Goal: Contribute content: Contribute content

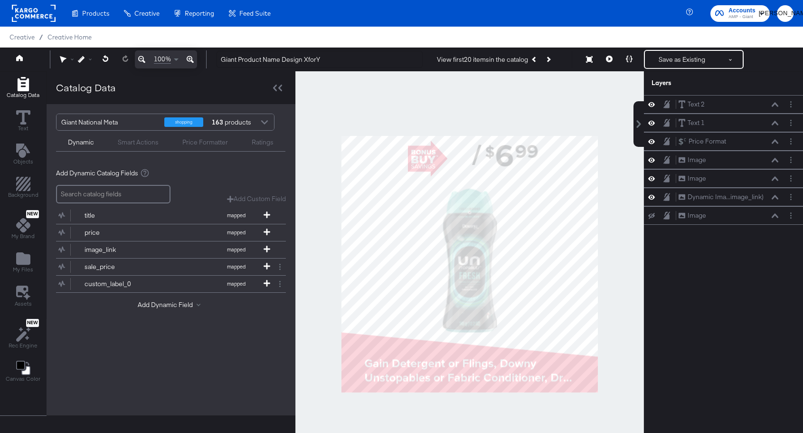
scroll to position [9, 0]
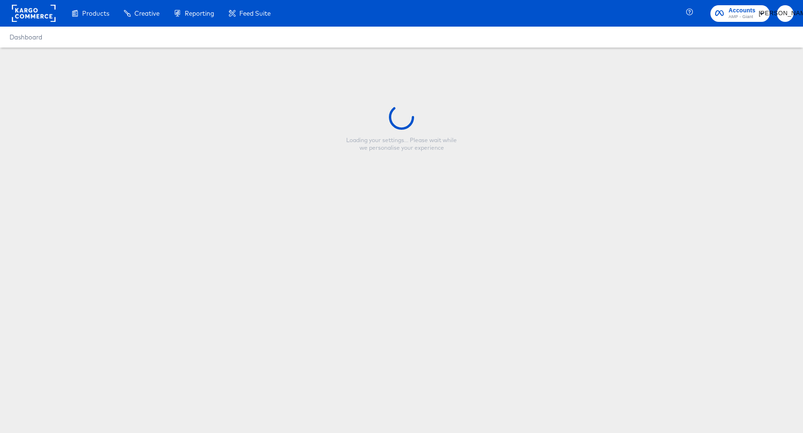
type input "New - Giant Product Name Design"
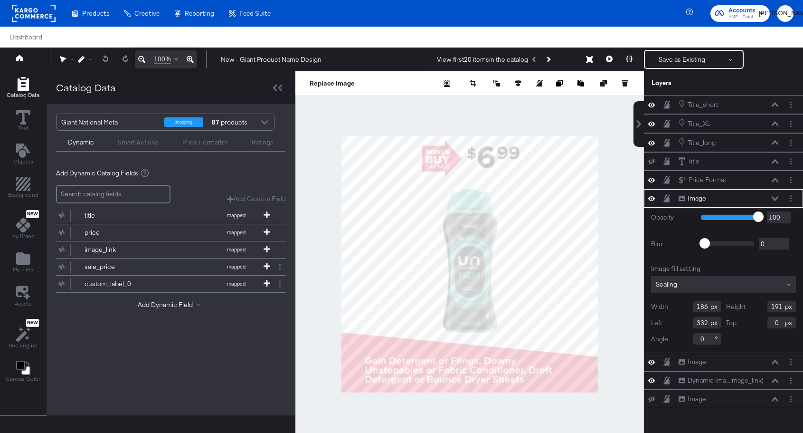
click at [37, 10] on rect at bounding box center [34, 13] width 44 height 17
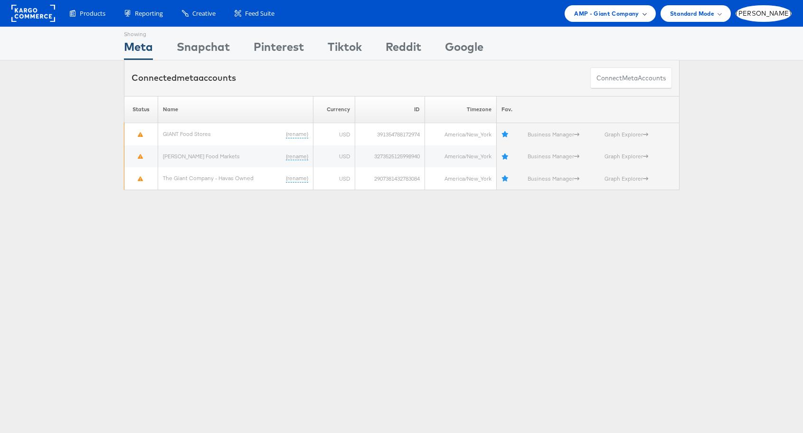
click at [639, 16] on span "AMP - Giant Company" at bounding box center [606, 14] width 65 height 10
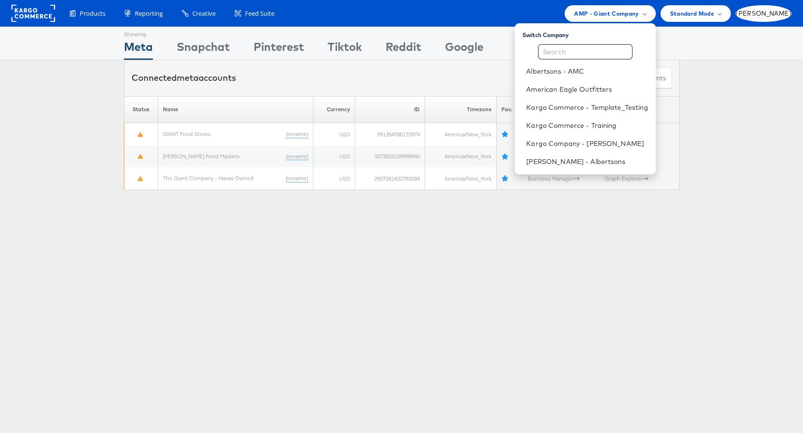
click at [724, 49] on div "Showing Meta Showing Snapchat Showing Pinterest Showing Tiktok Showing Reddit S…" at bounding box center [401, 44] width 803 height 34
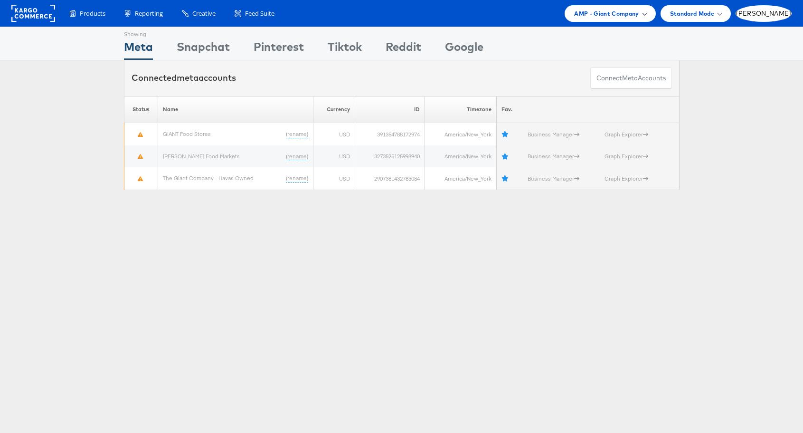
click at [646, 11] on div "AMP - Giant Company" at bounding box center [610, 14] width 72 height 10
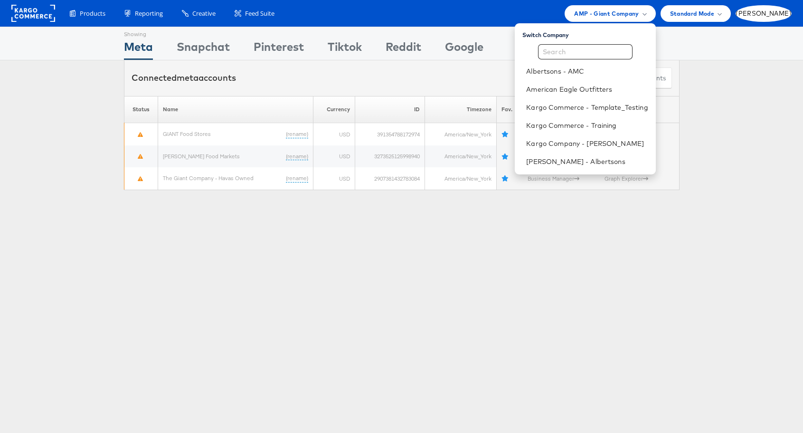
click at [548, 284] on div "Showing Meta Showing Snapchat Showing Pinterest Showing Tiktok Showing Reddit S…" at bounding box center [401, 264] width 803 height 475
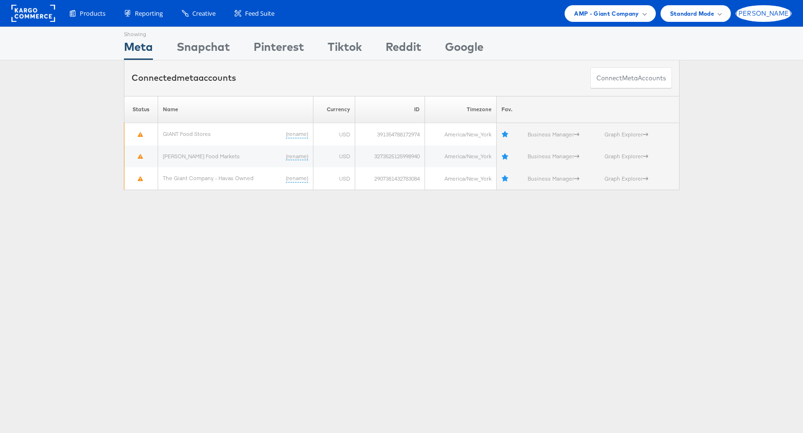
click at [777, 16] on div "[PERSON_NAME]" at bounding box center [764, 13] width 56 height 17
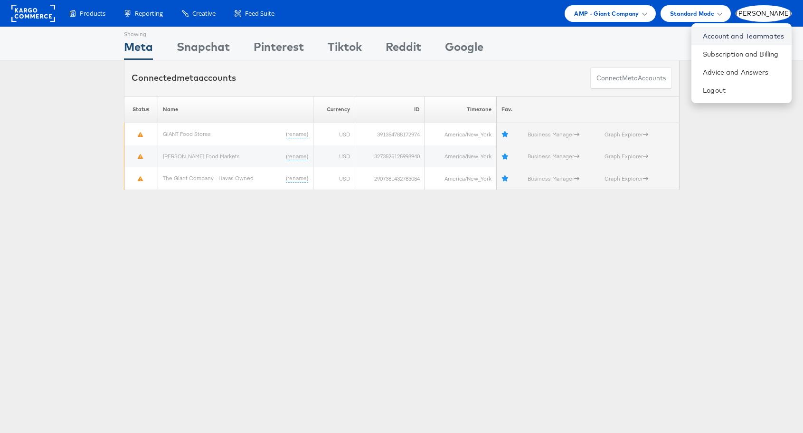
click at [756, 38] on link "Account and Teammates" at bounding box center [743, 35] width 81 height 9
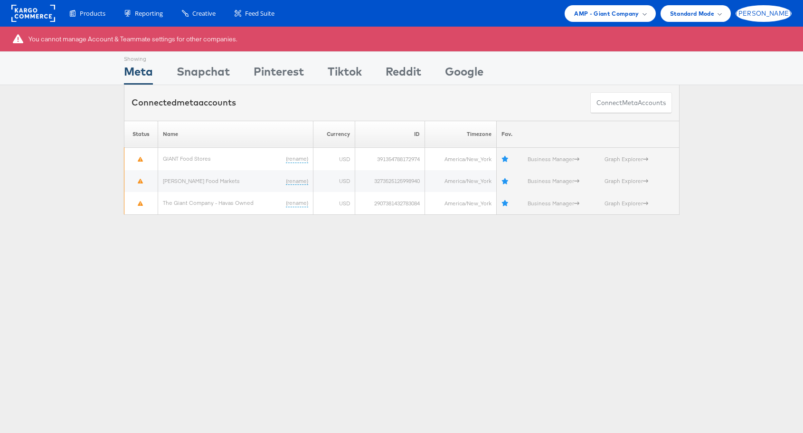
click at [781, 16] on span "[PERSON_NAME]" at bounding box center [764, 13] width 56 height 6
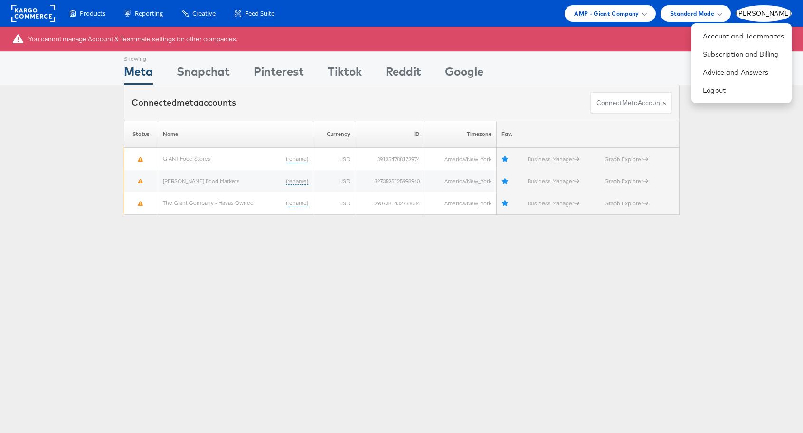
click at [729, 152] on div "Please Wait Loading Accounts .... Status Name Currency ID Timezone Fav. GIANT F…" at bounding box center [401, 168] width 803 height 94
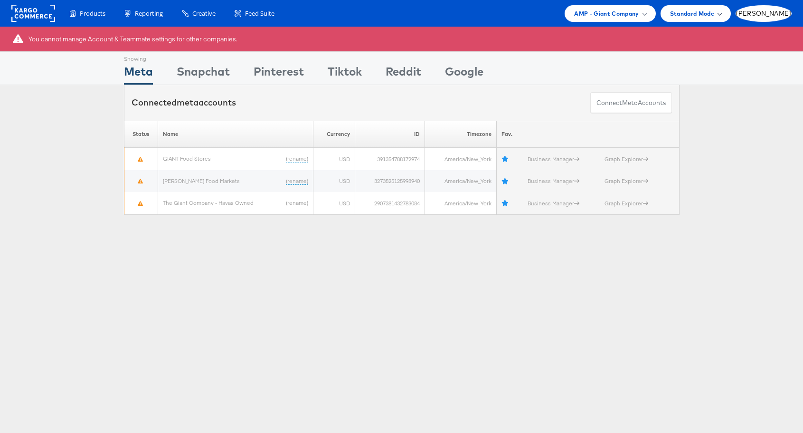
click at [714, 10] on span "Standard Mode" at bounding box center [692, 14] width 44 height 10
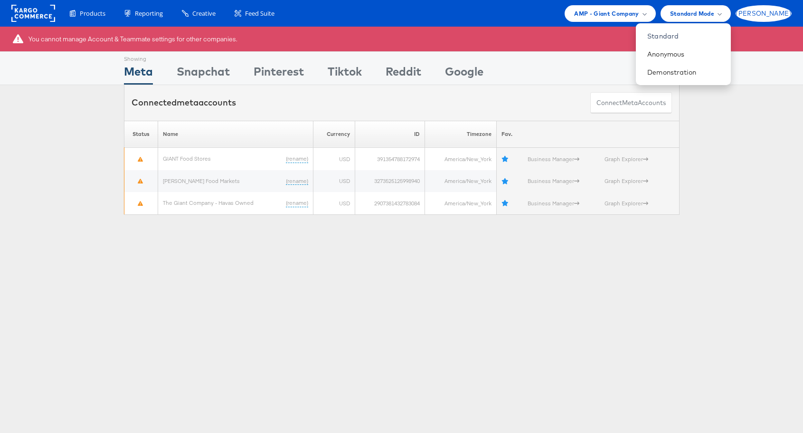
click at [777, 16] on div "[PERSON_NAME]" at bounding box center [764, 13] width 56 height 17
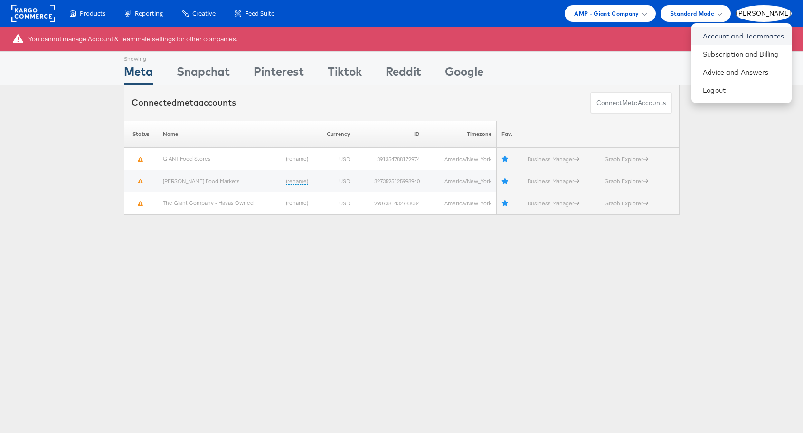
click at [748, 38] on link "Account and Teammates" at bounding box center [743, 35] width 81 height 9
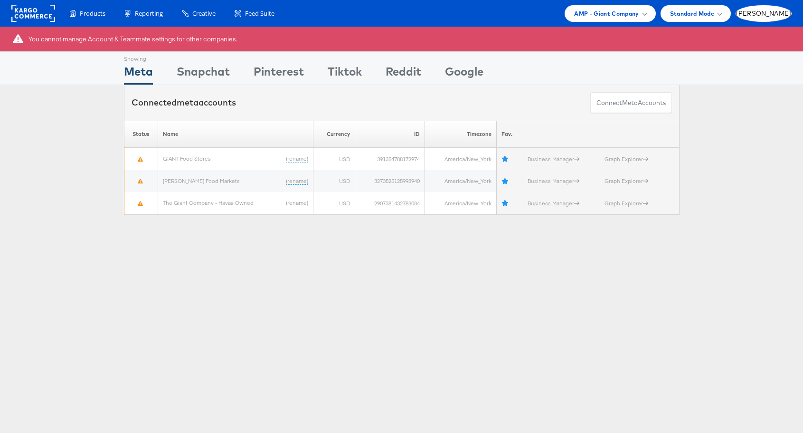
click at [663, 22] on div "Products Product Catalogs Enhance Your Product Catalog, Map Them to Publishers,…" at bounding box center [401, 13] width 803 height 27
click at [639, 17] on span "AMP - Giant Company" at bounding box center [606, 14] width 65 height 10
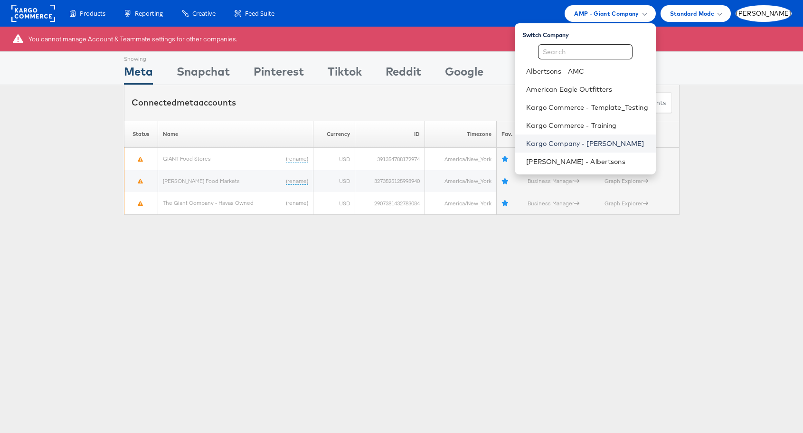
click at [629, 143] on link "Kargo Company - Juan Aranzazu" at bounding box center [587, 143] width 122 height 9
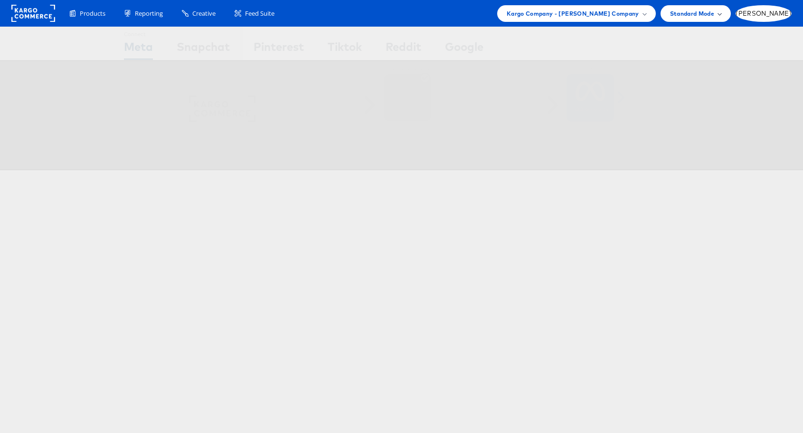
click at [714, 10] on span "Standard Mode" at bounding box center [692, 14] width 44 height 10
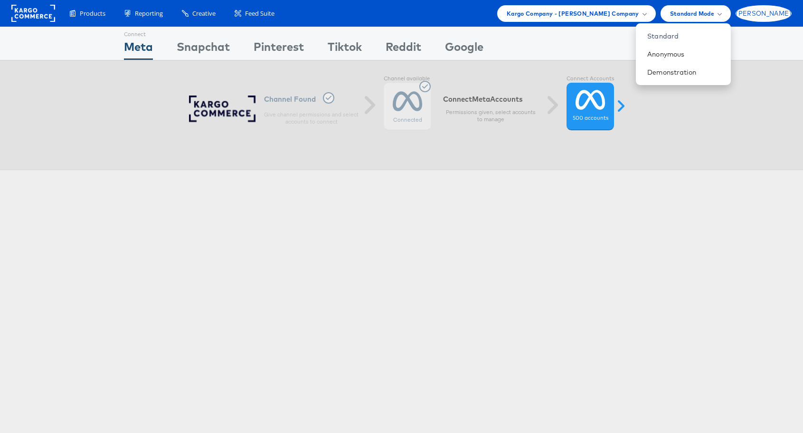
click at [782, 19] on div "[PERSON_NAME]" at bounding box center [764, 13] width 56 height 17
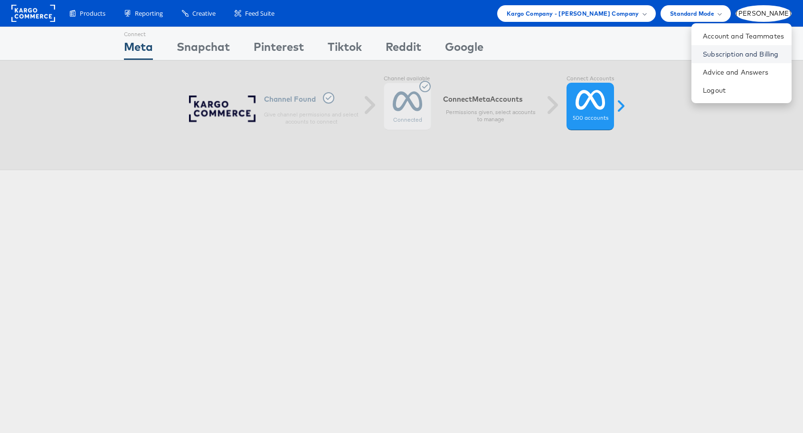
click at [741, 54] on link "Subscription and Billing" at bounding box center [743, 53] width 81 height 9
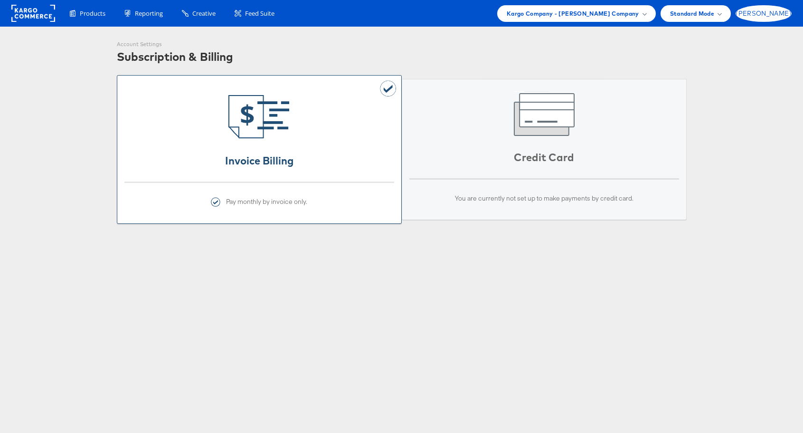
click at [783, 14] on span "[PERSON_NAME]" at bounding box center [764, 13] width 56 height 6
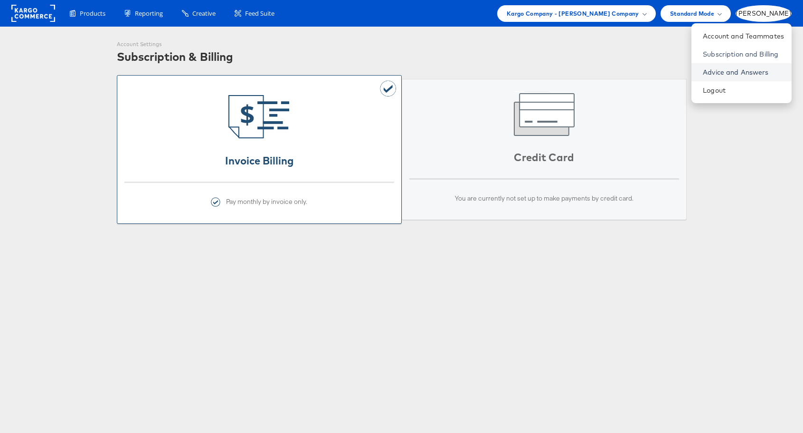
click at [749, 75] on link "Advice and Answers" at bounding box center [743, 71] width 81 height 9
click at [751, 36] on link "Account and Teammates" at bounding box center [743, 35] width 81 height 9
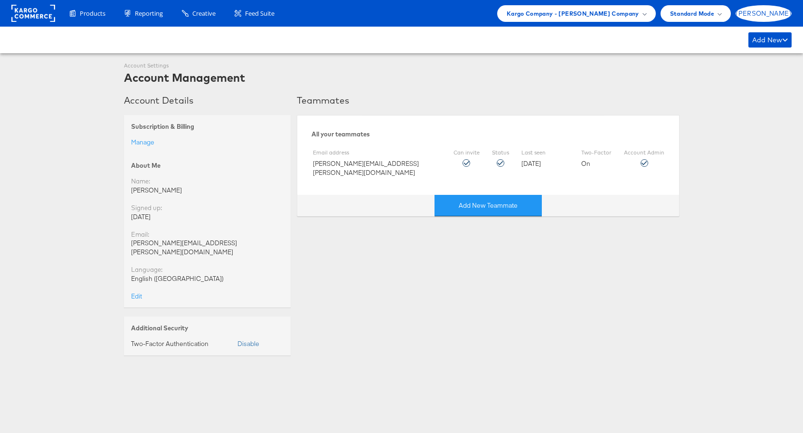
click at [783, 17] on span "[PERSON_NAME]" at bounding box center [764, 13] width 56 height 6
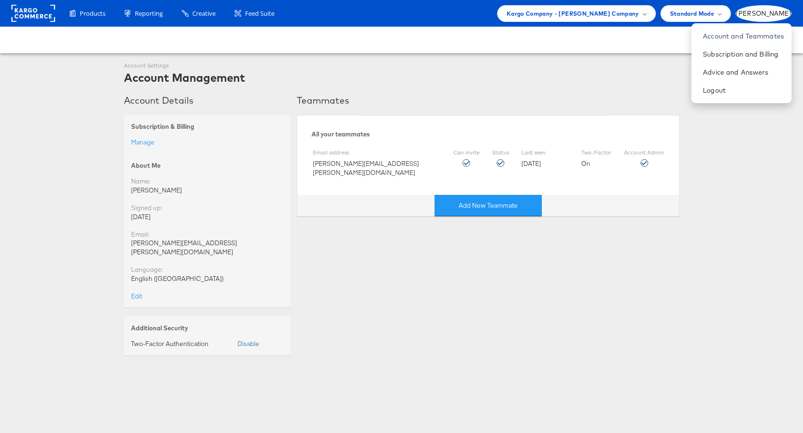
click at [617, 84] on div "Account Settings Account Management" at bounding box center [402, 74] width 556 height 24
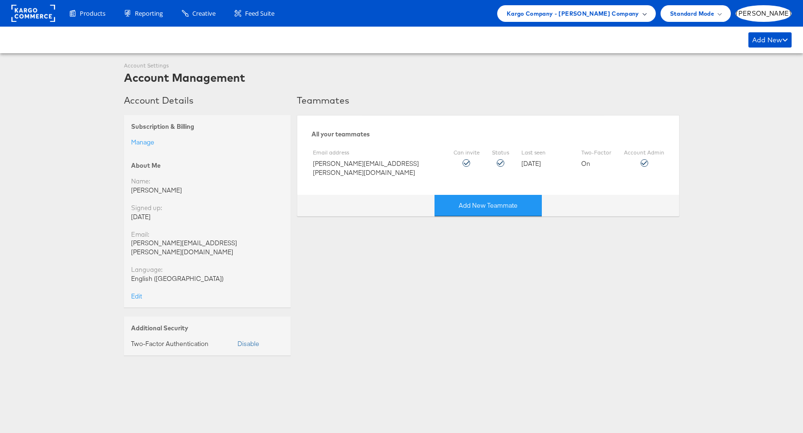
click at [646, 16] on div "Kargo Company - [PERSON_NAME] Company" at bounding box center [577, 14] width 140 height 10
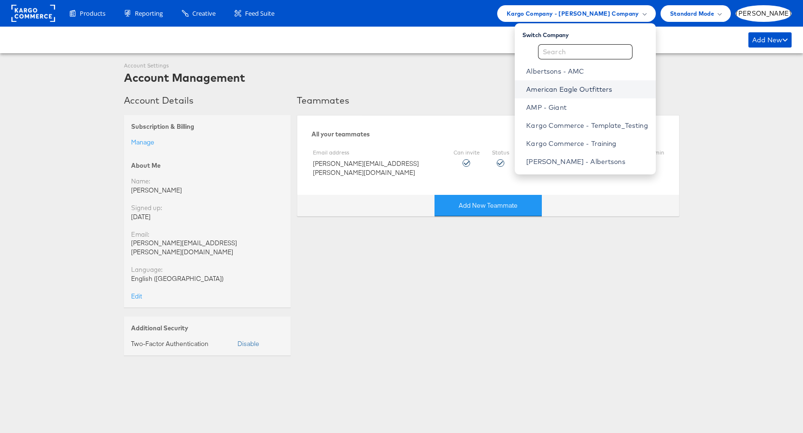
click at [628, 88] on link "American Eagle Outfitters" at bounding box center [587, 89] width 122 height 9
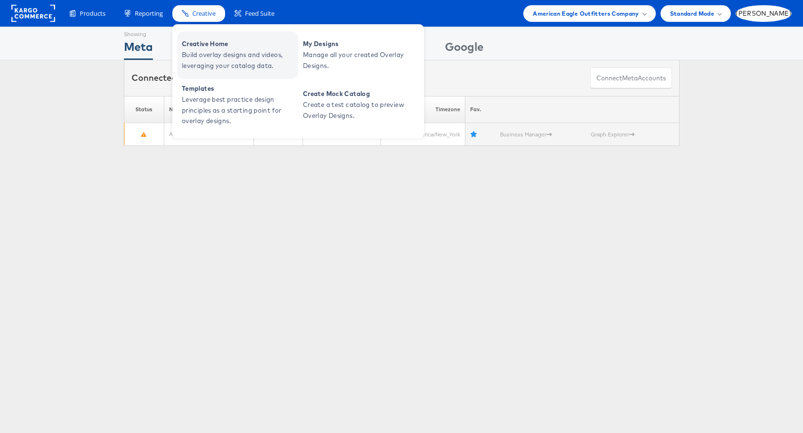
click at [207, 39] on span "Creative Home" at bounding box center [239, 43] width 114 height 11
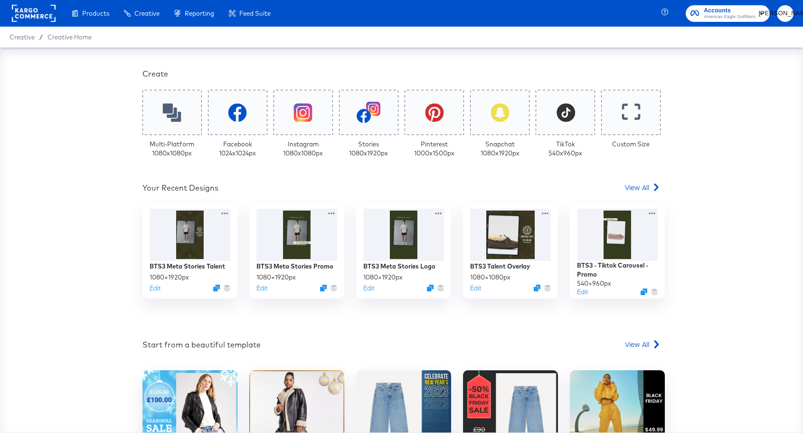
scroll to position [188, 0]
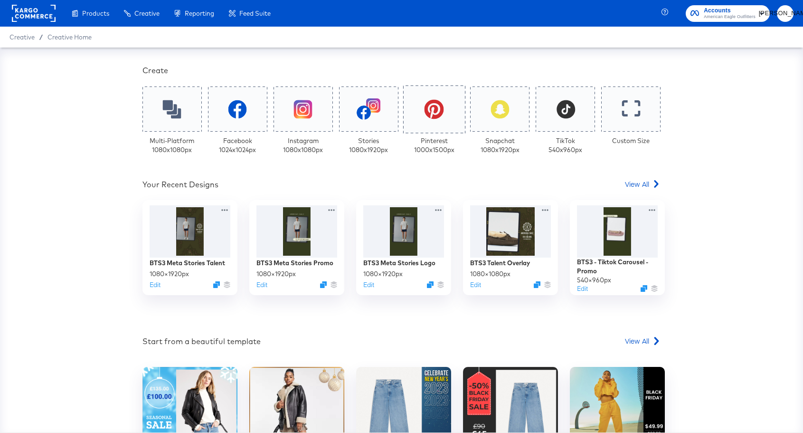
click at [434, 114] on icon at bounding box center [434, 108] width 19 height 19
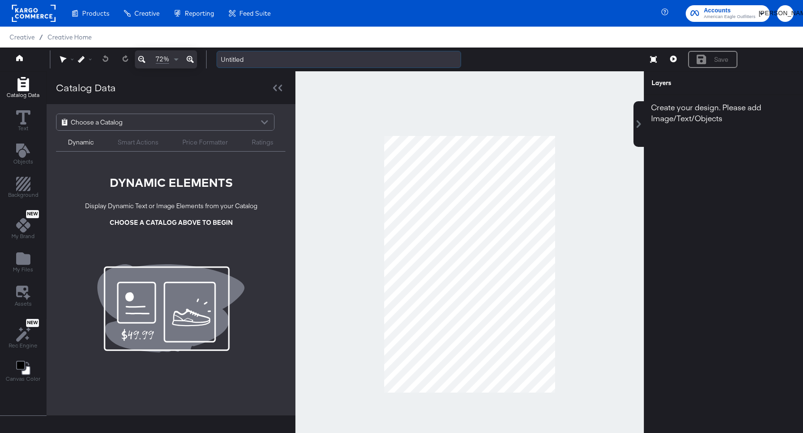
click at [240, 57] on input "Untitled" at bounding box center [339, 60] width 245 height 18
type input "B"
click at [521, 57] on div "Save" at bounding box center [501, 59] width 585 height 18
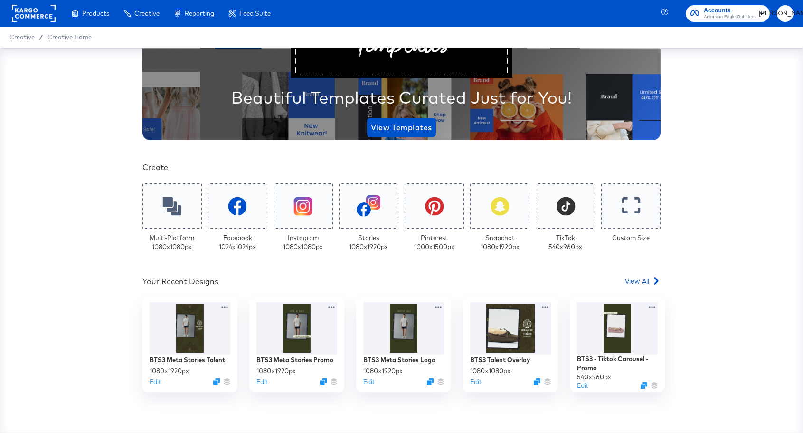
scroll to position [154, 0]
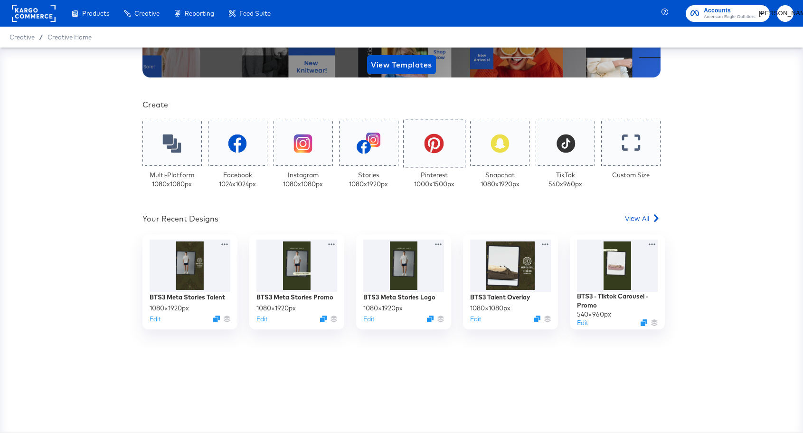
click at [435, 142] on icon at bounding box center [434, 142] width 19 height 19
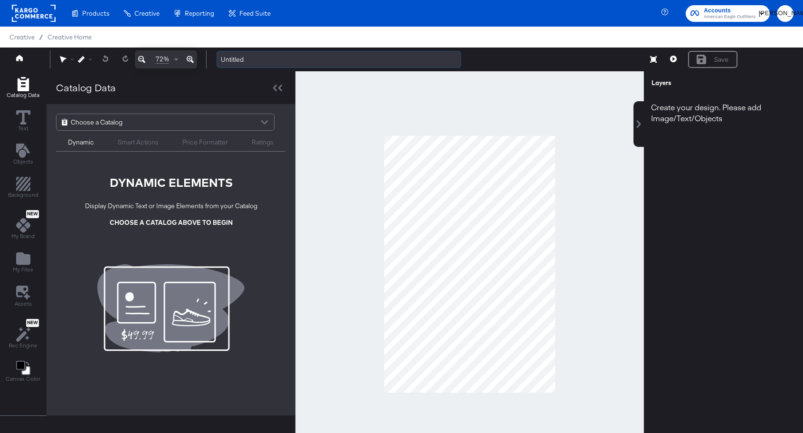
click at [252, 60] on input "Untitled" at bounding box center [339, 60] width 245 height 18
click at [19, 56] on icon at bounding box center [19, 58] width 7 height 7
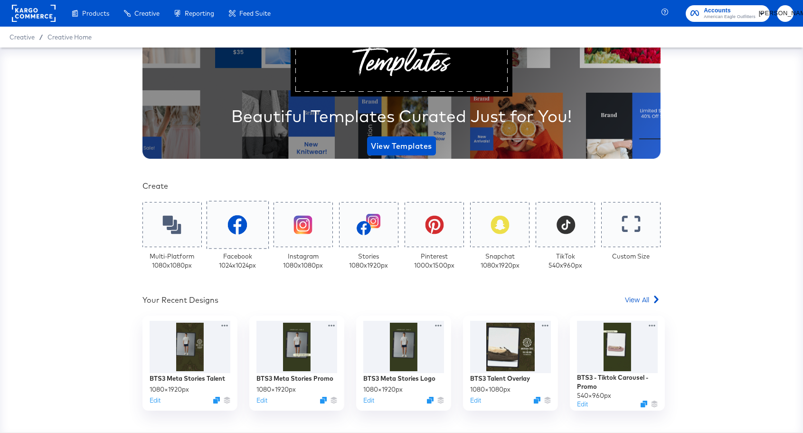
scroll to position [148, 0]
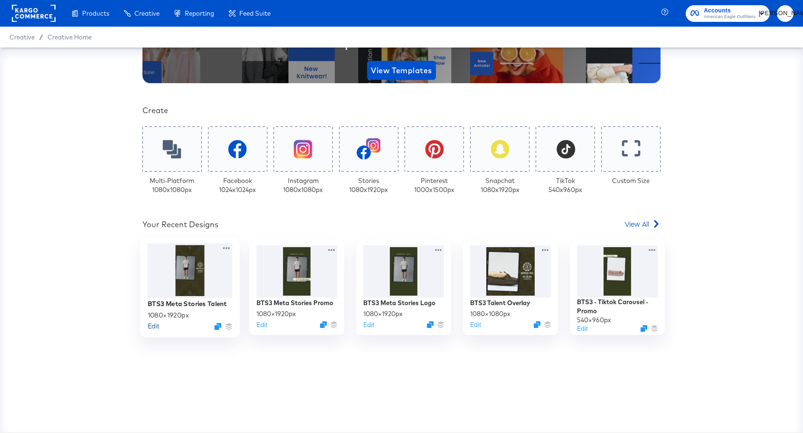
click at [155, 329] on button "Edit" at bounding box center [153, 325] width 11 height 9
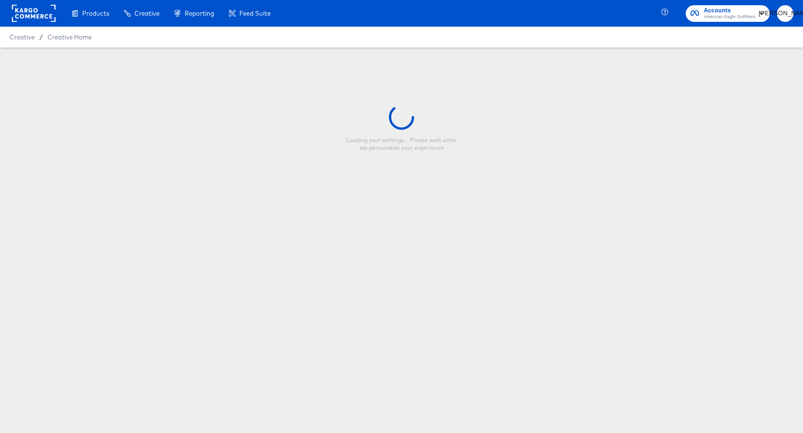
type input "BTS3 Meta Stories Talent"
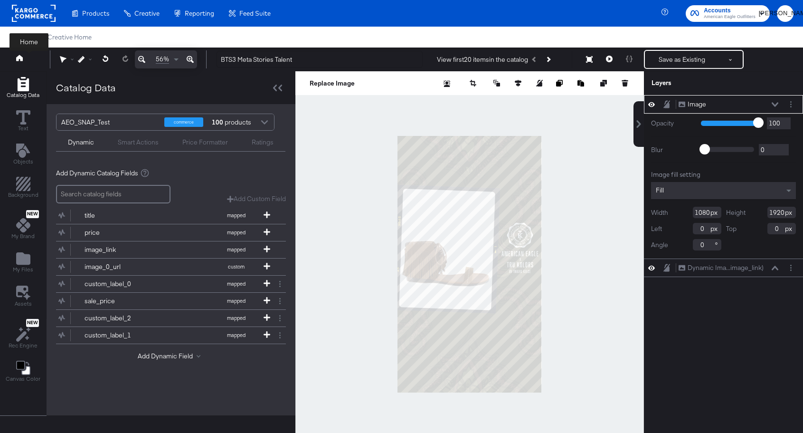
click at [25, 60] on button at bounding box center [28, 59] width 38 height 17
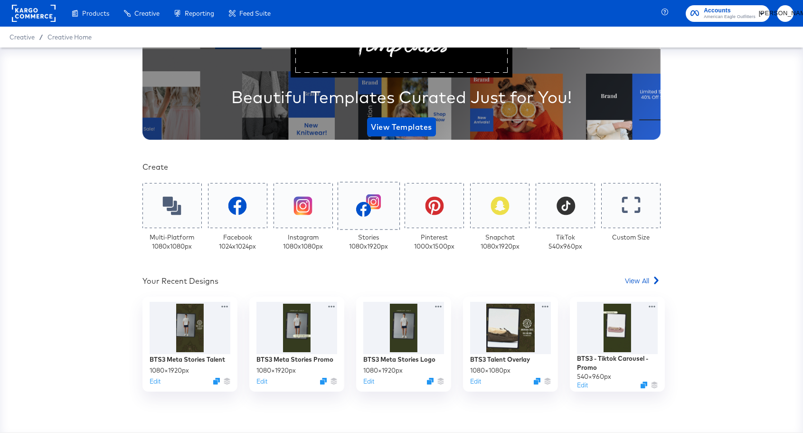
scroll to position [94, 0]
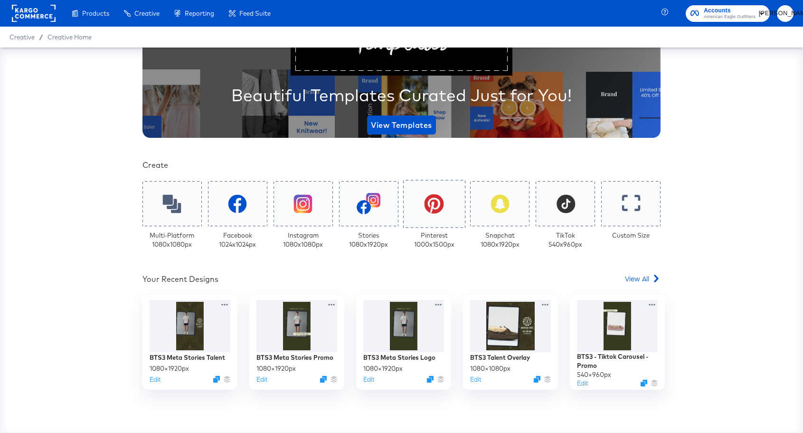
click at [428, 207] on icon at bounding box center [434, 203] width 19 height 19
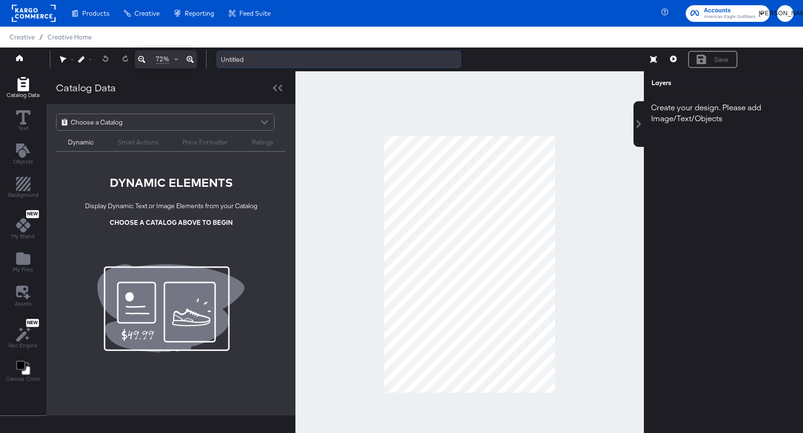
click at [241, 58] on input "Untitled" at bounding box center [339, 60] width 245 height 18
click at [272, 61] on input "Untitled" at bounding box center [339, 60] width 245 height 18
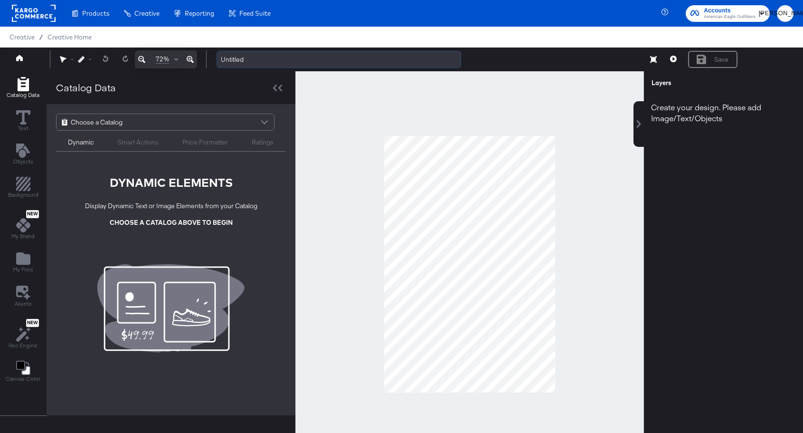
click at [272, 61] on input "Untitled" at bounding box center [339, 60] width 245 height 18
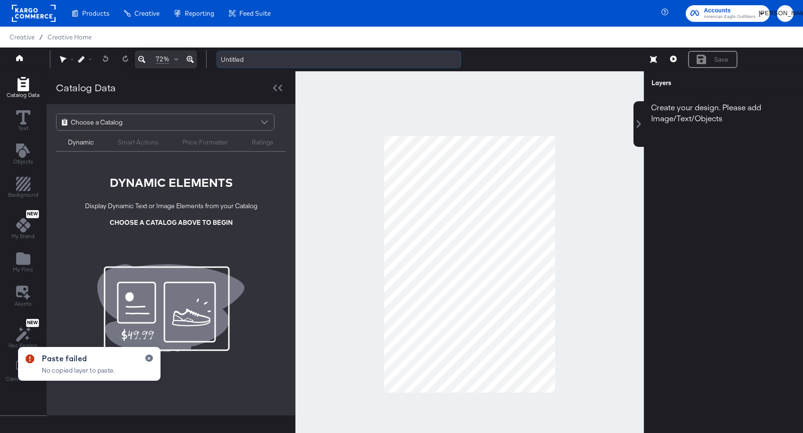
click at [268, 63] on input "Untitled" at bounding box center [339, 60] width 245 height 18
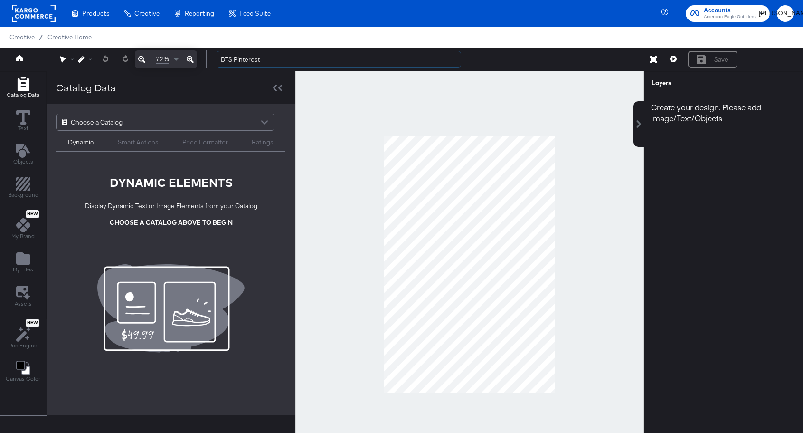
type input "BTS Pinterest"
click at [464, 100] on div at bounding box center [469, 264] width 349 height 386
click at [259, 123] on div at bounding box center [264, 123] width 14 height 17
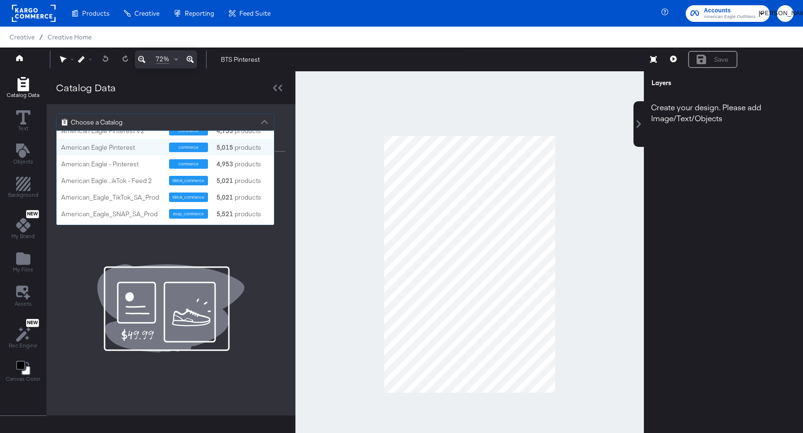
scroll to position [300, 0]
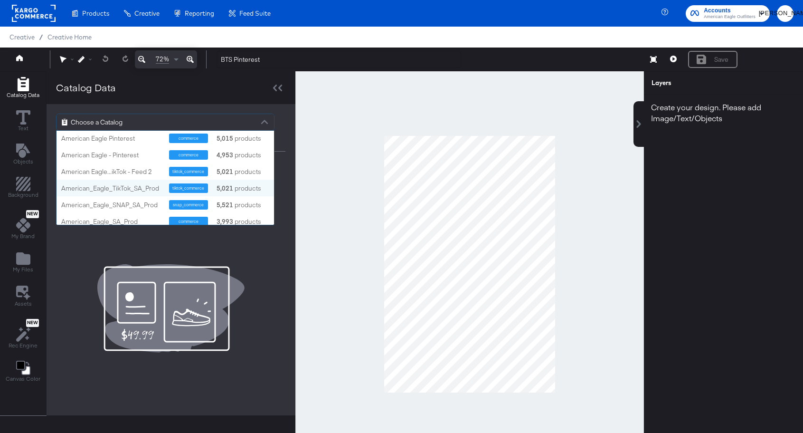
click at [310, 160] on div at bounding box center [469, 264] width 349 height 386
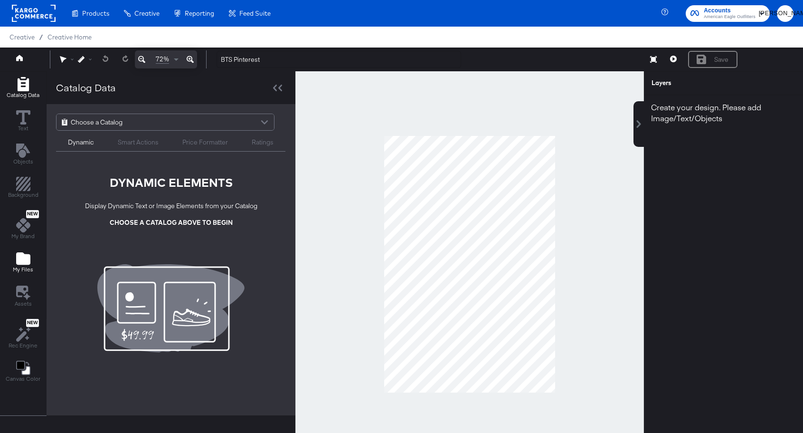
click at [22, 258] on icon "Add Files" at bounding box center [23, 258] width 14 height 12
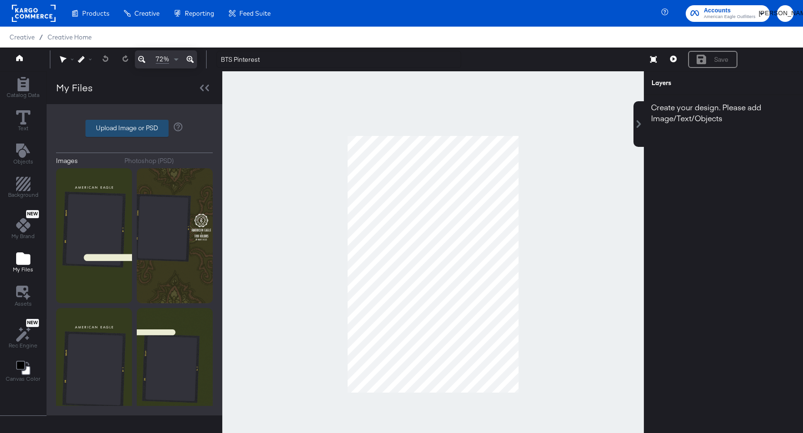
click at [114, 130] on label "Upload Image or PSD" at bounding box center [127, 128] width 82 height 16
click at [134, 128] on input "Upload Image or PSD" at bounding box center [134, 128] width 0 height 0
type input "C:\fakepath\AEO BTS 3 Overlay - Logo 2x3.png"
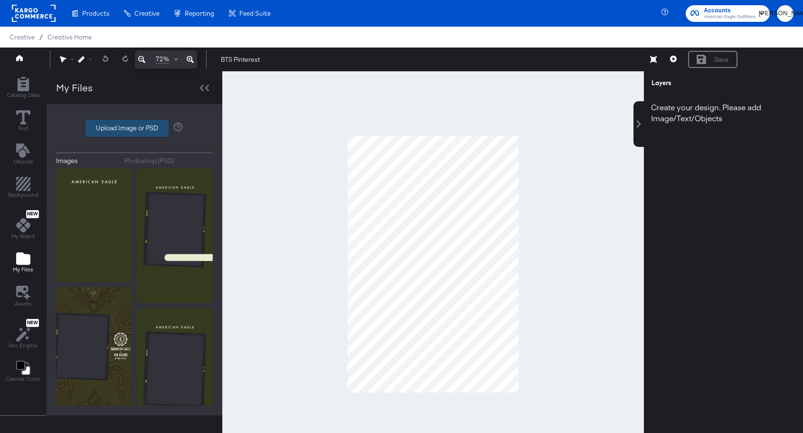
click at [114, 127] on label "Upload Image or PSD" at bounding box center [127, 128] width 82 height 16
click at [134, 128] on input "Upload Image or PSD" at bounding box center [134, 128] width 0 height 0
type input "C:\fakepath\AEO BTS 3 Overlay - Film shell 2x3.png"
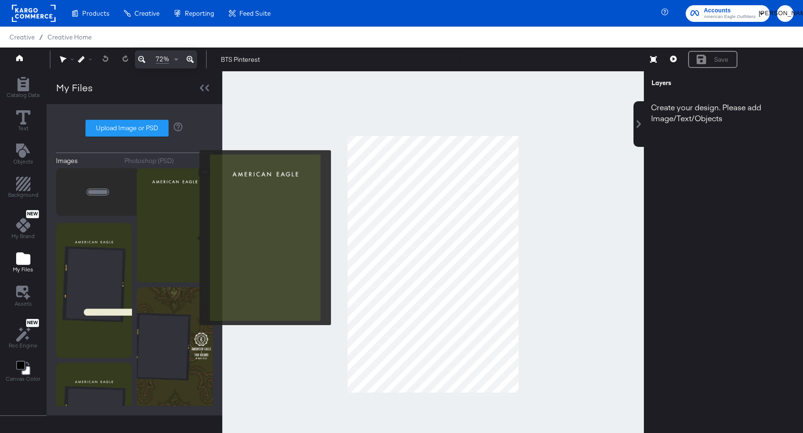
click at [177, 228] on img at bounding box center [175, 225] width 76 height 114
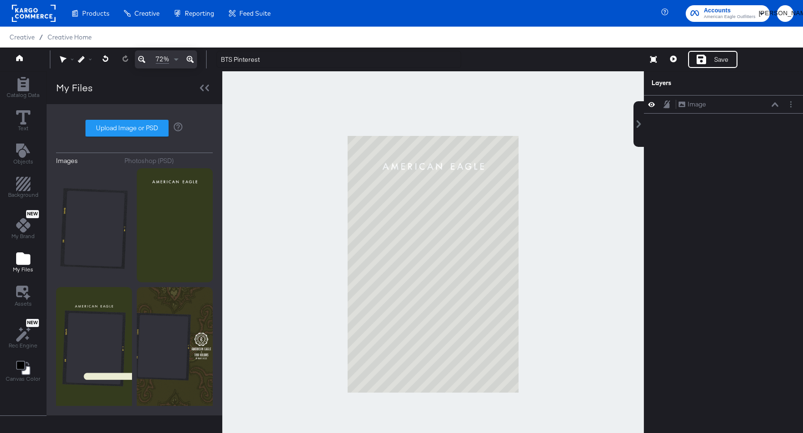
click at [541, 238] on div at bounding box center [433, 264] width 422 height 386
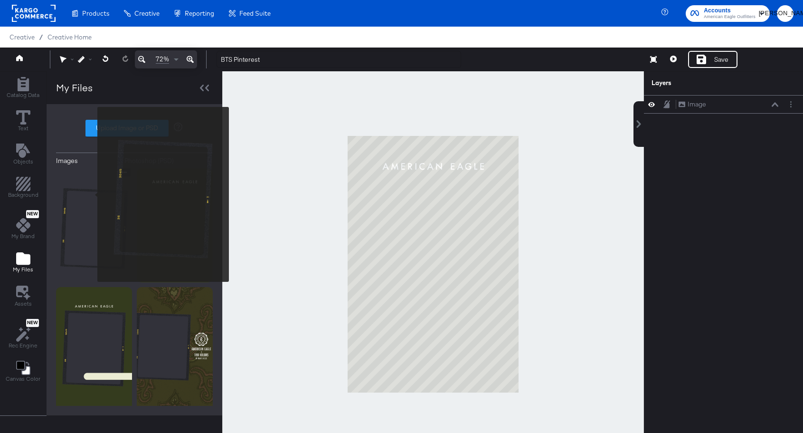
click at [91, 194] on img at bounding box center [94, 225] width 76 height 114
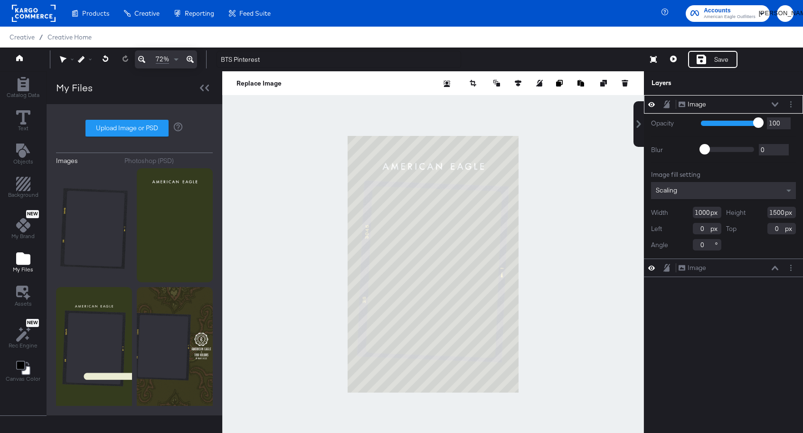
click at [577, 233] on div at bounding box center [433, 264] width 422 height 386
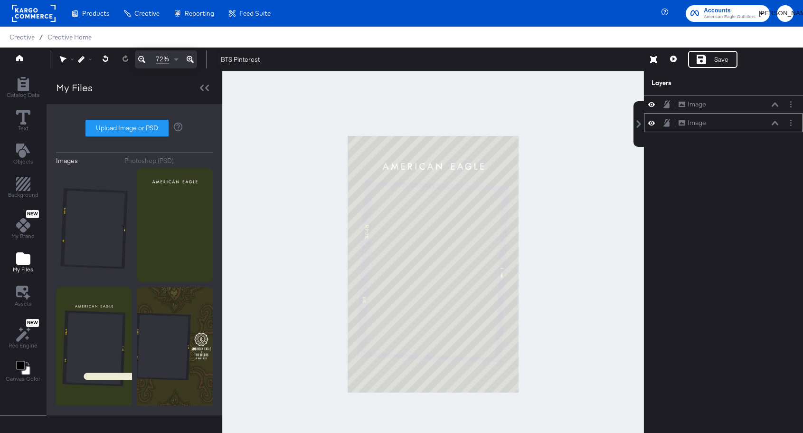
click at [651, 125] on icon at bounding box center [651, 123] width 7 height 8
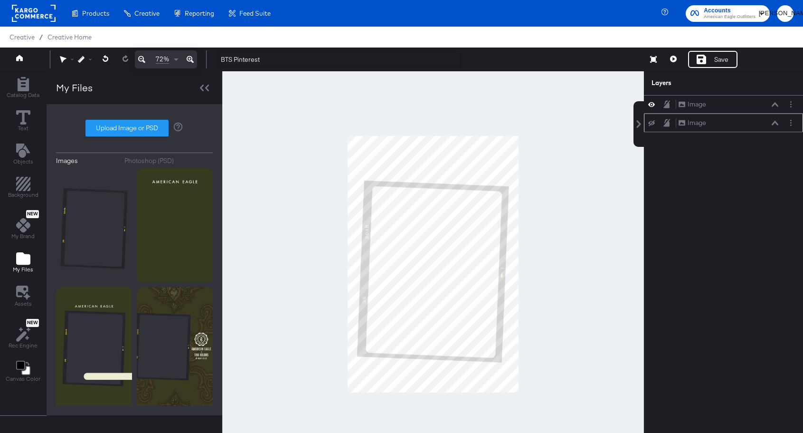
click at [651, 125] on icon at bounding box center [651, 123] width 7 height 6
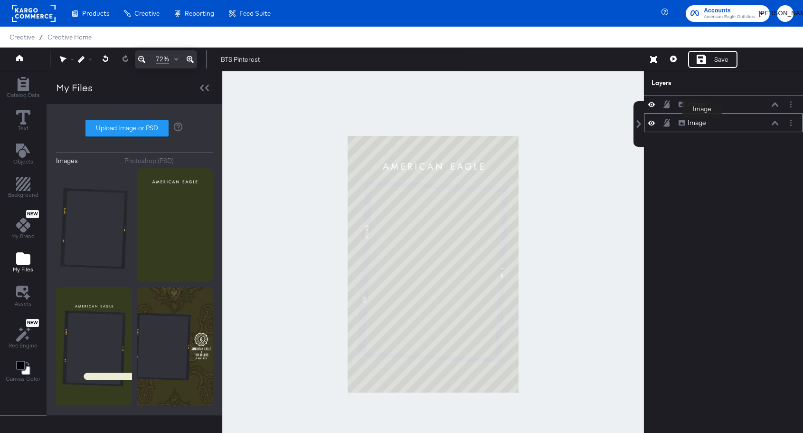
click at [702, 124] on div "Image" at bounding box center [697, 122] width 19 height 9
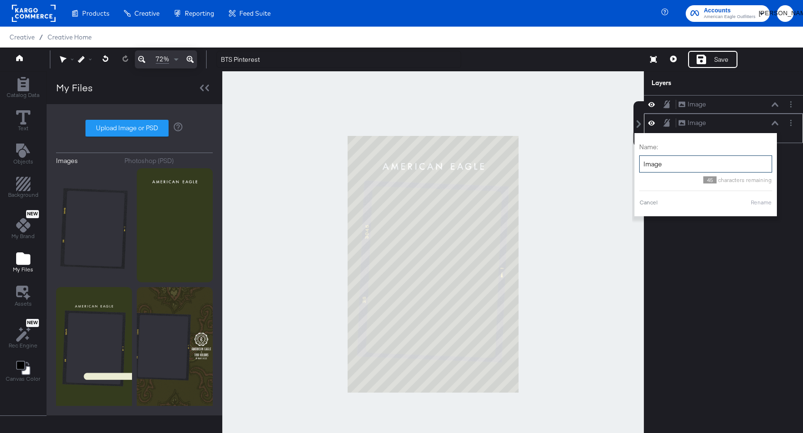
click at [672, 170] on input "Image" at bounding box center [705, 164] width 133 height 18
type input "Background"
click at [733, 293] on div "Image Image Image Image Name: Background 40 characters remaining Cancel Rename" at bounding box center [723, 268] width 159 height 347
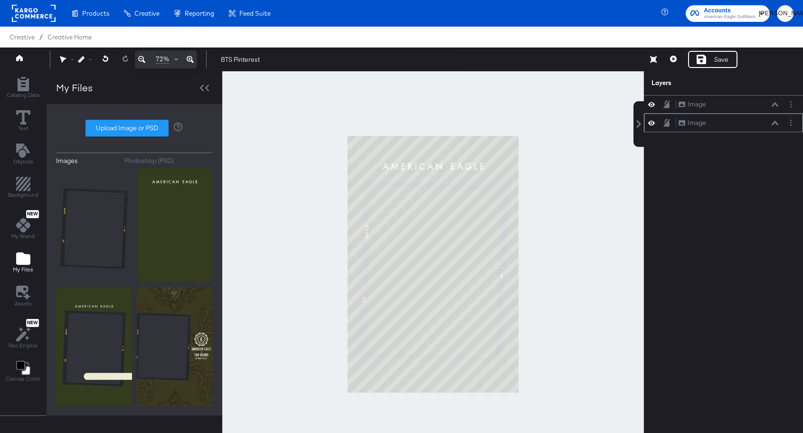
click at [699, 129] on div "Image Image" at bounding box center [723, 122] width 159 height 19
click at [702, 129] on div "Image Image" at bounding box center [723, 122] width 159 height 19
click at [702, 117] on div "Image Image" at bounding box center [723, 122] width 159 height 19
click at [697, 124] on div "Image" at bounding box center [697, 122] width 19 height 9
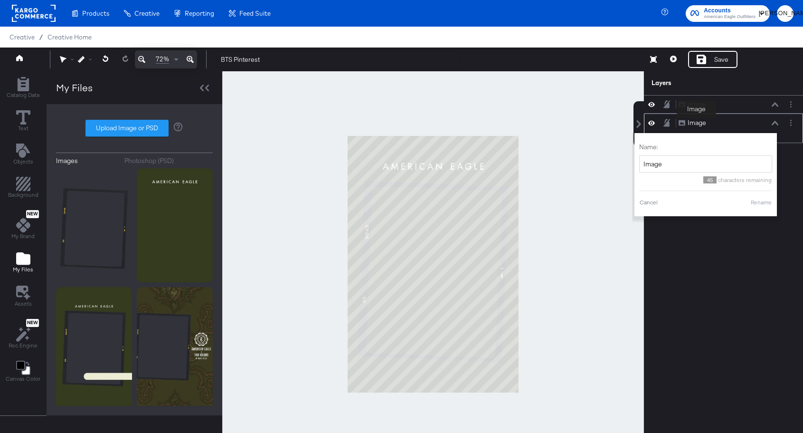
click at [697, 124] on div "Image" at bounding box center [697, 122] width 19 height 9
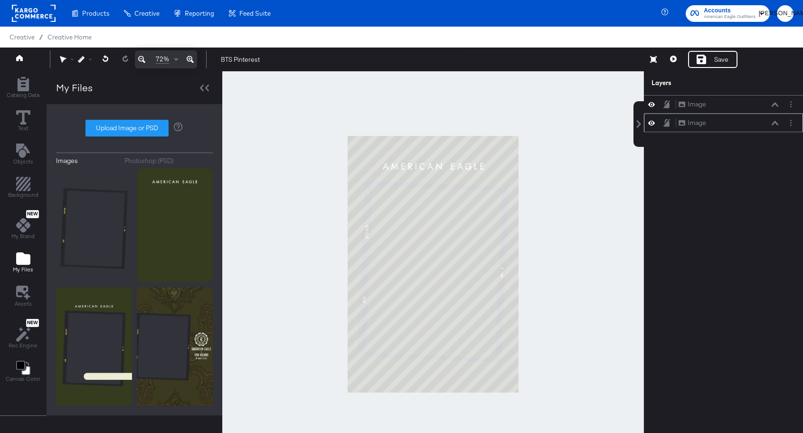
click at [687, 124] on div "Image Image" at bounding box center [693, 122] width 28 height 9
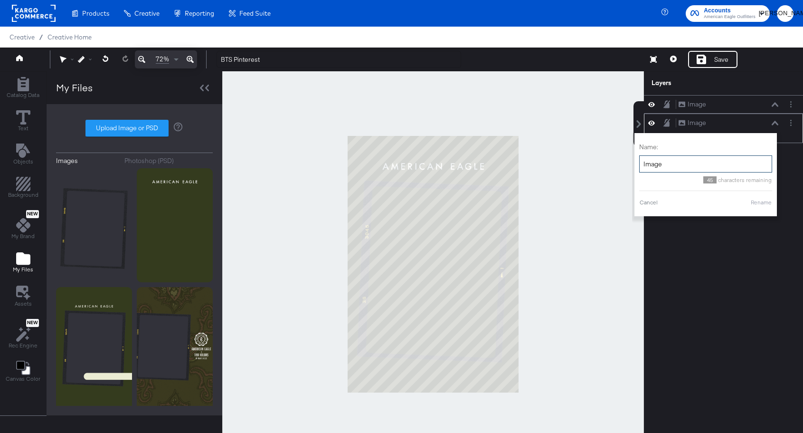
click at [678, 159] on input "Image" at bounding box center [705, 164] width 133 height 18
type input "Background"
click at [760, 203] on button "Rename" at bounding box center [761, 202] width 22 height 9
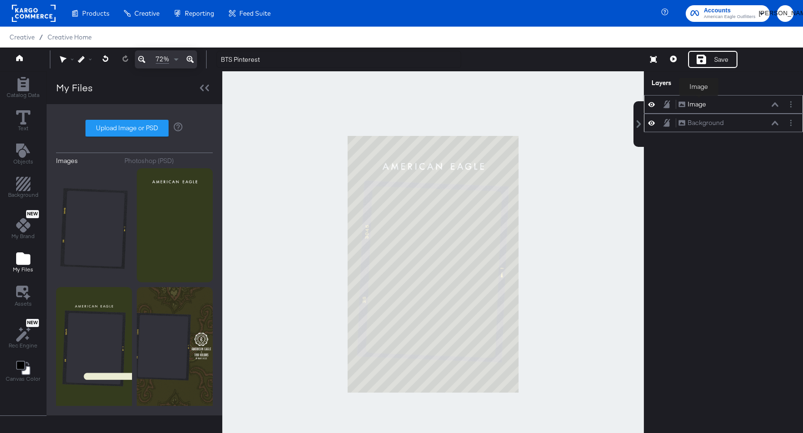
click at [699, 102] on div "Image" at bounding box center [697, 104] width 19 height 9
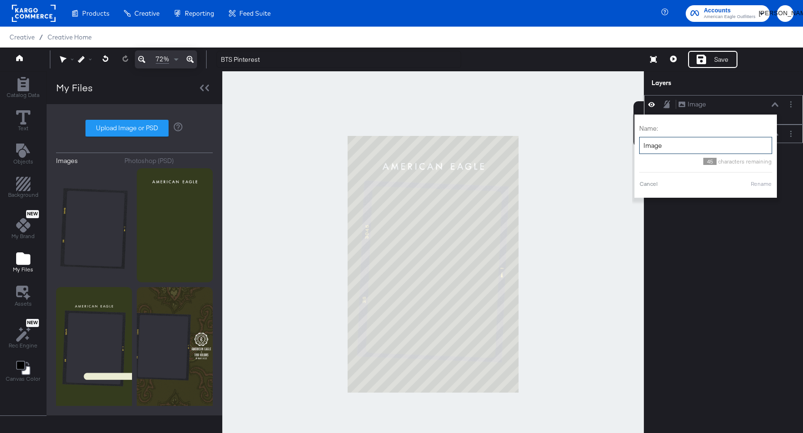
click at [685, 143] on input "Image" at bounding box center [705, 146] width 133 height 18
type input "Film Shell"
click at [763, 186] on button "Rename" at bounding box center [761, 183] width 22 height 9
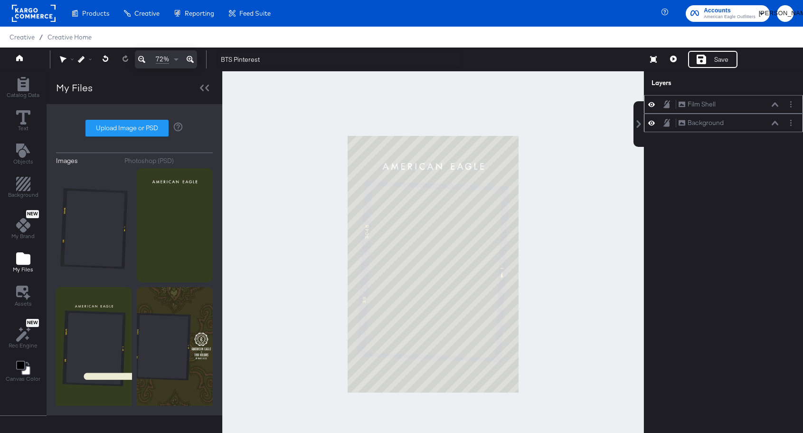
click at [762, 262] on div "Film Shell Film Shell Background Background" at bounding box center [717, 268] width 171 height 347
click at [21, 89] on icon "Add Rectangle" at bounding box center [22, 84] width 11 height 14
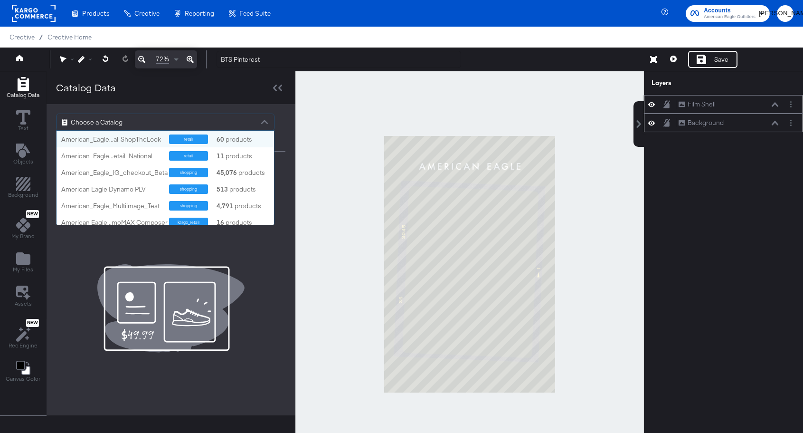
click at [114, 122] on span "Choose a Catalog" at bounding box center [97, 122] width 52 height 16
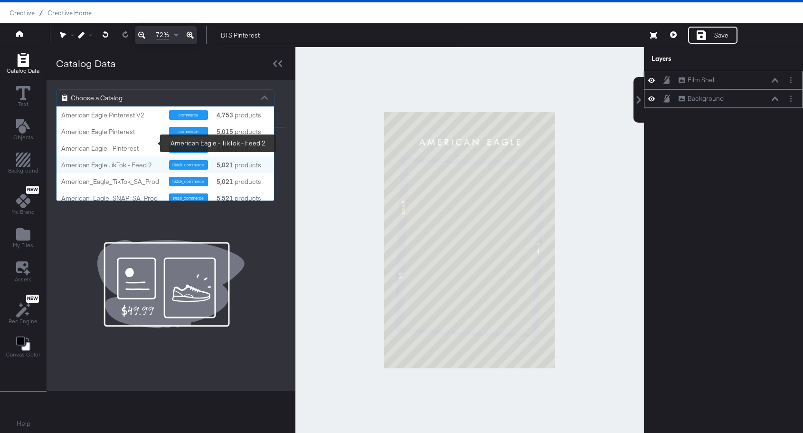
scroll to position [281, 0]
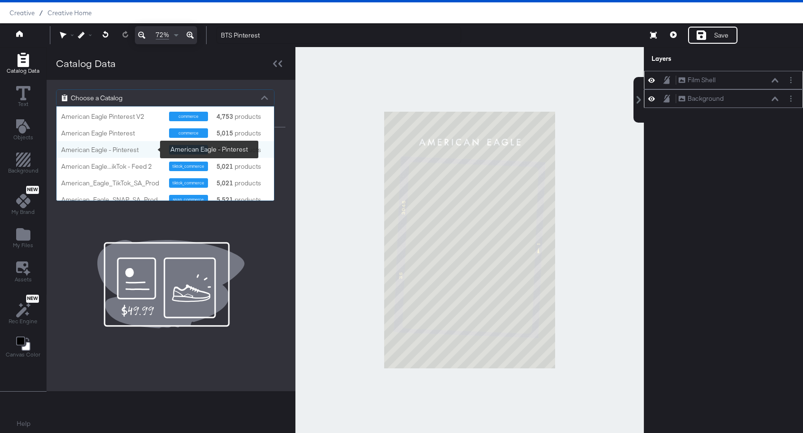
click at [111, 147] on div "American Eagle - Pinterest" at bounding box center [111, 149] width 101 height 9
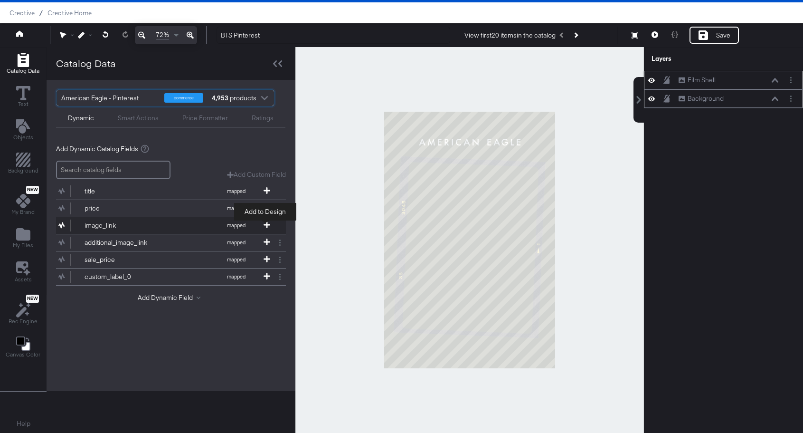
click at [265, 224] on icon at bounding box center [267, 224] width 7 height 7
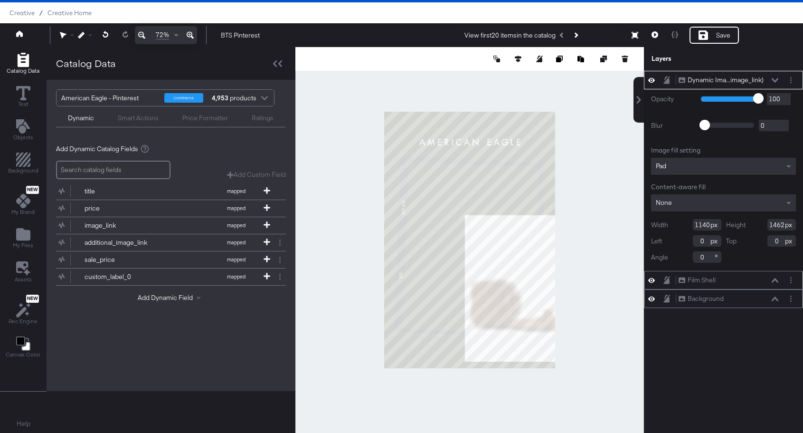
type input "627"
type input "804"
type input "513"
type input "658"
type input "254"
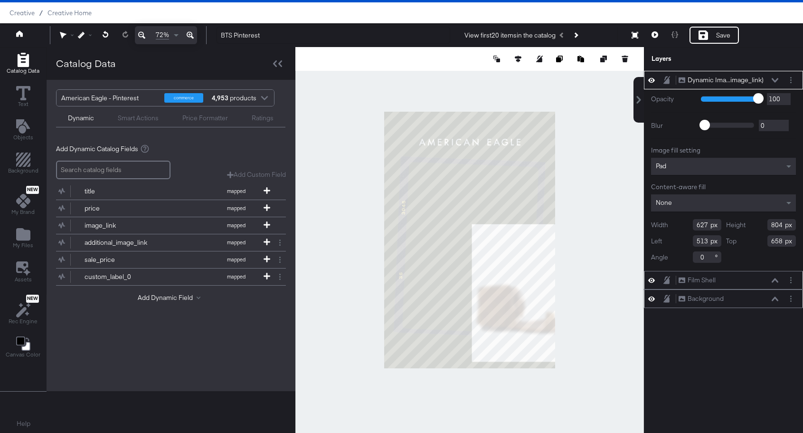
type input "449"
type input "143"
type input "348"
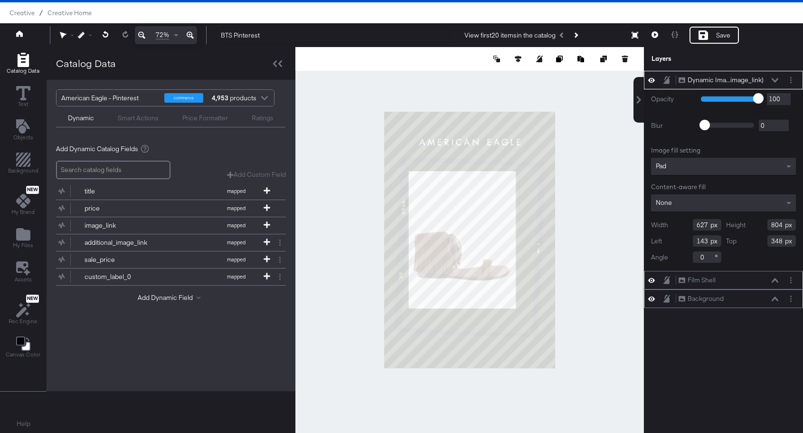
click at [699, 259] on input "0" at bounding box center [707, 256] width 28 height 11
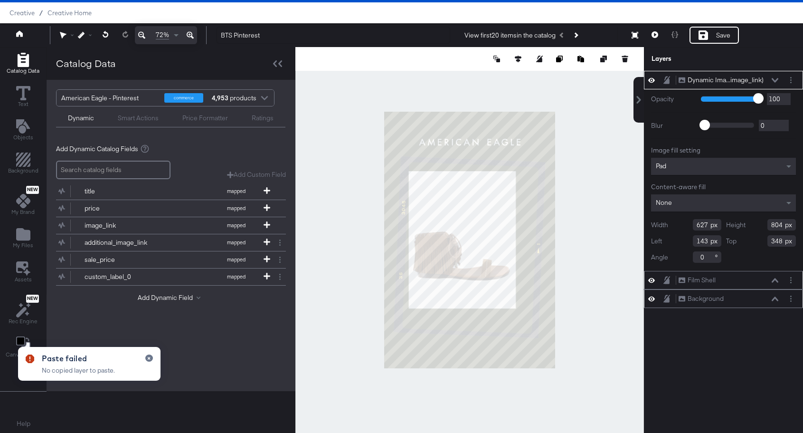
click at [699, 259] on input "0" at bounding box center [707, 256] width 28 height 11
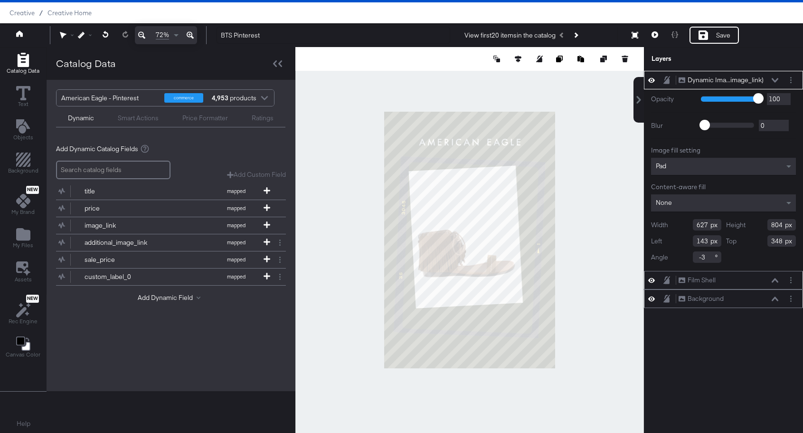
type input "-"
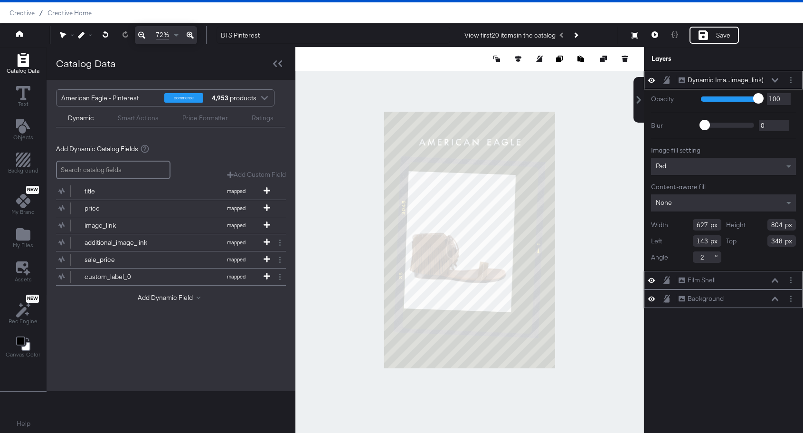
type input "2"
click at [753, 330] on div "Dynamic Ima...image_link) Dynamic Image (image_link) Opacity 1 100 100 Blur 0 2…" at bounding box center [723, 244] width 159 height 347
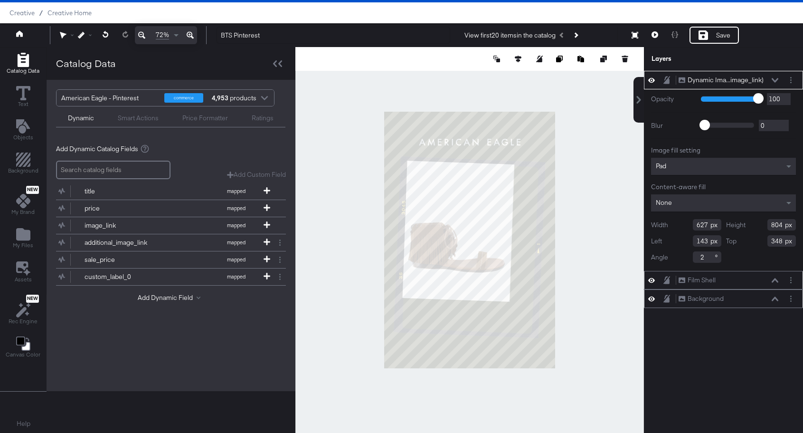
type input "135"
type input "287"
type input "150"
type input "276"
type input "4"
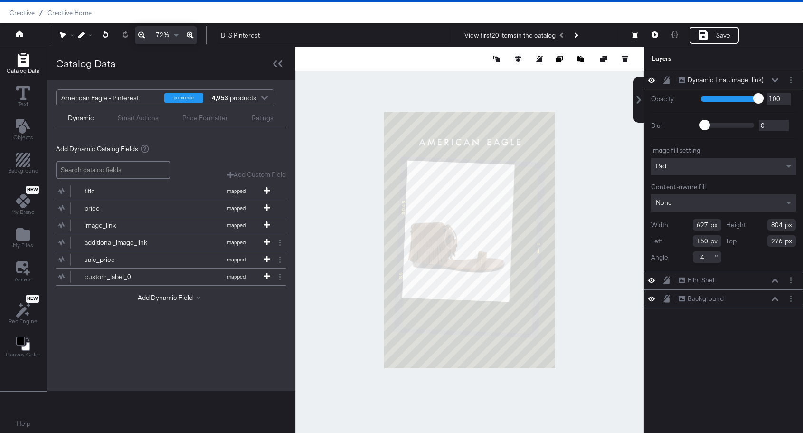
type input "137"
type input "285"
type input "2"
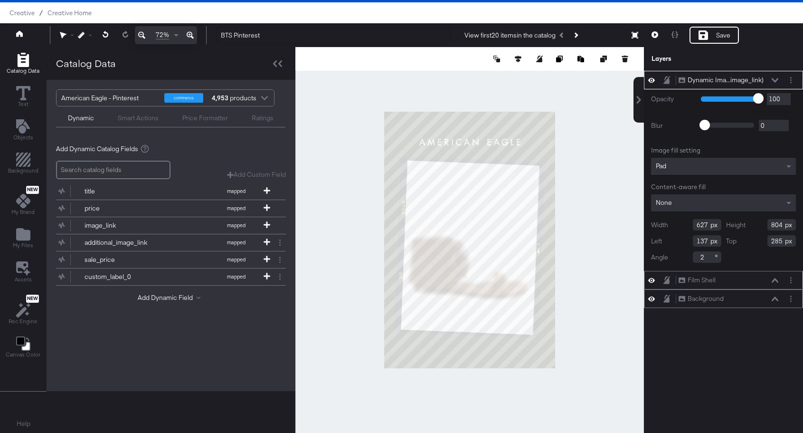
type input "773"
type input "991"
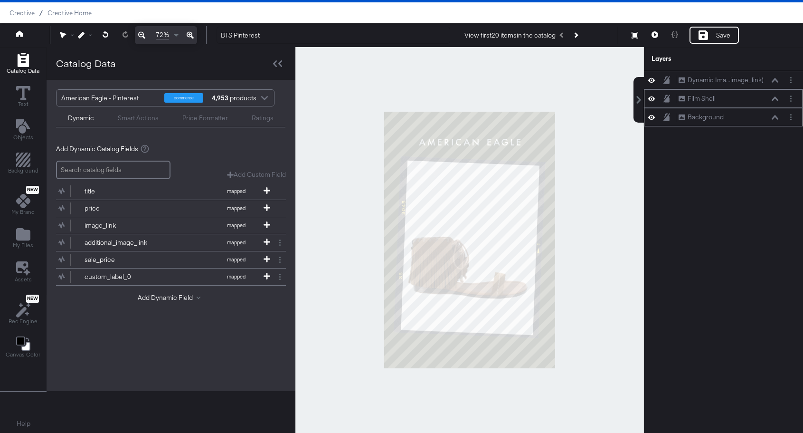
click at [607, 294] on div at bounding box center [469, 240] width 349 height 386
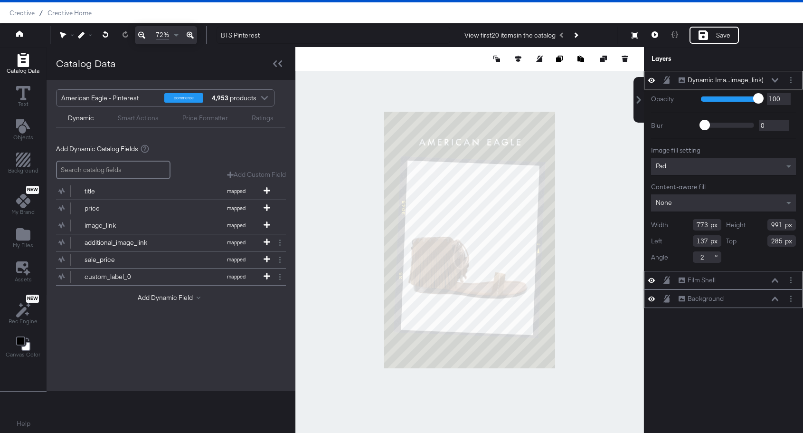
click at [718, 162] on div "Pad" at bounding box center [723, 166] width 145 height 17
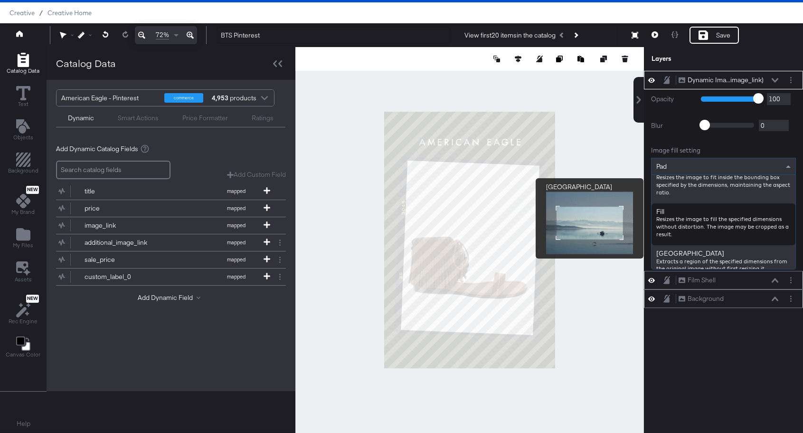
scroll to position [136, 0]
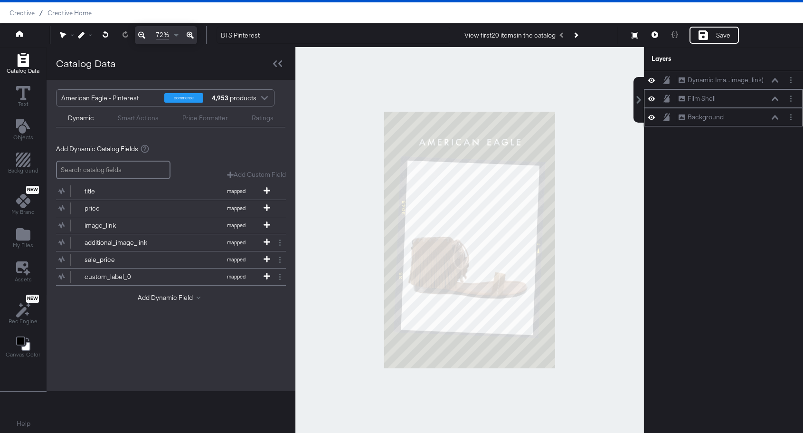
click at [578, 196] on div at bounding box center [469, 240] width 349 height 386
click at [718, 82] on div "Dynamic Ima...image_link)" at bounding box center [726, 80] width 76 height 9
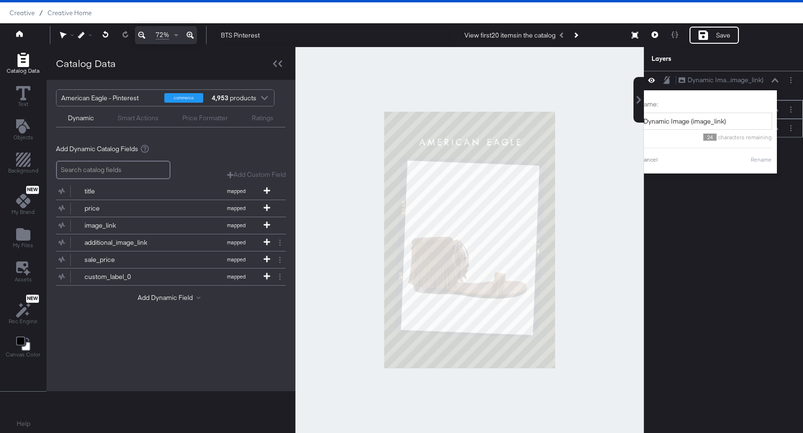
click at [739, 237] on div "Dynamic Ima...image_link) Dynamic Image (image_link) Name: Dynamic Image (image…" at bounding box center [723, 244] width 159 height 347
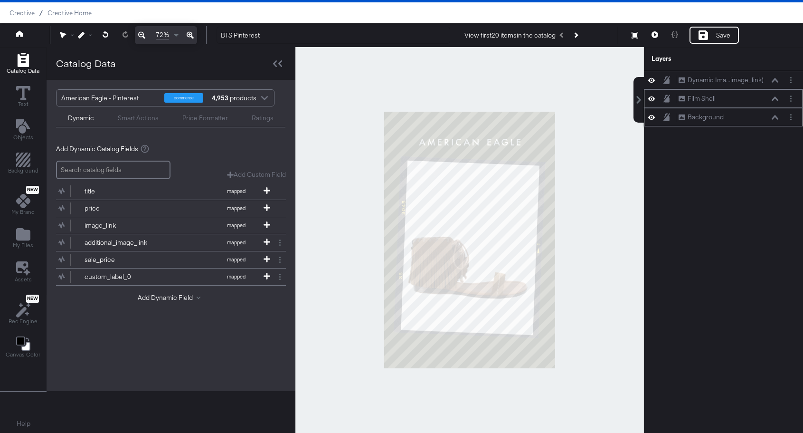
drag, startPoint x: 754, startPoint y: 84, endPoint x: 760, endPoint y: 143, distance: 60.1
click at [760, 143] on div "Dynamic Ima...image_link) Dynamic Image (image_link) Film Shell Film Shell Back…" at bounding box center [717, 244] width 171 height 347
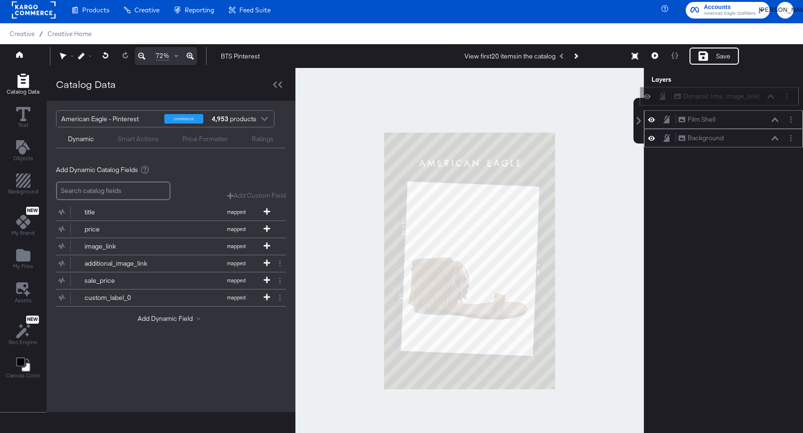
scroll to position [0, 0]
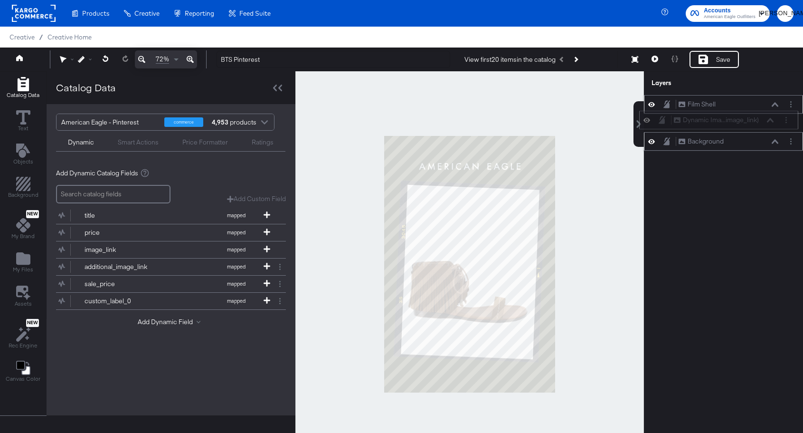
drag, startPoint x: 770, startPoint y: 75, endPoint x: 765, endPoint y: 117, distance: 43.0
click at [765, 117] on div "Dynamic Ima...image_link) Dynamic Image (image_link)" at bounding box center [718, 120] width 159 height 19
click at [686, 291] on div "Film Shell Film Shell Dynamic Ima...image_link) Dynamic Image (image_link) Back…" at bounding box center [717, 268] width 171 height 347
click at [657, 60] on icon at bounding box center [655, 59] width 7 height 7
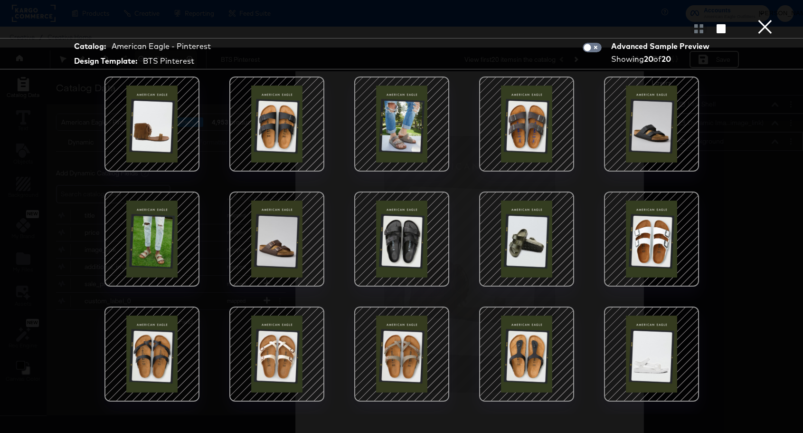
click at [767, 19] on button "×" at bounding box center [764, 9] width 19 height 19
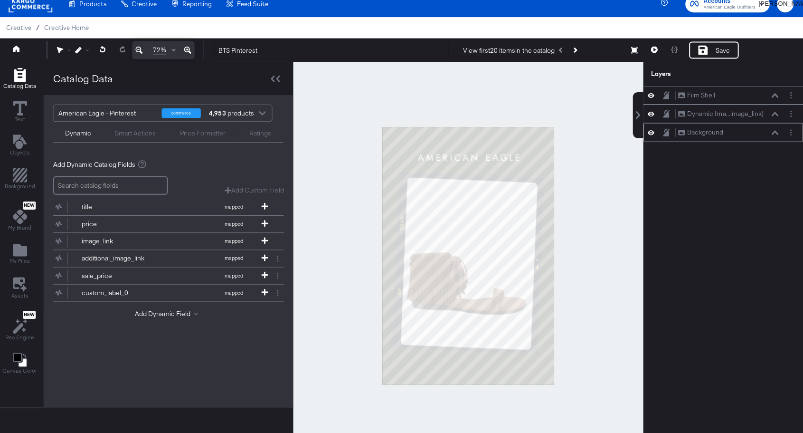
scroll to position [9, 0]
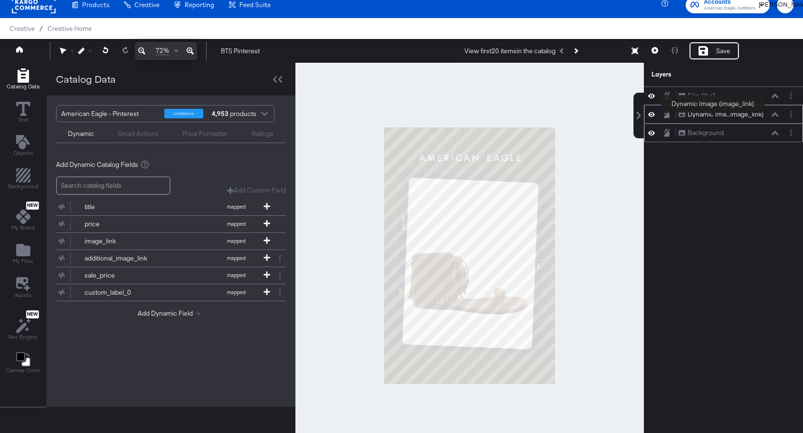
click at [713, 114] on div "Dynamic Ima...image_link)" at bounding box center [726, 114] width 76 height 9
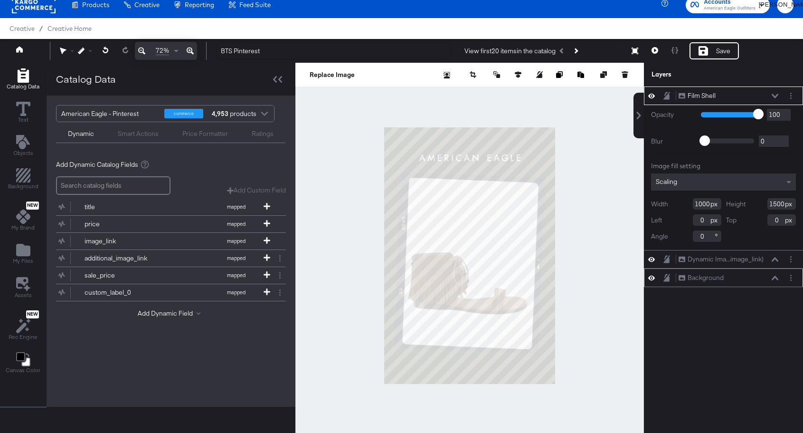
click at [774, 96] on icon at bounding box center [775, 96] width 7 height 4
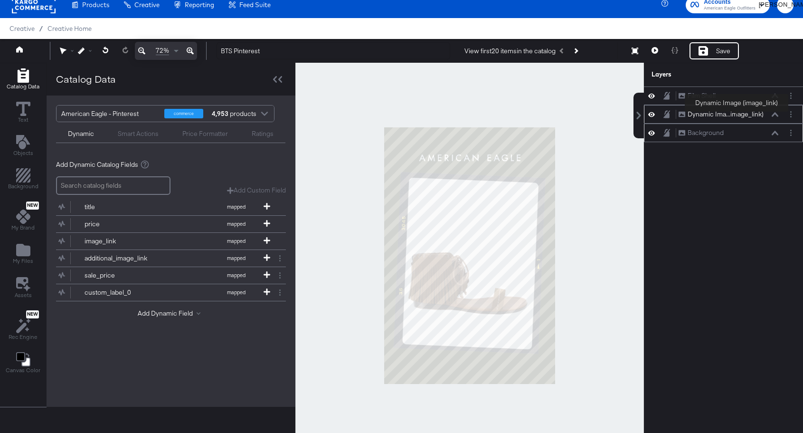
click at [737, 113] on div "Dynamic Ima...image_link)" at bounding box center [726, 114] width 76 height 9
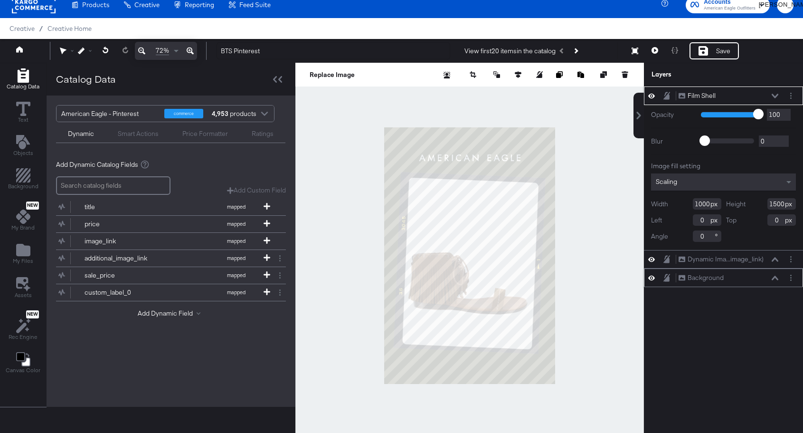
click at [778, 93] on div "Film Shell Film Shell" at bounding box center [728, 96] width 101 height 10
click at [775, 94] on icon at bounding box center [775, 96] width 7 height 5
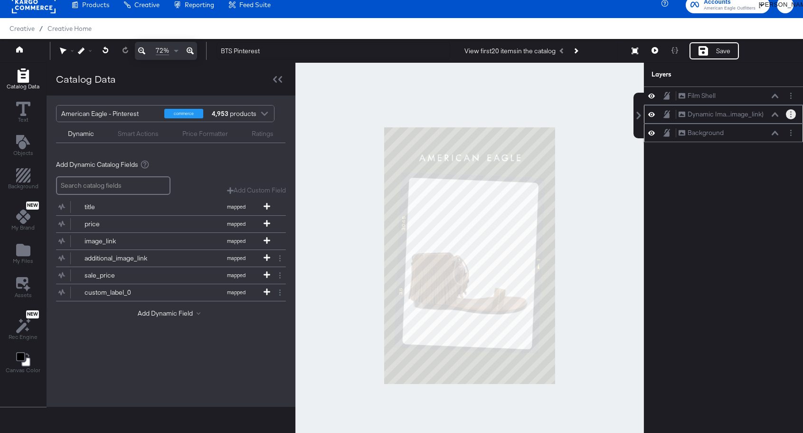
click at [792, 115] on button "Layer Options" at bounding box center [791, 114] width 10 height 10
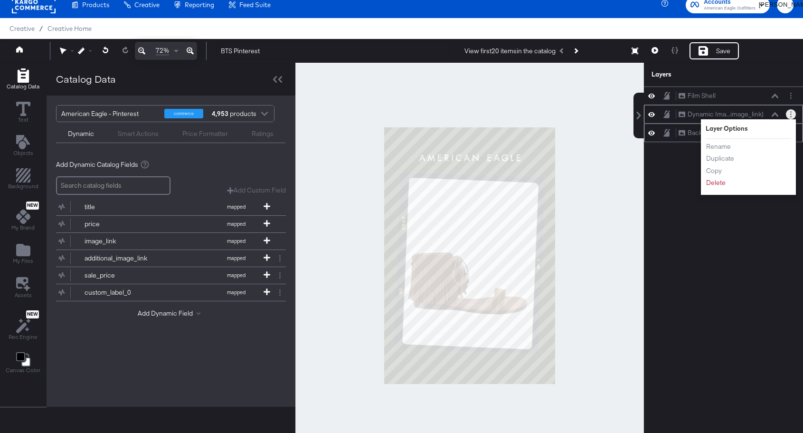
click at [772, 113] on icon at bounding box center [775, 114] width 7 height 5
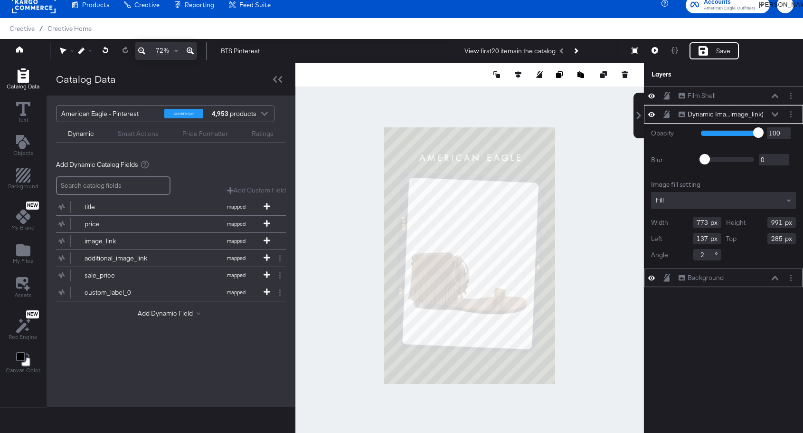
click at [608, 169] on div at bounding box center [469, 256] width 349 height 386
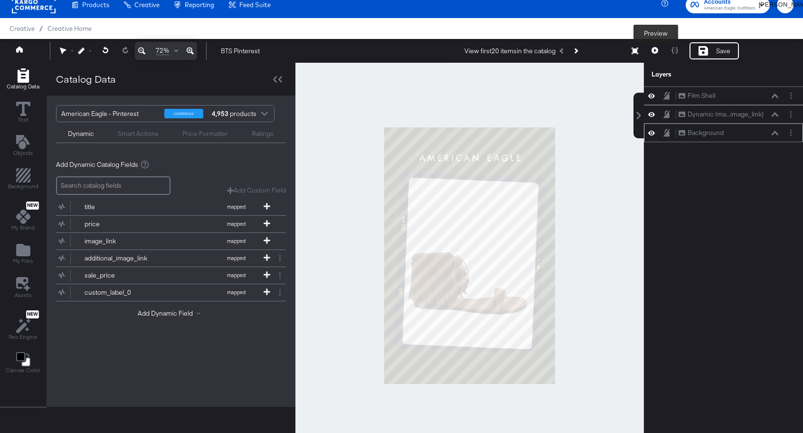
click at [657, 52] on icon at bounding box center [655, 50] width 7 height 7
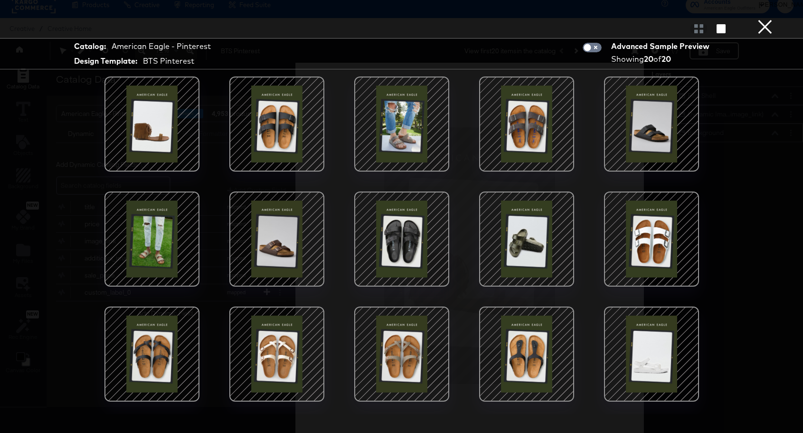
click at [760, 19] on button "×" at bounding box center [764, 9] width 19 height 19
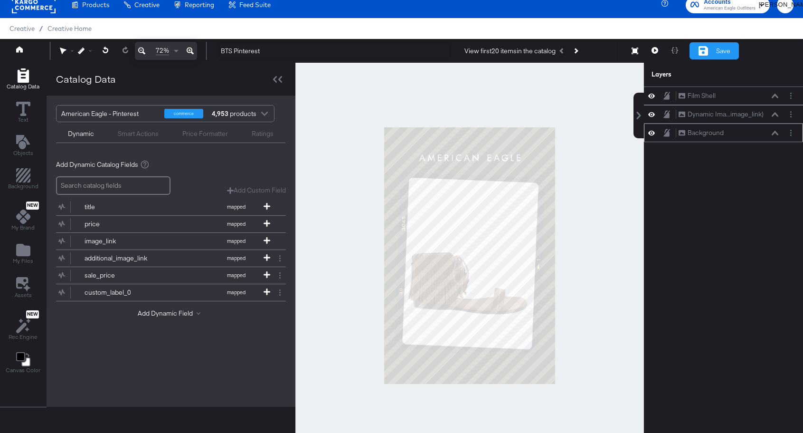
click at [724, 55] on div "Save" at bounding box center [713, 50] width 49 height 17
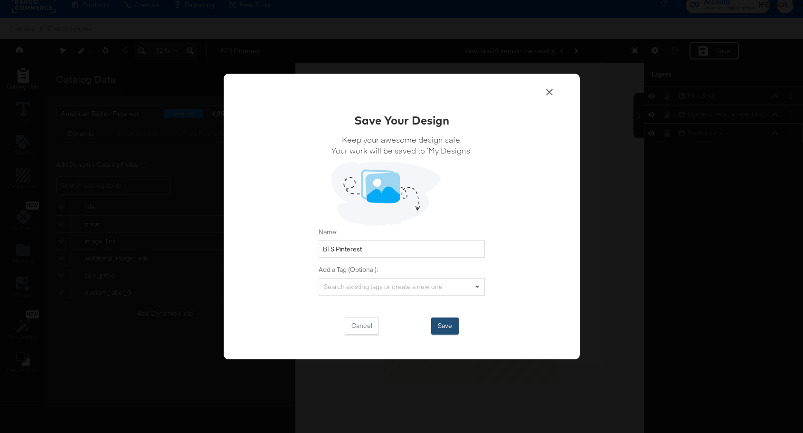
click at [448, 328] on button "Save" at bounding box center [445, 325] width 28 height 17
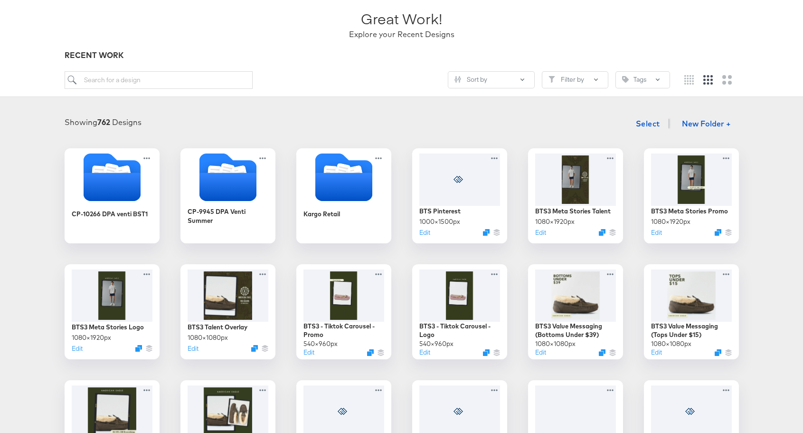
scroll to position [63, 0]
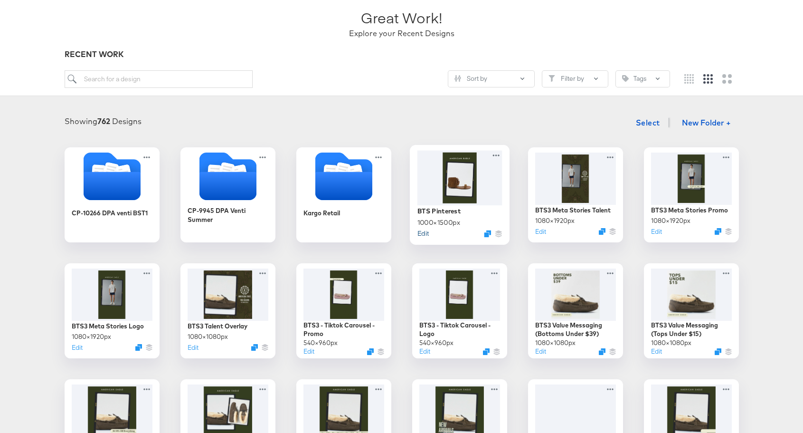
click at [424, 233] on button "Edit" at bounding box center [422, 232] width 11 height 9
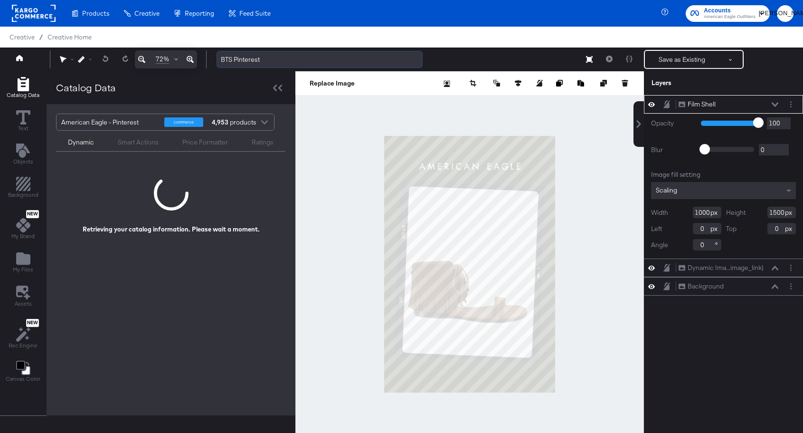
click at [234, 62] on input "BTS Pinterest" at bounding box center [320, 60] width 206 height 18
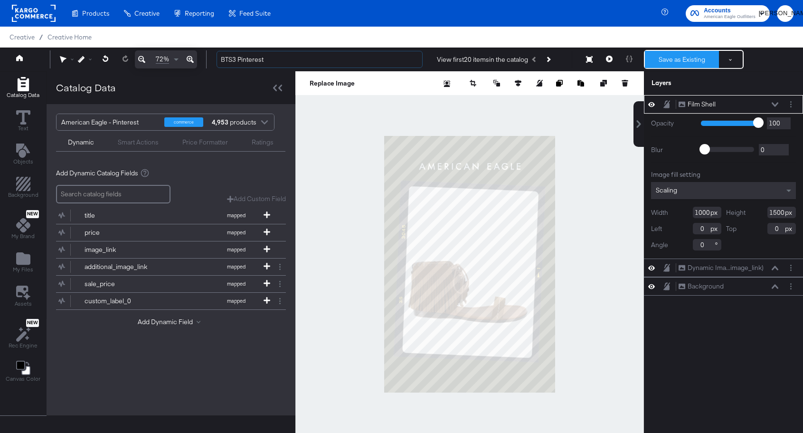
type input "BTS3 Pinterest"
click at [691, 53] on button "Save as Existing" at bounding box center [682, 59] width 74 height 17
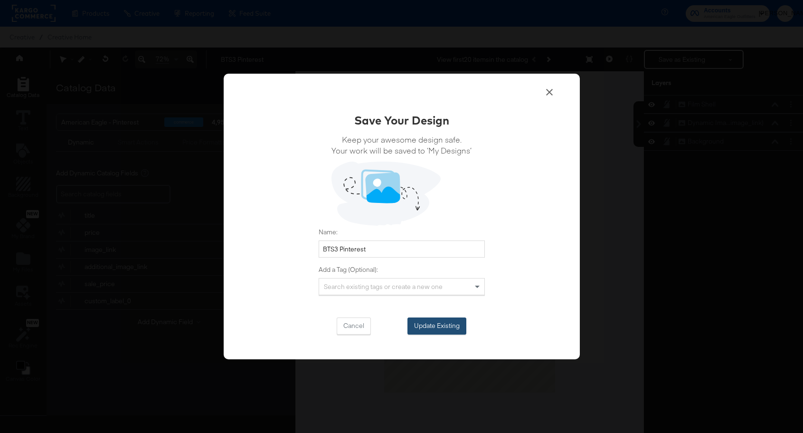
click at [448, 326] on button "Update Existing" at bounding box center [436, 325] width 59 height 17
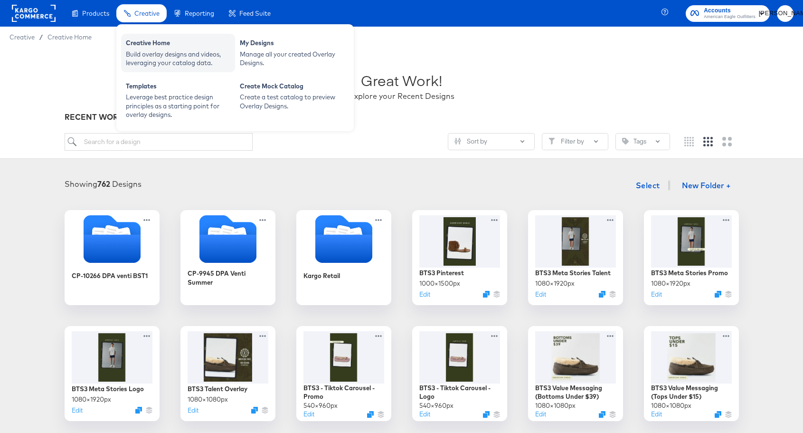
click at [144, 44] on div "Creative Home" at bounding box center [178, 43] width 104 height 11
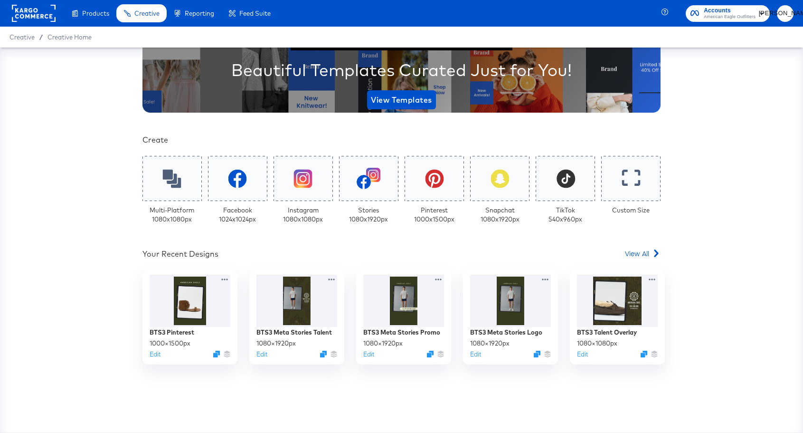
scroll to position [154, 0]
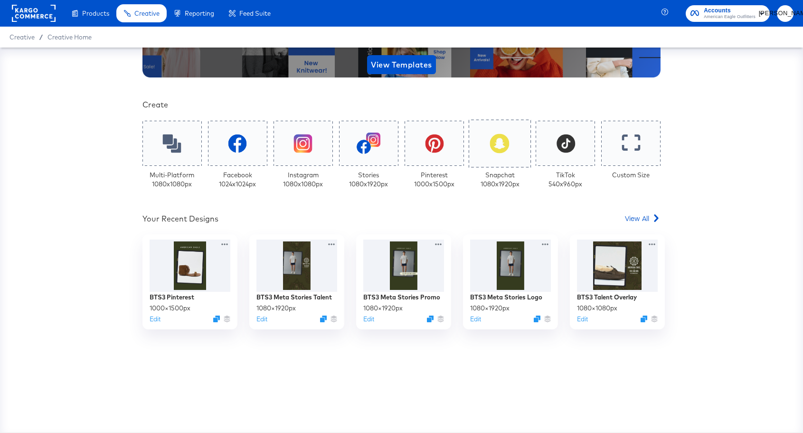
click at [499, 142] on icon at bounding box center [499, 142] width 19 height 19
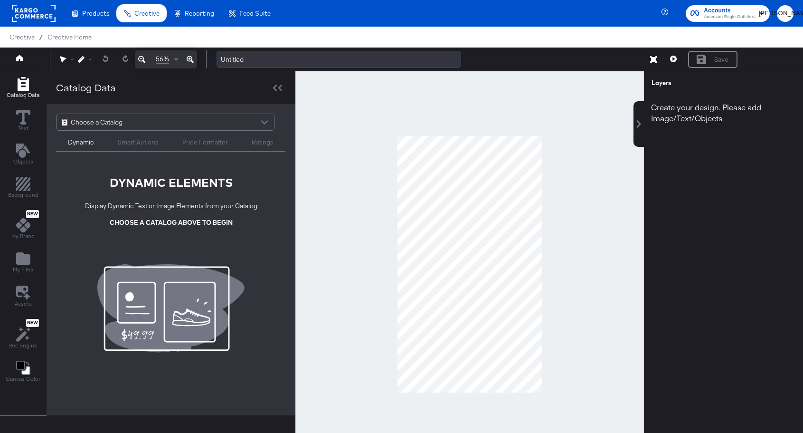
click at [243, 57] on input "Untitled" at bounding box center [339, 60] width 245 height 18
type input "BTS3 Snap Logo"
click at [341, 120] on div at bounding box center [469, 264] width 349 height 386
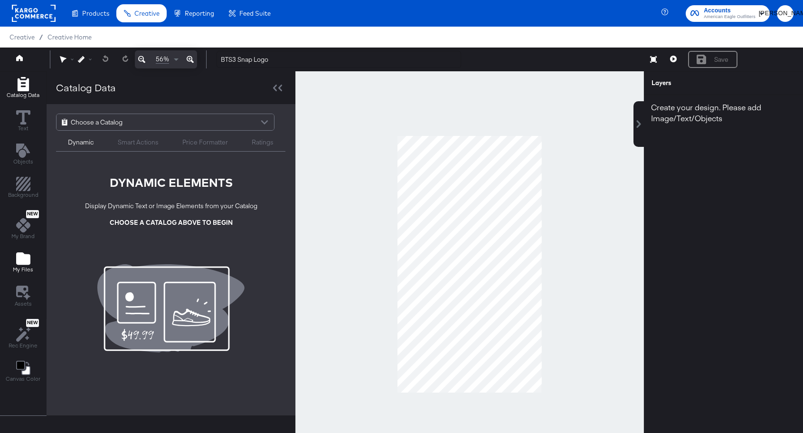
click at [20, 265] on icon "Add Files" at bounding box center [23, 258] width 14 height 14
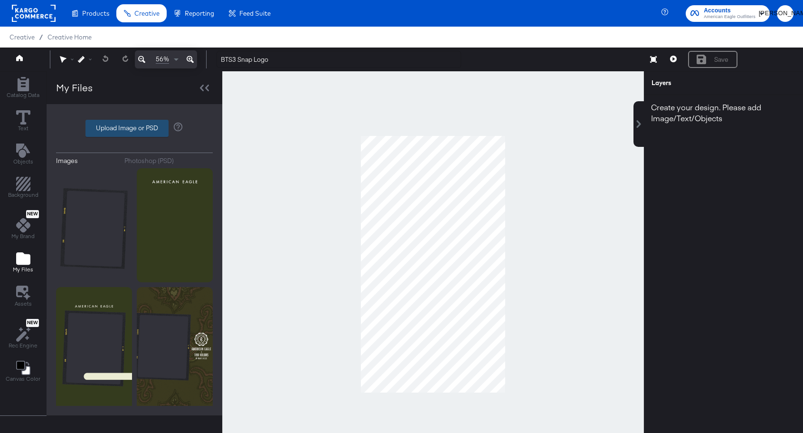
click at [132, 128] on label "Upload Image or PSD" at bounding box center [127, 128] width 82 height 16
click at [134, 128] on input "Upload Image or PSD" at bounding box center [134, 128] width 0 height 0
type input "C:\fakepath\AEO BTS 3 Overlay - Film Shell.png"
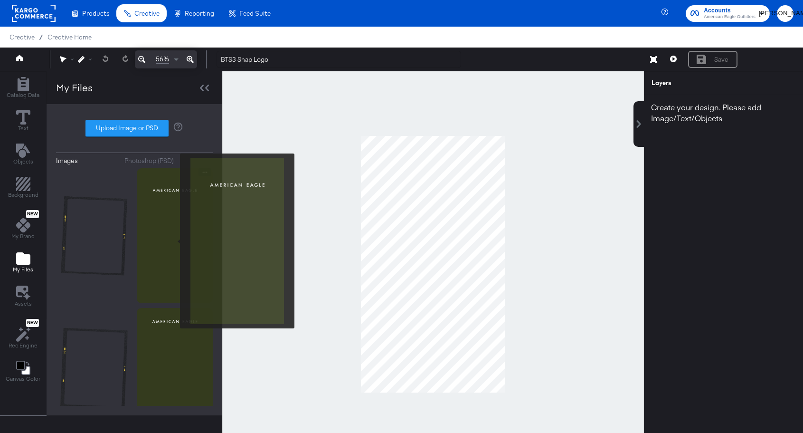
click at [174, 241] on img at bounding box center [175, 235] width 76 height 135
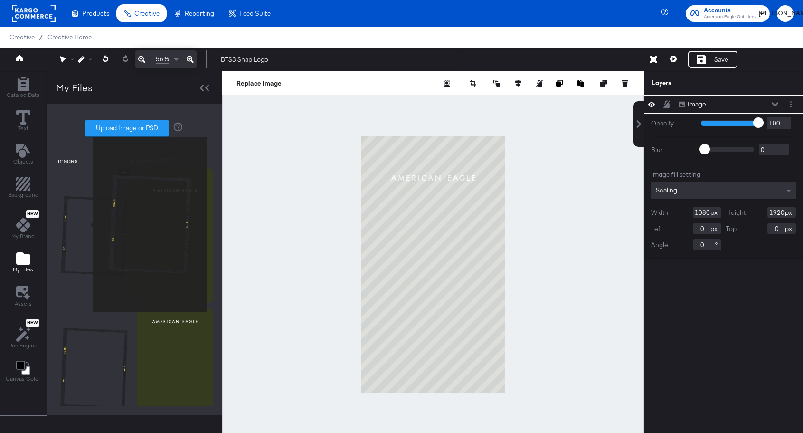
click at [86, 224] on img at bounding box center [94, 235] width 76 height 135
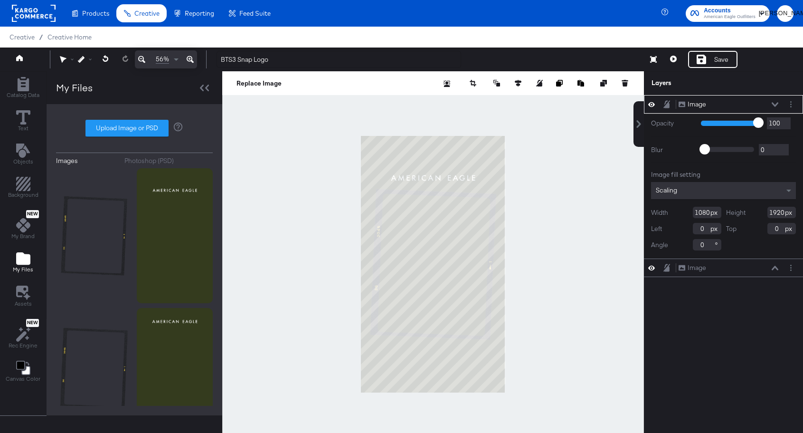
click at [770, 104] on div "Image Image" at bounding box center [728, 104] width 101 height 10
click at [653, 101] on icon at bounding box center [651, 104] width 7 height 8
click at [653, 101] on button at bounding box center [652, 105] width 8 height 8
click at [706, 104] on button "Image Image" at bounding box center [692, 104] width 28 height 10
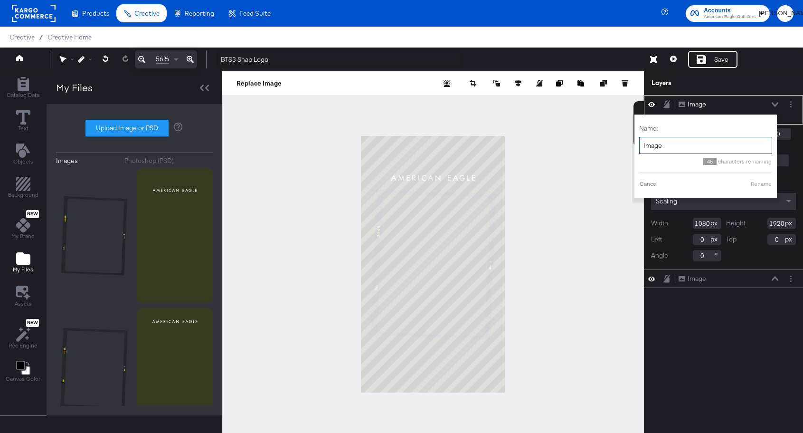
click at [682, 146] on input "Image" at bounding box center [705, 146] width 133 height 18
type input "Film Shell"
click at [759, 183] on button "Rename" at bounding box center [761, 183] width 22 height 9
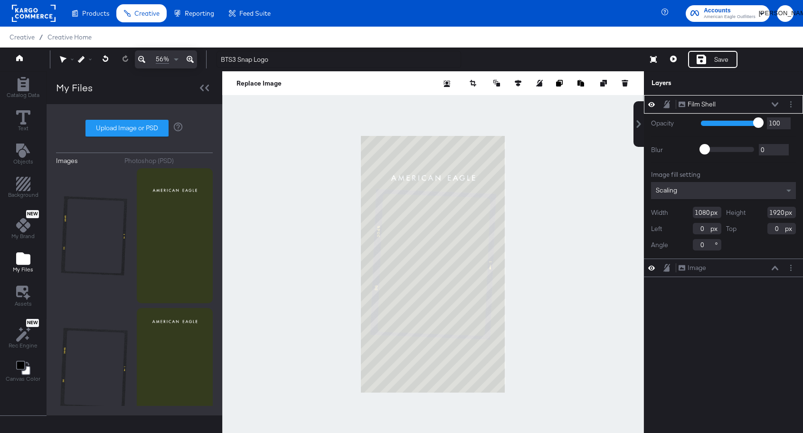
click at [772, 102] on icon at bounding box center [775, 104] width 7 height 5
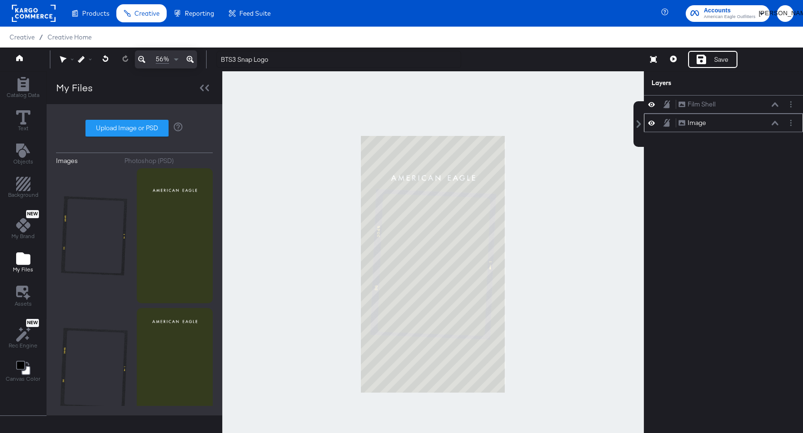
click at [706, 126] on button "Image Image" at bounding box center [692, 123] width 28 height 10
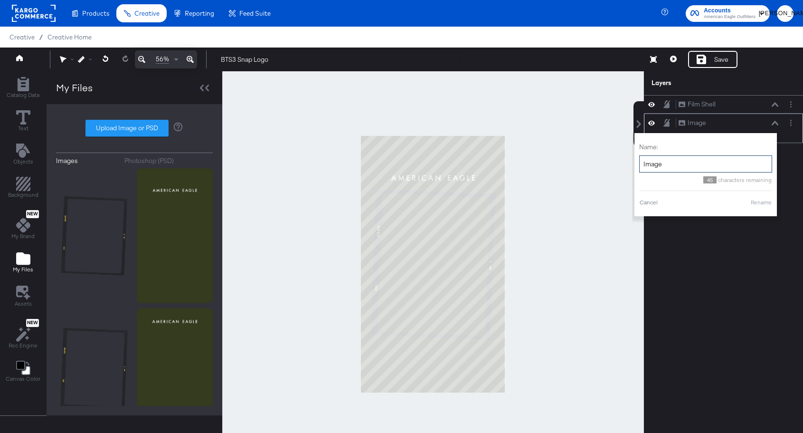
click at [667, 166] on input "Image" at bounding box center [705, 164] width 133 height 18
type input "Background"
click at [762, 200] on button "Rename" at bounding box center [761, 202] width 22 height 9
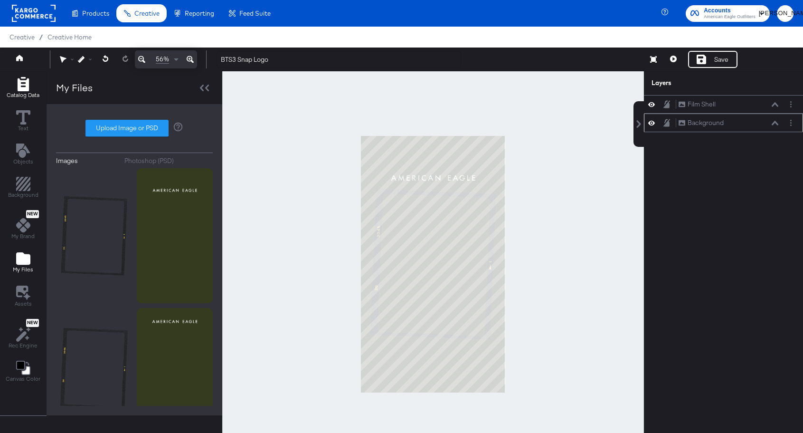
click at [20, 84] on icon "Add Rectangle" at bounding box center [22, 84] width 11 height 14
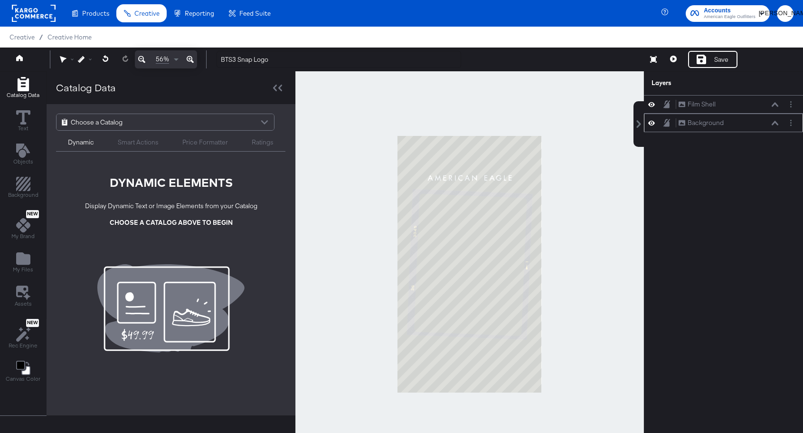
click at [113, 122] on span "Choose a Catalog" at bounding box center [97, 122] width 52 height 16
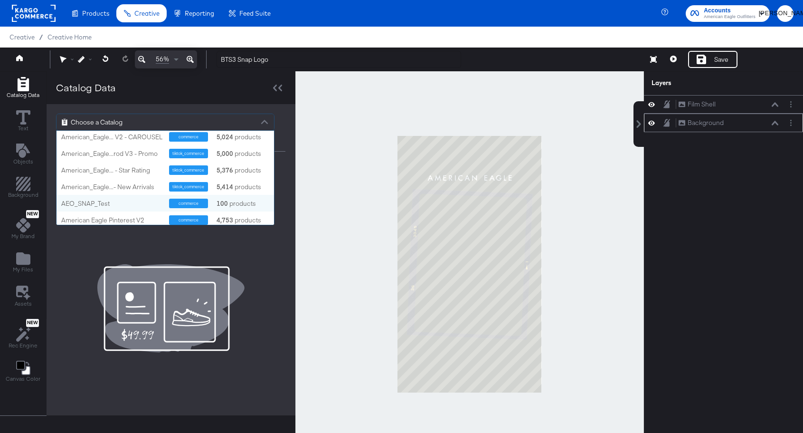
scroll to position [221, 0]
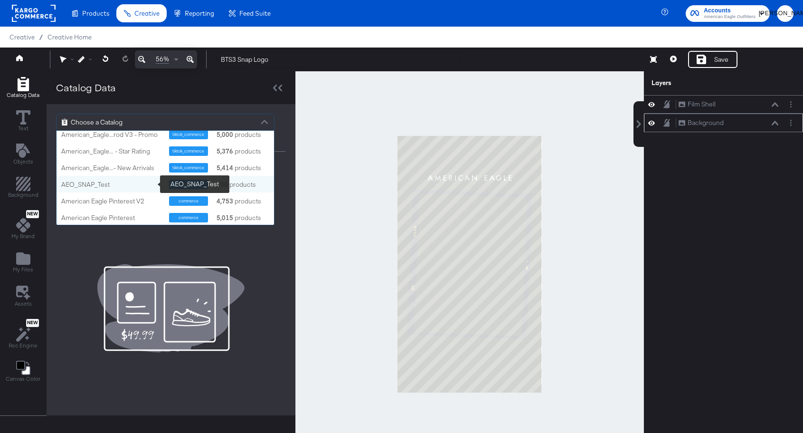
click at [104, 185] on div "AEO_SNAP_Test" at bounding box center [111, 184] width 101 height 9
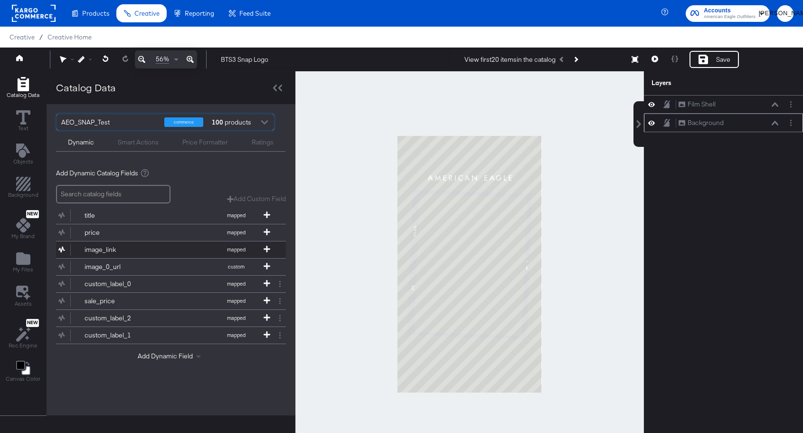
click at [135, 246] on div "image_link" at bounding box center [119, 249] width 69 height 9
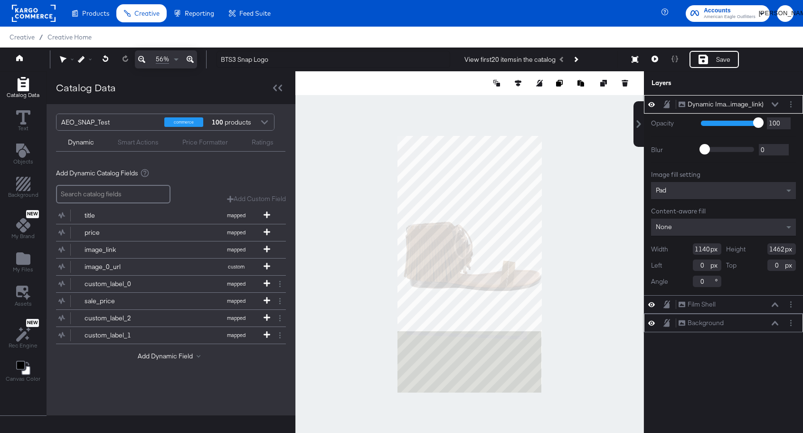
type input "846"
type input "1085"
type input "294"
type input "377"
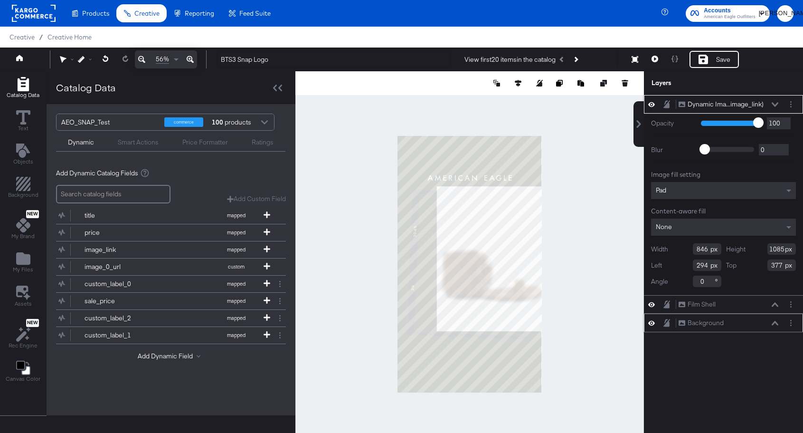
type input "234"
type input "587"
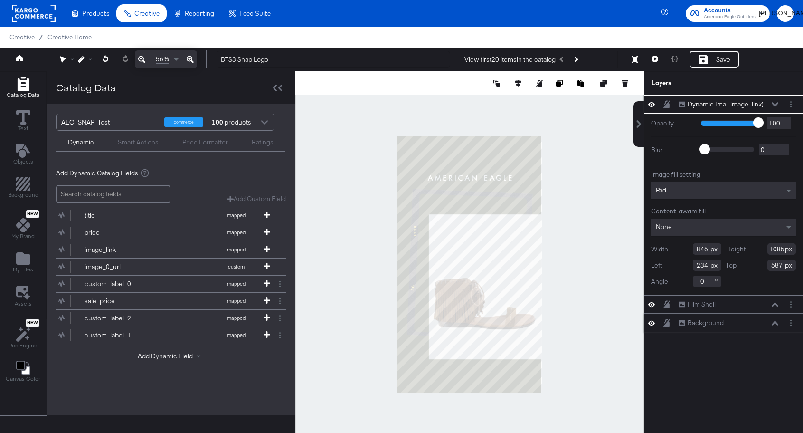
type input "729"
type input "935"
type input "737"
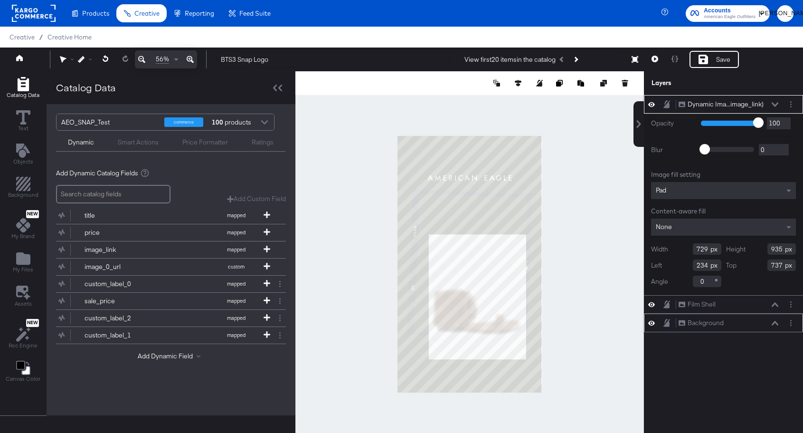
type input "176"
type input "493"
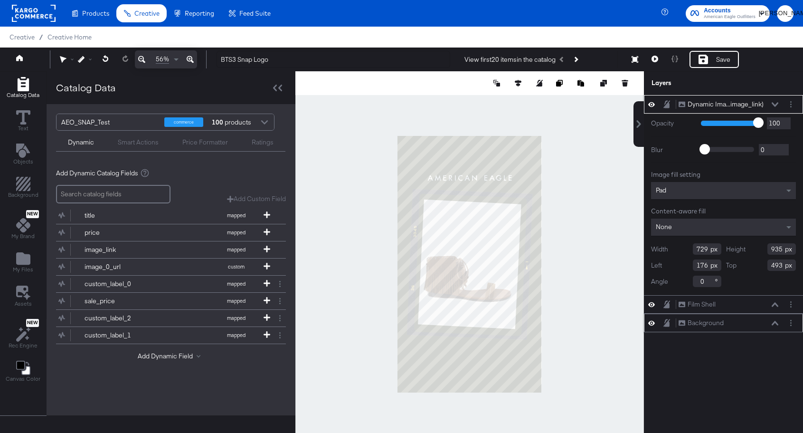
type input "199"
type input "475"
type input "3"
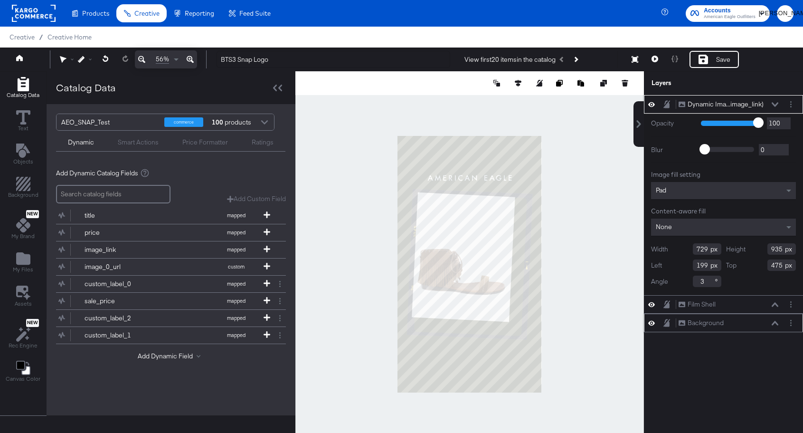
type input "153"
type input "422"
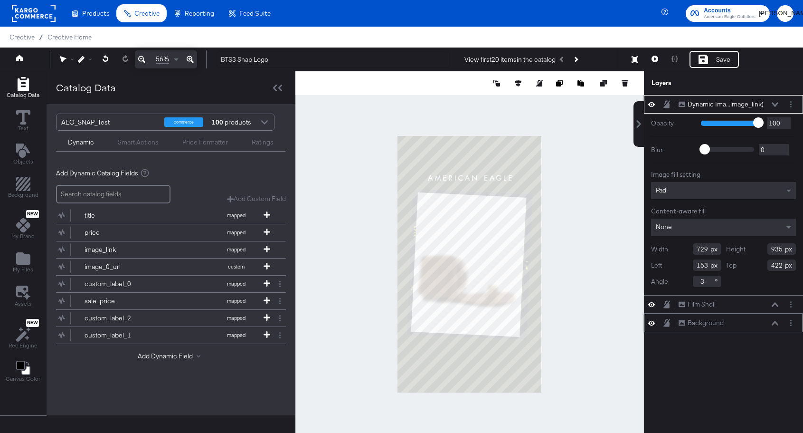
type input "809"
type input "1037"
type input "147"
type input "426"
type input "2"
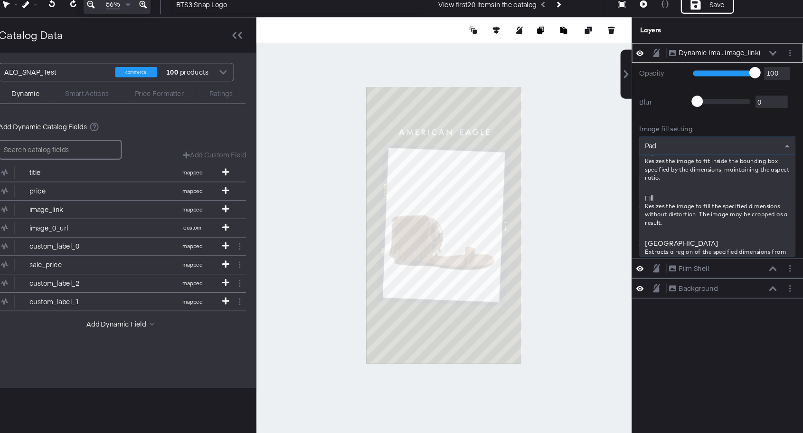
scroll to position [140, 0]
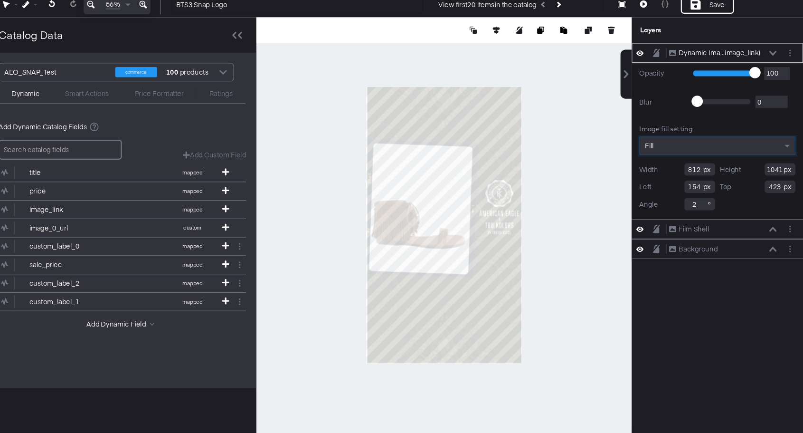
click at [568, 216] on div at bounding box center [469, 240] width 349 height 386
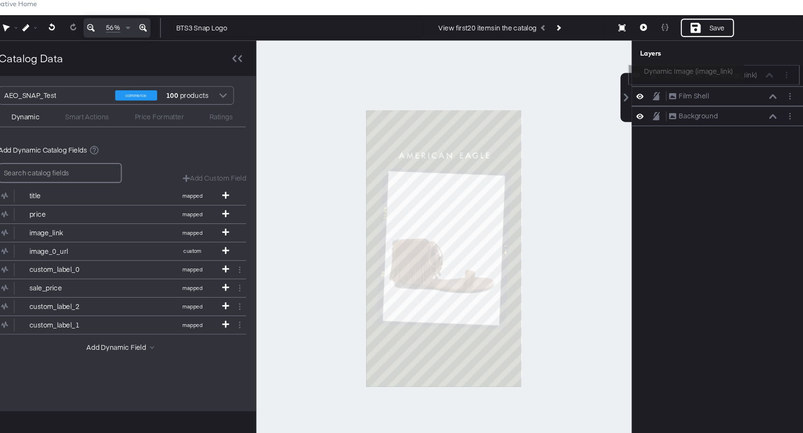
scroll to position [0, 0]
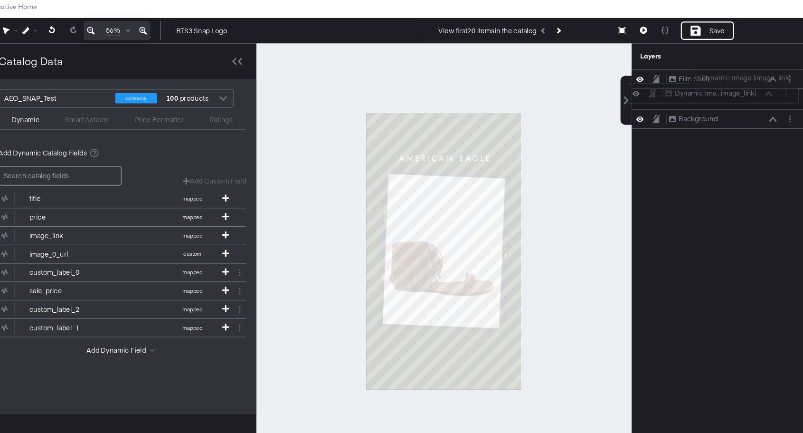
drag, startPoint x: 755, startPoint y: 74, endPoint x: 751, endPoint y: 113, distance: 40.1
click at [751, 113] on div "Dynamic Ima...image_link) Dynamic Image (image_link)" at bounding box center [719, 117] width 159 height 19
click at [654, 59] on icon at bounding box center [655, 59] width 7 height 7
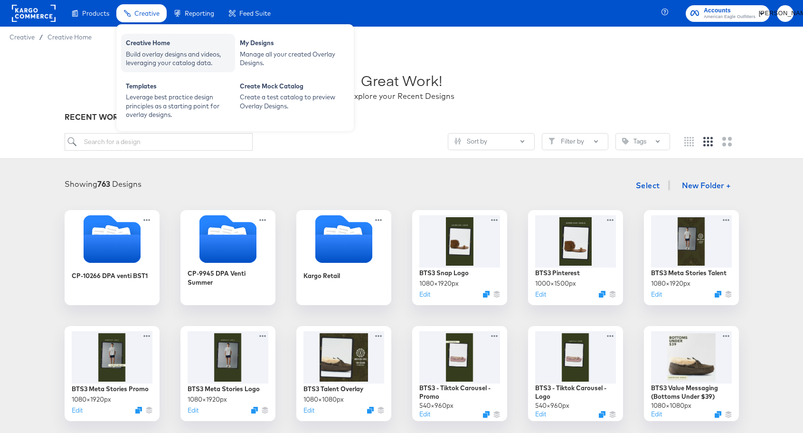
click at [145, 40] on div "Creative Home" at bounding box center [178, 43] width 104 height 11
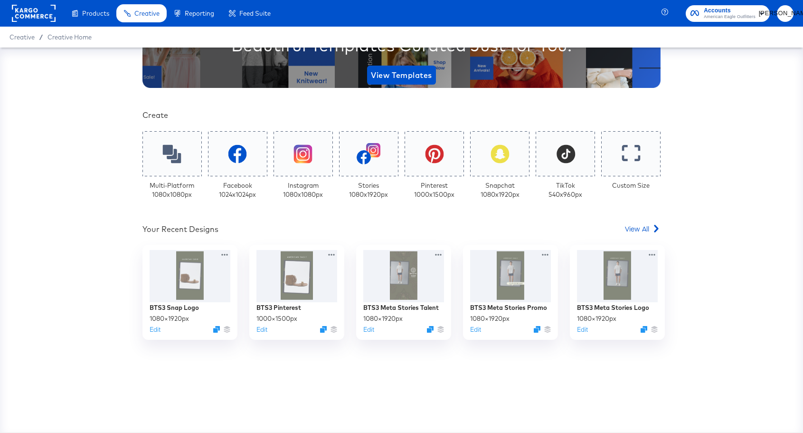
scroll to position [154, 0]
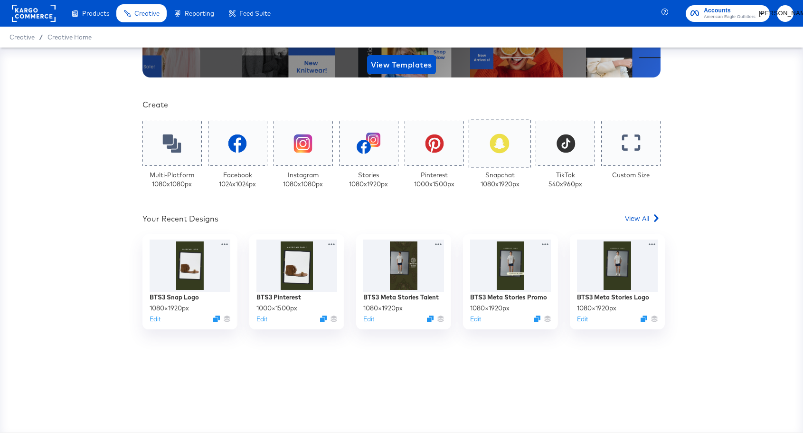
click at [501, 146] on icon at bounding box center [499, 142] width 19 height 19
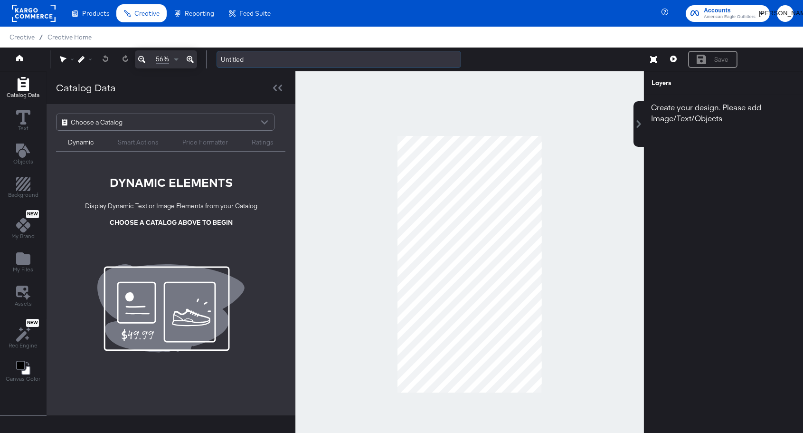
click at [247, 58] on input "Untitled" at bounding box center [339, 60] width 245 height 18
type input "BTS3 Multi Image"
click at [24, 261] on icon "Add Files" at bounding box center [23, 258] width 14 height 12
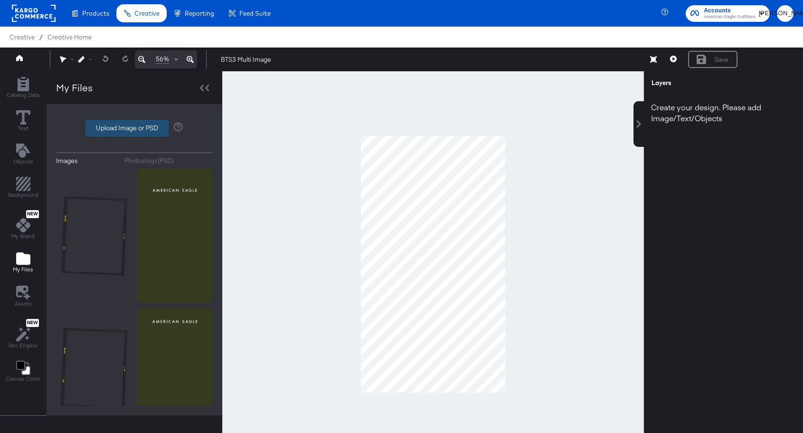
click at [132, 131] on label "Upload Image or PSD" at bounding box center [127, 128] width 82 height 16
click at [134, 128] on input "Upload Image or PSD" at bounding box center [134, 128] width 0 height 0
type input "C:\fakepath\AEO BTS 3 Multi Image Overlay - Filmshell 1.png"
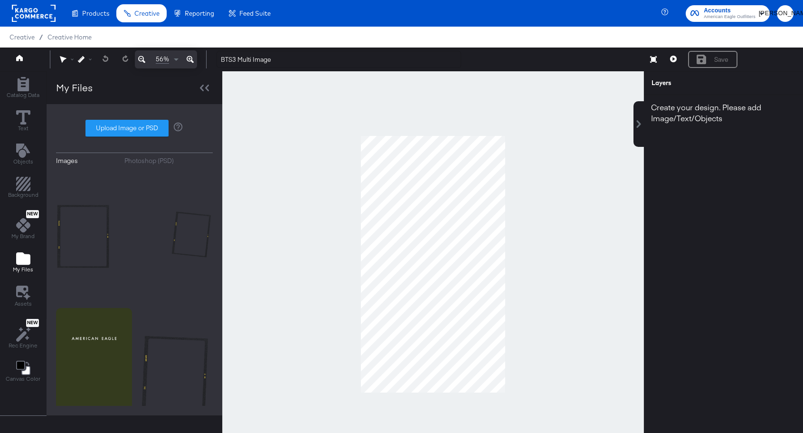
scroll to position [24, 0]
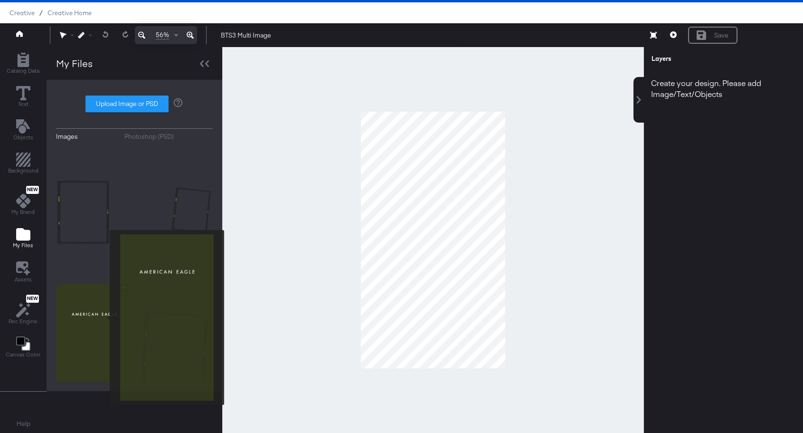
click at [104, 317] on img at bounding box center [94, 350] width 76 height 135
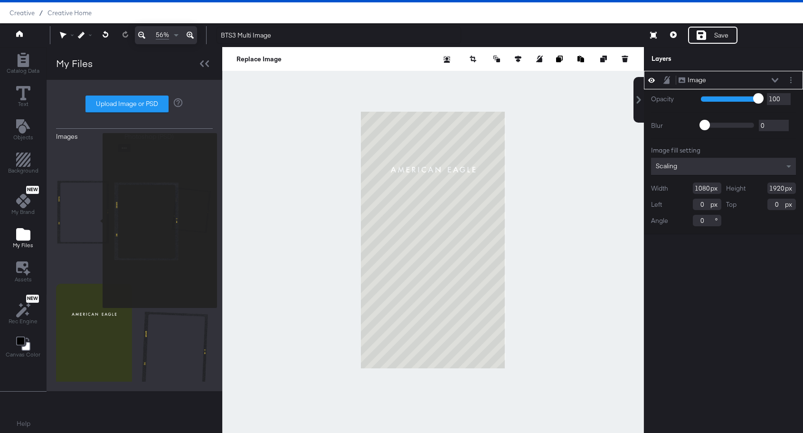
click at [96, 220] on img at bounding box center [94, 211] width 76 height 135
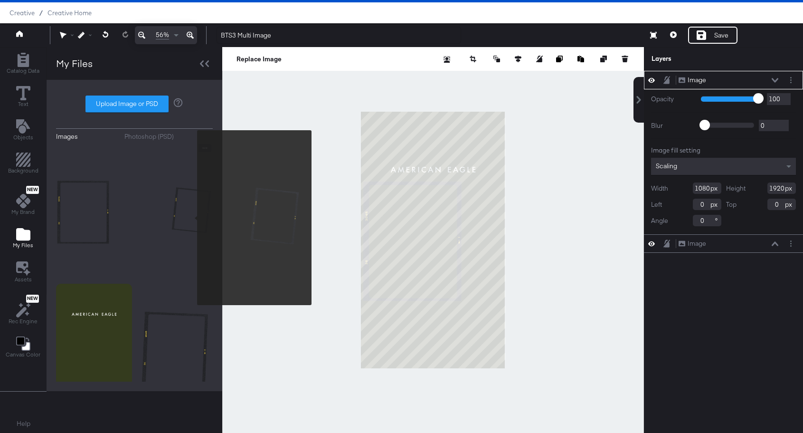
click at [191, 217] on img at bounding box center [175, 211] width 76 height 135
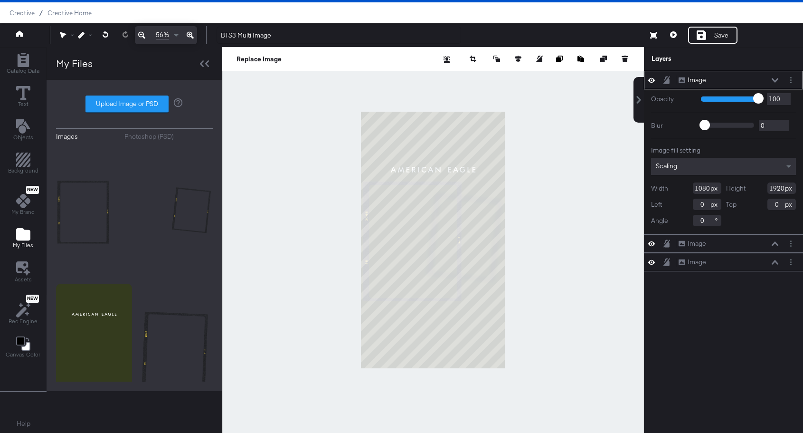
click at [572, 284] on div at bounding box center [433, 240] width 422 height 386
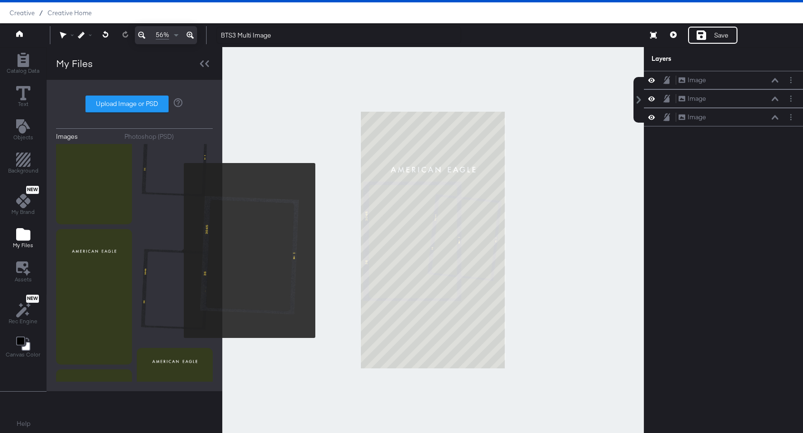
scroll to position [0, 0]
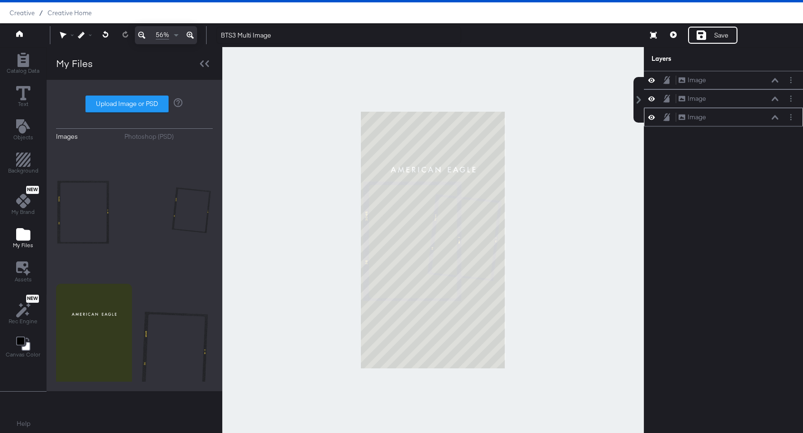
click at [651, 117] on icon at bounding box center [651, 117] width 7 height 8
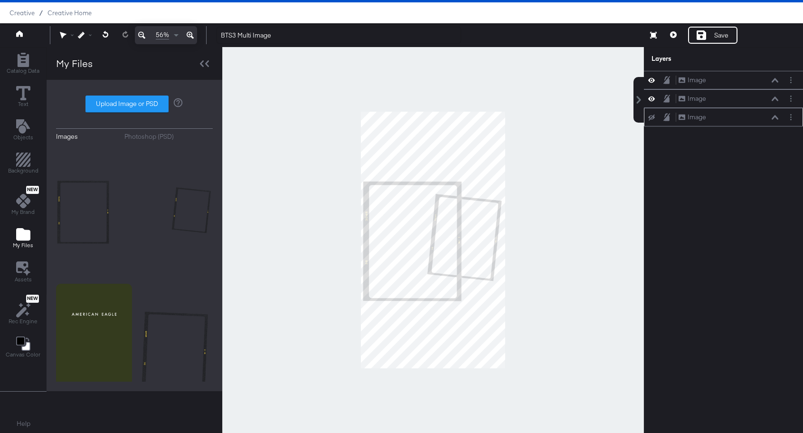
click at [651, 117] on icon at bounding box center [651, 117] width 7 height 6
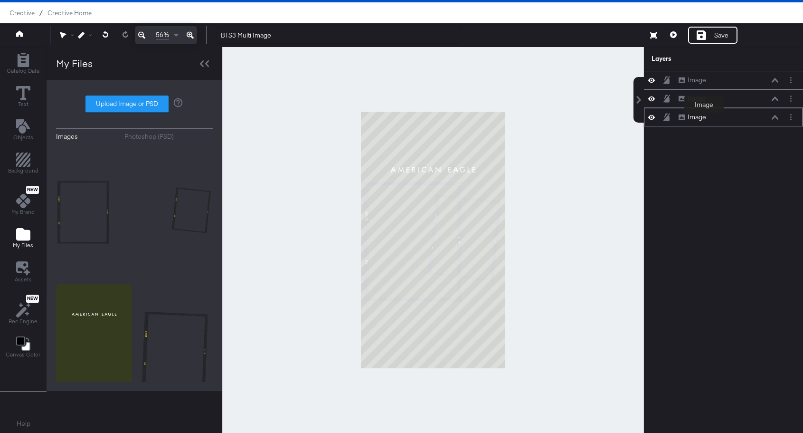
click at [704, 120] on div "Image" at bounding box center [697, 117] width 19 height 9
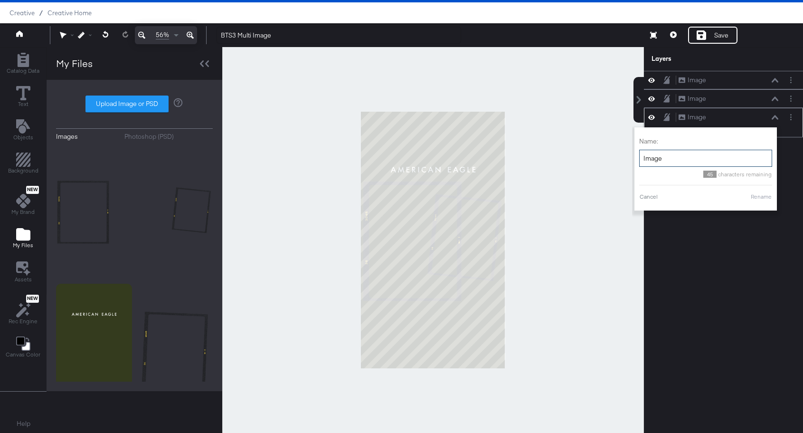
click at [674, 160] on input "Image" at bounding box center [705, 159] width 133 height 18
type input "Background"
click at [766, 197] on button "Rename" at bounding box center [761, 196] width 22 height 9
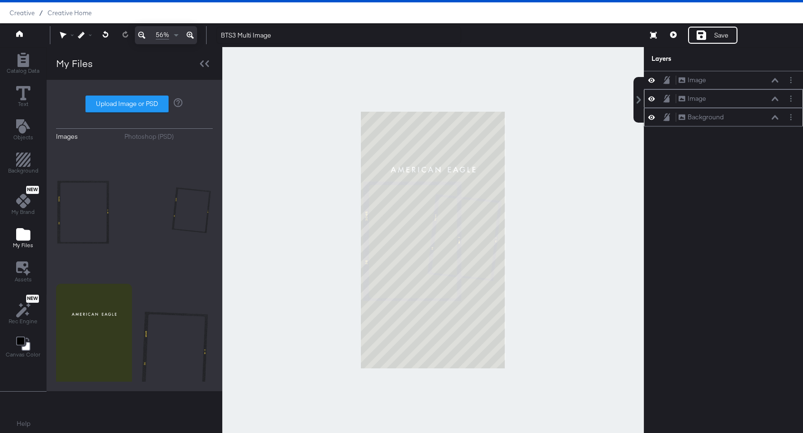
click at [652, 99] on icon at bounding box center [651, 98] width 7 height 8
click at [652, 99] on icon at bounding box center [651, 99] width 7 height 6
click at [700, 98] on div "Image" at bounding box center [697, 98] width 19 height 9
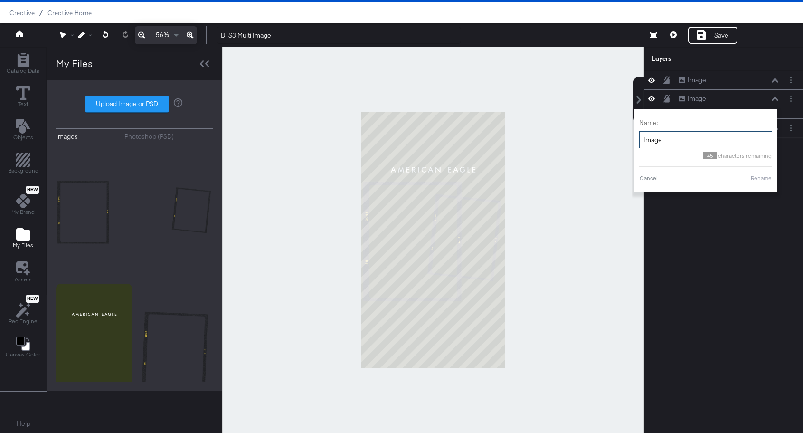
click at [679, 140] on input "Image" at bounding box center [705, 140] width 133 height 18
type input "Film Shell 1"
click at [762, 179] on button "Rename" at bounding box center [761, 178] width 22 height 9
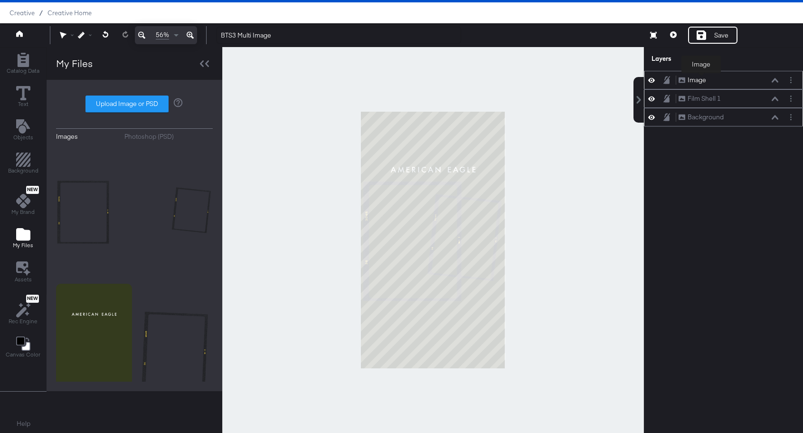
click at [701, 80] on div "Image" at bounding box center [697, 80] width 19 height 9
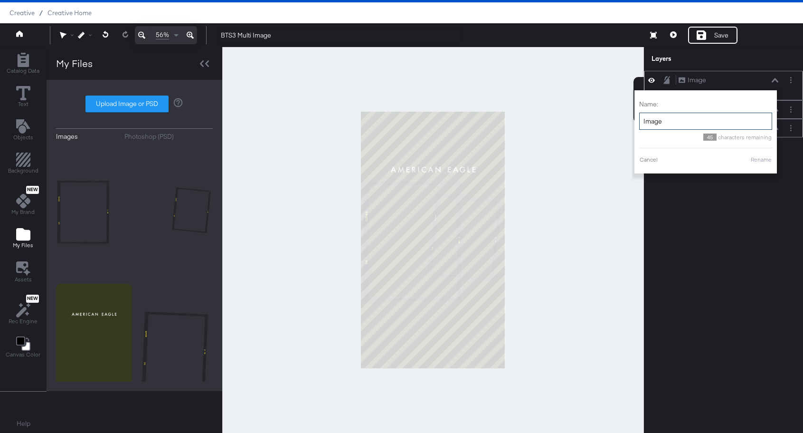
click at [685, 114] on input "Image" at bounding box center [705, 122] width 133 height 18
type input "Film Shell 2"
click at [758, 160] on button "Rename" at bounding box center [761, 159] width 22 height 9
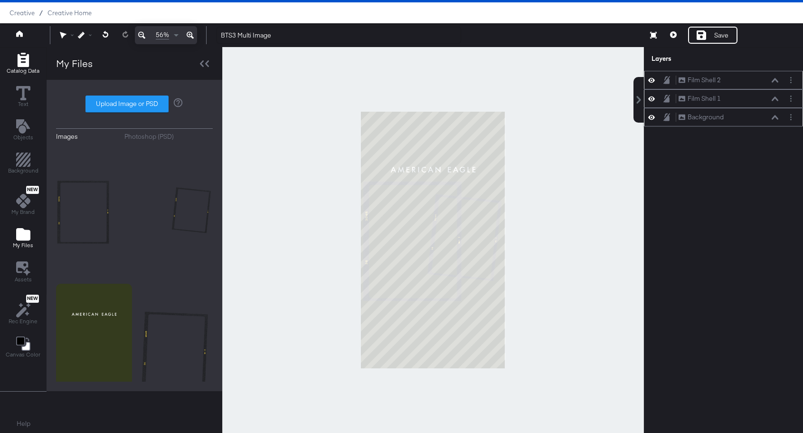
click at [15, 66] on div "Catalog Data" at bounding box center [23, 64] width 33 height 22
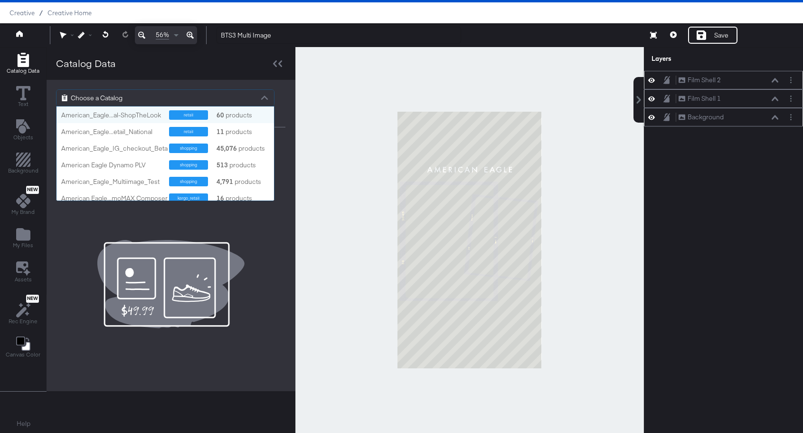
click at [132, 99] on div "Choose a Catalog" at bounding box center [165, 98] width 217 height 16
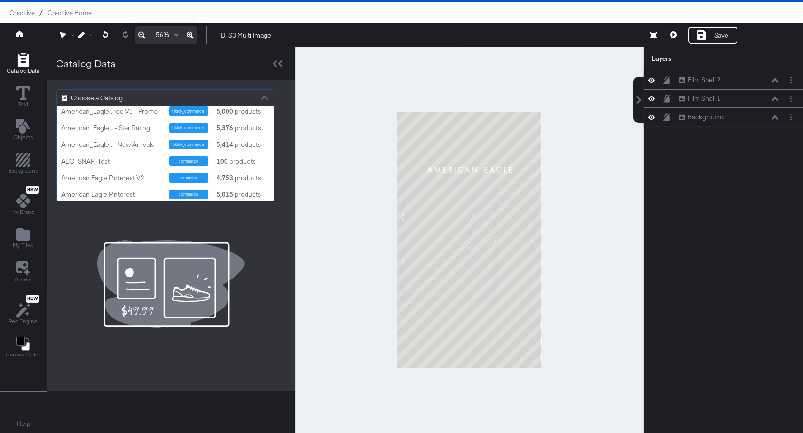
scroll to position [226, 0]
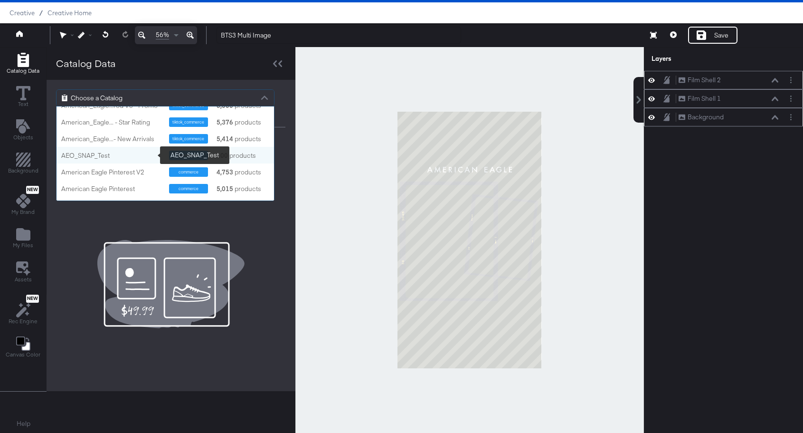
click at [96, 156] on div "AEO_SNAP_Test" at bounding box center [111, 155] width 101 height 9
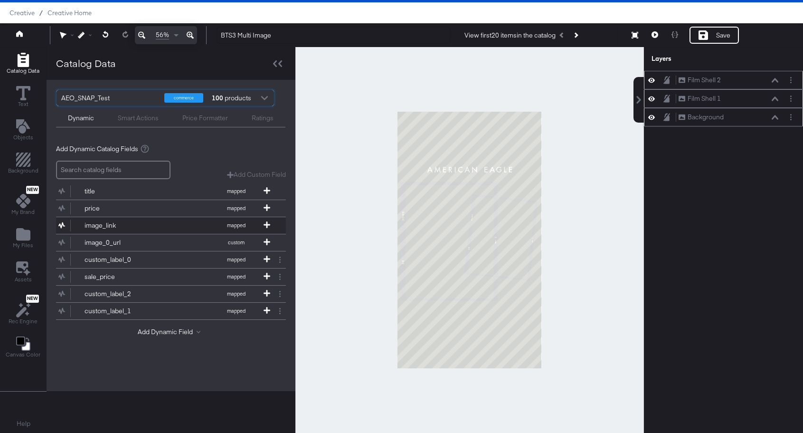
click at [117, 225] on div "image_link" at bounding box center [119, 225] width 69 height 9
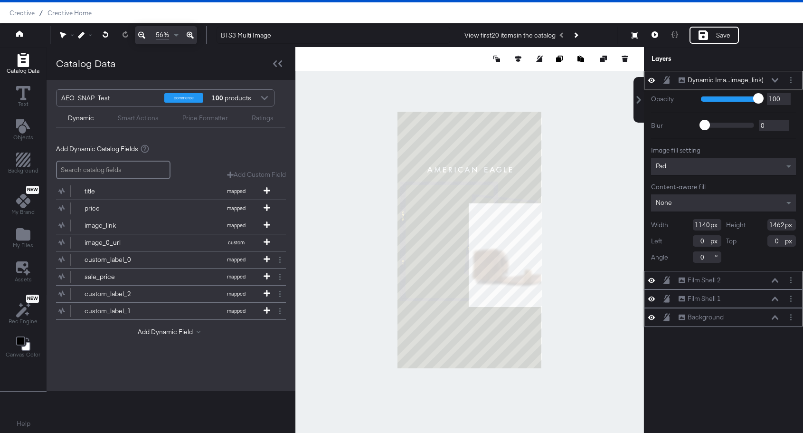
type input "580"
type input "743"
type input "560"
type input "719"
type input "250"
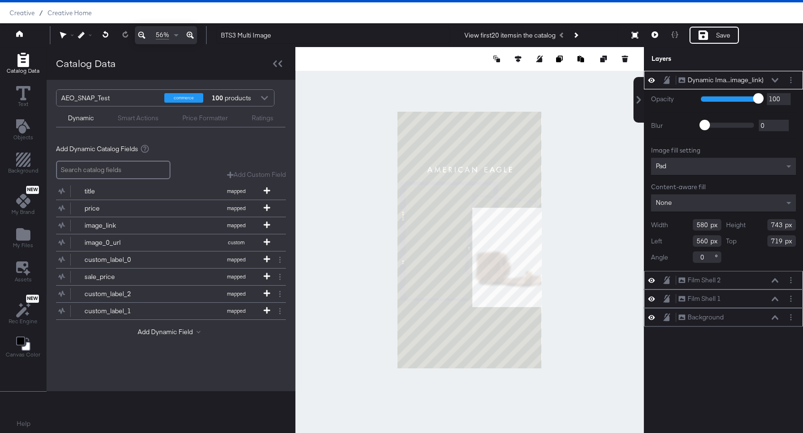
type input "658"
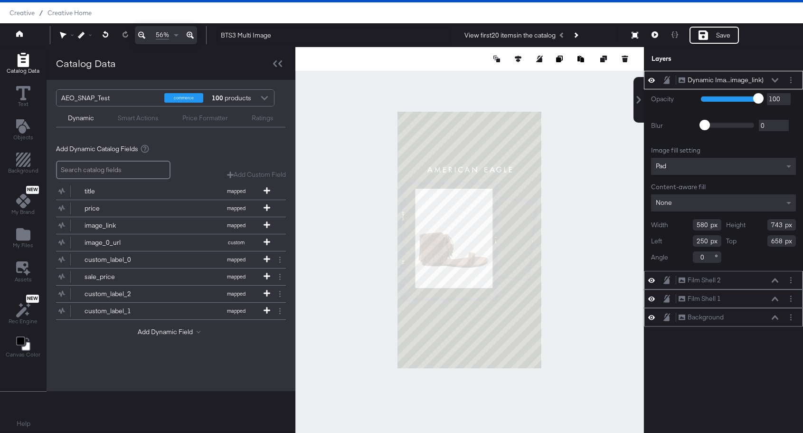
type input "126"
type input "573"
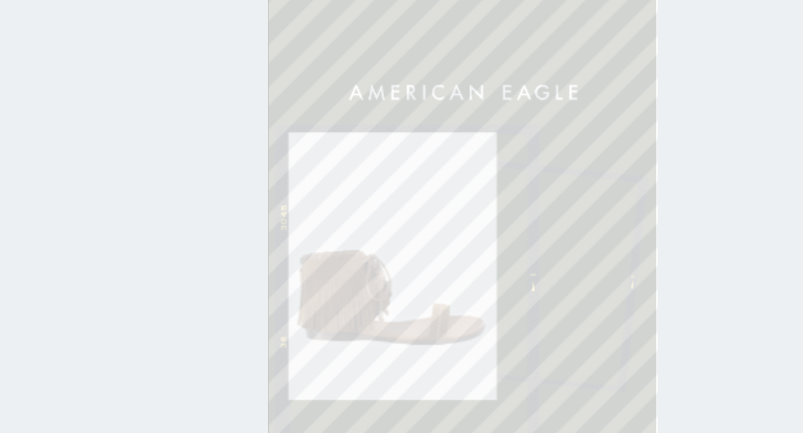
type input "55"
type input "541"
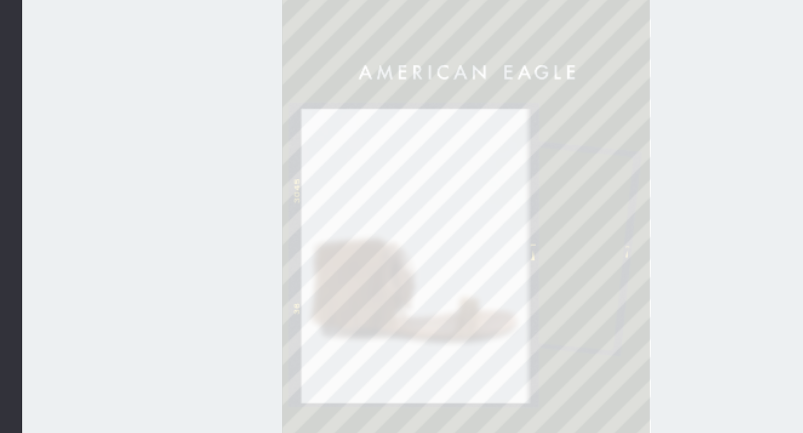
type input "673"
type input "863"
click at [547, 191] on div at bounding box center [469, 240] width 349 height 386
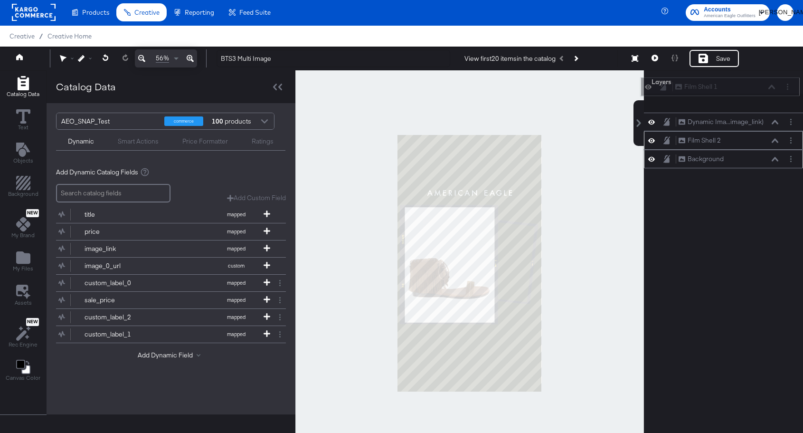
scroll to position [0, 0]
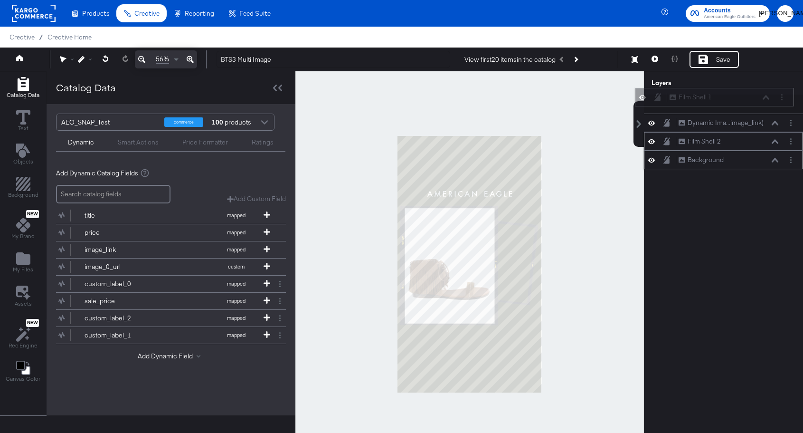
drag, startPoint x: 734, startPoint y: 119, endPoint x: 725, endPoint y: 97, distance: 24.1
click at [725, 97] on div "Film Shell 1 Film Shell 1" at bounding box center [719, 97] width 101 height 10
drag, startPoint x: 729, startPoint y: 145, endPoint x: 727, endPoint y: 103, distance: 42.3
click at [727, 103] on div "Film Shell 2 Film Shell 2" at bounding box center [727, 102] width 101 height 10
click at [119, 194] on input "search" at bounding box center [113, 194] width 114 height 19
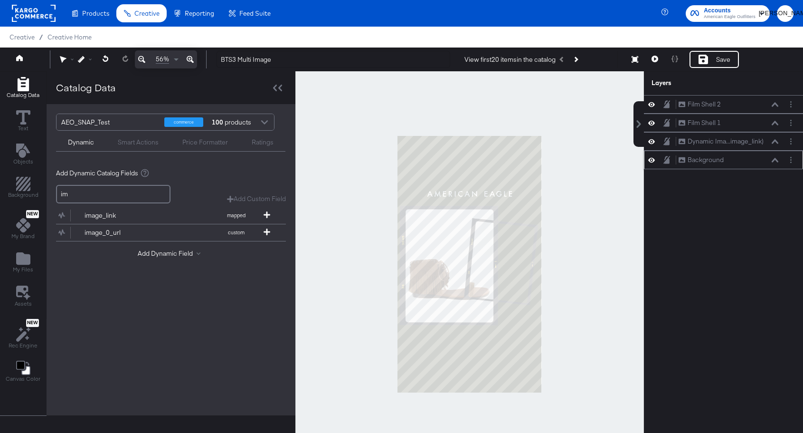
type input "i"
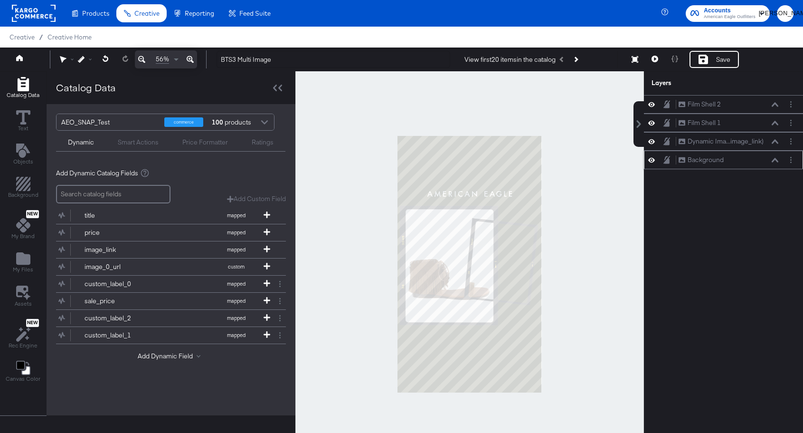
click at [95, 386] on div "AEO_SNAP_Test commerce 100 products Dynamic Smart Actions Price Formatter Ratin…" at bounding box center [171, 259] width 249 height 311
click at [99, 189] on input "search" at bounding box center [113, 194] width 114 height 19
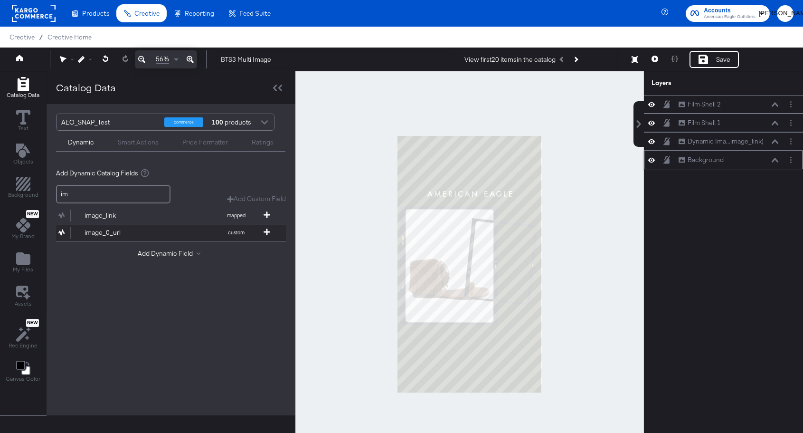
type input "i"
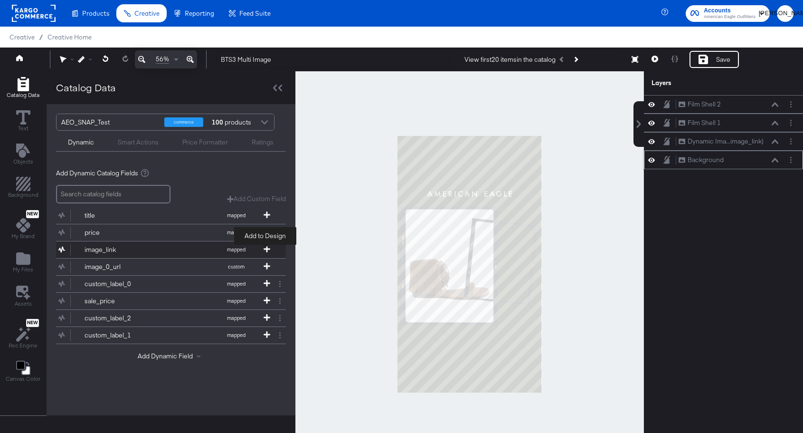
click at [264, 246] on icon at bounding box center [267, 249] width 7 height 7
click at [129, 194] on input "search" at bounding box center [113, 194] width 114 height 19
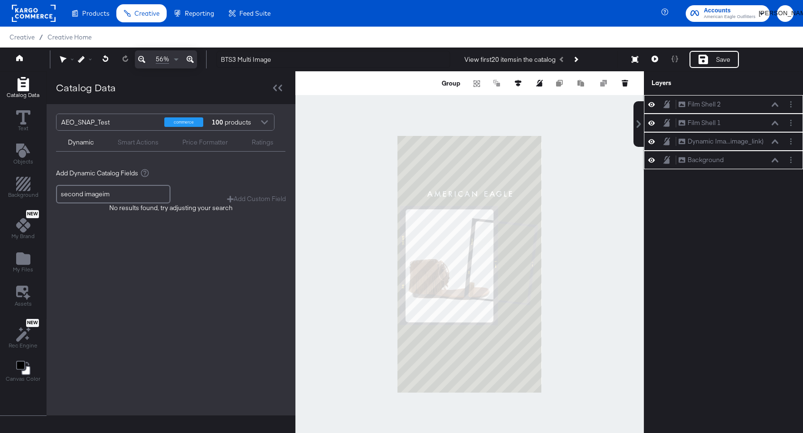
click at [106, 195] on input "second imageim" at bounding box center [113, 194] width 114 height 19
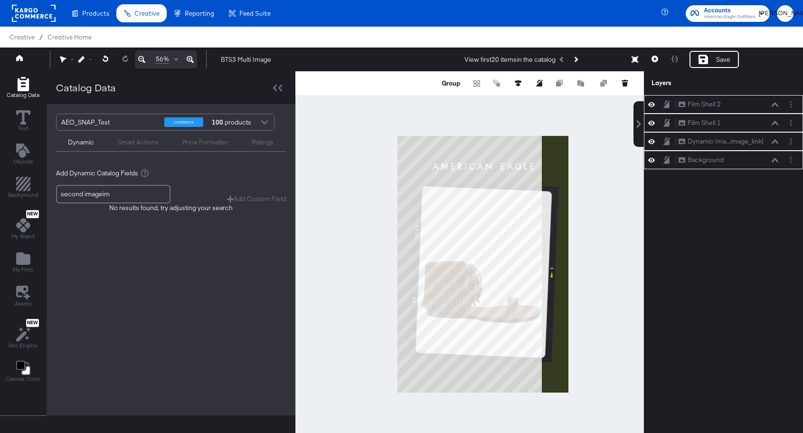
click at [106, 195] on input "second imageim" at bounding box center [113, 194] width 114 height 19
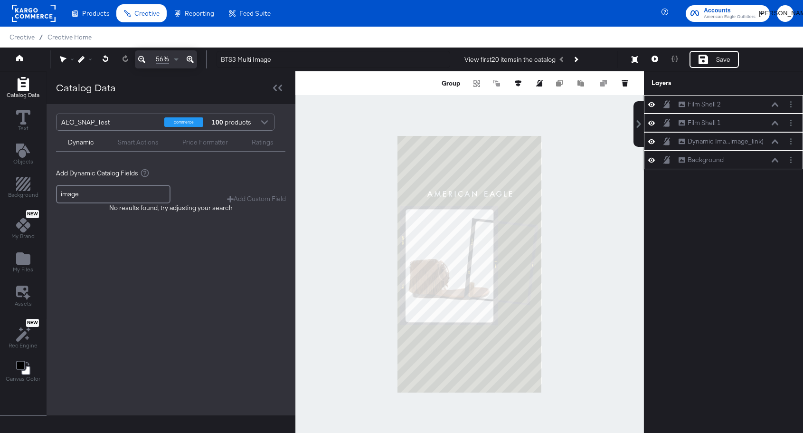
type input "image"
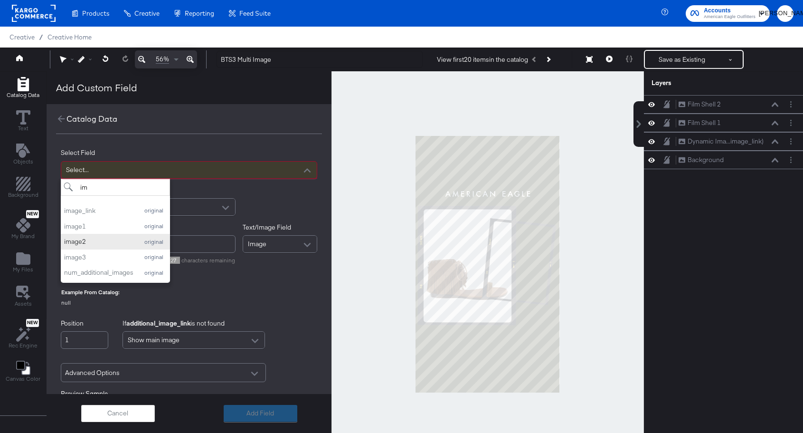
type input "im"
click at [101, 242] on div "image2" at bounding box center [98, 241] width 69 height 9
type input "image2_1"
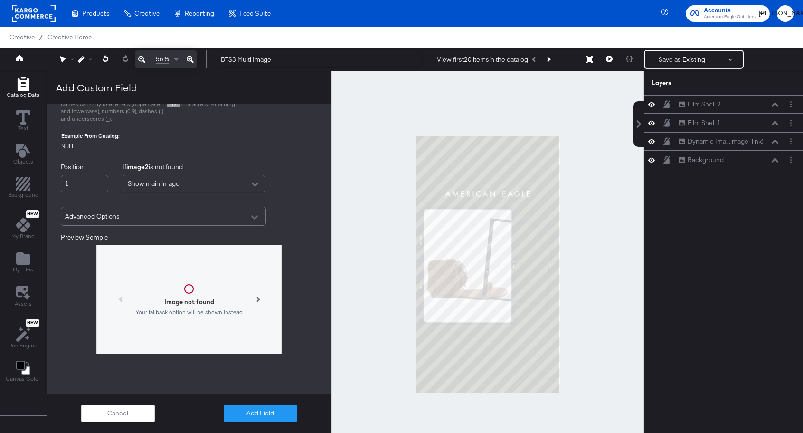
scroll to position [153, 0]
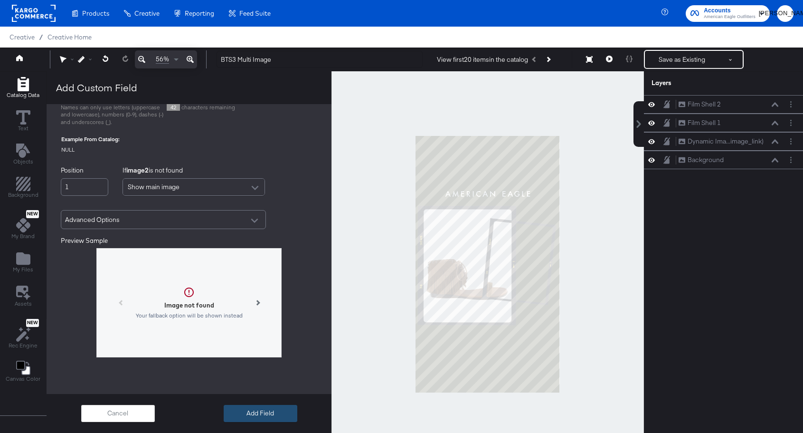
click at [265, 414] on button "Add Field" at bounding box center [261, 413] width 74 height 17
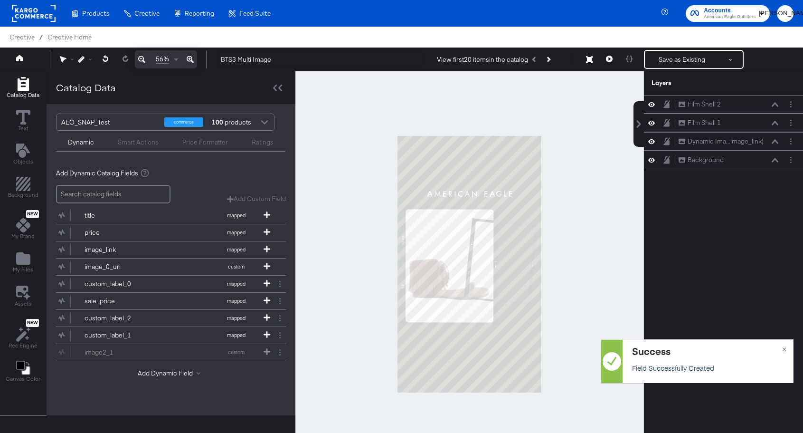
scroll to position [0, 0]
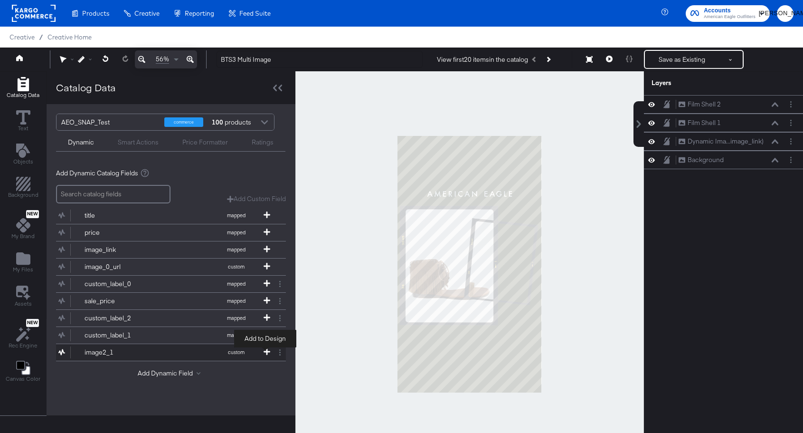
click at [265, 353] on icon at bounding box center [267, 351] width 7 height 7
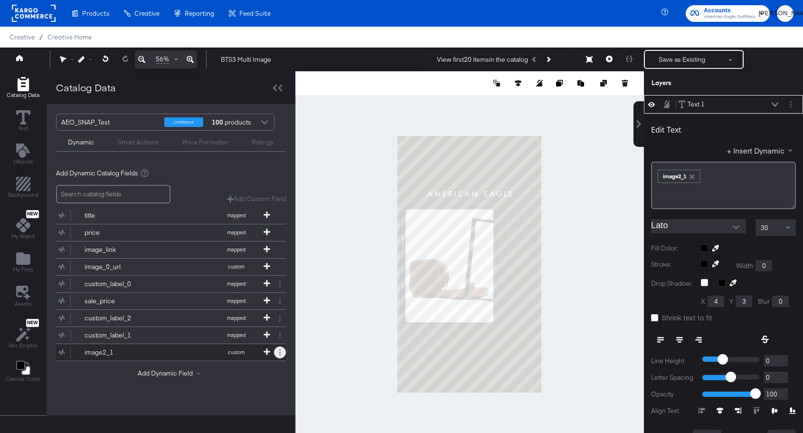
click at [280, 355] on button at bounding box center [280, 352] width 12 height 12
click at [250, 333] on button "Remove" at bounding box center [242, 332] width 25 height 9
click at [793, 104] on button "Layer Options" at bounding box center [791, 104] width 10 height 10
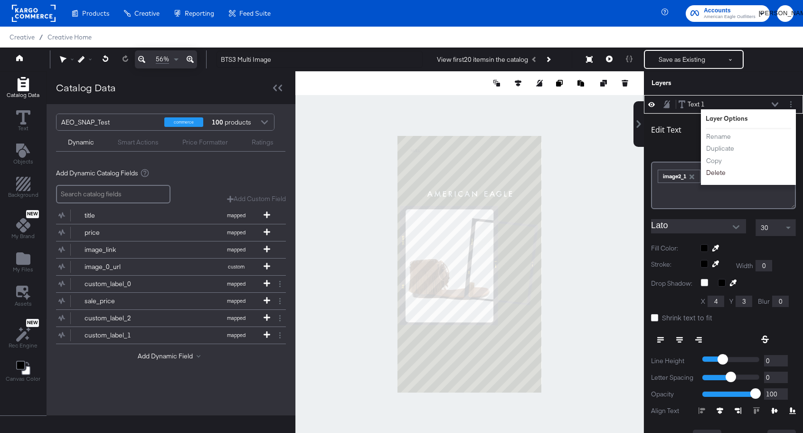
click at [723, 171] on button "Delete" at bounding box center [716, 173] width 20 height 10
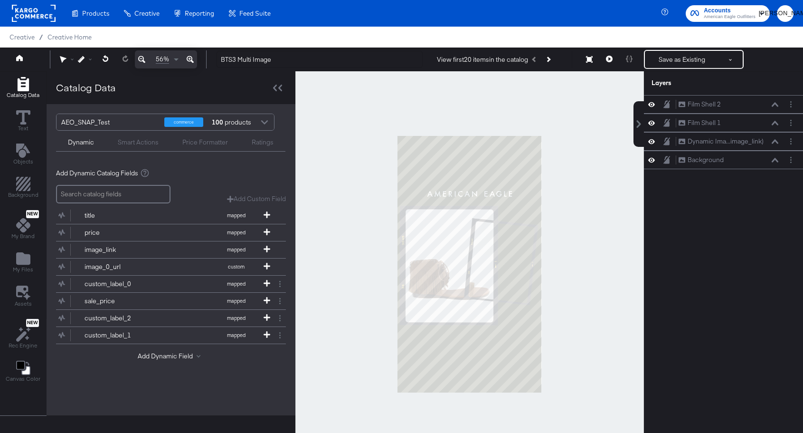
click at [571, 224] on div at bounding box center [469, 264] width 349 height 386
click at [651, 142] on icon at bounding box center [651, 141] width 7 height 5
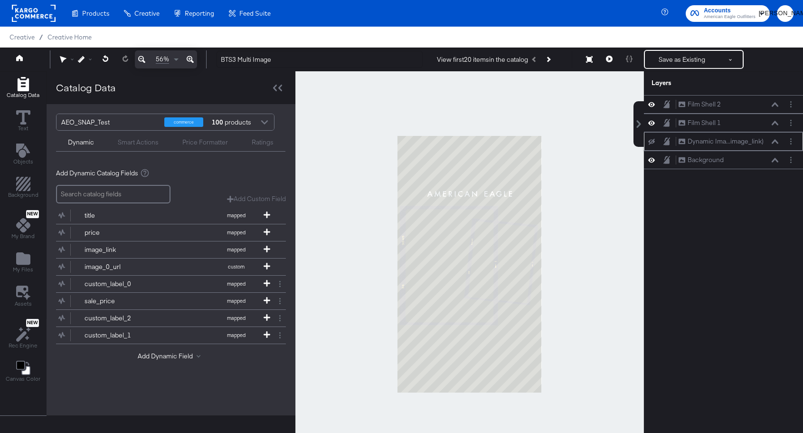
click at [651, 142] on icon at bounding box center [651, 142] width 7 height 6
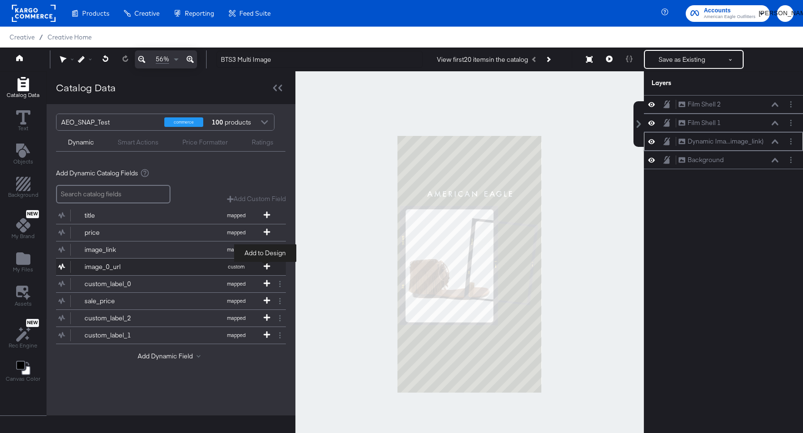
click at [265, 265] on icon at bounding box center [267, 266] width 7 height 7
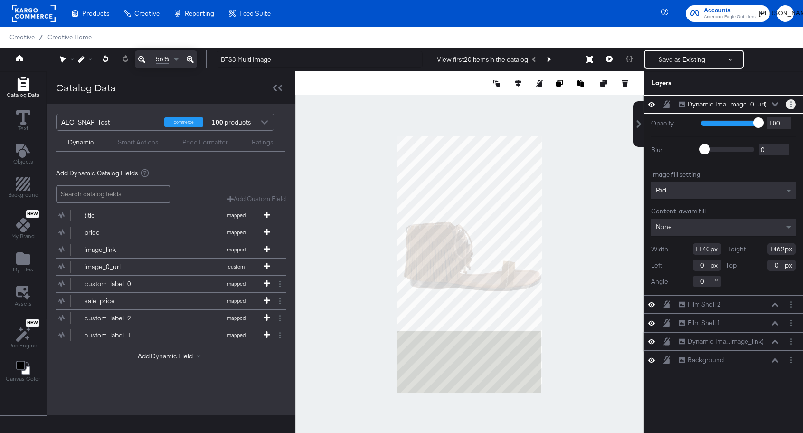
click at [793, 104] on button "Layer Options" at bounding box center [791, 104] width 10 height 10
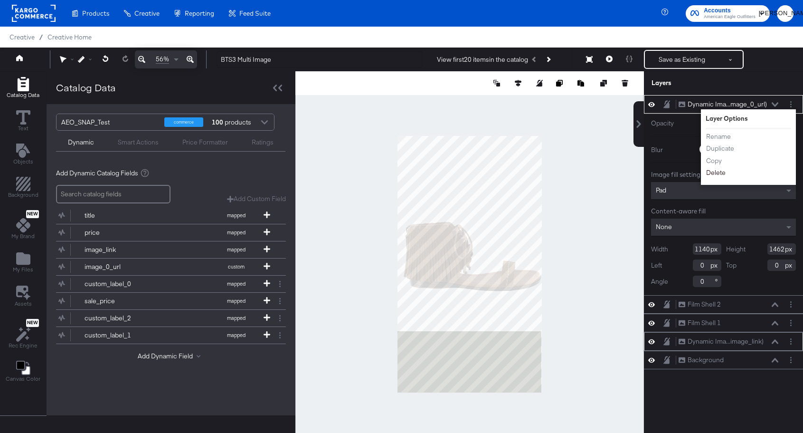
click at [720, 172] on button "Delete" at bounding box center [716, 173] width 20 height 10
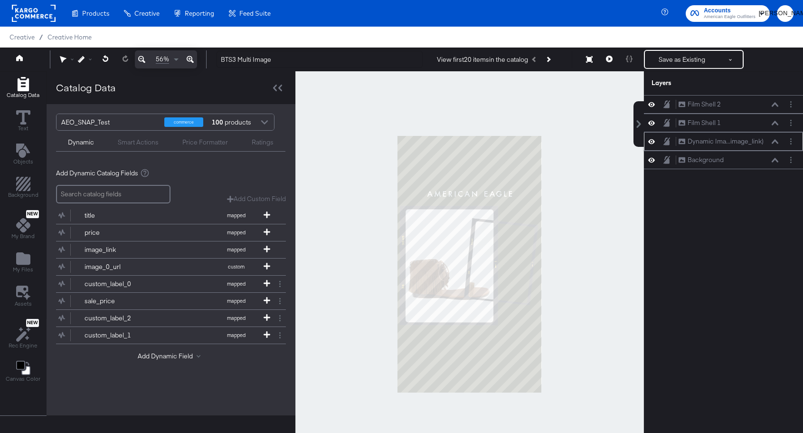
click at [128, 188] on input "search" at bounding box center [113, 194] width 114 height 19
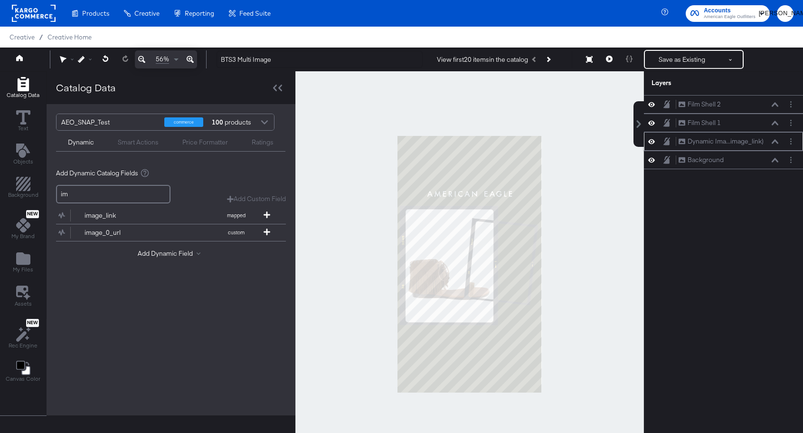
type input "i"
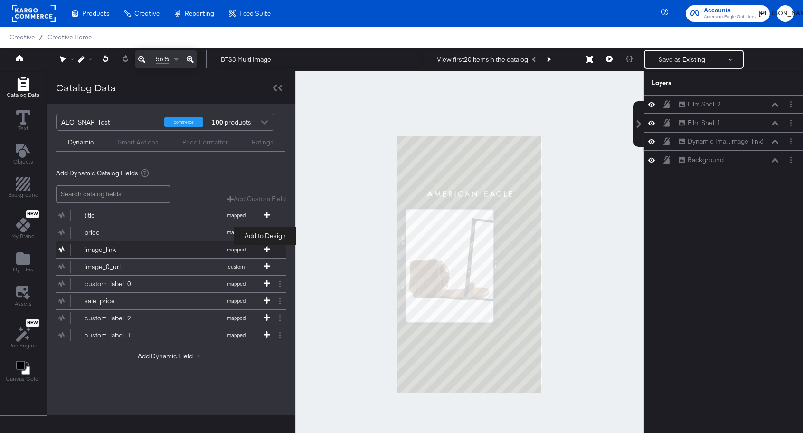
click at [265, 249] on icon at bounding box center [267, 249] width 7 height 7
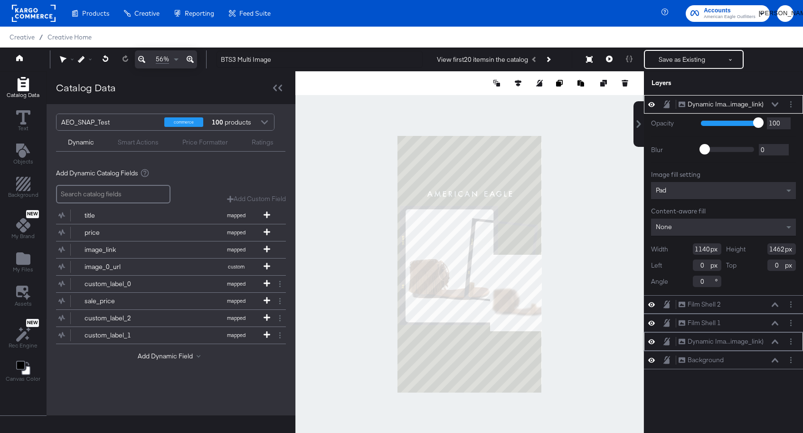
type input "447"
type input "574"
type input "693"
type input "888"
type input "533"
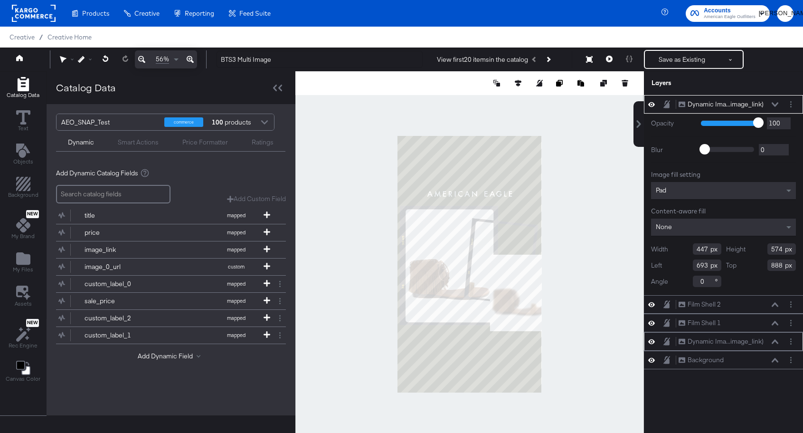
type input "842"
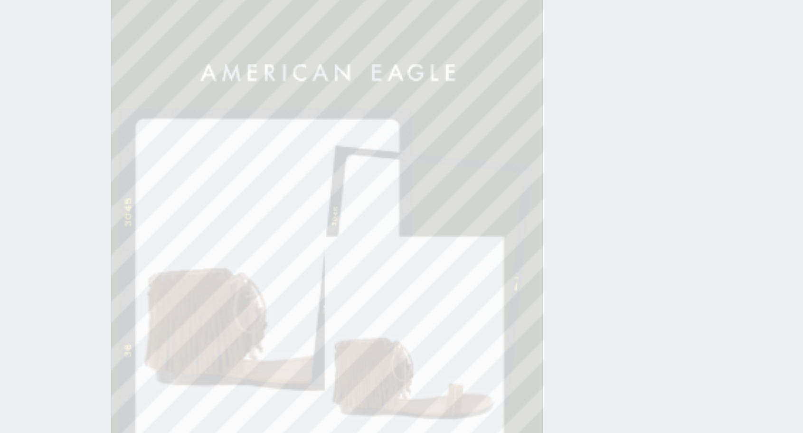
type input "379"
type input "486"
type input "602"
type input "930"
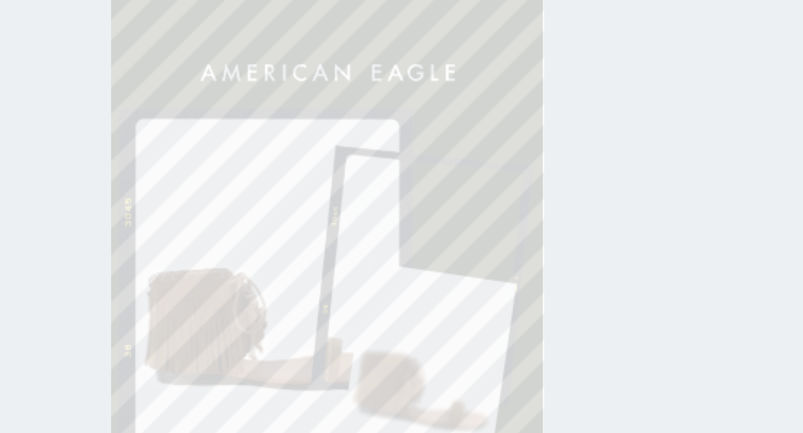
type input "633"
type input "909"
type input "7"
type input "628"
type input "911"
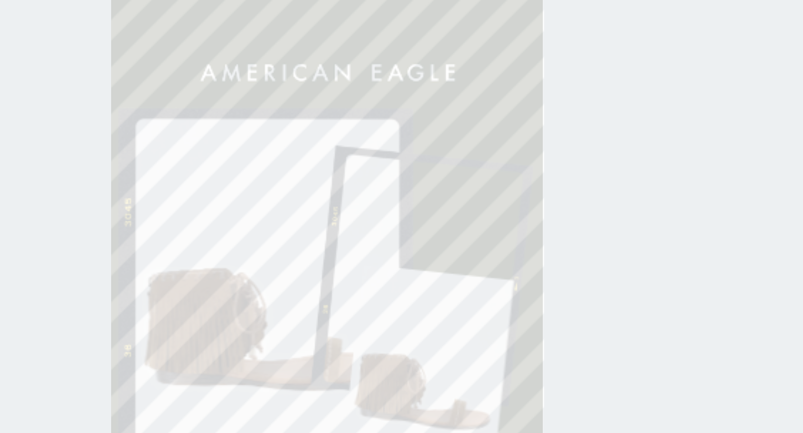
type input "6"
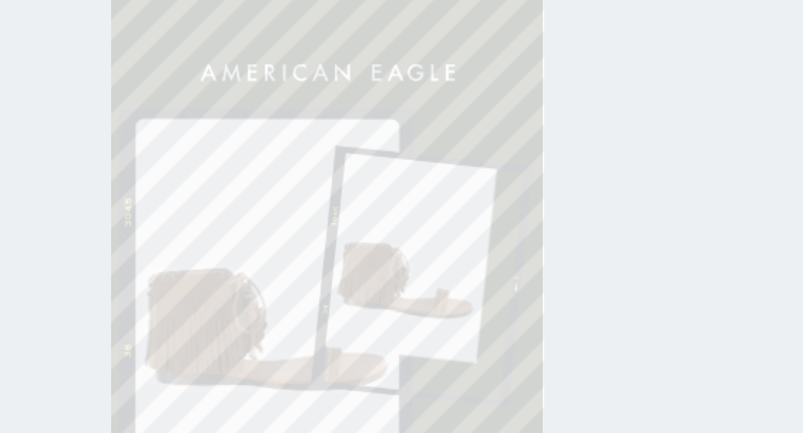
type input "586"
type input "634"
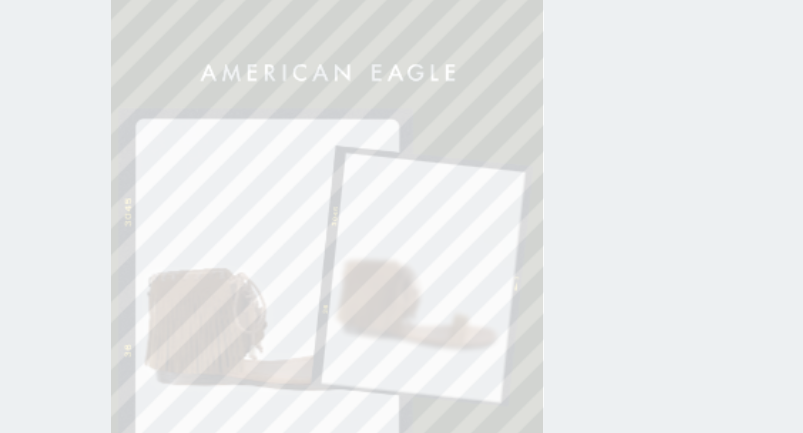
type input "450"
type input "577"
type input "632"
click at [551, 232] on div at bounding box center [469, 264] width 349 height 386
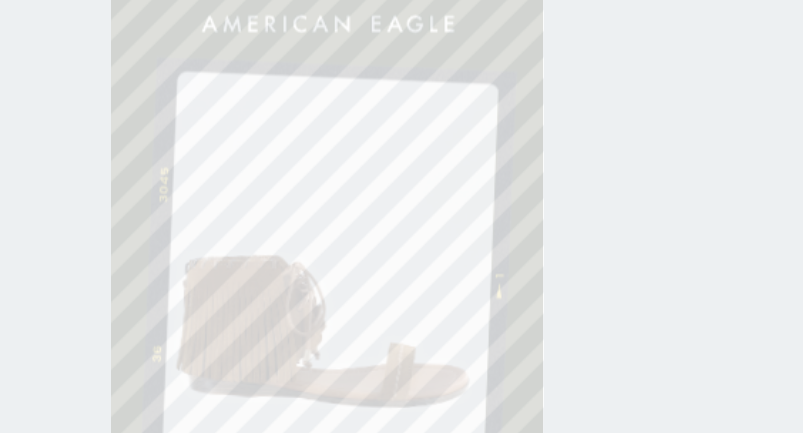
click at [549, 249] on div at bounding box center [469, 264] width 349 height 386
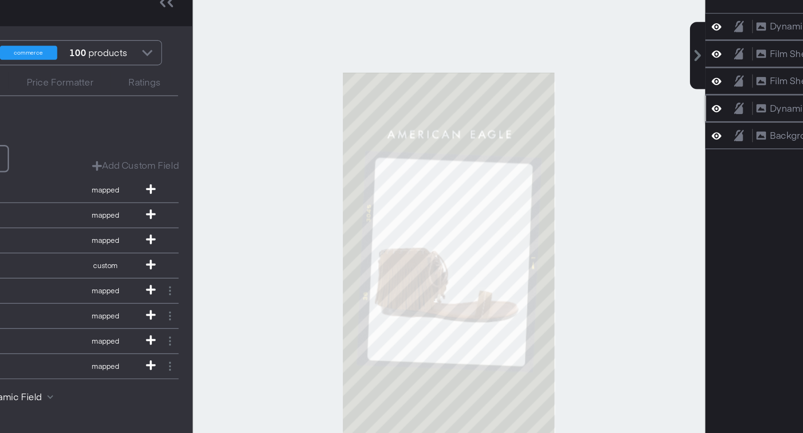
click at [611, 252] on div at bounding box center [469, 264] width 349 height 386
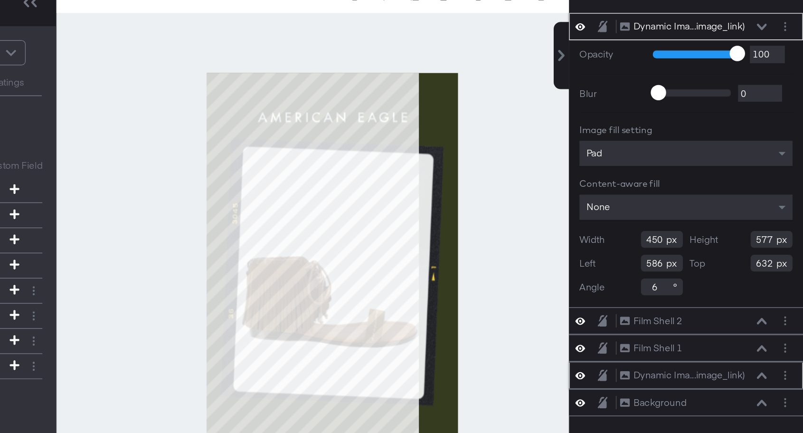
click at [696, 166] on div "Opacity 1 100 100 Blur 0 2000 0 Image fill setting Pad Content-aware fill None …" at bounding box center [723, 203] width 159 height 181
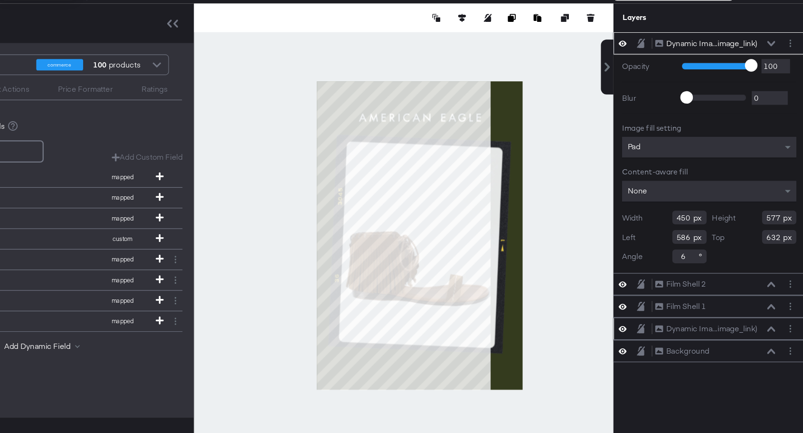
click at [745, 85] on div "Layers" at bounding box center [700, 82] width 97 height 9
click at [777, 106] on icon at bounding box center [775, 104] width 7 height 5
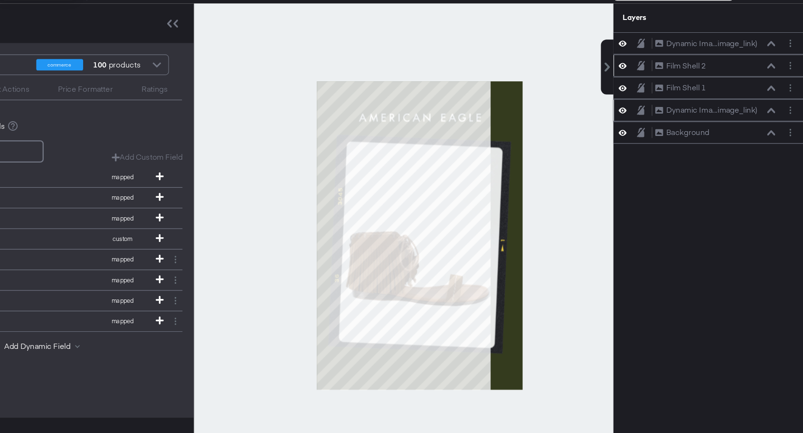
click at [742, 126] on div "Film Shell 2 Film Shell 2" at bounding box center [728, 123] width 101 height 10
drag, startPoint x: 741, startPoint y: 125, endPoint x: 743, endPoint y: 96, distance: 29.0
click at [743, 96] on div "Film Shell 2 Film Shell 2" at bounding box center [730, 96] width 101 height 10
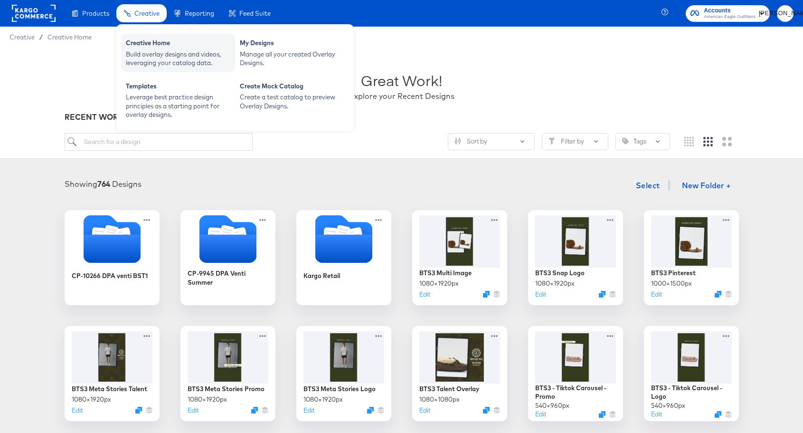
click at [157, 40] on div "Creative Home" at bounding box center [178, 43] width 104 height 11
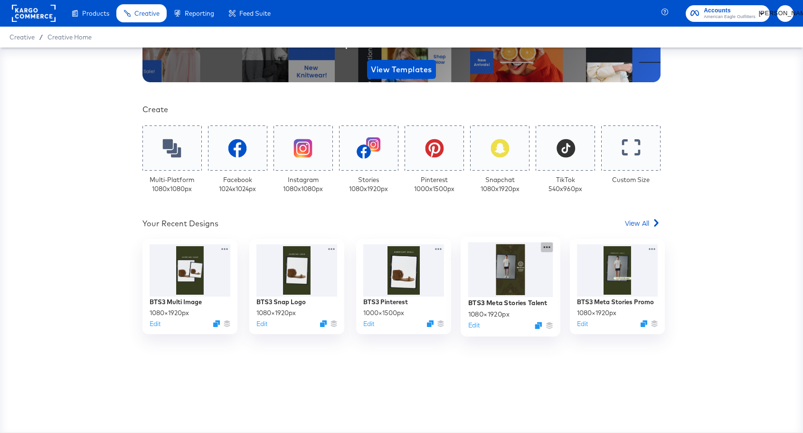
scroll to position [154, 0]
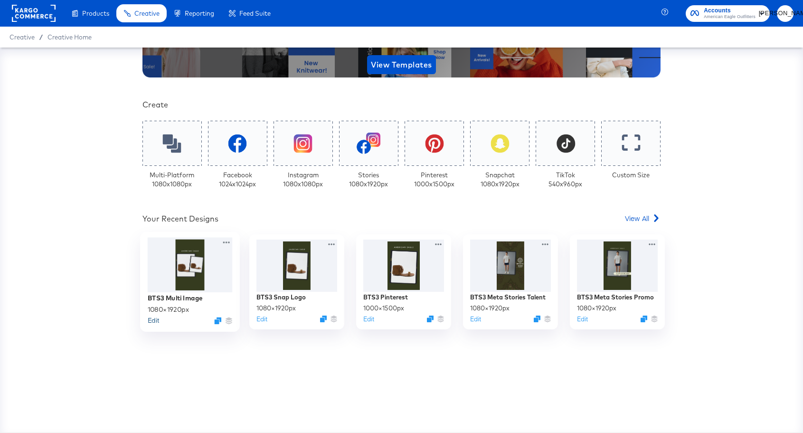
click at [153, 320] on button "Edit" at bounding box center [153, 320] width 11 height 9
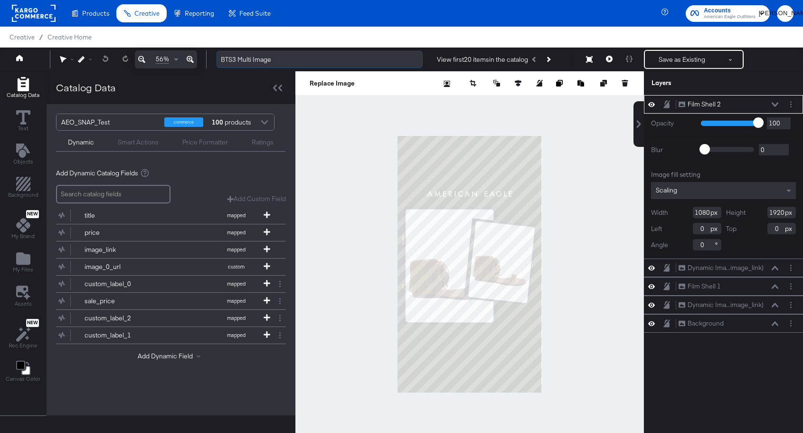
click at [242, 60] on input "BTS3 Multi Image" at bounding box center [320, 60] width 206 height 18
click at [238, 61] on input "BTS3 Multi Image" at bounding box center [320, 60] width 206 height 18
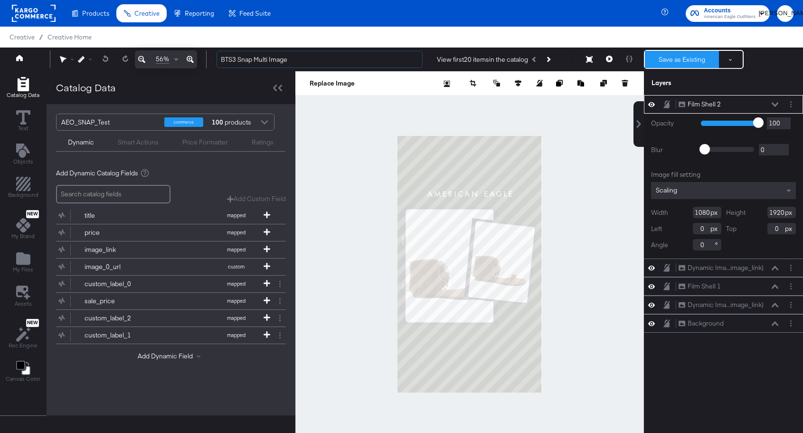
type input "BTS3 Snap Multi Image"
click at [694, 57] on button "Save as Existing" at bounding box center [682, 59] width 74 height 17
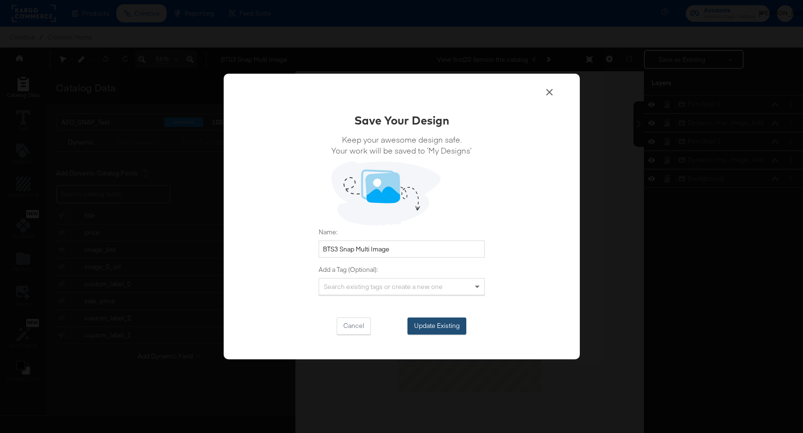
click at [453, 320] on button "Update Existing" at bounding box center [436, 325] width 59 height 17
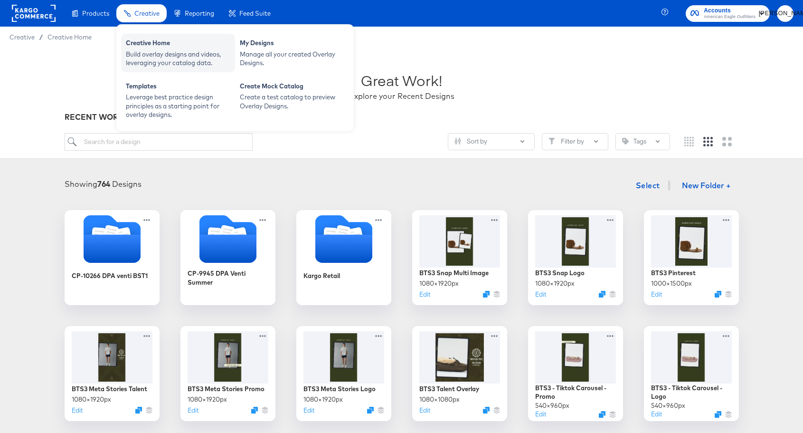
click at [154, 50] on div "Build overlay designs and videos, leveraging your catalog data." at bounding box center [178, 59] width 104 height 18
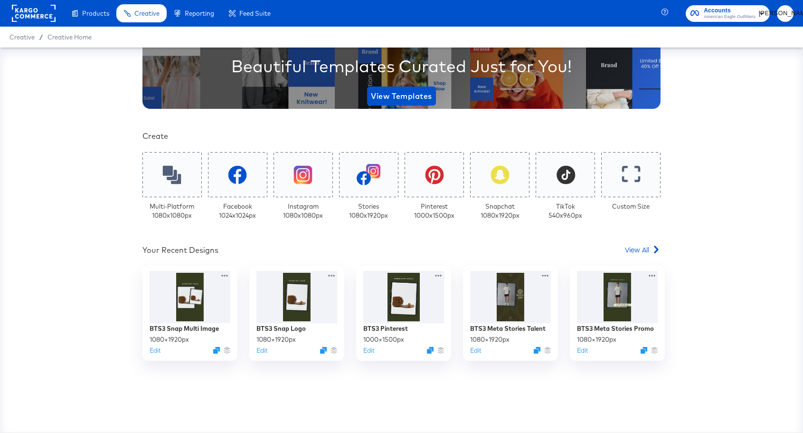
scroll to position [124, 0]
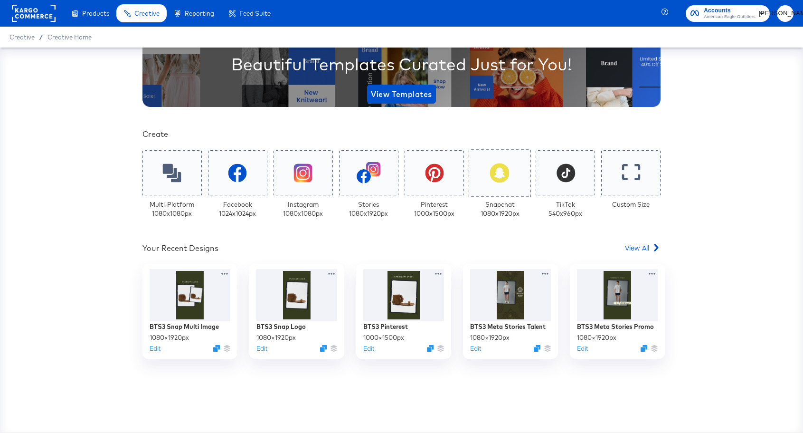
click at [491, 165] on icon at bounding box center [499, 172] width 19 height 19
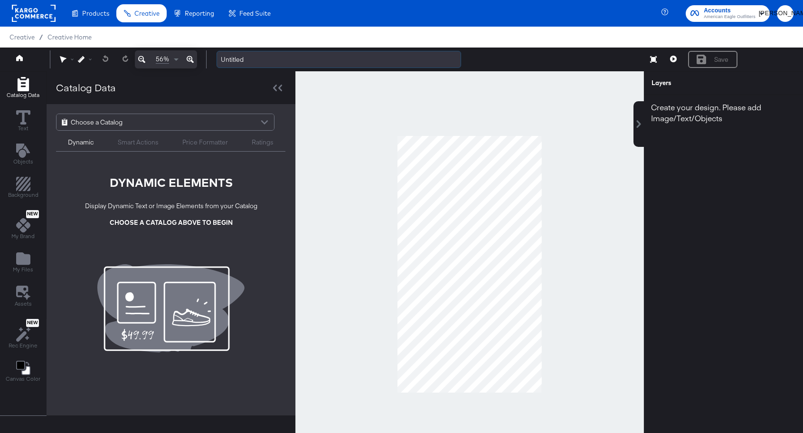
click at [228, 61] on input "Untitled" at bounding box center [339, 60] width 245 height 18
click at [348, 154] on div at bounding box center [469, 264] width 349 height 386
click at [85, 124] on span "Choose a Catalog" at bounding box center [97, 122] width 52 height 16
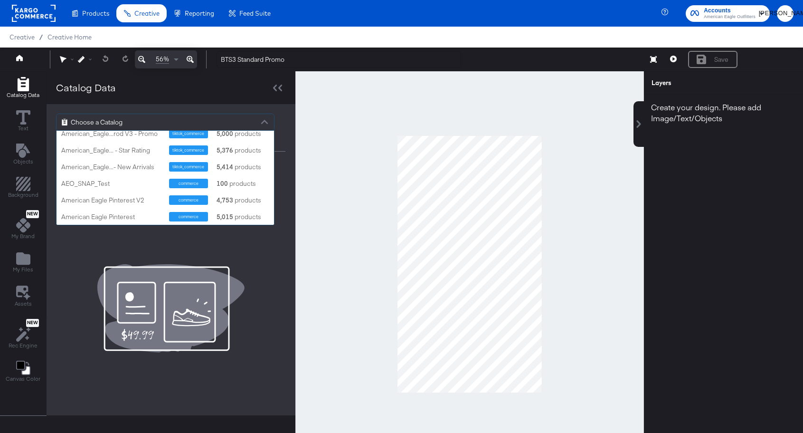
scroll to position [222, 0]
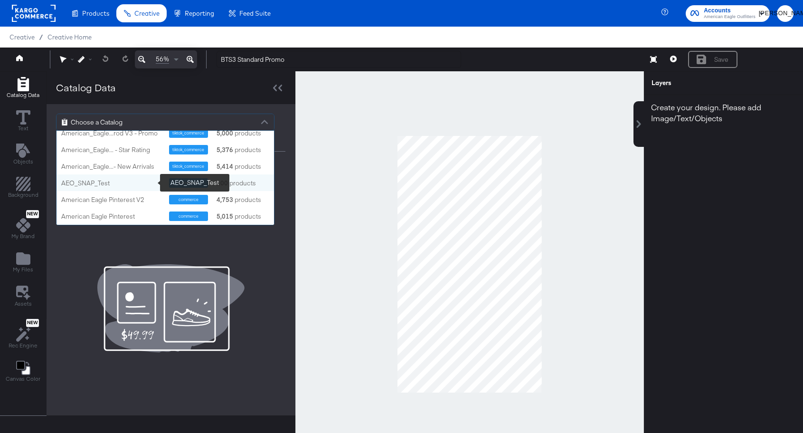
click at [100, 179] on div "AEO_SNAP_Test" at bounding box center [111, 183] width 101 height 9
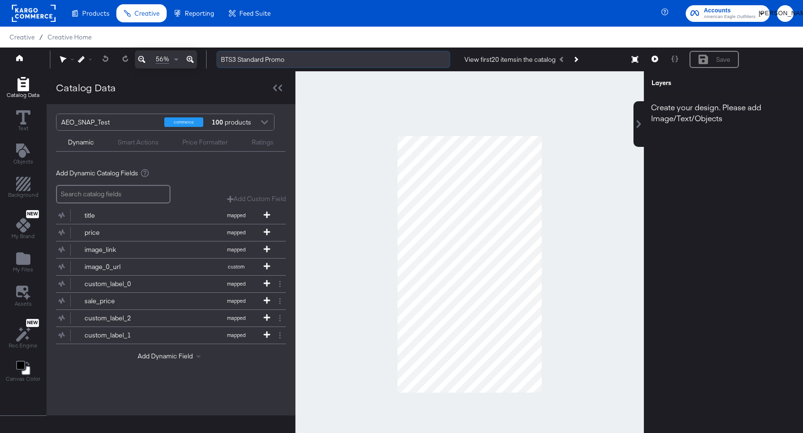
click at [237, 60] on input "BTS3 Standard Promo" at bounding box center [334, 60] width 234 height 18
type input "BTS3 Snap Standard Promo"
click at [23, 257] on icon "Add Files" at bounding box center [23, 258] width 14 height 12
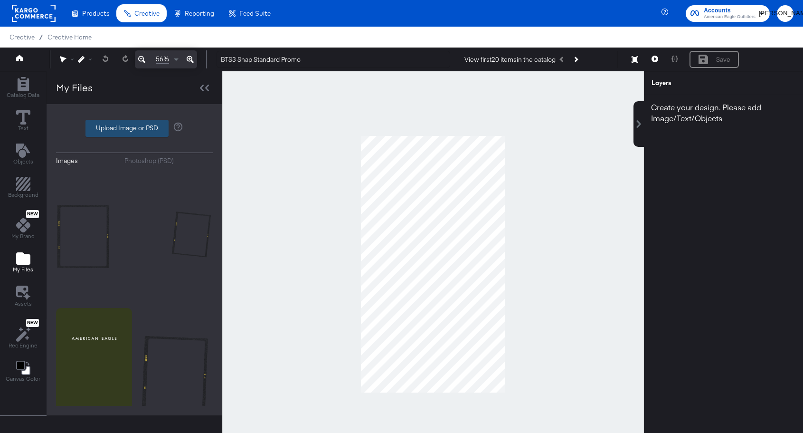
click at [142, 126] on label "Upload Image or PSD" at bounding box center [127, 128] width 82 height 16
click at [134, 128] on input "Upload Image or PSD" at bounding box center [134, 128] width 0 height 0
type input "C:\fakepath\AEO BTS 3 Overlay - Standard Promo - Shell + Bubble.png"
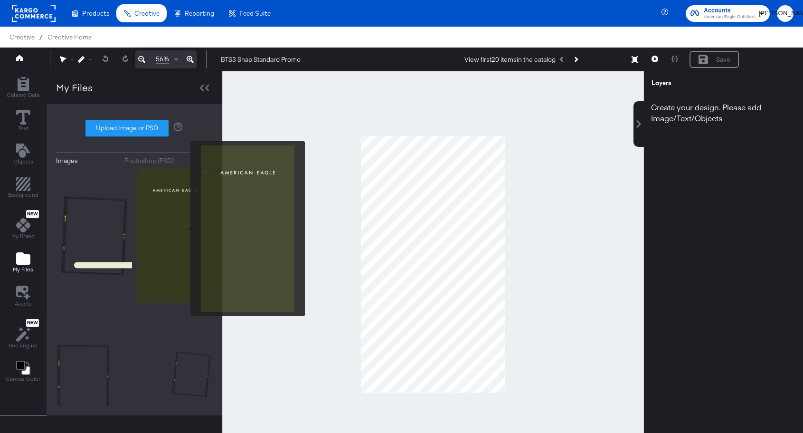
click at [184, 228] on img at bounding box center [175, 235] width 76 height 135
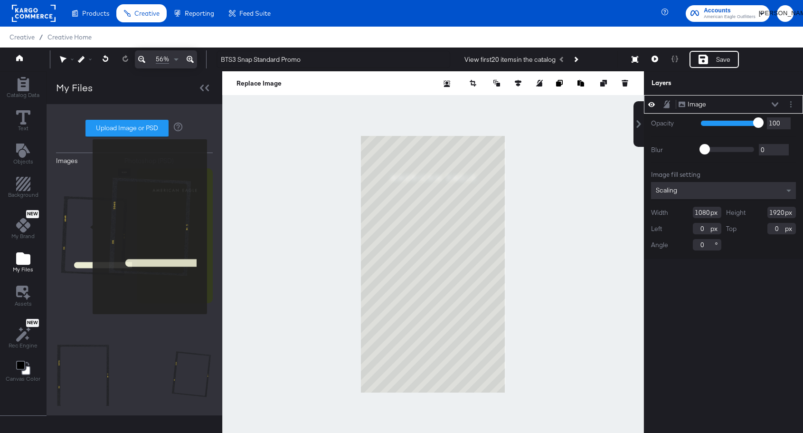
click at [86, 227] on img at bounding box center [94, 235] width 76 height 135
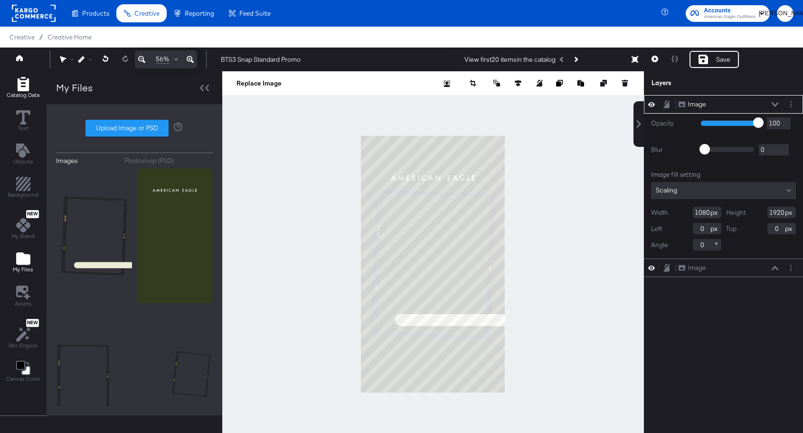
click at [24, 89] on icon "Add Rectangle" at bounding box center [22, 84] width 11 height 14
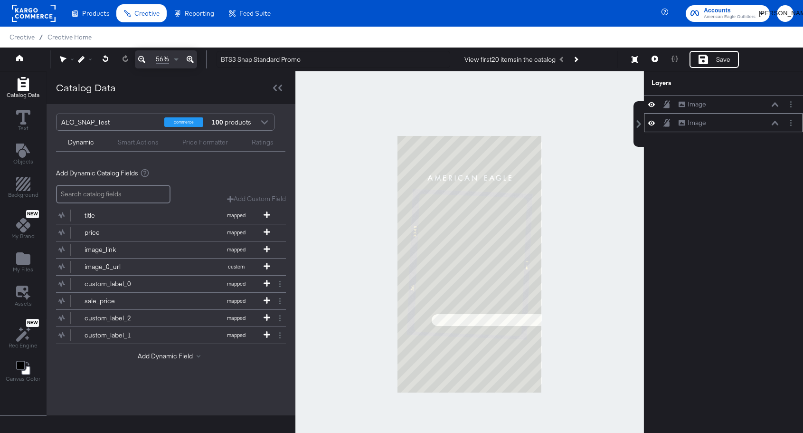
click at [651, 124] on icon at bounding box center [651, 123] width 7 height 8
click at [651, 124] on icon at bounding box center [651, 123] width 7 height 6
click at [702, 122] on div "Image" at bounding box center [697, 122] width 19 height 9
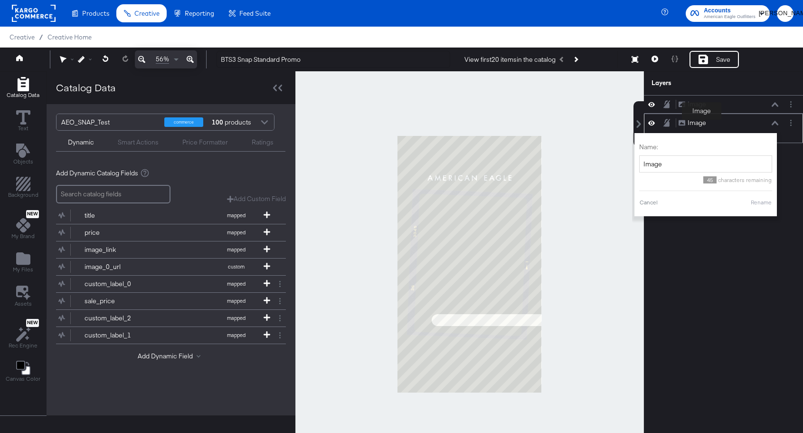
click at [702, 122] on div "Image" at bounding box center [697, 122] width 19 height 9
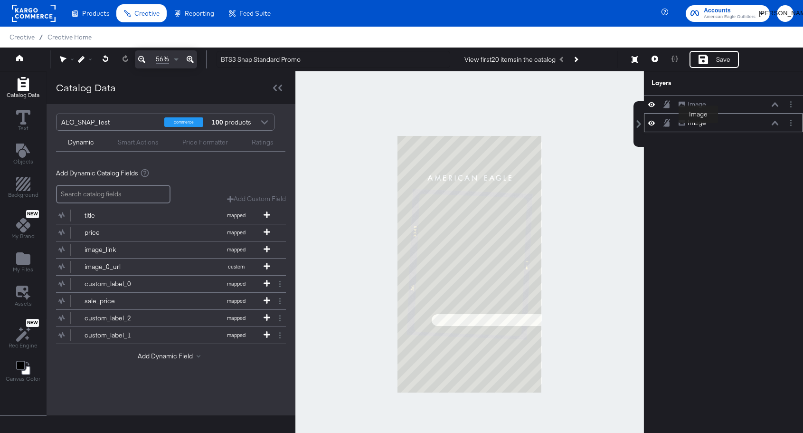
click at [699, 123] on div "Image" at bounding box center [697, 122] width 19 height 9
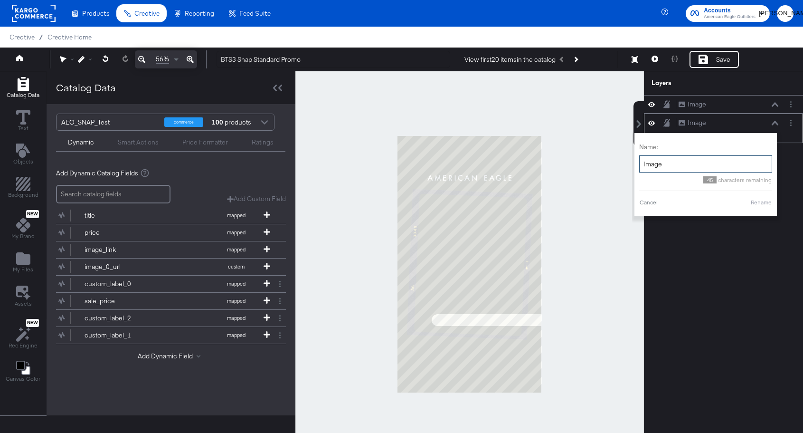
click at [676, 163] on input "Image" at bounding box center [705, 164] width 133 height 18
type input "Background"
click at [759, 206] on button "Rename" at bounding box center [761, 202] width 22 height 9
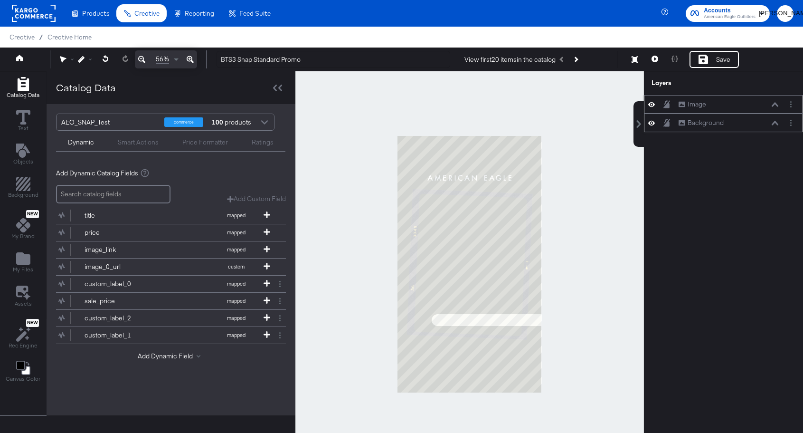
click at [698, 110] on div "Image Image" at bounding box center [723, 104] width 159 height 19
click at [699, 105] on div "Image" at bounding box center [697, 104] width 19 height 9
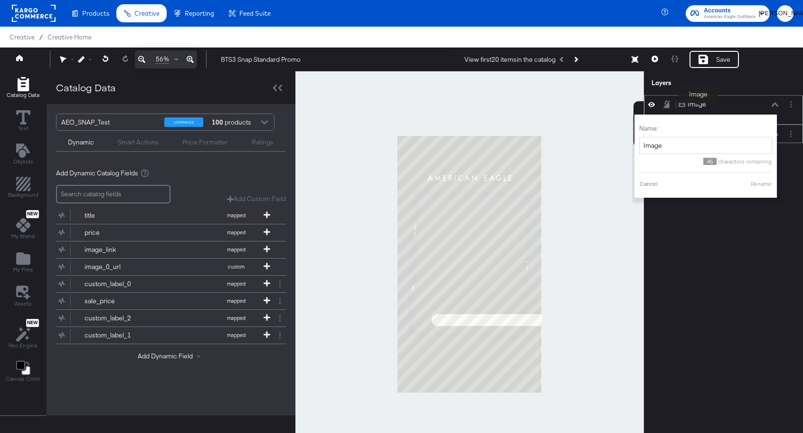
click at [699, 105] on div "Image" at bounding box center [697, 104] width 19 height 9
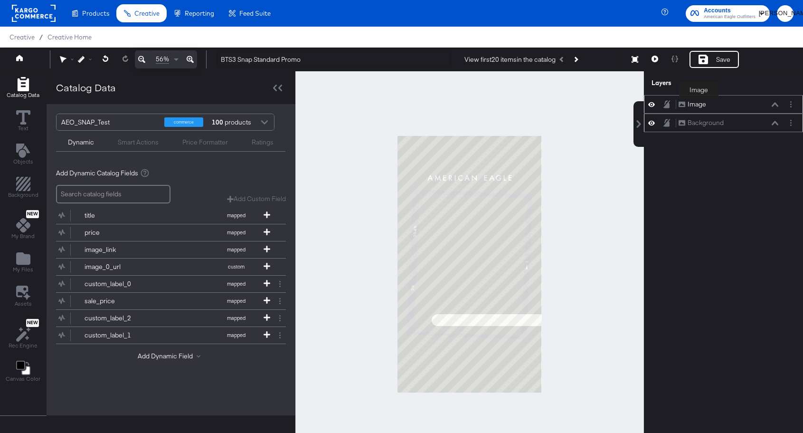
click at [699, 101] on div "Image" at bounding box center [697, 104] width 19 height 9
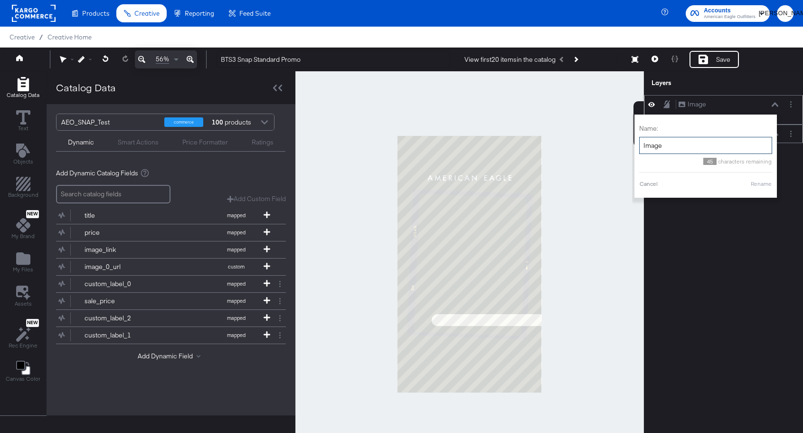
click at [684, 148] on input "Image" at bounding box center [705, 146] width 133 height 18
type input "Film shell + promo bubble"
click at [764, 185] on button "Rename" at bounding box center [761, 183] width 22 height 9
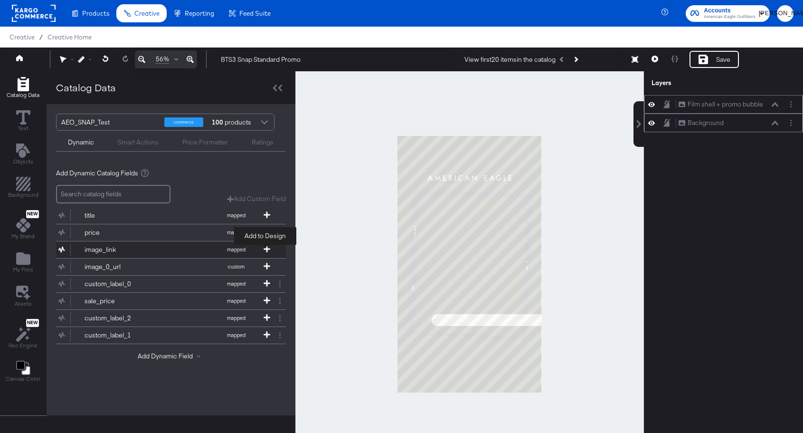
click at [264, 249] on icon at bounding box center [267, 249] width 7 height 7
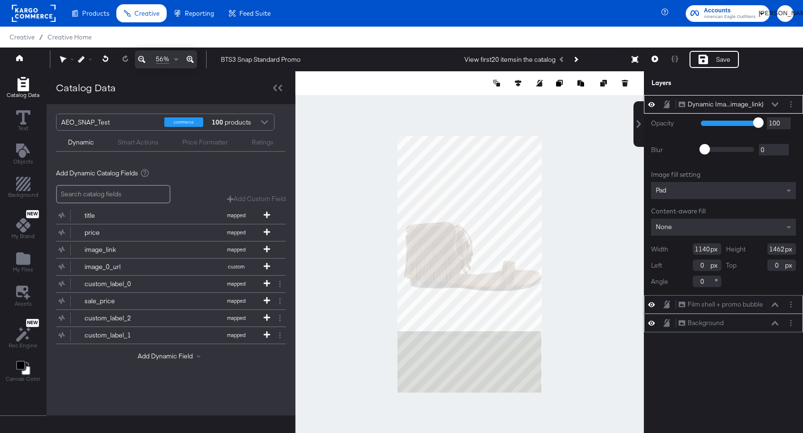
type input "776"
type input "995"
type input "364"
type input "467"
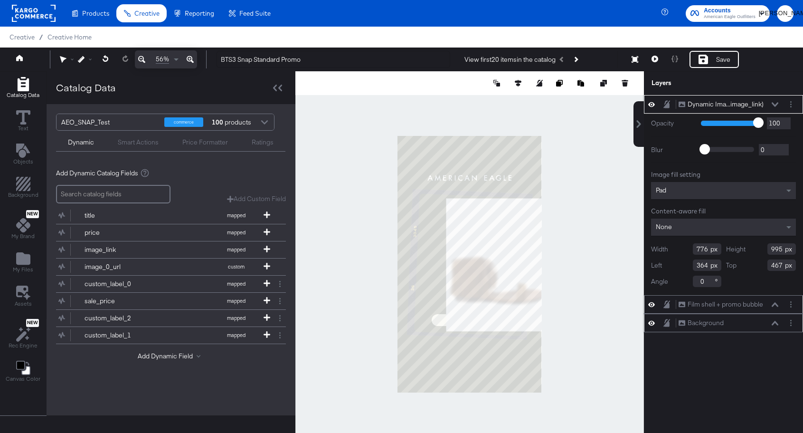
type input "152"
type input "528"
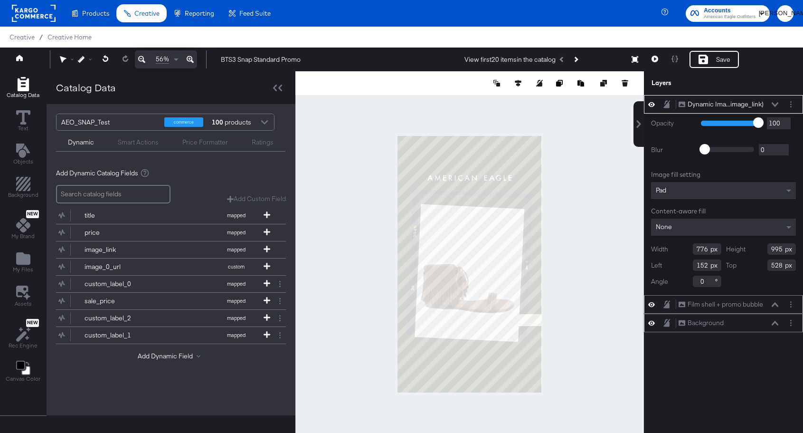
type input "176"
type input "510"
type input "3"
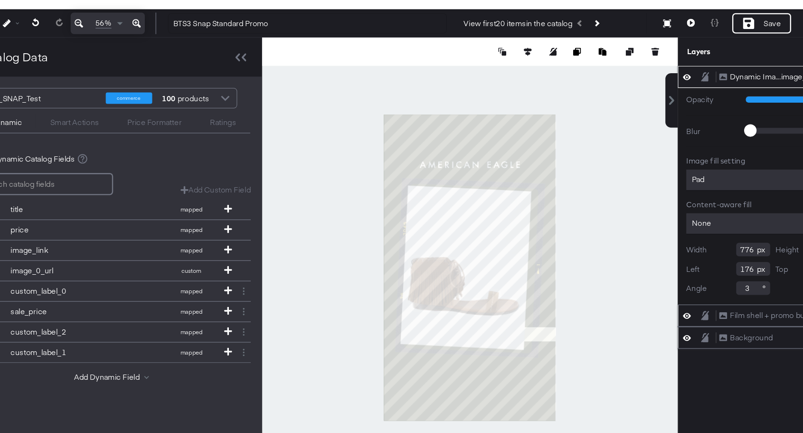
type input "152"
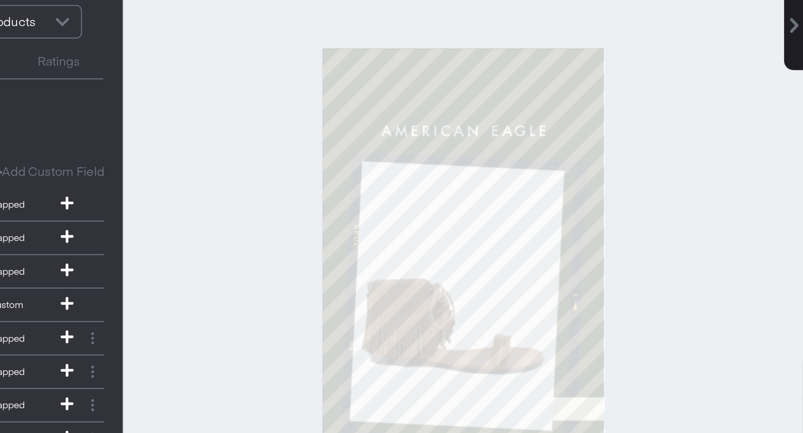
type input "427"
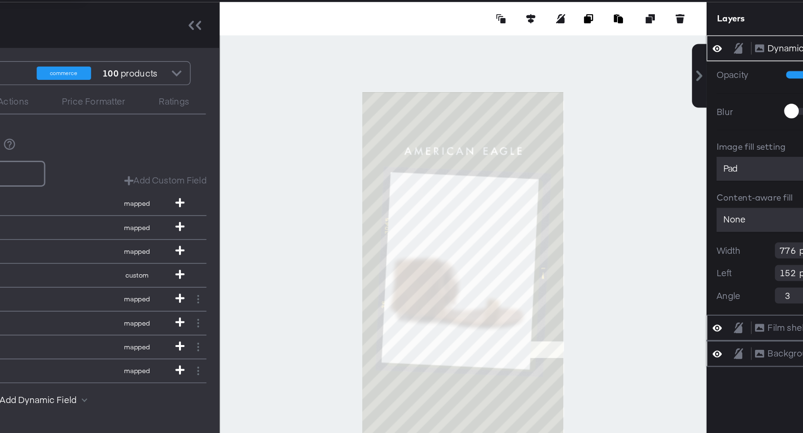
type input "796"
type input "1020"
type input "149"
type input "429"
type input "2"
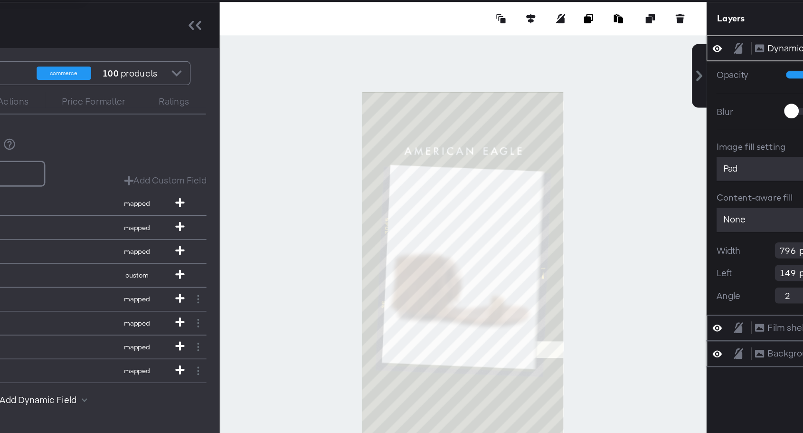
type input "827"
type input "1061"
type input "151"
type input "393"
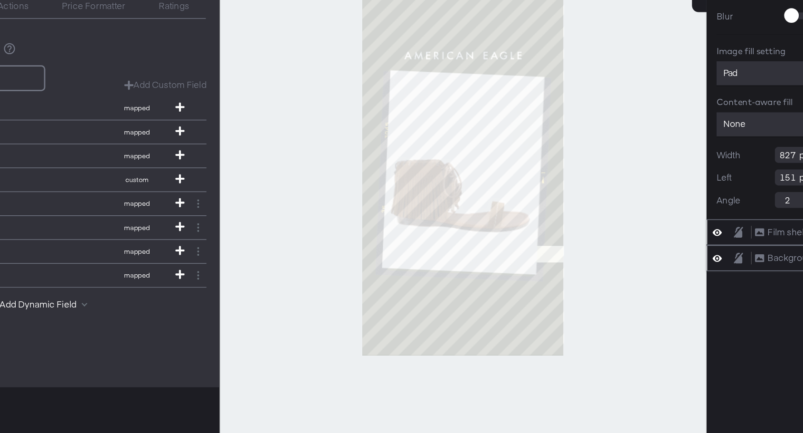
scroll to position [23, 0]
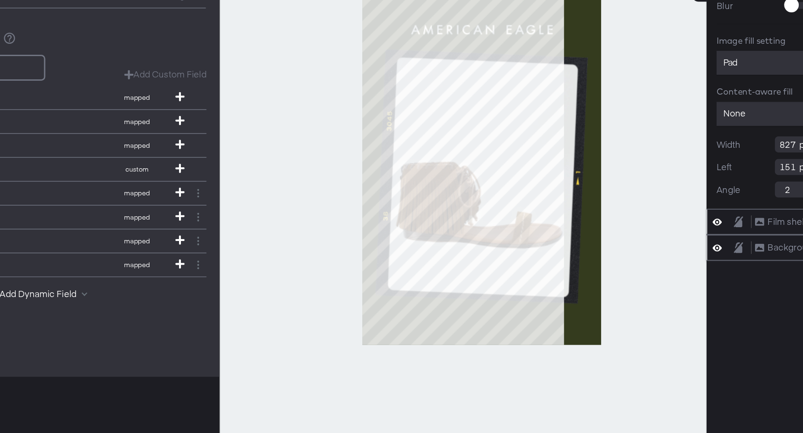
type input "149"
type input "412"
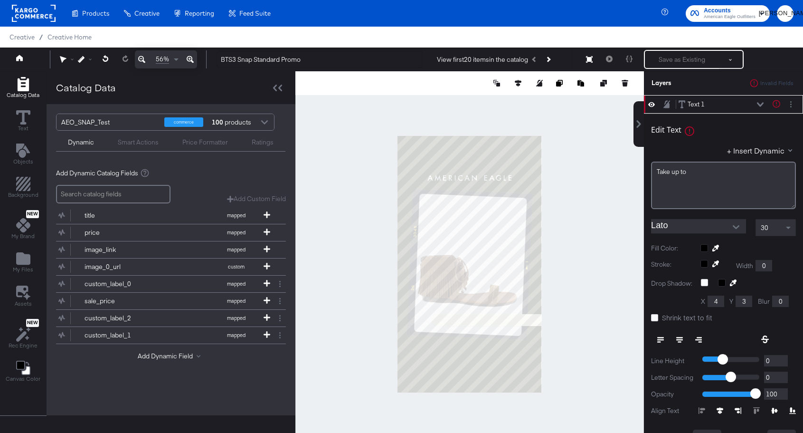
scroll to position [24, 0]
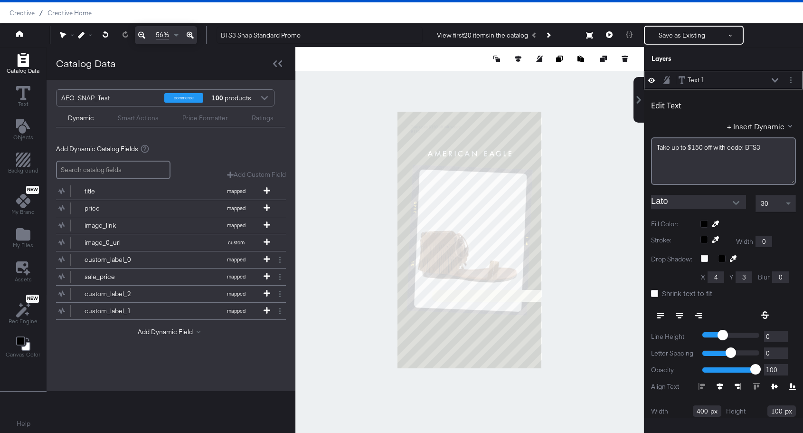
click at [703, 222] on div at bounding box center [747, 224] width 95 height 8
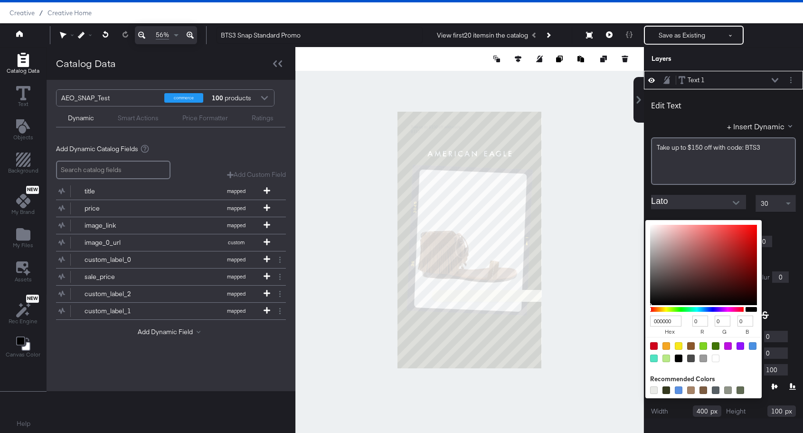
click at [665, 318] on input "000000" at bounding box center [665, 320] width 31 height 11
type input "343"
type input "51"
type input "68"
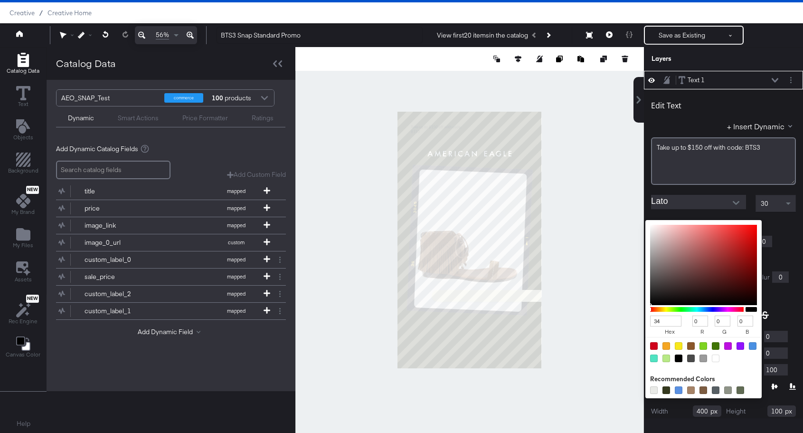
type input "51"
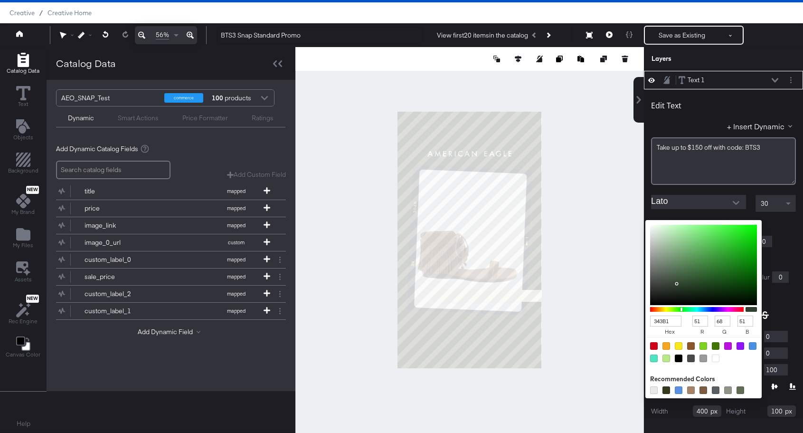
type input "343B1E"
type input "52"
type input "59"
type input "30"
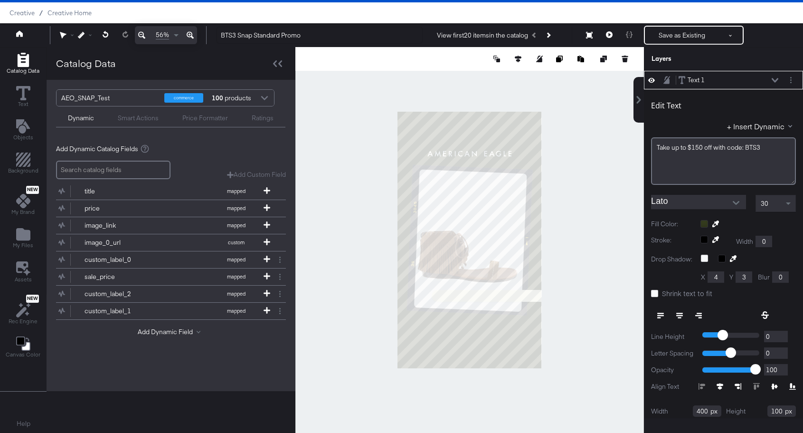
type input "299"
type input "623"
click at [736, 199] on icon "Open" at bounding box center [736, 202] width 7 height 7
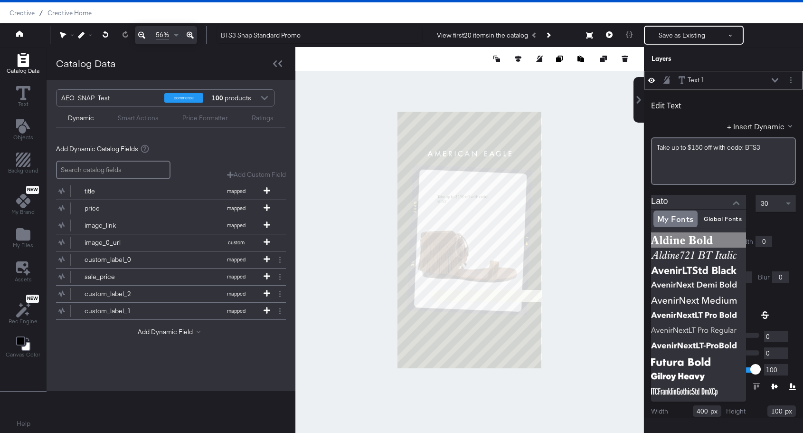
click at [683, 241] on img at bounding box center [698, 239] width 95 height 15
type input "Aldine Bold"
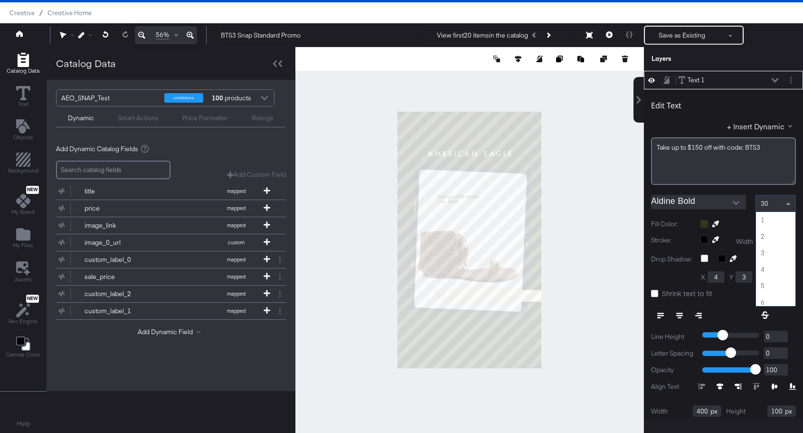
click at [767, 200] on span "30" at bounding box center [765, 203] width 8 height 9
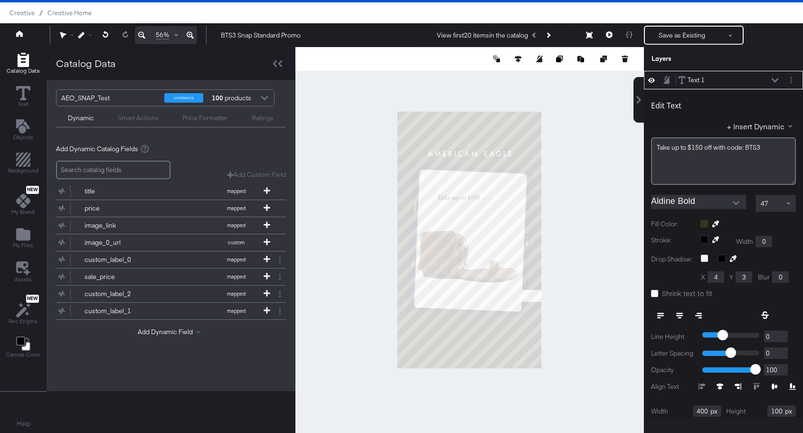
type input "734"
type input "292"
click at [654, 291] on icon at bounding box center [654, 293] width 7 height 7
click at [0, 0] on input "Shrink text to fit" at bounding box center [0, 0] width 0 height 0
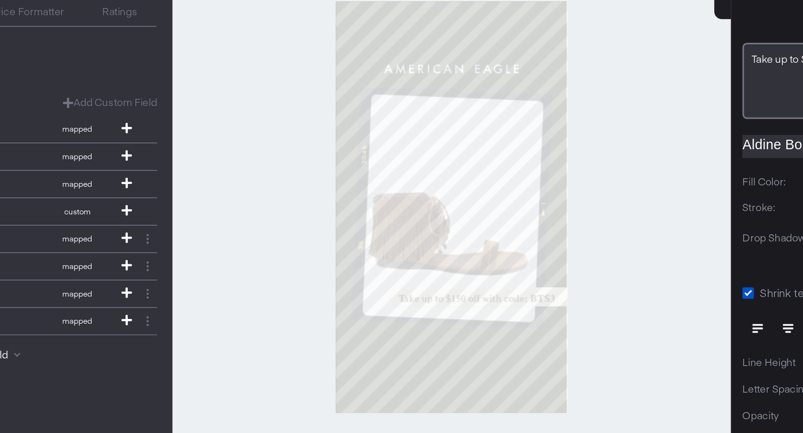
type input "1355"
type input "56"
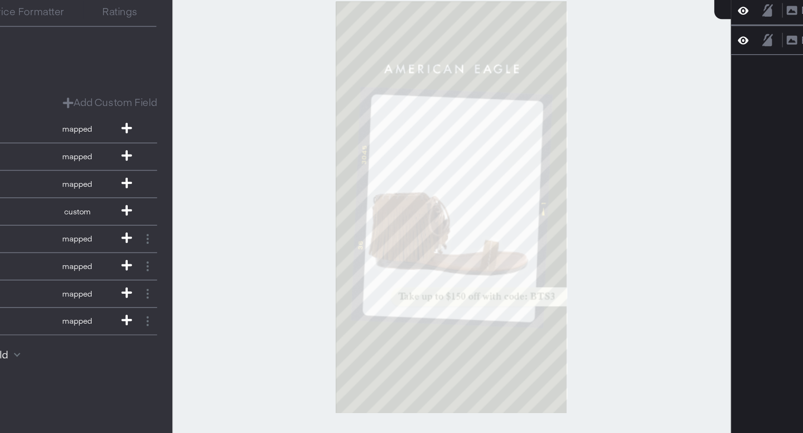
click at [573, 306] on div at bounding box center [469, 240] width 349 height 386
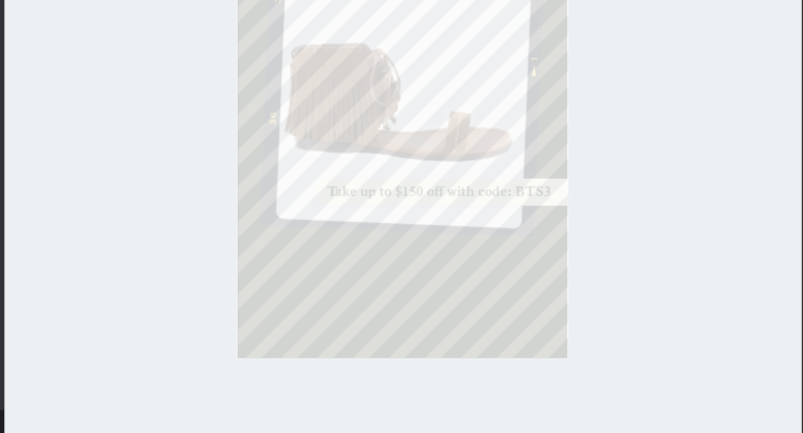
click at [656, 71] on div "Catalog Data Text Objects Background New My Brand My Files Assets New Rec Engin…" at bounding box center [401, 59] width 803 height 24
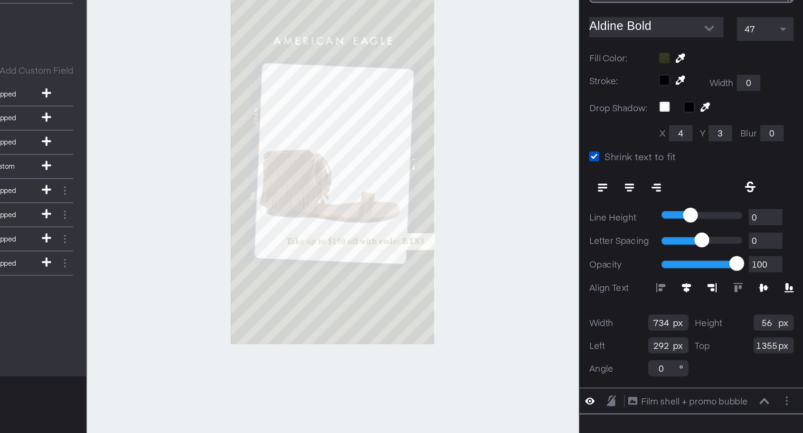
scroll to position [61, 0]
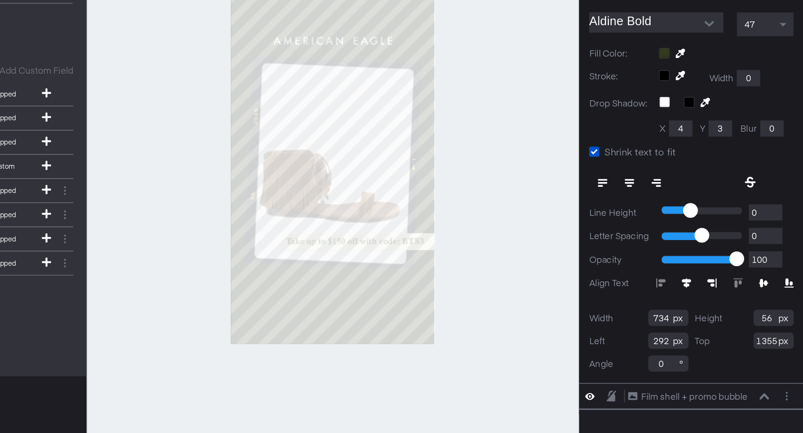
click at [774, 323] on icon at bounding box center [774, 326] width 7 height 6
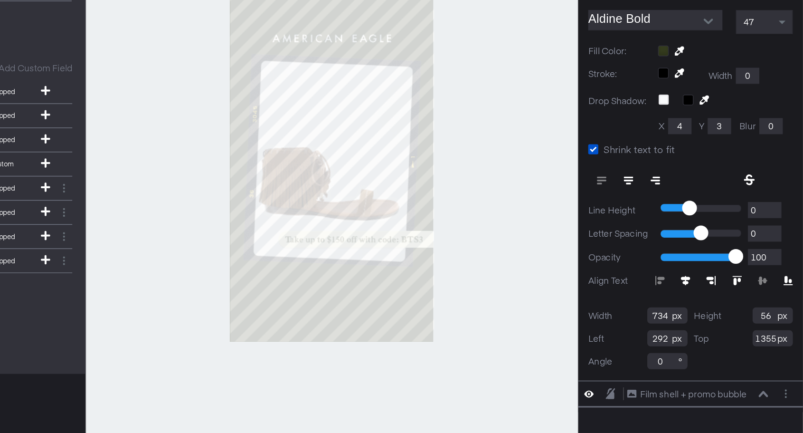
scroll to position [24, 0]
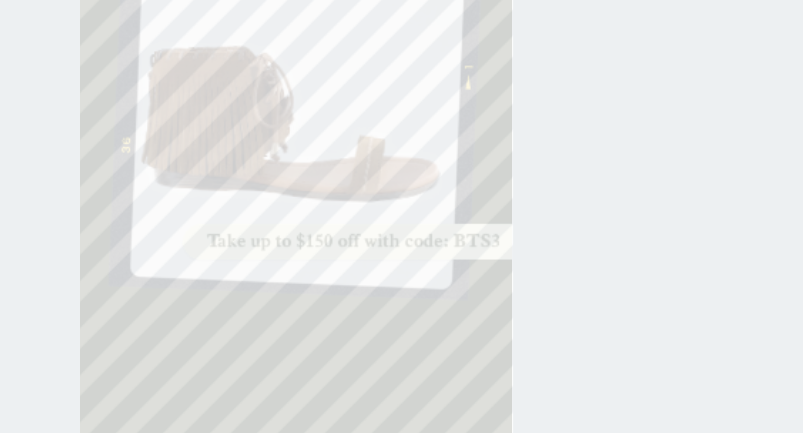
type input "316"
type input "1352"
click at [552, 310] on div at bounding box center [469, 240] width 349 height 386
click at [698, 71] on div "Catalog Data Text Objects Background New My Brand My Files Assets New Rec Engin…" at bounding box center [401, 59] width 803 height 24
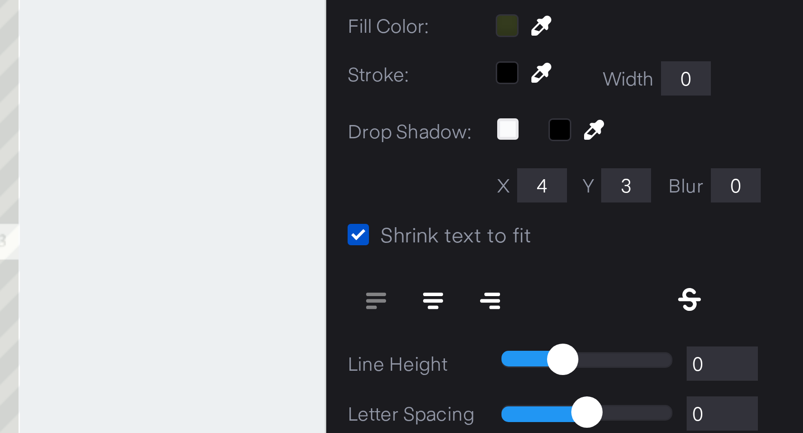
scroll to position [24, 0]
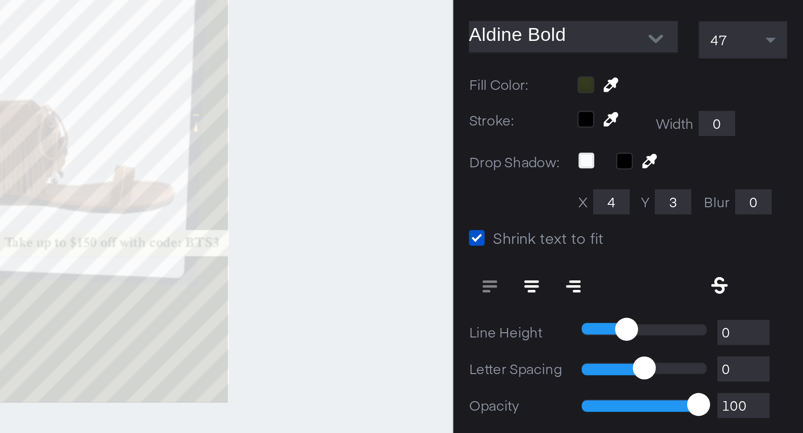
type input "1353"
click at [548, 298] on div at bounding box center [469, 240] width 349 height 386
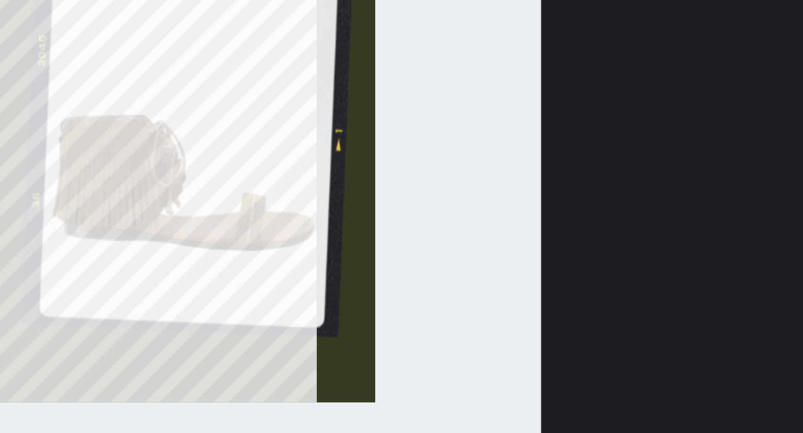
click at [549, 293] on div at bounding box center [469, 240] width 349 height 386
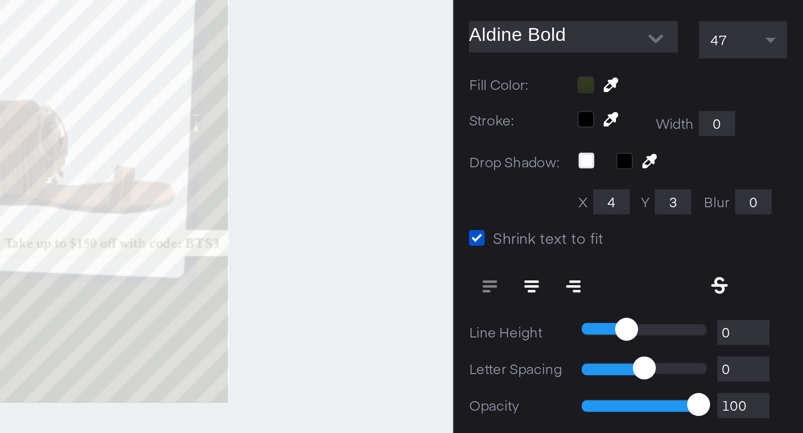
type input "1356"
click at [560, 307] on div at bounding box center [469, 240] width 349 height 386
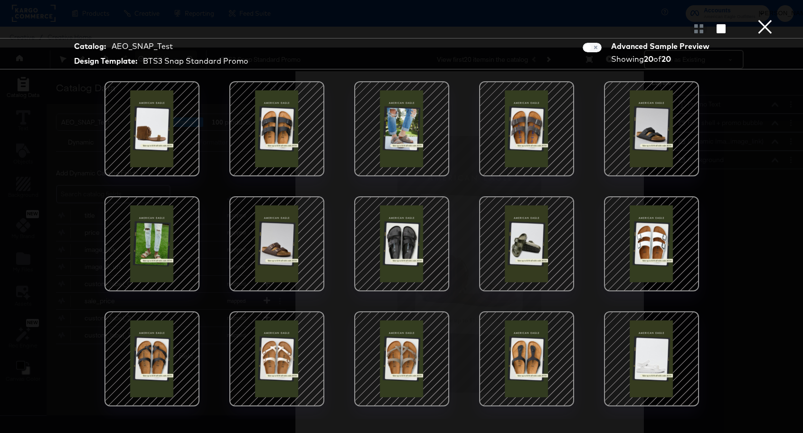
scroll to position [23, 0]
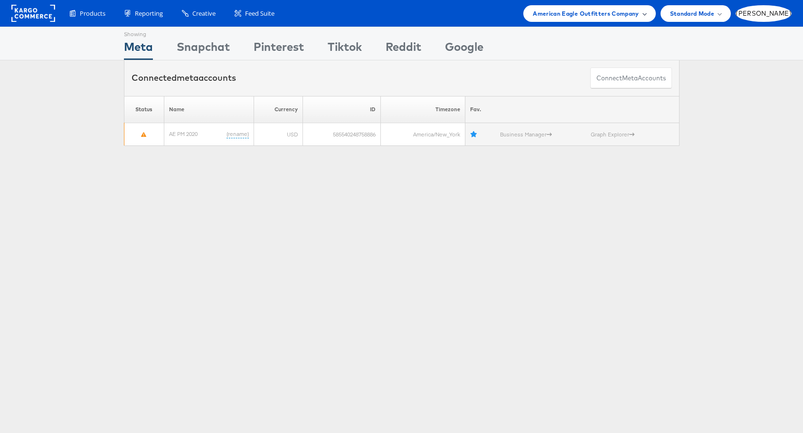
click at [647, 14] on span at bounding box center [644, 13] width 5 height 5
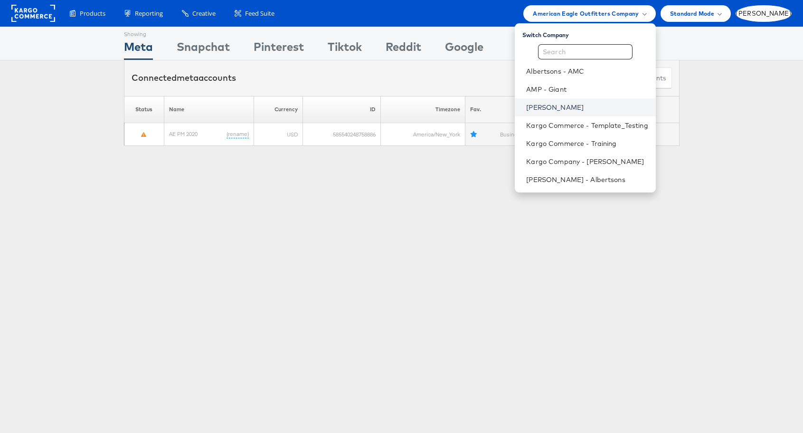
click at [570, 107] on link "[PERSON_NAME]" at bounding box center [587, 107] width 122 height 9
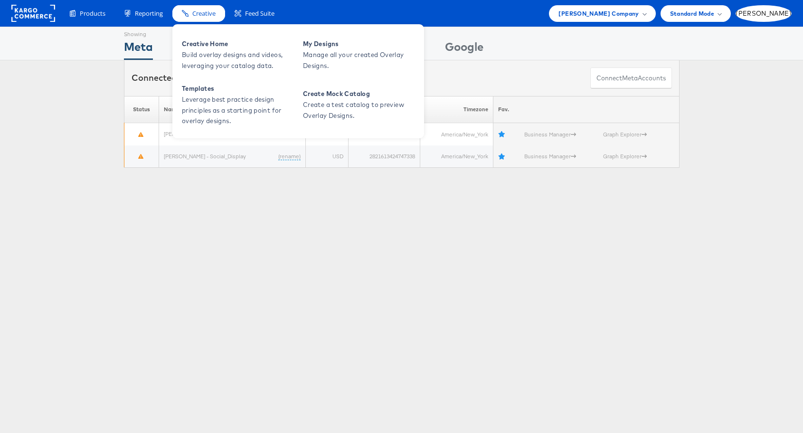
click at [201, 15] on span "Creative" at bounding box center [203, 13] width 23 height 9
click at [208, 48] on span "Creative Home" at bounding box center [239, 43] width 114 height 11
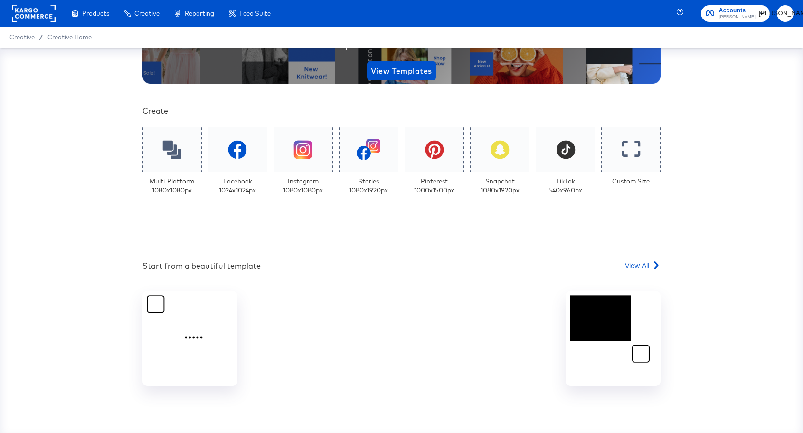
scroll to position [154, 0]
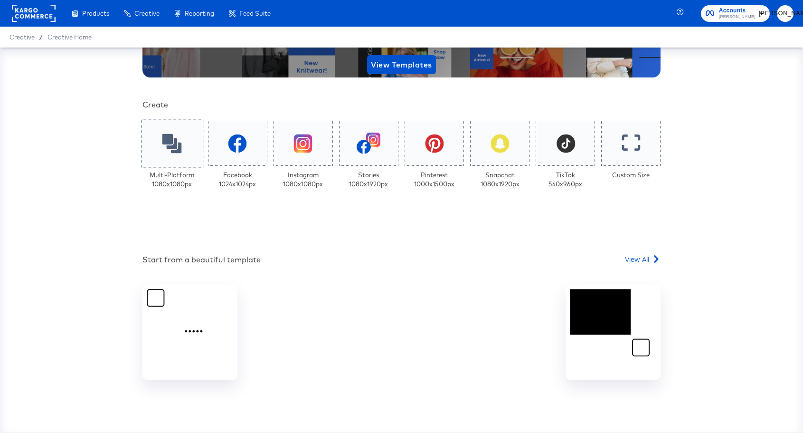
click at [172, 144] on icon at bounding box center [171, 142] width 19 height 19
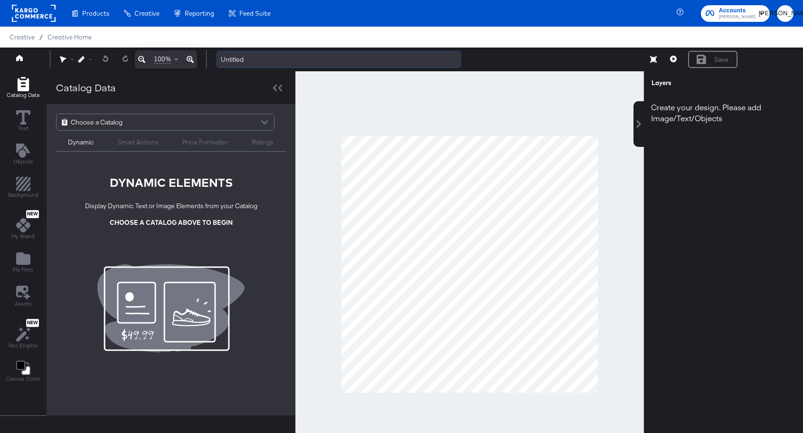
click at [244, 62] on input "Untitled" at bounding box center [339, 60] width 245 height 18
type input "Evergreen V1"
click at [107, 122] on span "Choose a Catalog" at bounding box center [97, 122] width 52 height 16
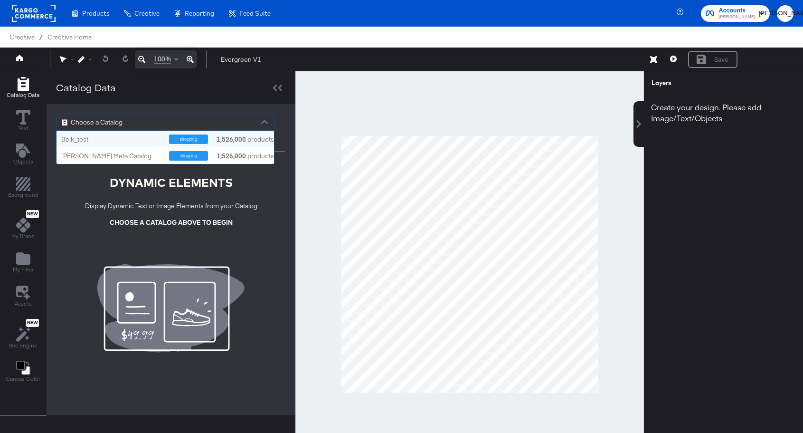
scroll to position [33, 217]
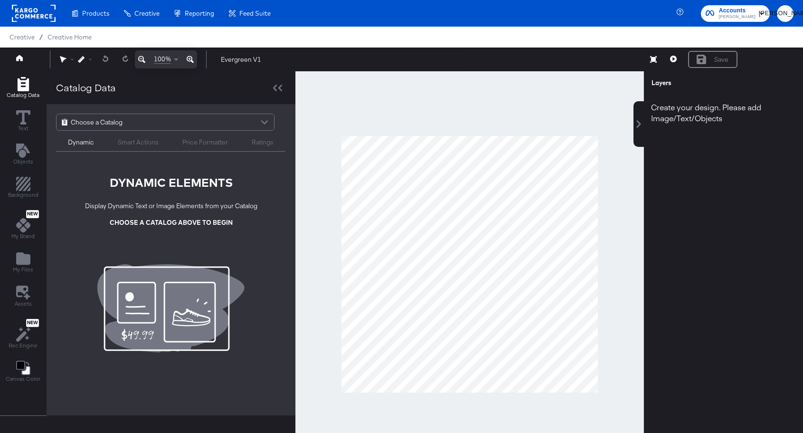
click at [59, 204] on div "Choose a Catalog Dynamic Smart Actions Price Formatter Ratings DYNAMIC ELEMENTS…" at bounding box center [171, 200] width 249 height 192
click at [24, 259] on icon "Add Files" at bounding box center [23, 258] width 14 height 12
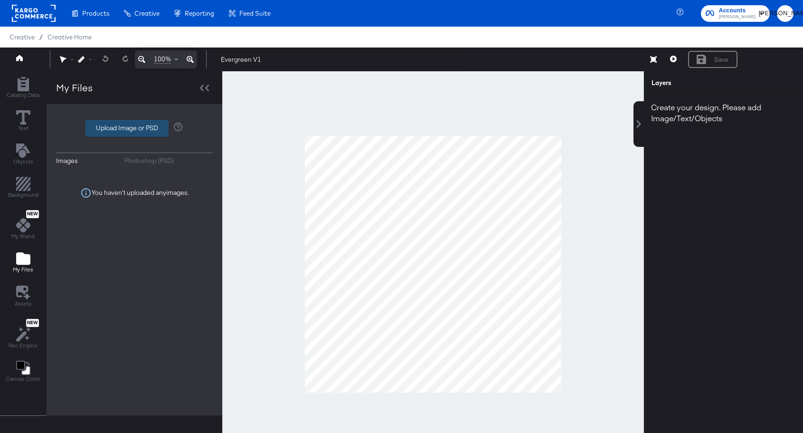
click at [134, 122] on label "Upload Image or PSD" at bounding box center [127, 128] width 82 height 16
click at [134, 128] on input "Upload Image or PSD" at bounding box center [134, 128] width 0 height 0
type input "C:\fakepath\Evergreen V1_Overlay.png"
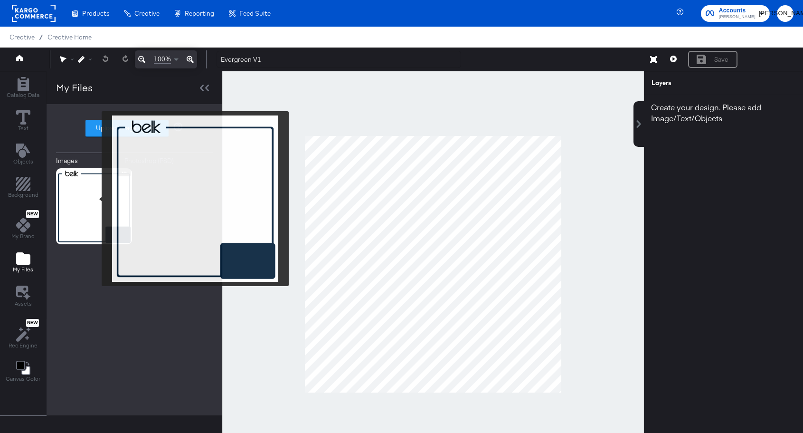
click at [95, 198] on img at bounding box center [94, 206] width 76 height 76
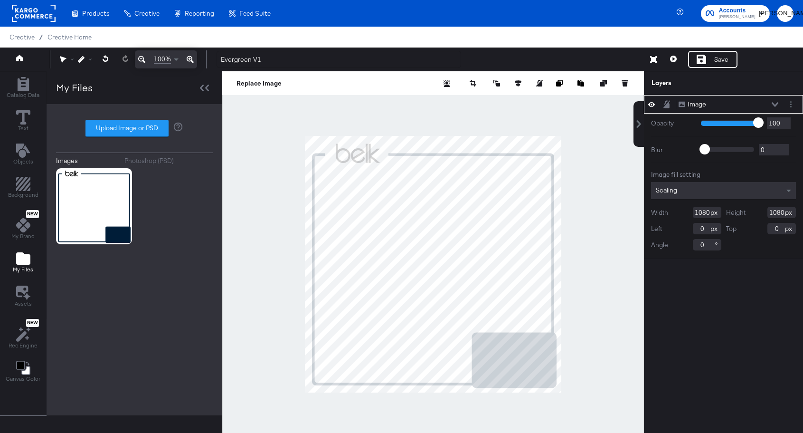
click at [620, 151] on div at bounding box center [433, 264] width 422 height 386
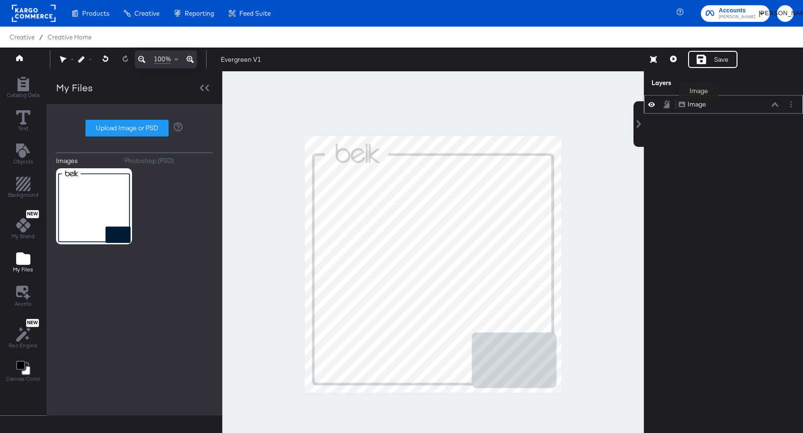
click at [699, 106] on div "Image" at bounding box center [697, 104] width 19 height 9
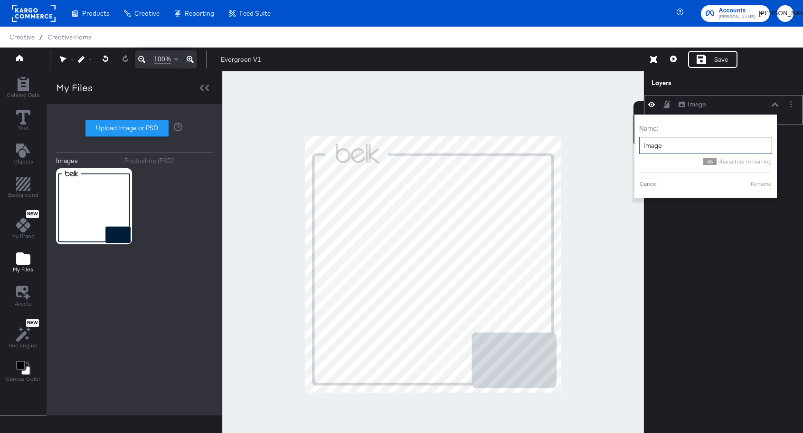
click at [678, 146] on input "Image" at bounding box center [705, 146] width 133 height 18
click at [762, 189] on div "Name: Overlay 43 characters remaining Cancel Rename" at bounding box center [705, 156] width 133 height 74
type input "Overlay"
click at [762, 186] on button "Rename" at bounding box center [761, 183] width 22 height 9
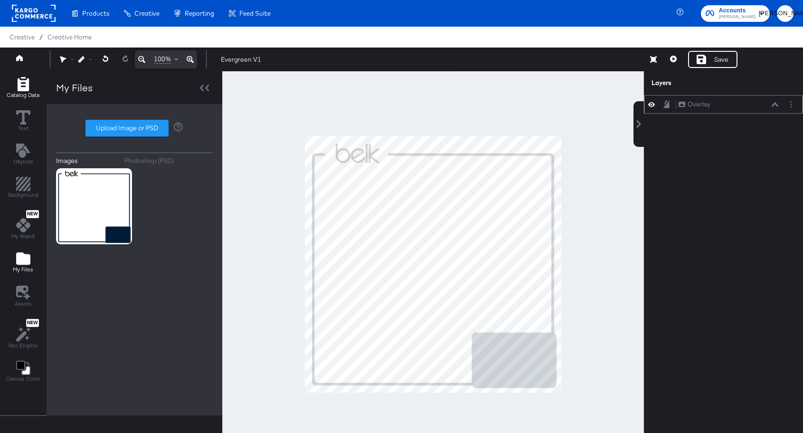
click at [23, 83] on icon "Add Rectangle" at bounding box center [23, 84] width 14 height 14
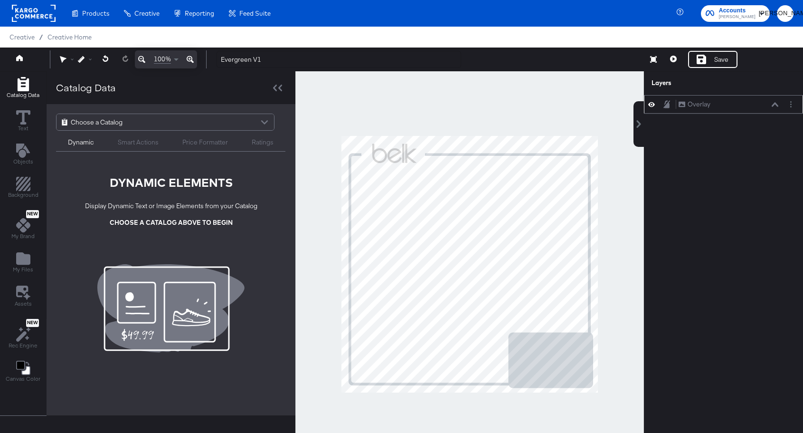
click at [115, 113] on div "Choose a Catalog" at bounding box center [165, 122] width 218 height 18
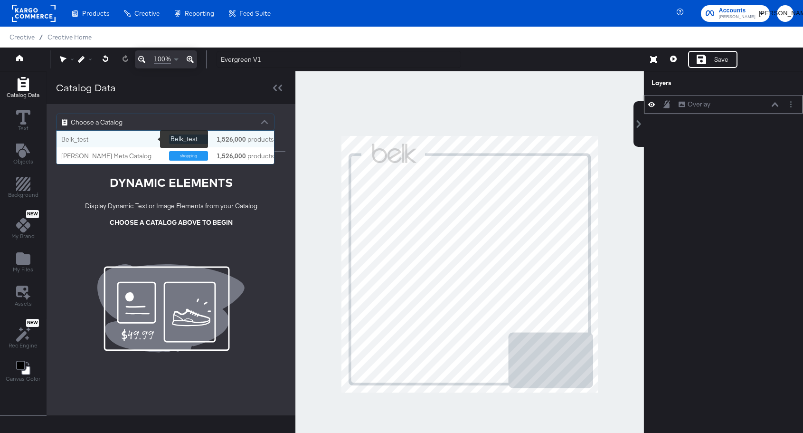
click at [104, 137] on div "Belk_test" at bounding box center [111, 139] width 101 height 9
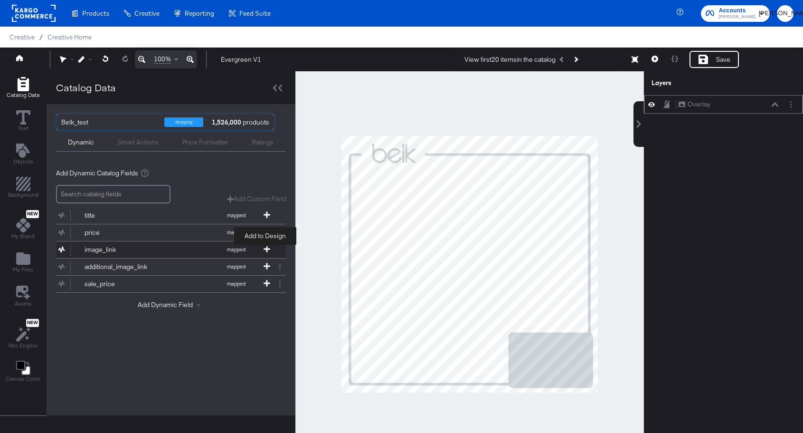
click at [264, 252] on span at bounding box center [266, 250] width 9 height 8
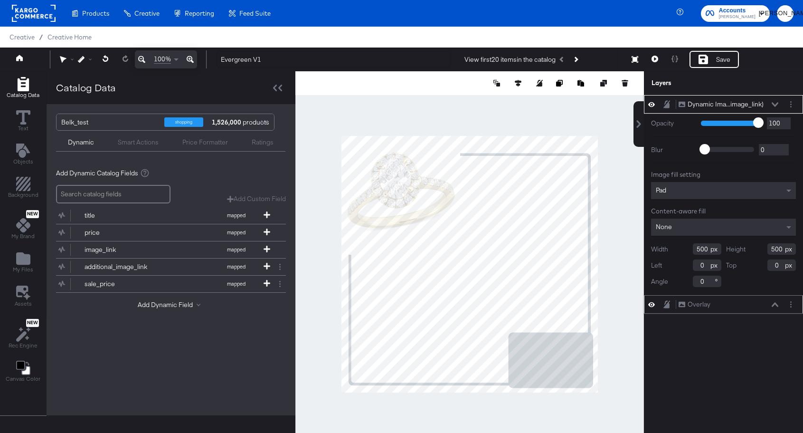
type input "-12"
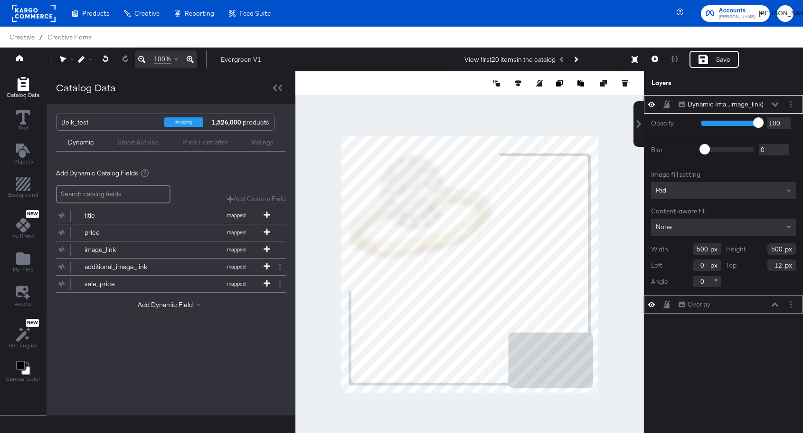
type input "666"
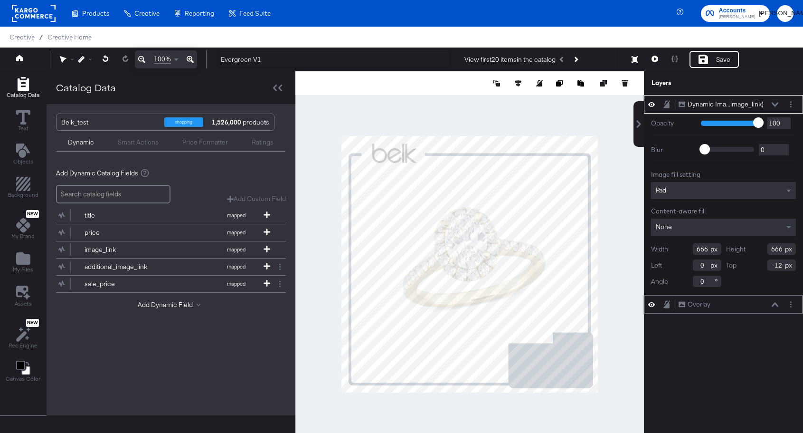
type input "244"
type input "207"
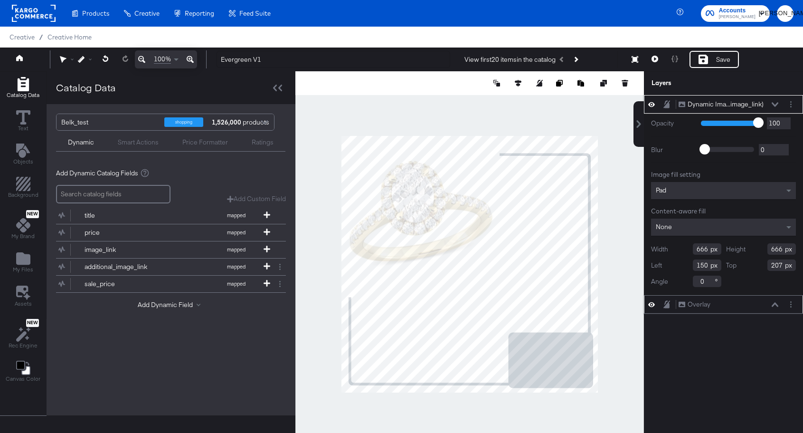
type input "0"
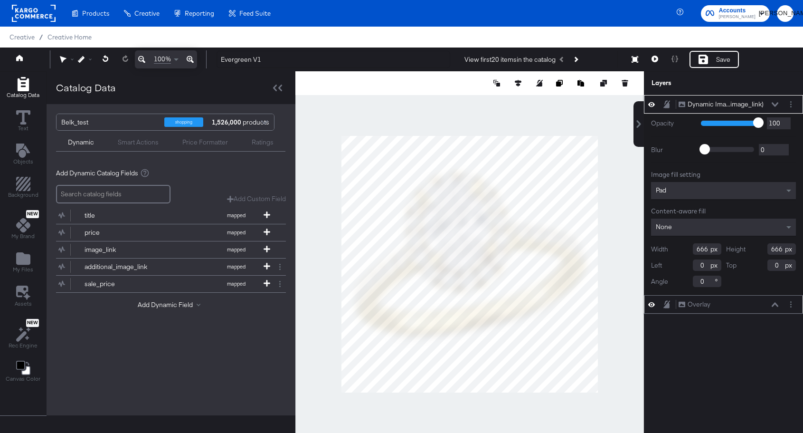
click at [594, 394] on div at bounding box center [469, 264] width 349 height 386
type input "1080"
click at [732, 359] on div "Dynamic Ima...image_link) Dynamic Image (image_link) Opacity 1 100 100 Blur 0 2…" at bounding box center [717, 268] width 171 height 347
click at [775, 102] on button at bounding box center [775, 105] width 8 height 6
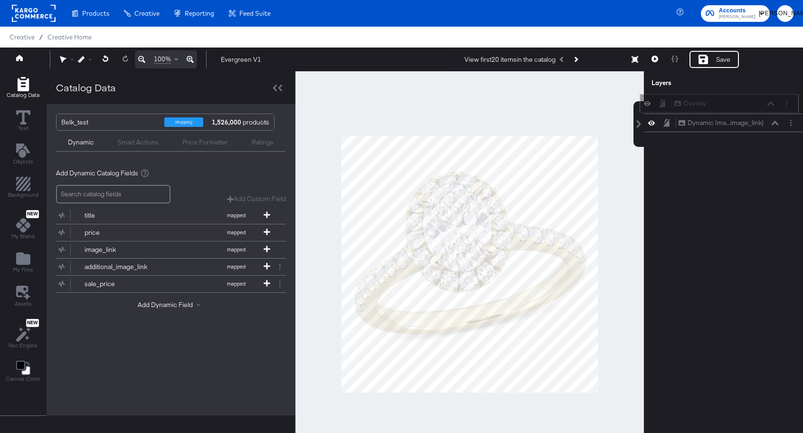
drag, startPoint x: 727, startPoint y: 126, endPoint x: 722, endPoint y: 103, distance: 23.7
click at [722, 103] on div "Overlay Overlay" at bounding box center [724, 103] width 101 height 10
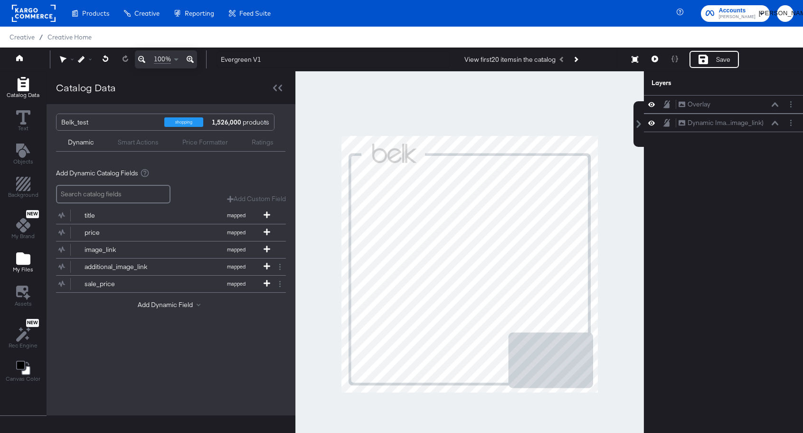
click at [28, 255] on icon "Add Files" at bounding box center [23, 258] width 14 height 12
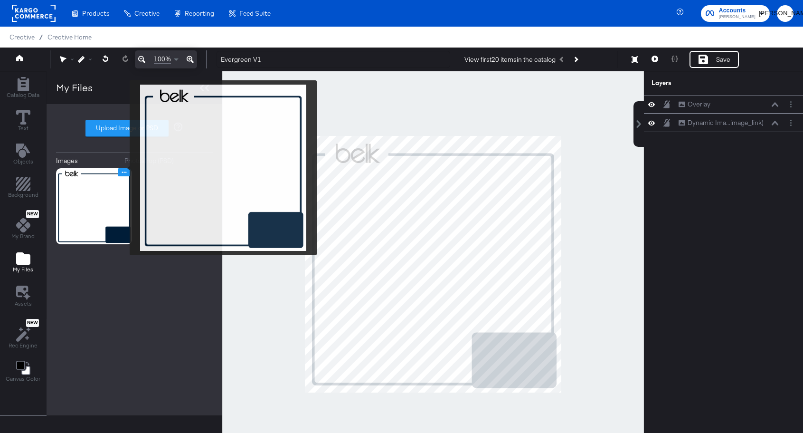
click at [123, 168] on button "Image Options" at bounding box center [124, 172] width 13 height 8
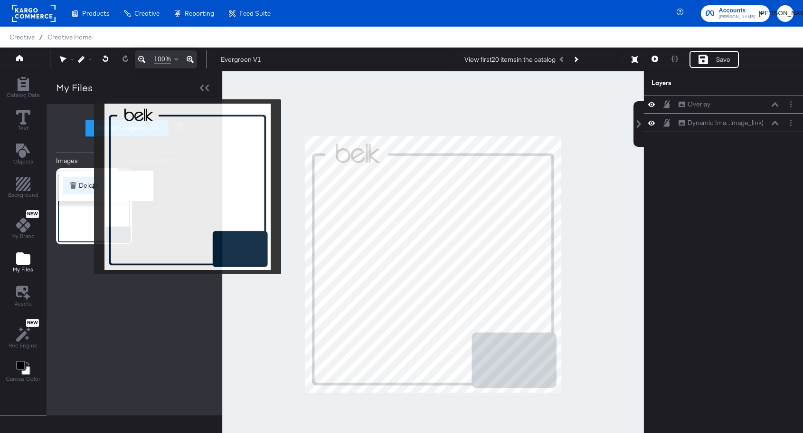
click at [88, 185] on button "Delete" at bounding box center [105, 185] width 85 height 17
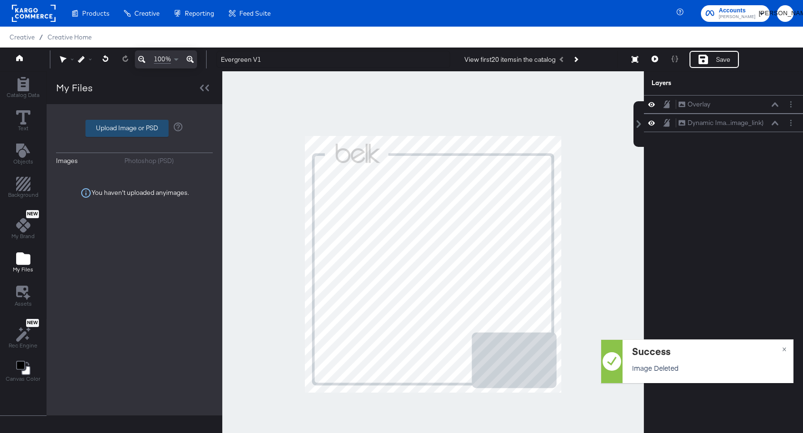
click at [125, 127] on label "Upload Image or PSD" at bounding box center [127, 128] width 82 height 16
click at [134, 128] on input "Upload Image or PSD" at bounding box center [134, 128] width 0 height 0
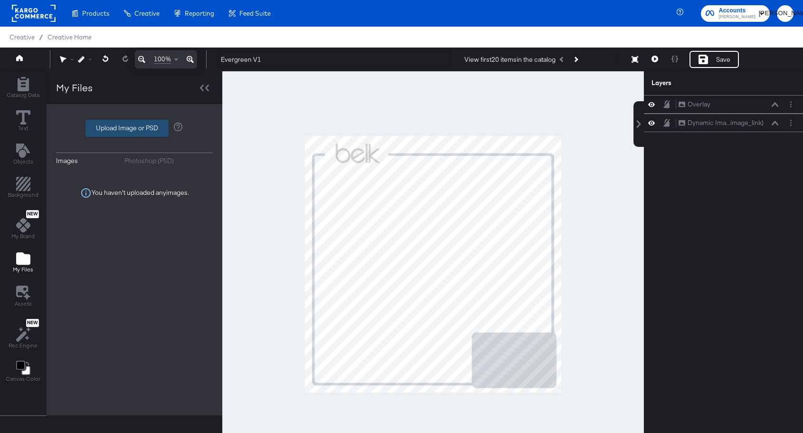
click at [110, 125] on label "Upload Image or PSD" at bounding box center [127, 128] width 82 height 16
click at [134, 128] on input "Upload Image or PSD" at bounding box center [134, 128] width 0 height 0
type input "C:\fakepath\Evergreen V1_Overlay.png"
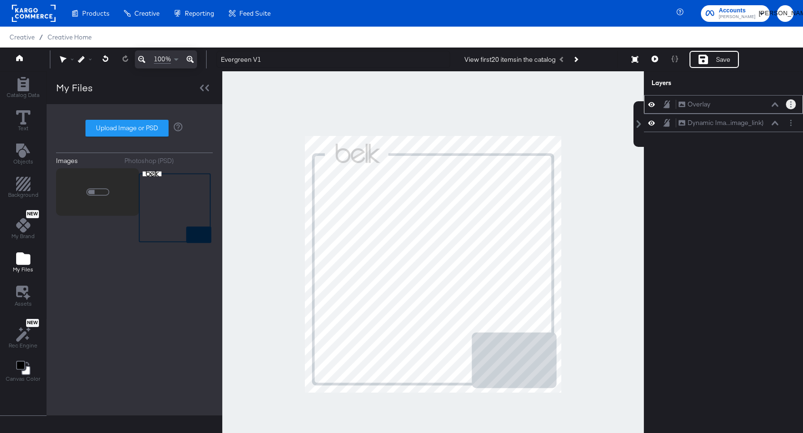
click at [791, 104] on icon "Layer Options" at bounding box center [790, 104] width 1 height 6
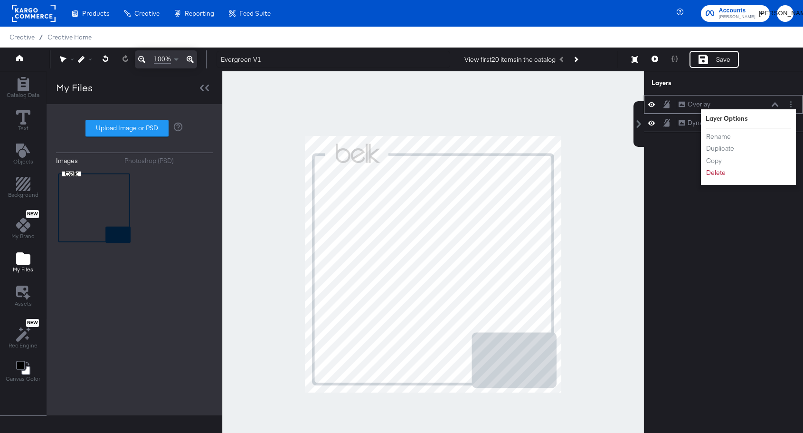
click at [730, 176] on li "Delete" at bounding box center [732, 173] width 52 height 10
click at [715, 179] on div "Rename Duplicate Copy Delete" at bounding box center [732, 154] width 52 height 51
click at [712, 173] on button "Delete" at bounding box center [716, 173] width 20 height 10
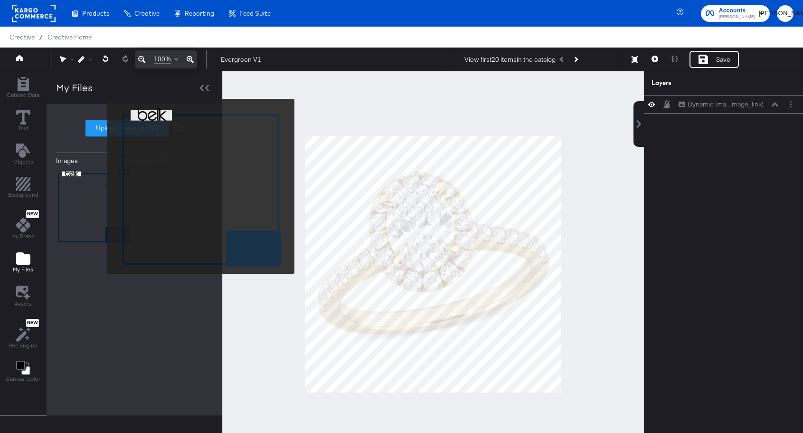
click at [101, 186] on img at bounding box center [94, 206] width 76 height 76
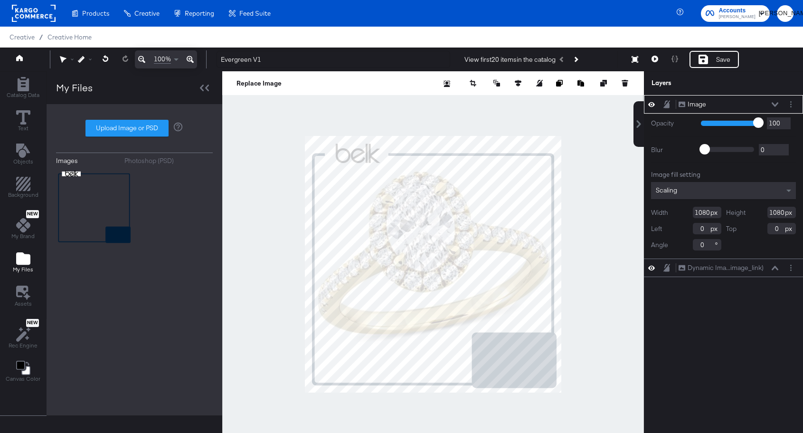
type input "927"
type input "153"
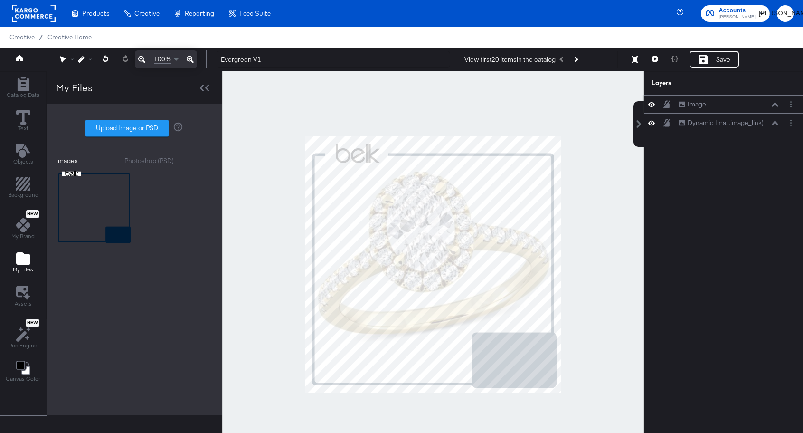
click at [714, 99] on div "Image Image" at bounding box center [728, 104] width 101 height 10
click at [722, 107] on div "Image Image" at bounding box center [728, 104] width 101 height 10
click at [779, 105] on div "Image Image" at bounding box center [731, 104] width 106 height 10
click at [774, 102] on button at bounding box center [775, 105] width 8 height 6
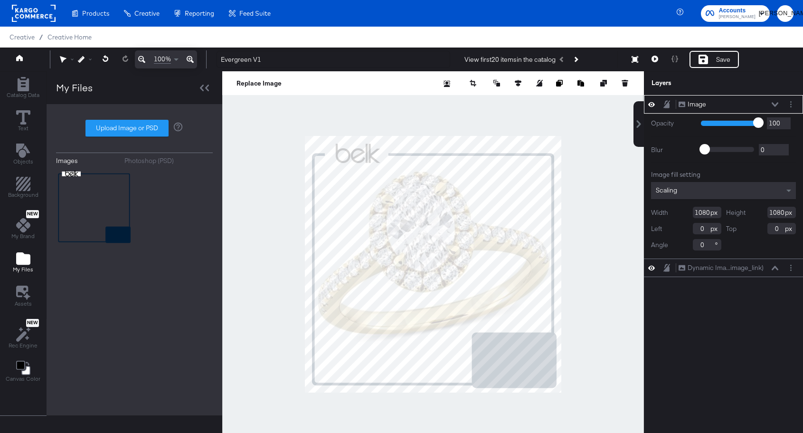
type input "973"
type input "107"
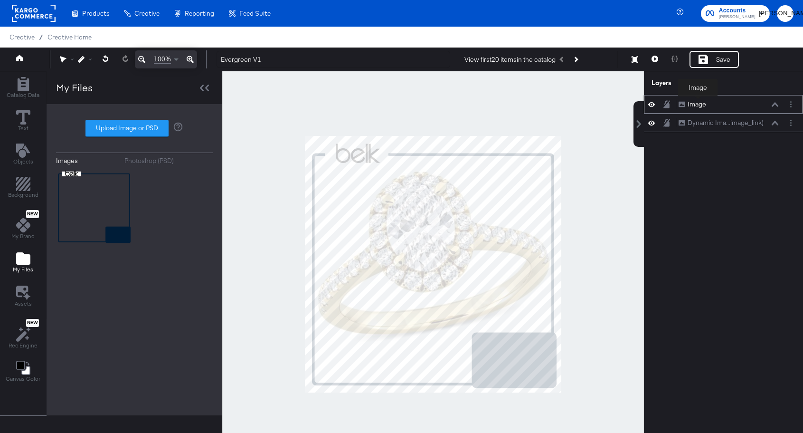
click at [698, 103] on div "Image" at bounding box center [697, 104] width 19 height 9
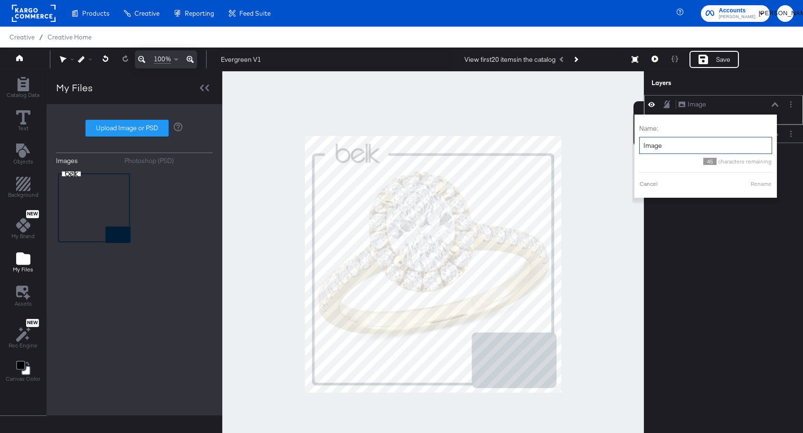
click at [678, 140] on input "Image" at bounding box center [705, 146] width 133 height 18
type input "Overlay"
click at [765, 180] on button "Rename" at bounding box center [761, 183] width 22 height 9
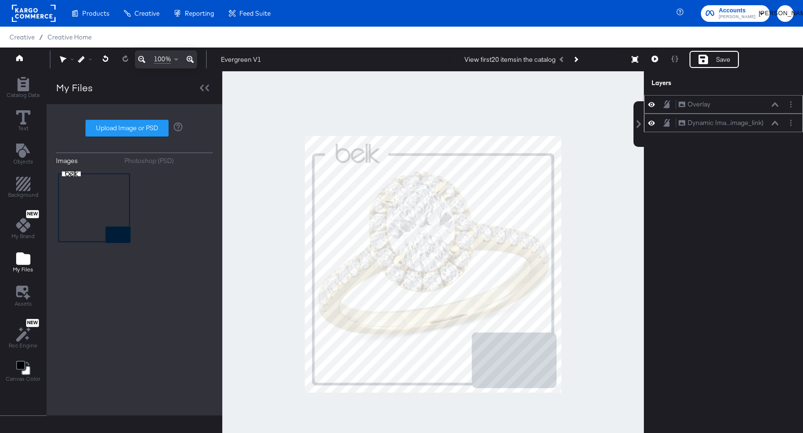
click at [773, 123] on icon at bounding box center [775, 123] width 7 height 4
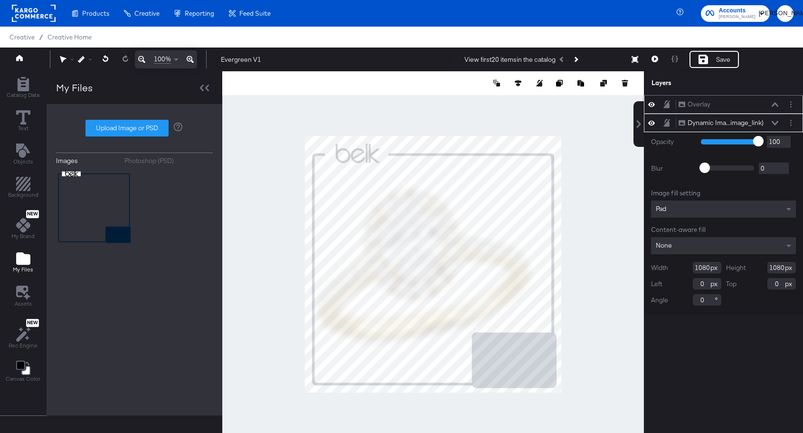
type input "996"
type input "84"
type input "960"
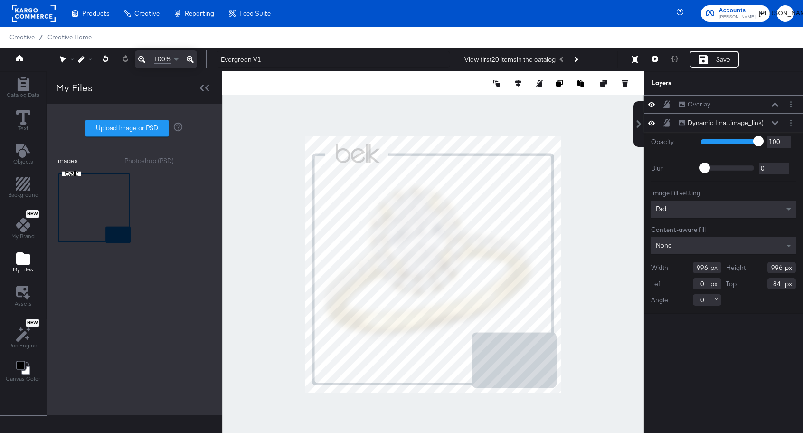
type input "36"
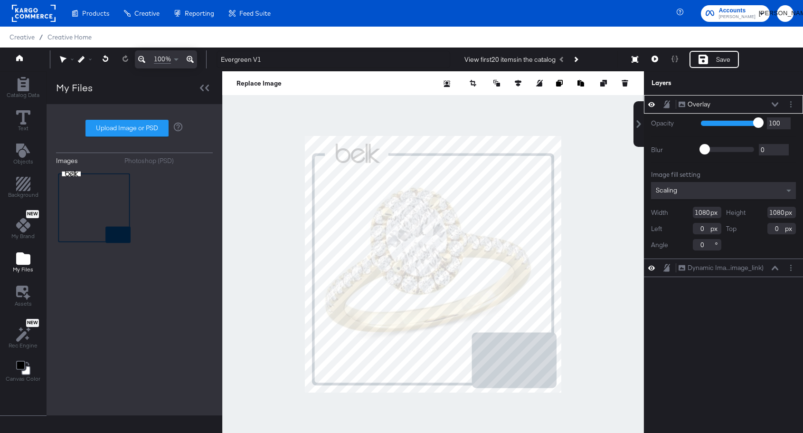
type input "36"
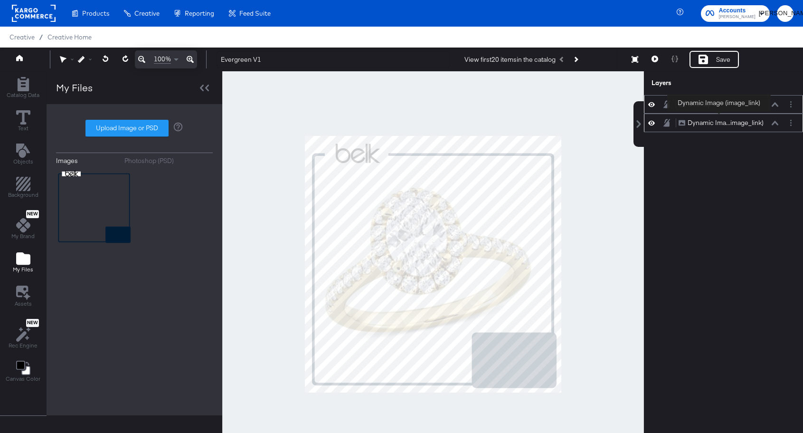
click at [723, 120] on div "Dynamic Ima...image_link)" at bounding box center [726, 122] width 76 height 9
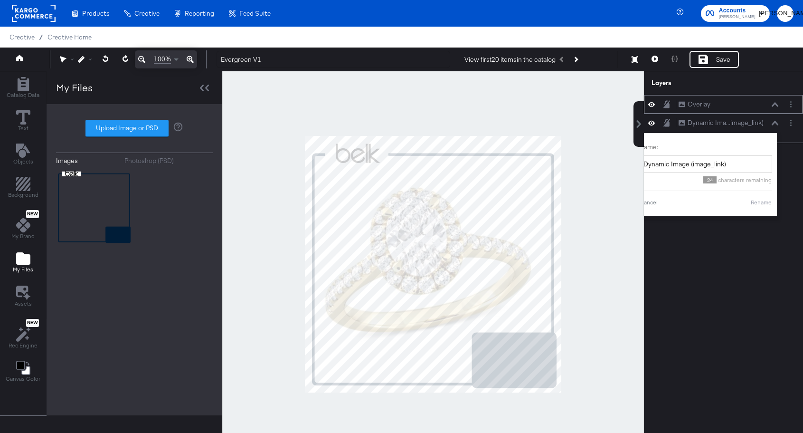
click at [743, 257] on div "Overlay Overlay Dynamic Ima...image_link) Dynamic Image (image_link) Name: Dyna…" at bounding box center [723, 268] width 159 height 347
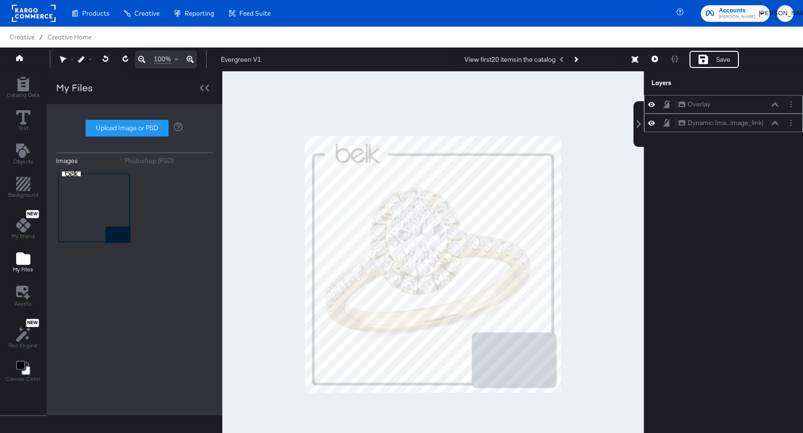
click at [775, 128] on div "Dynamic Ima...image_link) Dynamic Image (image_link)" at bounding box center [723, 122] width 159 height 19
click at [774, 120] on div "Dynamic Ima...image_link) Dynamic Image (image_link)" at bounding box center [728, 123] width 101 height 10
click at [775, 125] on div "Dynamic Ima...image_link) Dynamic Image (image_link)" at bounding box center [728, 123] width 101 height 10
click at [775, 122] on icon at bounding box center [775, 123] width 7 height 4
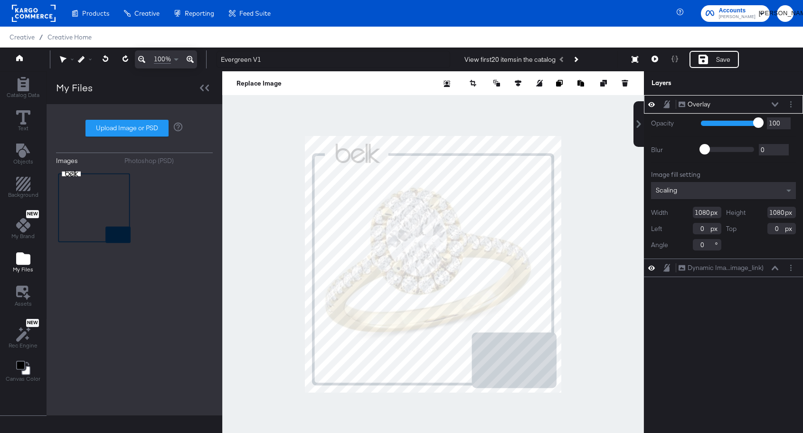
type input "22"
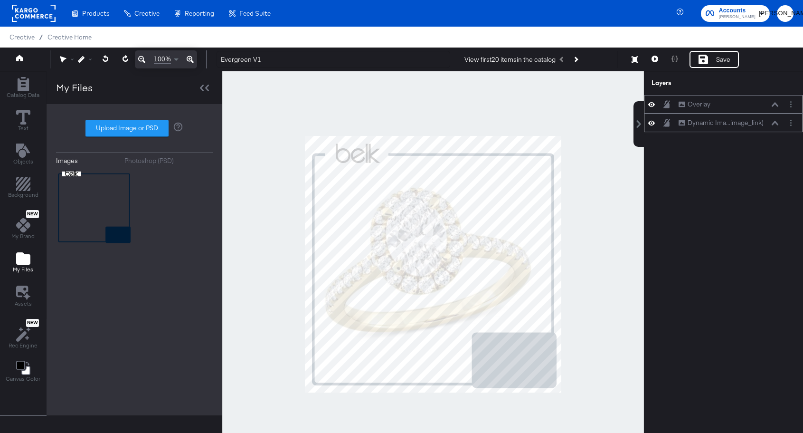
click at [747, 130] on div "Dynamic Ima...image_link) Dynamic Image (image_link)" at bounding box center [723, 122] width 159 height 19
click at [776, 128] on div "Dynamic Ima...image_link) Dynamic Image (image_link)" at bounding box center [723, 122] width 159 height 19
click at [778, 121] on div "Dynamic Ima...image_link) Dynamic Image (image_link)" at bounding box center [731, 123] width 106 height 10
click at [774, 124] on icon at bounding box center [775, 123] width 7 height 5
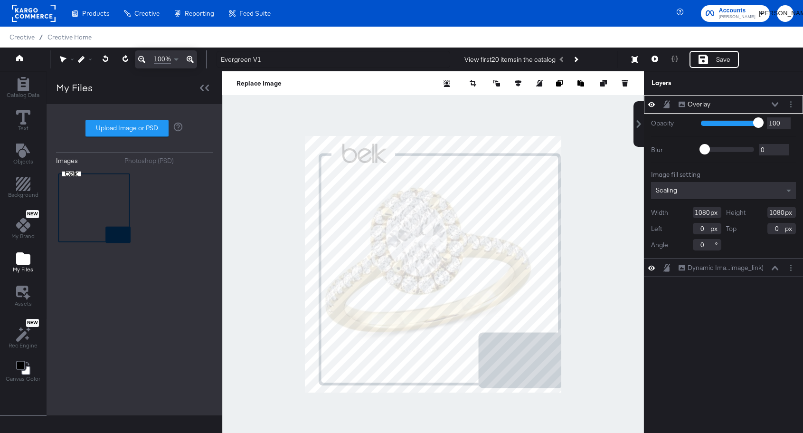
type input "50"
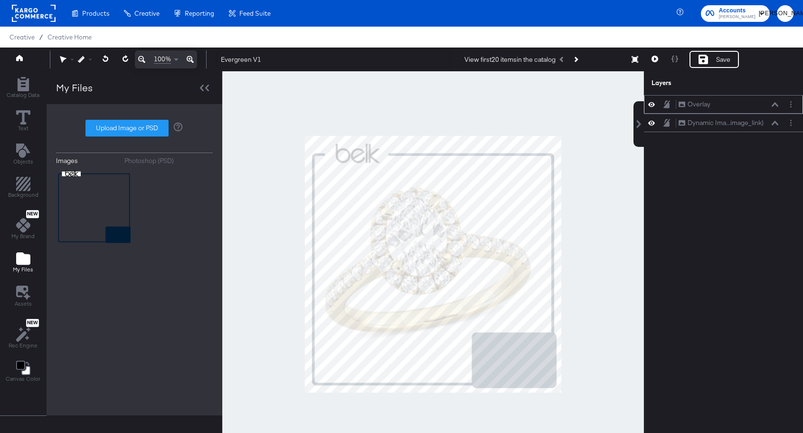
click at [668, 108] on button at bounding box center [667, 104] width 8 height 9
click at [725, 126] on div "Dynamic Ima...image_link)" at bounding box center [726, 122] width 76 height 9
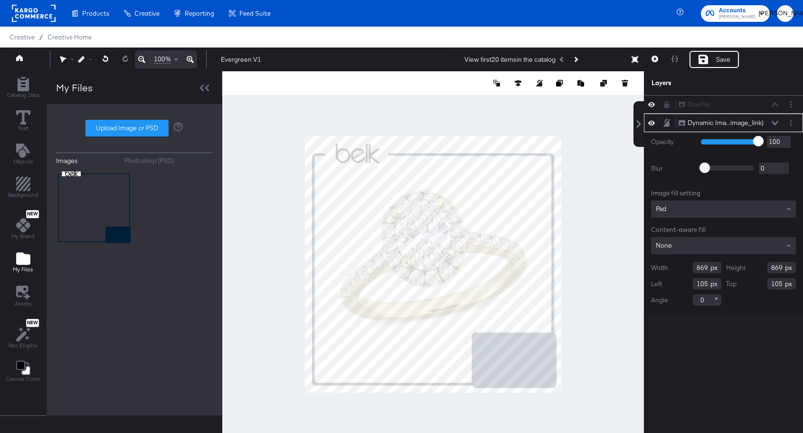
scroll to position [24, 0]
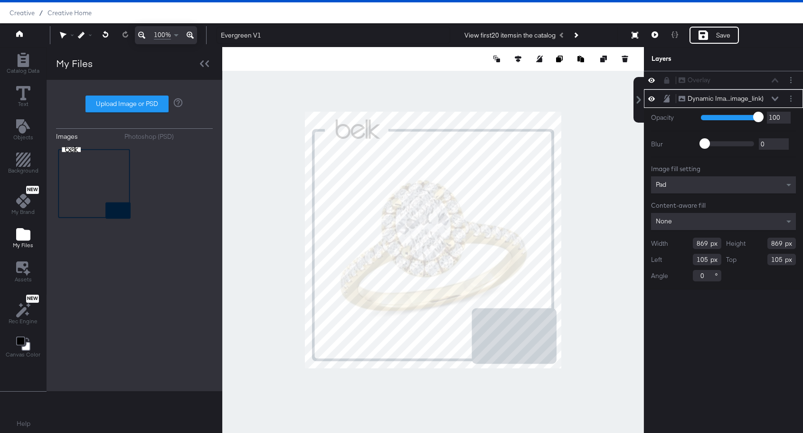
type input "167"
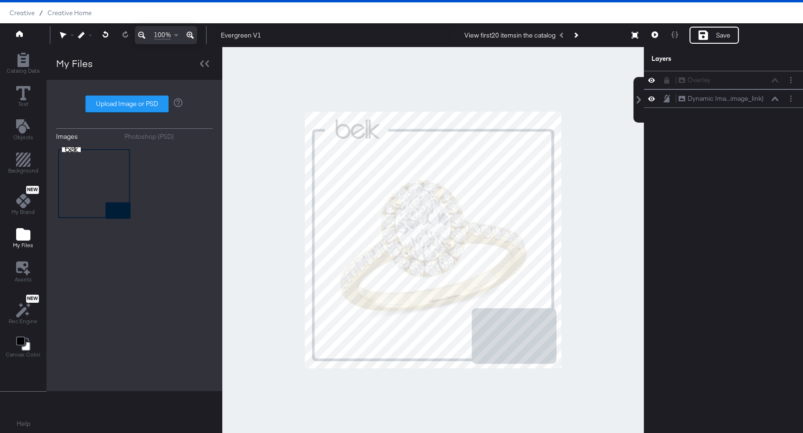
click at [569, 160] on div at bounding box center [433, 240] width 422 height 386
click at [655, 40] on button at bounding box center [655, 35] width 20 height 17
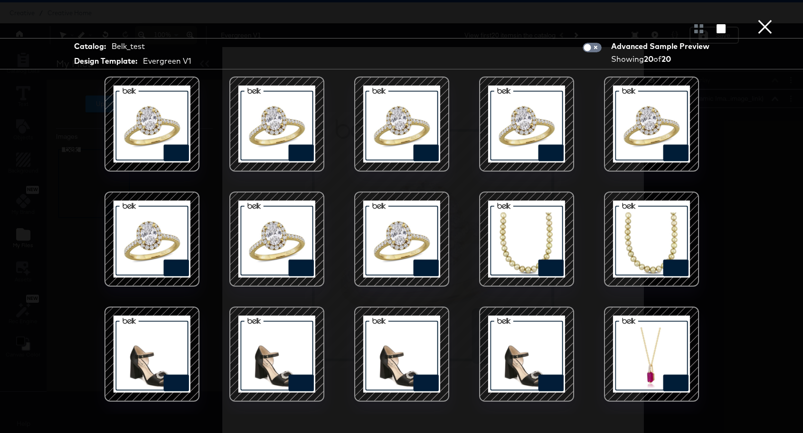
click at [763, 19] on button "×" at bounding box center [764, 9] width 19 height 19
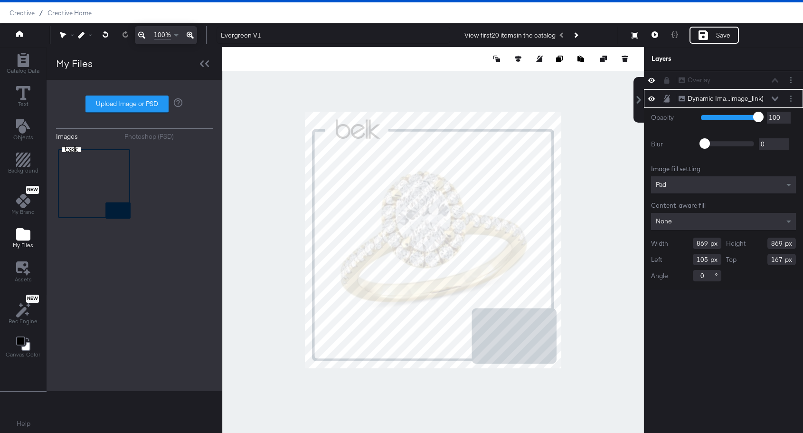
type input "139"
click at [654, 36] on icon at bounding box center [655, 34] width 7 height 7
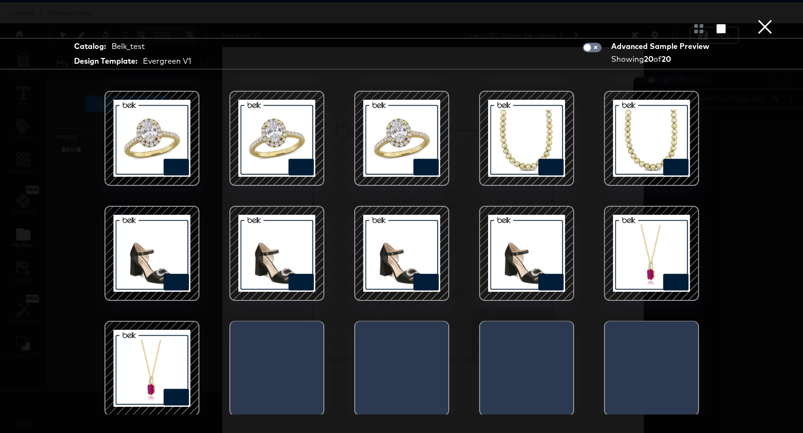
scroll to position [102, 0]
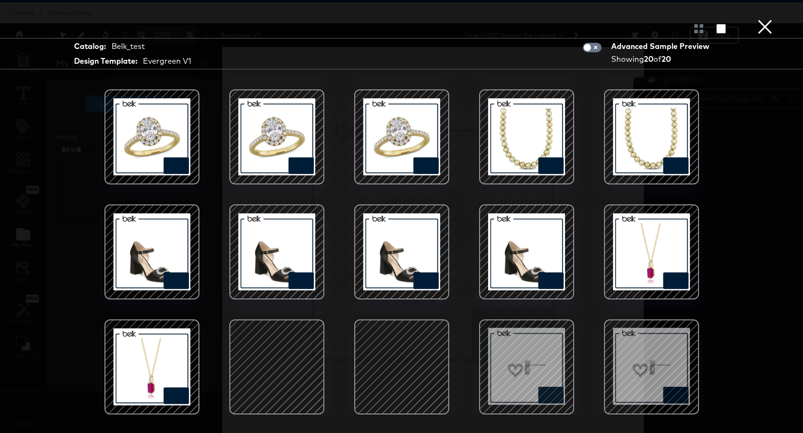
click at [759, 19] on button "×" at bounding box center [764, 9] width 19 height 19
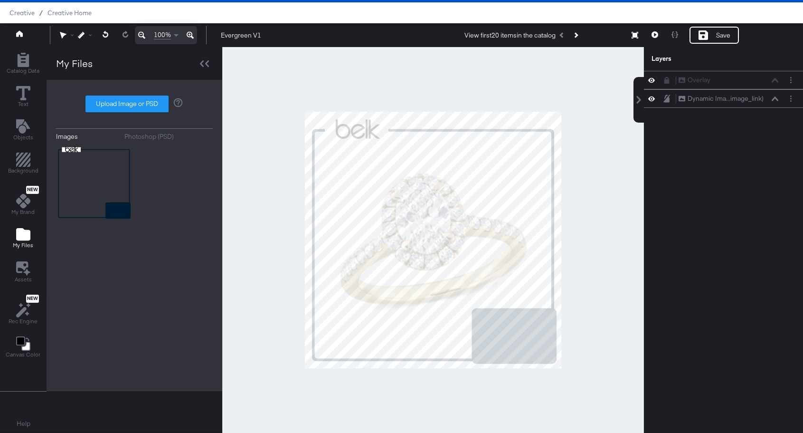
click at [587, 302] on div at bounding box center [433, 240] width 422 height 386
click at [654, 38] on button at bounding box center [655, 35] width 20 height 17
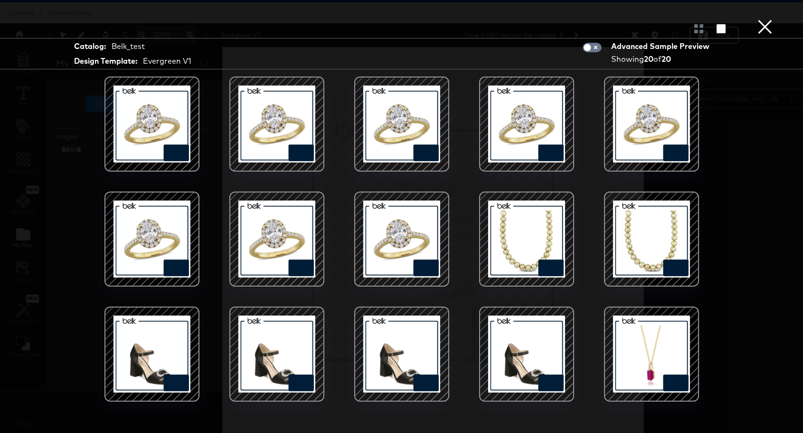
scroll to position [0, 0]
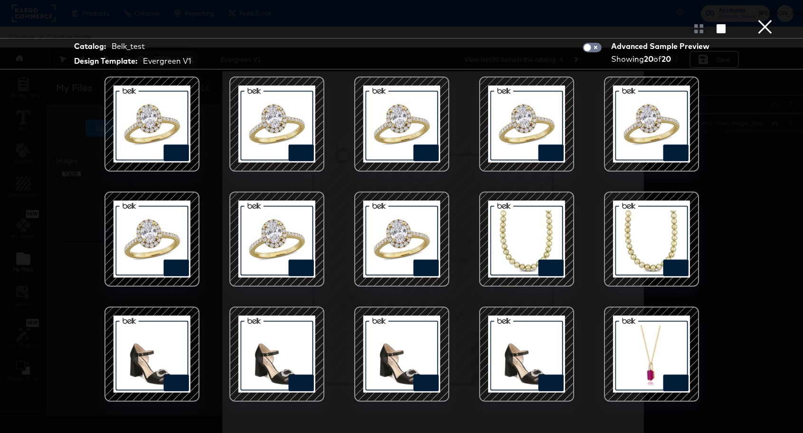
click at [774, 23] on div at bounding box center [401, 28] width 803 height 19
click at [768, 19] on button "×" at bounding box center [764, 9] width 19 height 19
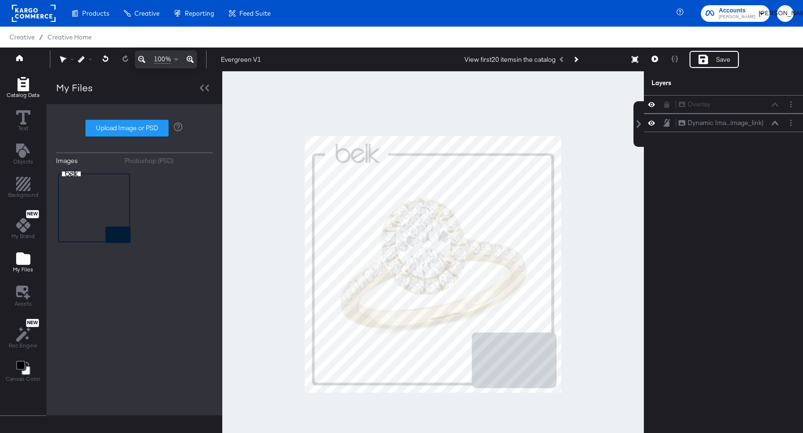
click at [26, 89] on icon "Add Rectangle" at bounding box center [22, 84] width 11 height 14
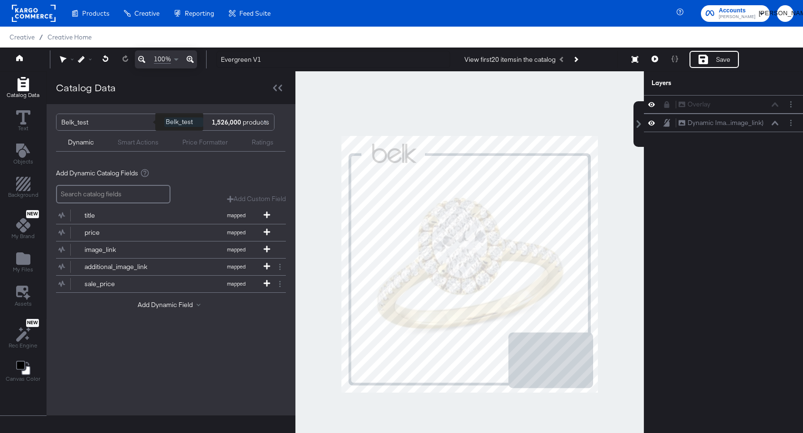
click at [81, 122] on div "Belk_test" at bounding box center [109, 122] width 96 height 16
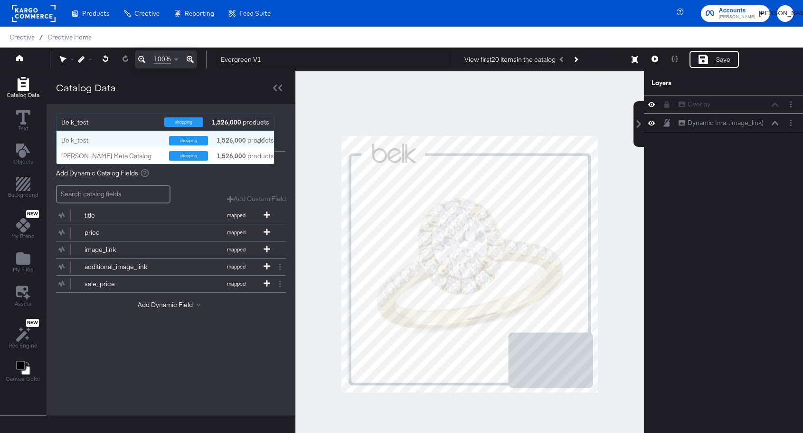
scroll to position [33, 217]
click at [98, 154] on div "Belk Meta Catalog" at bounding box center [111, 155] width 101 height 9
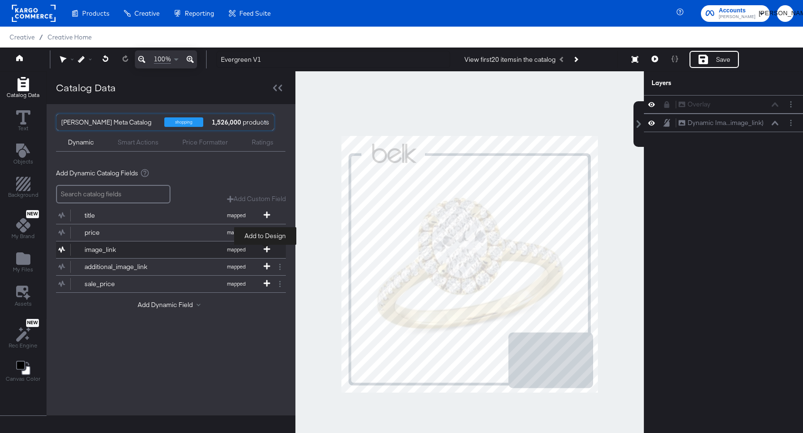
click at [267, 248] on icon at bounding box center [267, 249] width 7 height 7
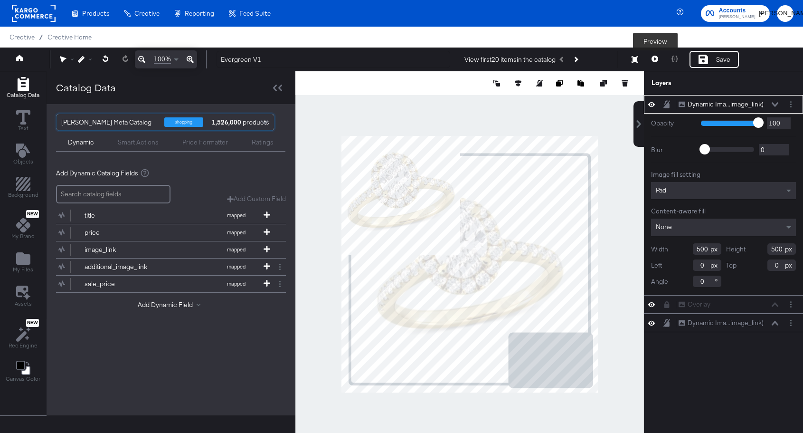
click at [655, 59] on icon at bounding box center [655, 59] width 7 height 7
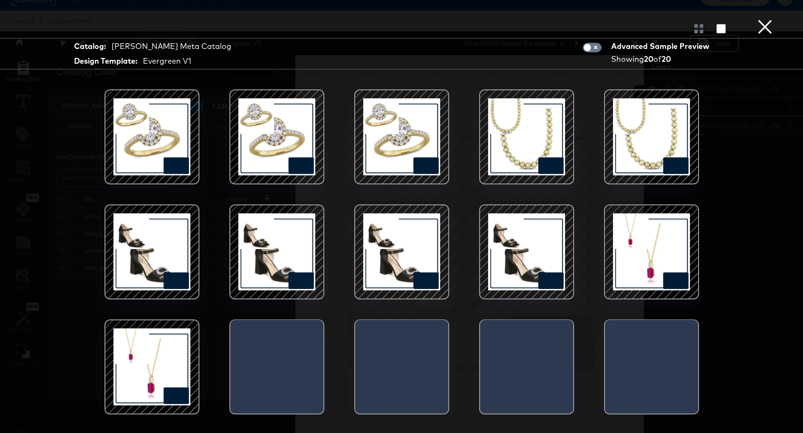
scroll to position [24, 0]
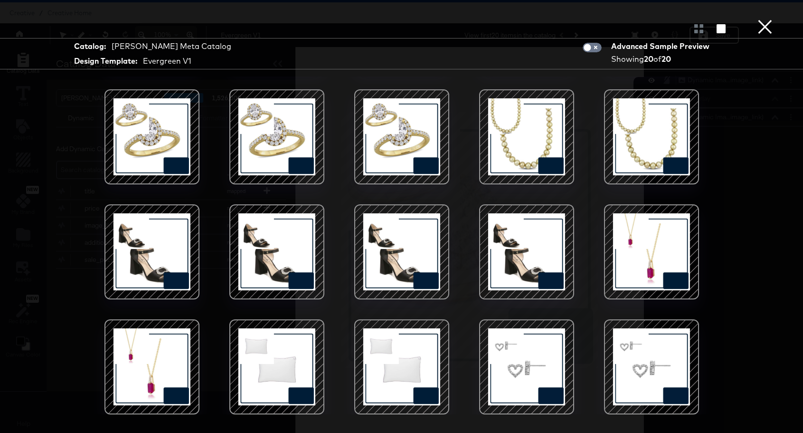
click at [764, 19] on button "×" at bounding box center [764, 9] width 19 height 19
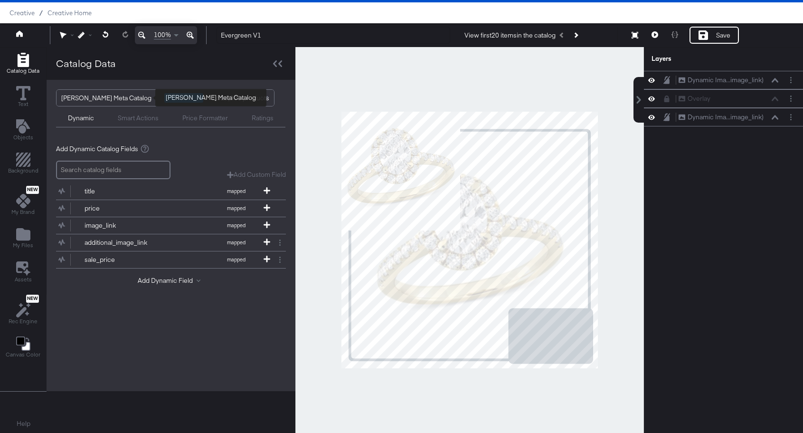
click at [103, 100] on div "Belk Meta Catalog" at bounding box center [109, 98] width 96 height 16
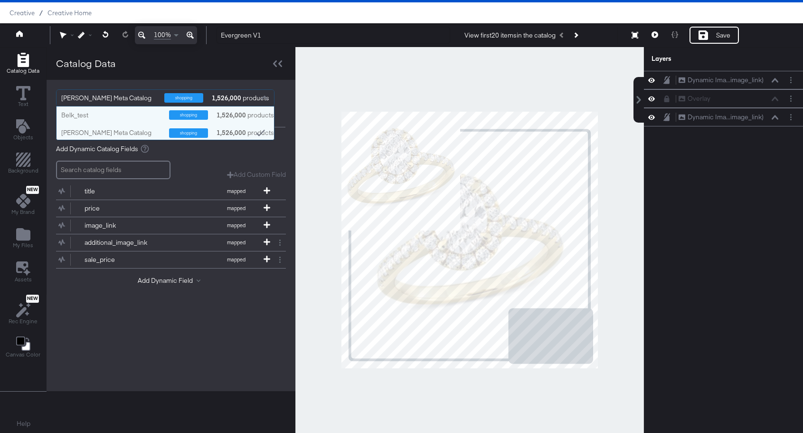
scroll to position [33, 217]
click at [99, 114] on div "Belk_test" at bounding box center [111, 115] width 101 height 9
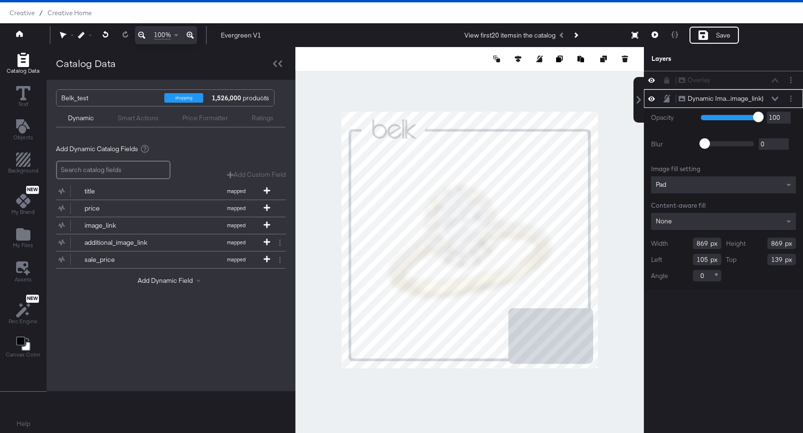
type input "729"
type input "708"
type input "175"
type input "186"
click at [599, 104] on div at bounding box center [469, 240] width 349 height 386
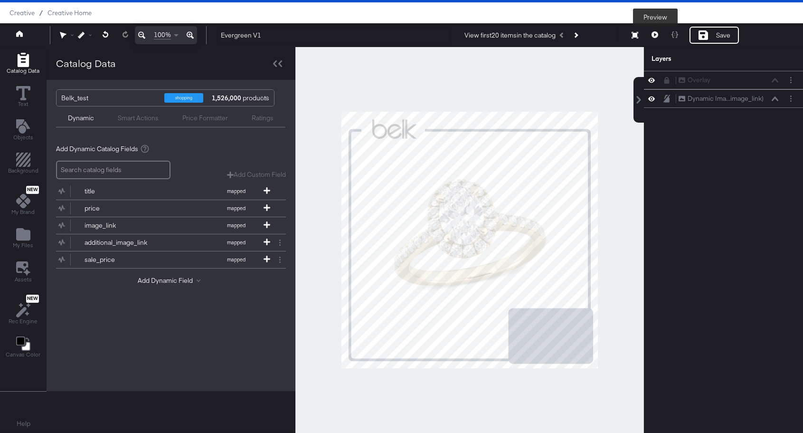
click at [652, 34] on icon at bounding box center [655, 34] width 7 height 7
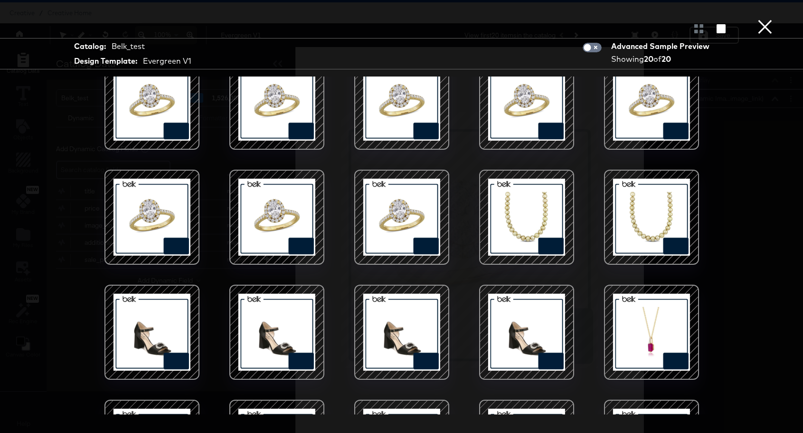
scroll to position [27, 0]
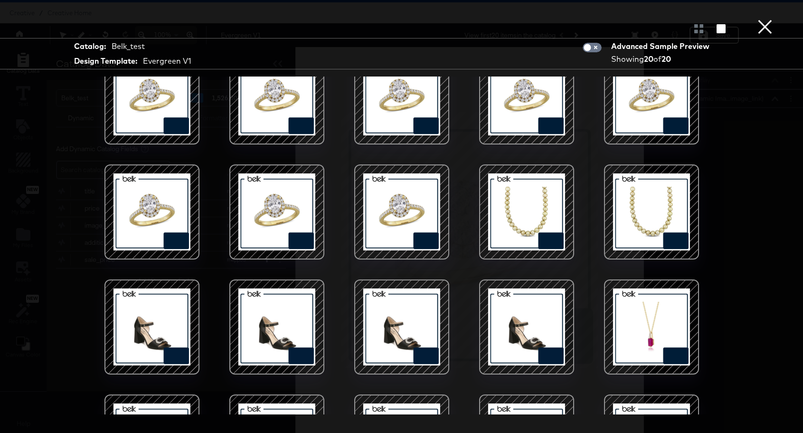
click at [530, 354] on div at bounding box center [526, 326] width 81 height 81
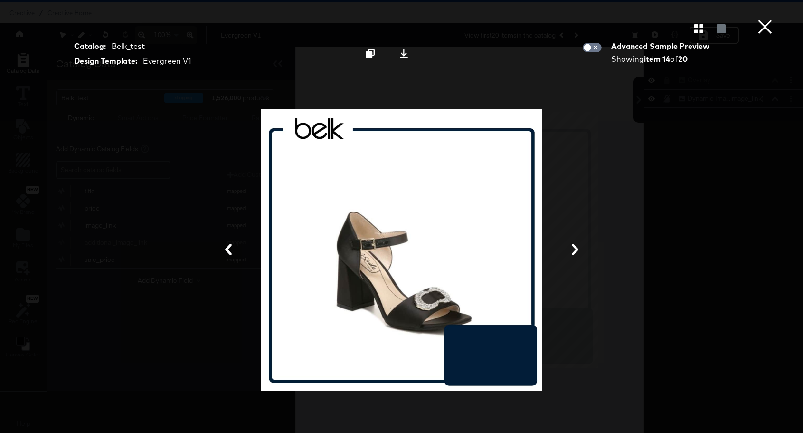
click at [767, 19] on button "×" at bounding box center [764, 9] width 19 height 19
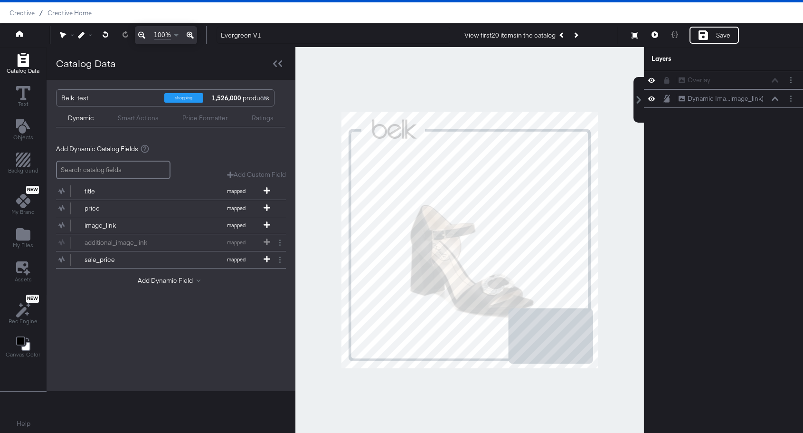
click at [631, 203] on div at bounding box center [469, 240] width 349 height 386
click at [564, 34] on icon "Previous Product" at bounding box center [561, 34] width 5 height 5
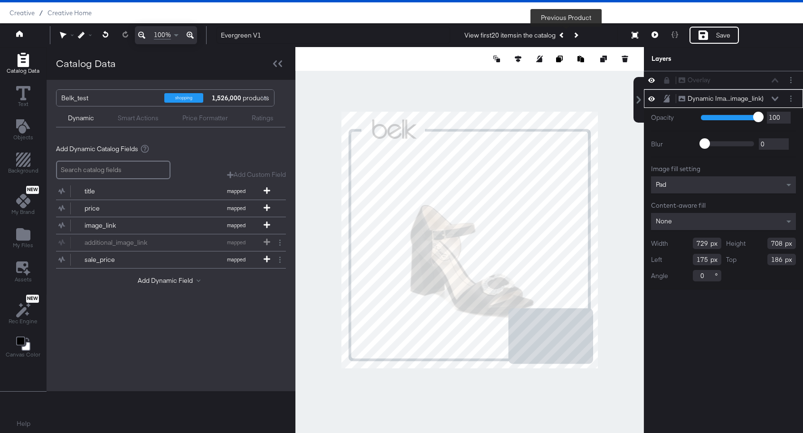
click at [565, 35] on icon "Previous Product" at bounding box center [561, 34] width 5 height 5
click at [581, 35] on button "Next Product" at bounding box center [575, 35] width 13 height 17
click at [594, 110] on div at bounding box center [469, 240] width 349 height 386
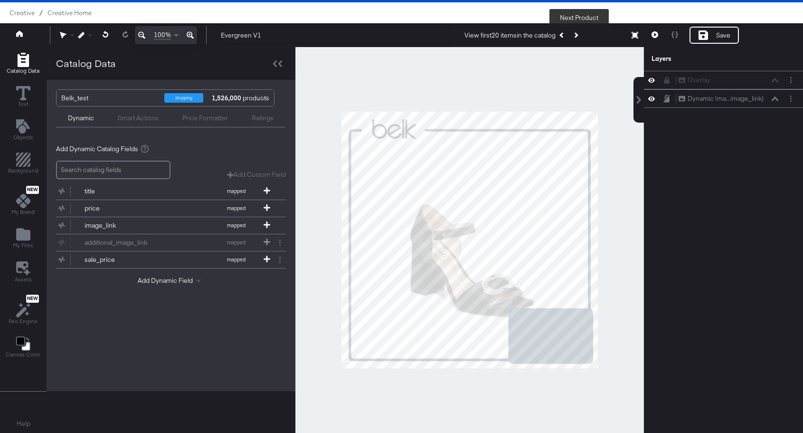
click at [577, 36] on icon "Next Product" at bounding box center [575, 34] width 5 height 5
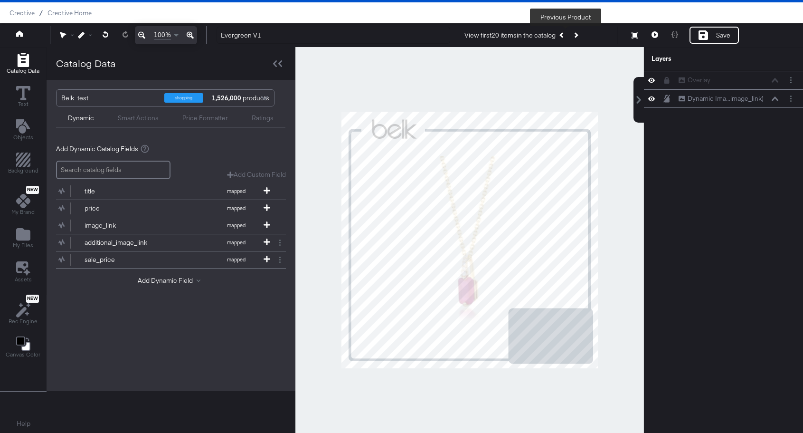
click at [565, 33] on button "Previous Product" at bounding box center [562, 35] width 13 height 17
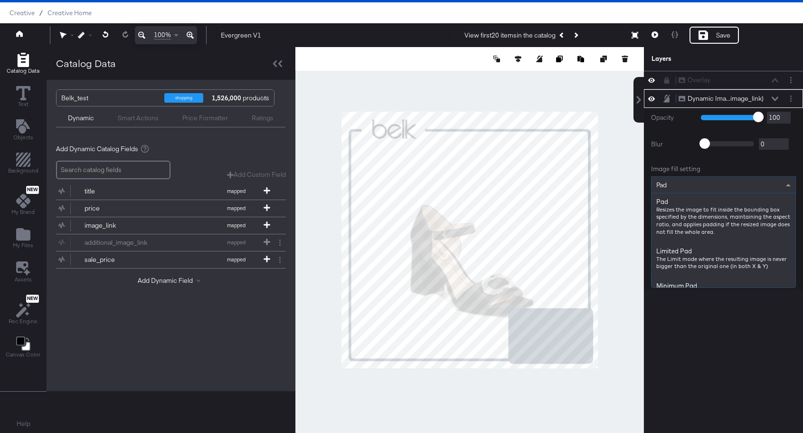
click at [693, 182] on div "Pad" at bounding box center [724, 185] width 144 height 16
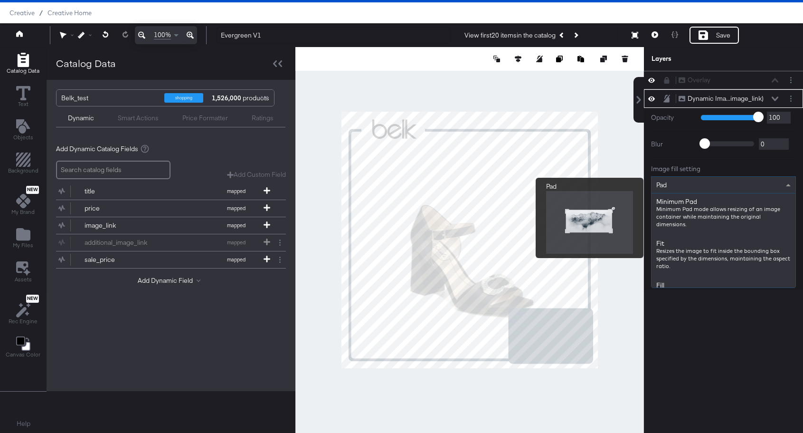
scroll to position [95, 0]
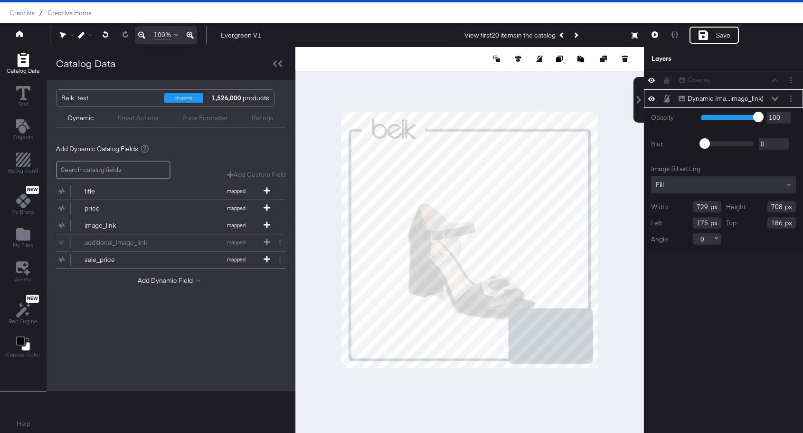
click at [724, 286] on div "Overlay Overlay Dynamic Ima...image_link) Dynamic Image (image_link) Opacity 1 …" at bounding box center [723, 244] width 159 height 347
click at [712, 175] on div "Image fill setting Fill Width 729 Height 708 Left 175 Top 186 Angle 0" at bounding box center [723, 204] width 145 height 80
click at [707, 183] on div "Fill" at bounding box center [723, 184] width 145 height 17
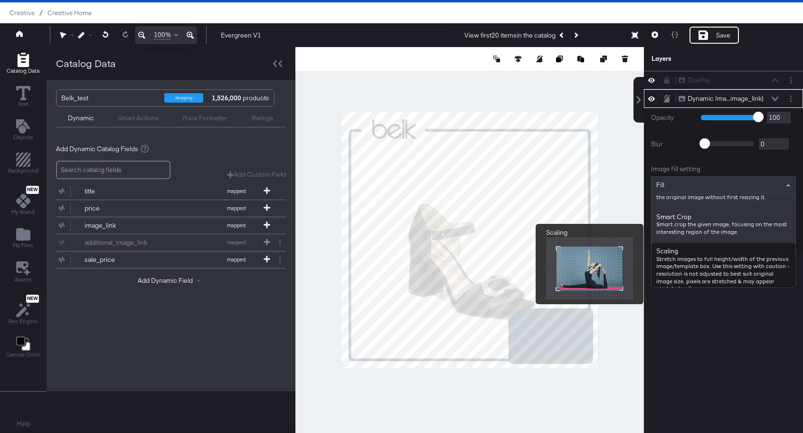
scroll to position [234, 0]
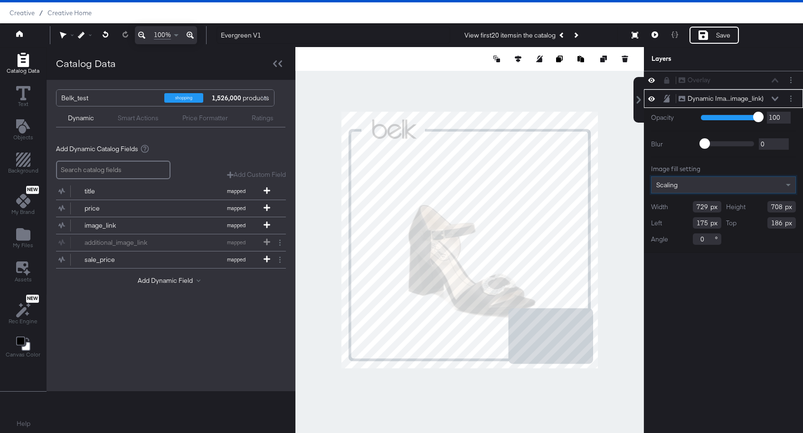
click at [714, 181] on div "Scaling" at bounding box center [724, 185] width 144 height 16
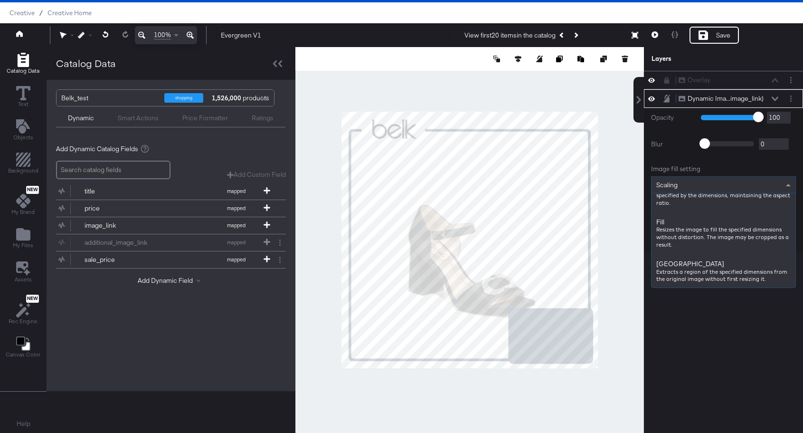
scroll to position [143, 0]
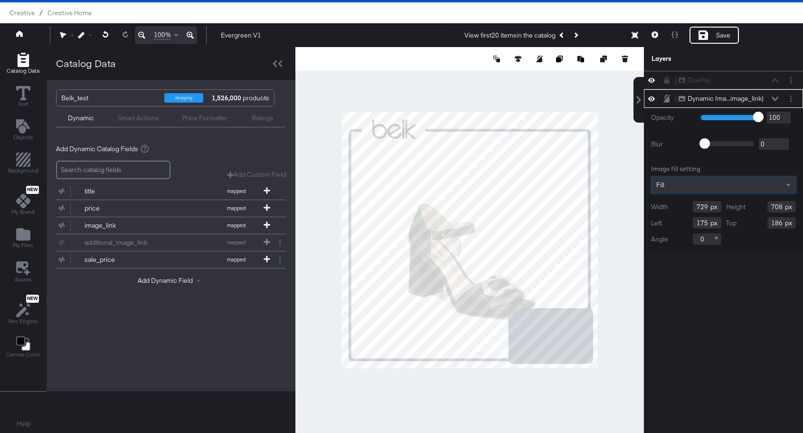
click at [702, 295] on div "Overlay Overlay Dynamic Ima...image_link) Dynamic Image (image_link) Opacity 1 …" at bounding box center [723, 244] width 159 height 347
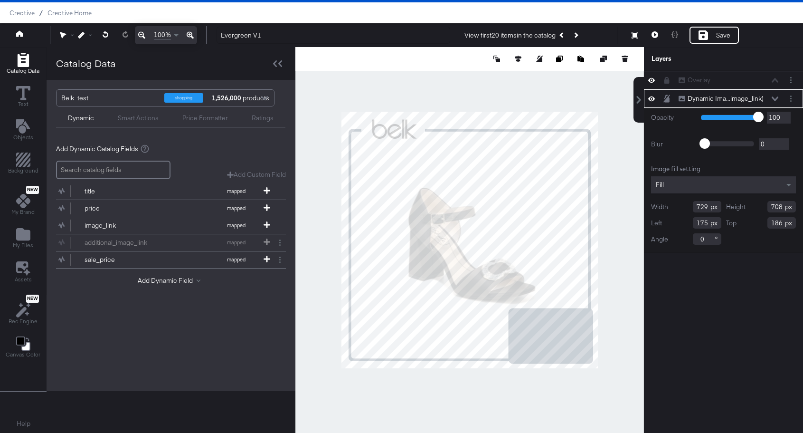
type input "118"
click at [667, 344] on div "Overlay Overlay Dynamic Ima...image_link) Dynamic Image (image_link) Opacity 1 …" at bounding box center [723, 244] width 159 height 347
click at [509, 378] on div at bounding box center [469, 240] width 349 height 386
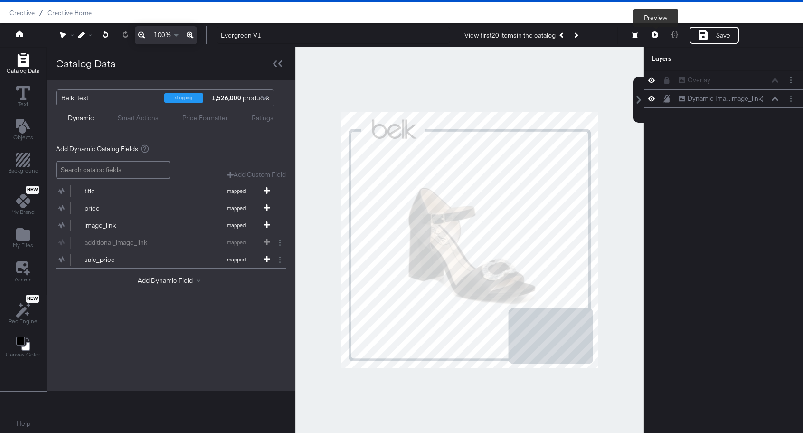
click at [653, 36] on icon at bounding box center [655, 34] width 7 height 7
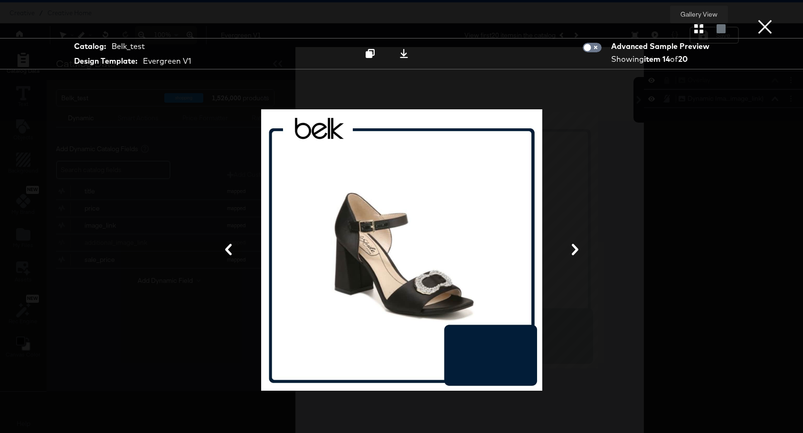
click at [695, 31] on icon "button" at bounding box center [698, 28] width 9 height 9
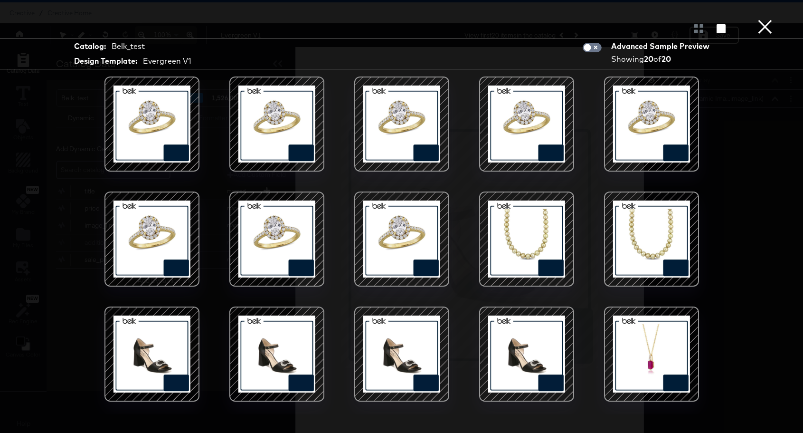
click at [768, 19] on button "×" at bounding box center [764, 9] width 19 height 19
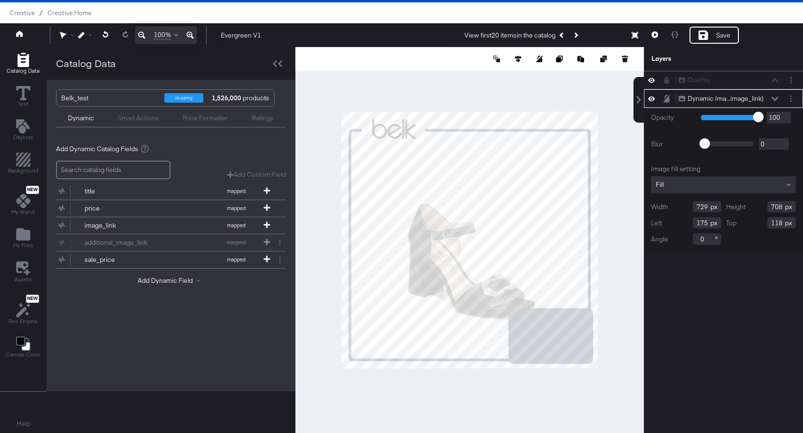
type input "186"
click at [631, 260] on div at bounding box center [469, 240] width 349 height 386
click at [658, 36] on button at bounding box center [655, 35] width 20 height 17
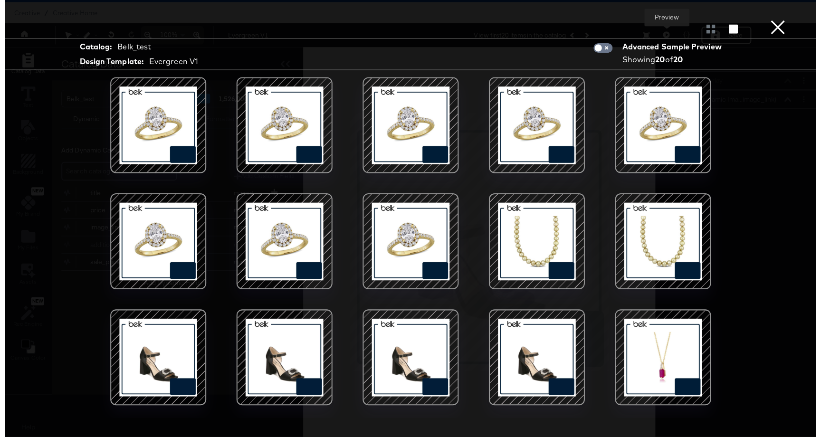
scroll to position [102, 0]
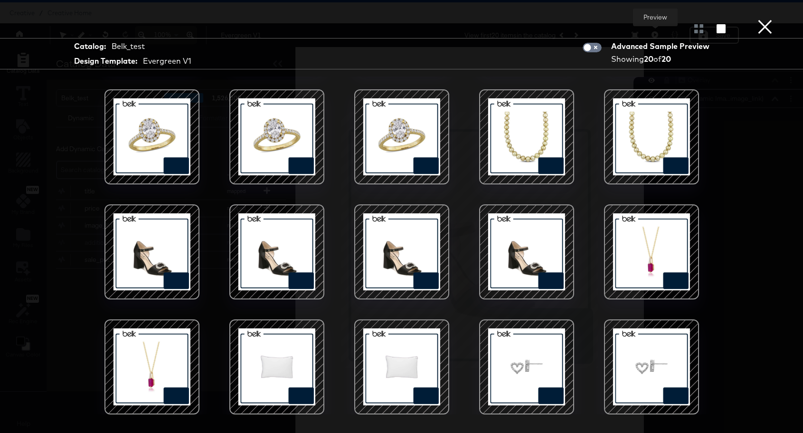
click at [38, 195] on div "Catalog: Belk_test Design Template: Evergreen V1 Advanced Sample Preview Showin…" at bounding box center [401, 216] width 803 height 395
click at [762, 281] on div "Catalog: Belk_test Design Template: Evergreen V1 Advanced Sample Preview Showin…" at bounding box center [401, 216] width 803 height 395
click at [772, 19] on button "×" at bounding box center [764, 9] width 19 height 19
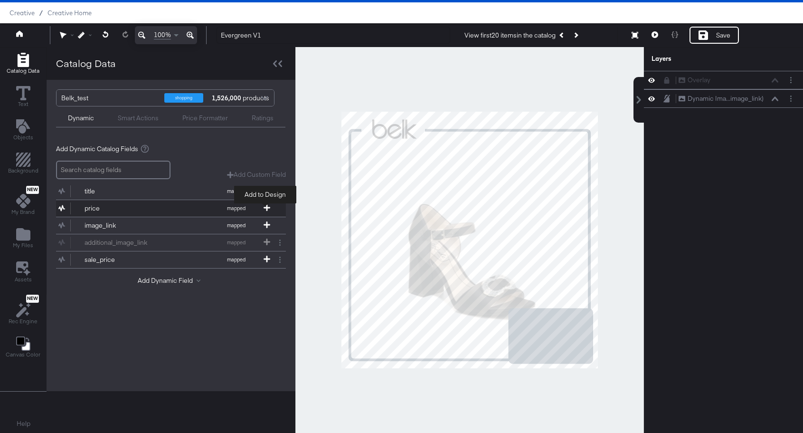
click at [267, 207] on icon at bounding box center [267, 207] width 7 height 7
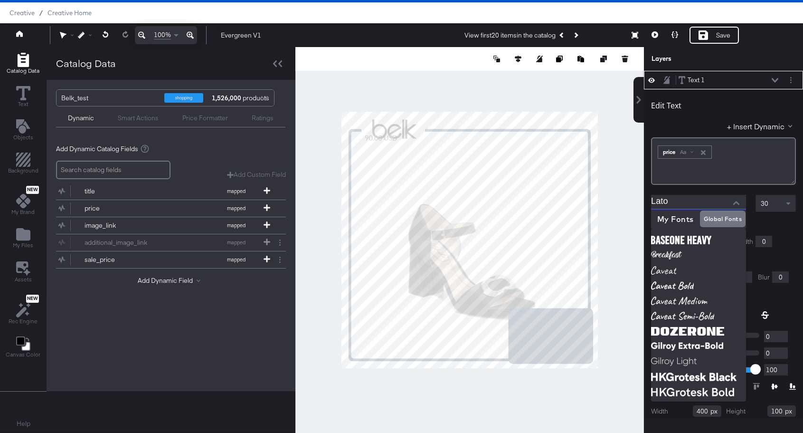
click at [680, 204] on input "Lato" at bounding box center [691, 202] width 81 height 14
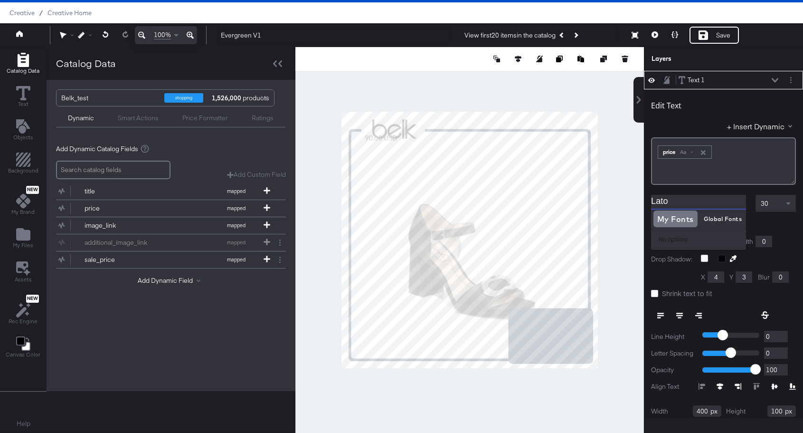
click at [676, 205] on input "Lato" at bounding box center [691, 202] width 81 height 14
type input "Lato"
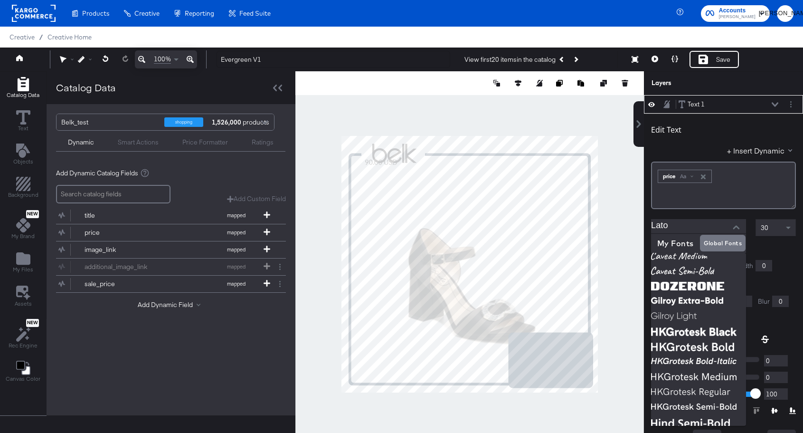
scroll to position [0, 0]
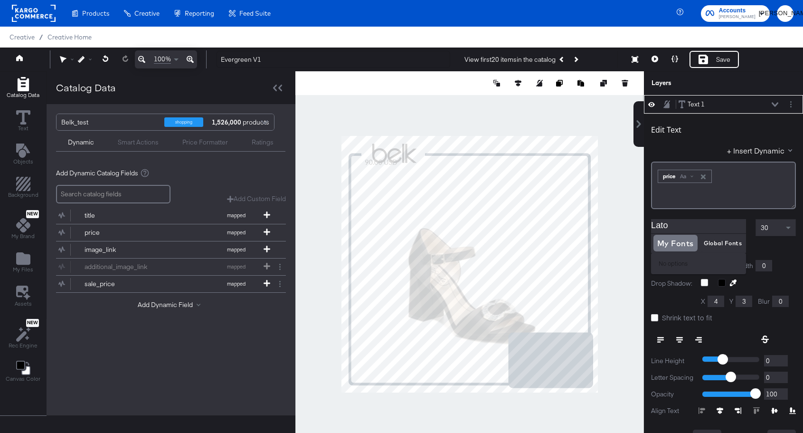
click at [681, 224] on input "Lato" at bounding box center [691, 226] width 81 height 14
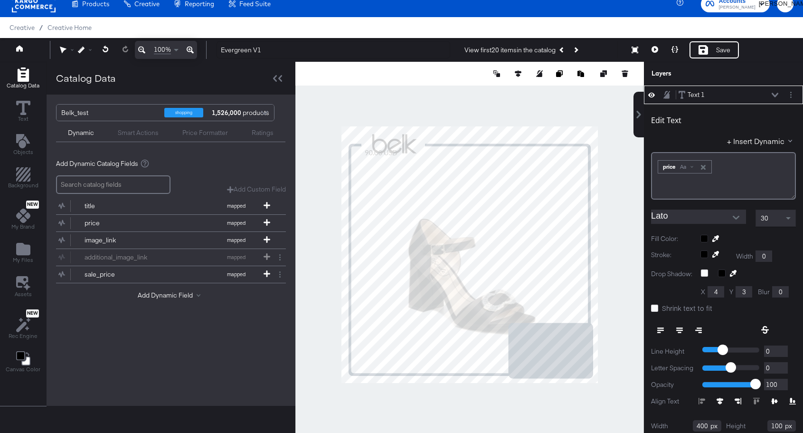
type input "376"
type input "204"
click at [728, 217] on div at bounding box center [736, 217] width 20 height 14
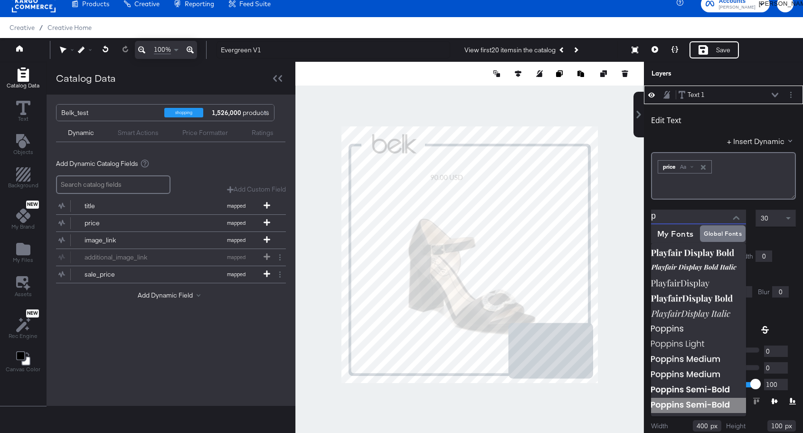
scroll to position [24, 0]
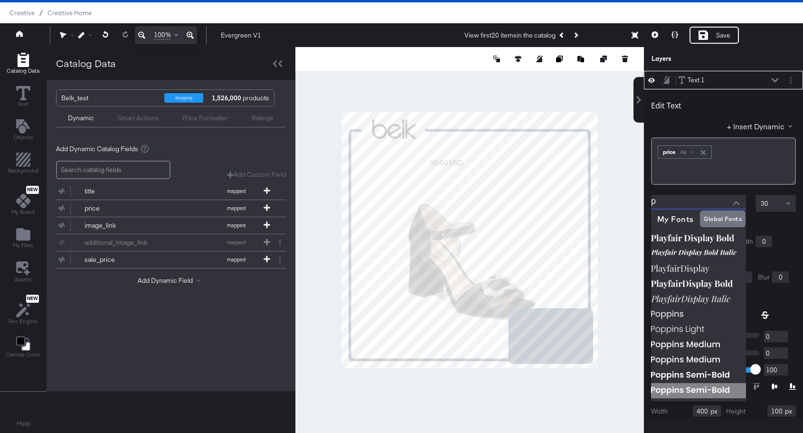
click at [688, 383] on img at bounding box center [698, 390] width 95 height 15
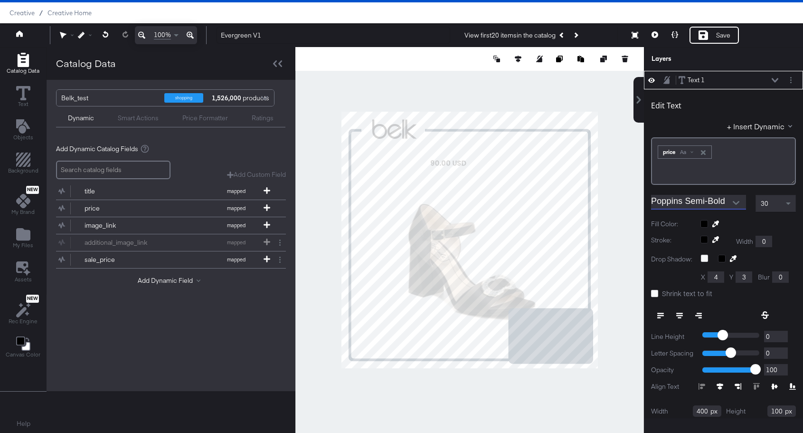
type input "Poppins Semi-Bold"
click at [769, 205] on div "30" at bounding box center [775, 203] width 39 height 16
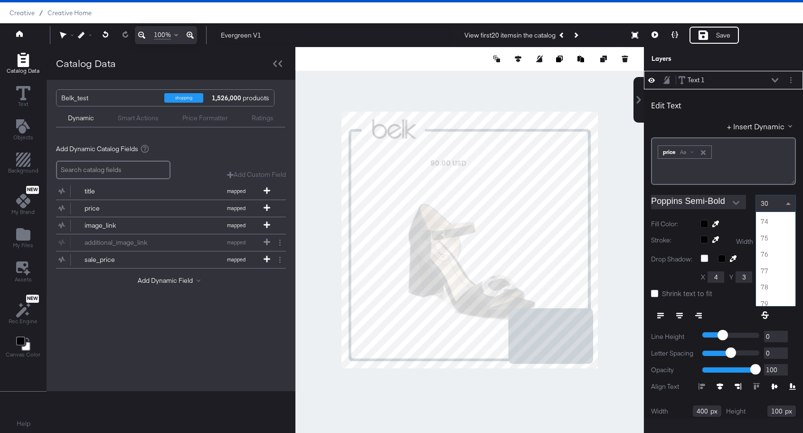
scroll to position [1212, 0]
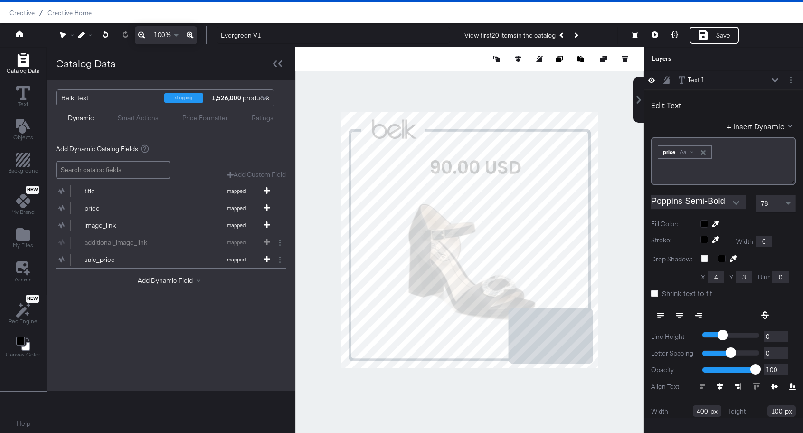
click at [621, 204] on div at bounding box center [469, 240] width 349 height 386
click at [790, 81] on icon "Layer Options" at bounding box center [790, 80] width 1 height 6
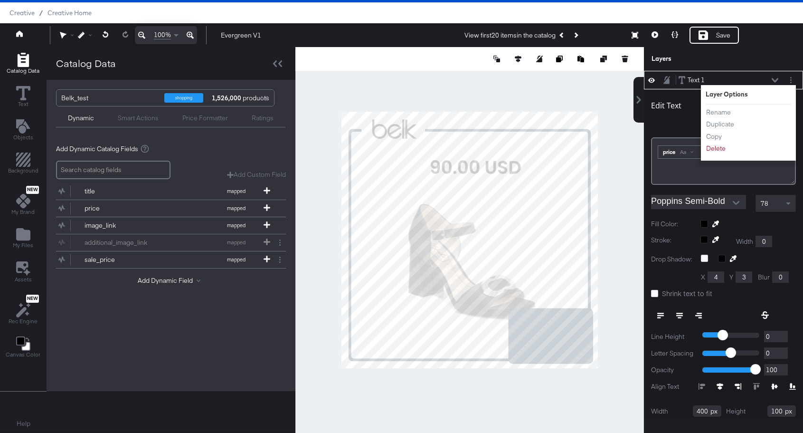
click at [739, 71] on div "Text 1 Text 1 Layer Options Rename Duplicate Copy Delete" at bounding box center [723, 80] width 159 height 19
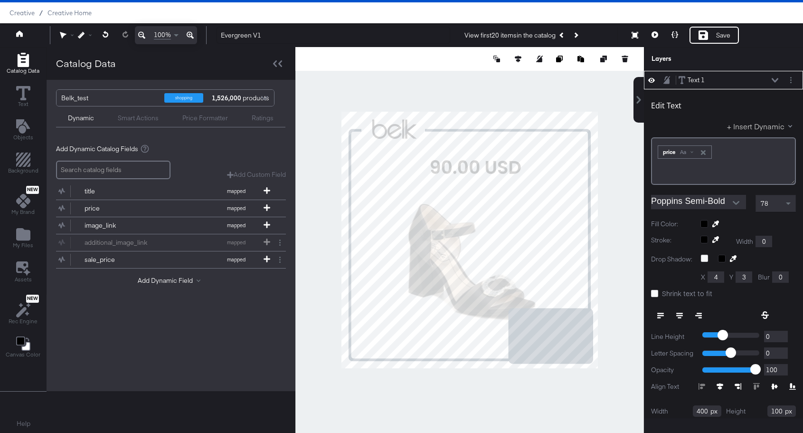
click at [780, 128] on button "+ Insert Dynamic" at bounding box center [761, 126] width 69 height 10
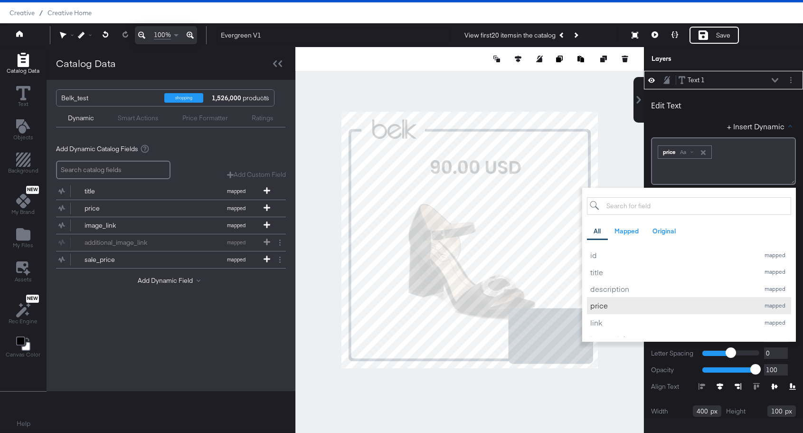
click at [614, 306] on div "price" at bounding box center [672, 305] width 164 height 10
click at [766, 153] on icon "button" at bounding box center [764, 152] width 5 height 5
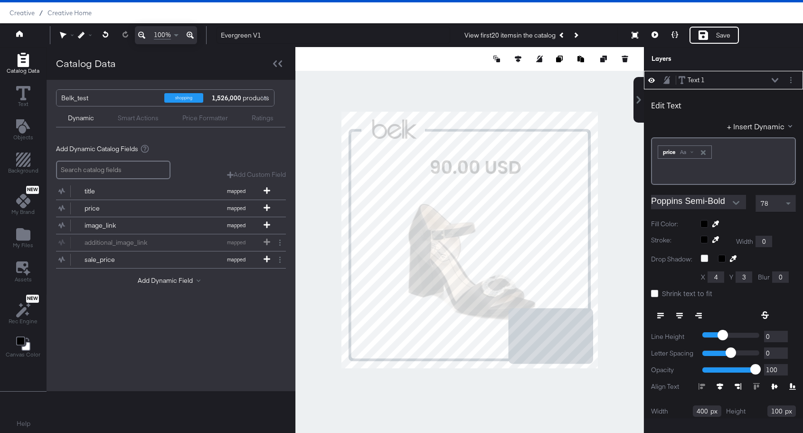
click at [679, 313] on icon at bounding box center [679, 315] width 7 height 7
type input "616"
type input "846"
type input "283"
type input "71"
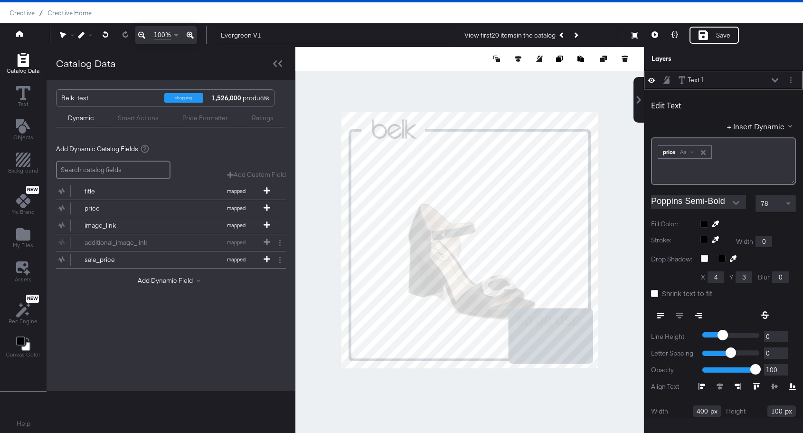
type input "733"
click at [705, 226] on div at bounding box center [747, 224] width 95 height 8
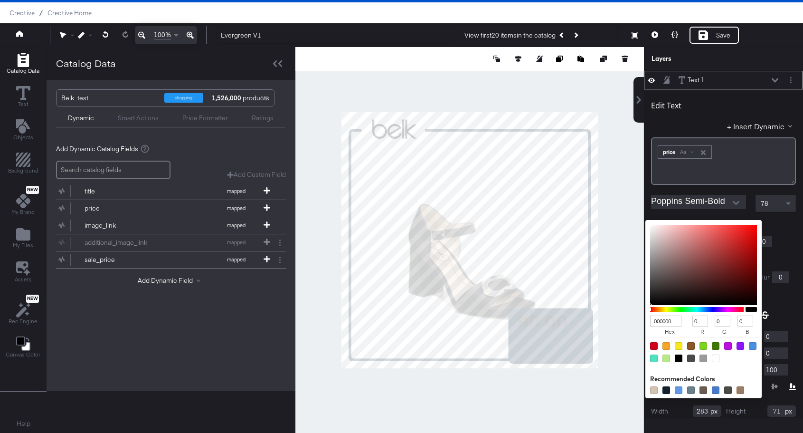
type input "674C4C"
type input "103"
type input "76"
type input "684D4D"
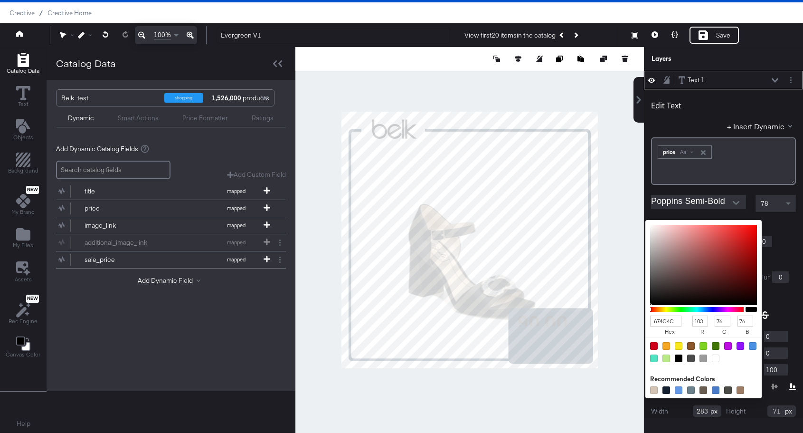
type input "104"
type input "77"
type input "8E7575"
type input "142"
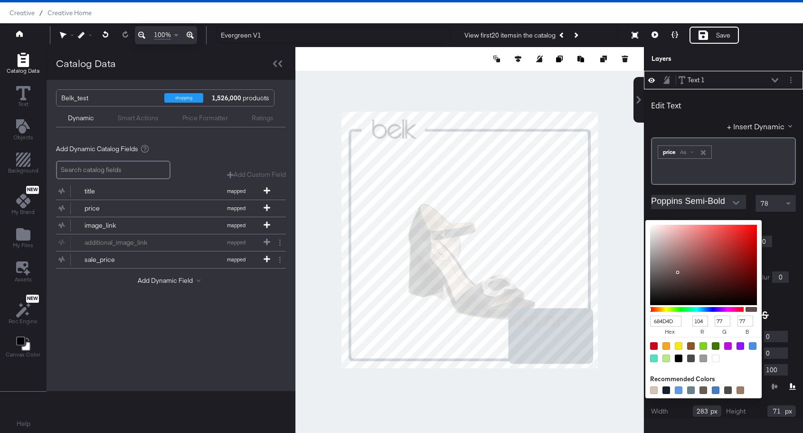
type input "117"
type input "E3DEDE"
type input "227"
type input "222"
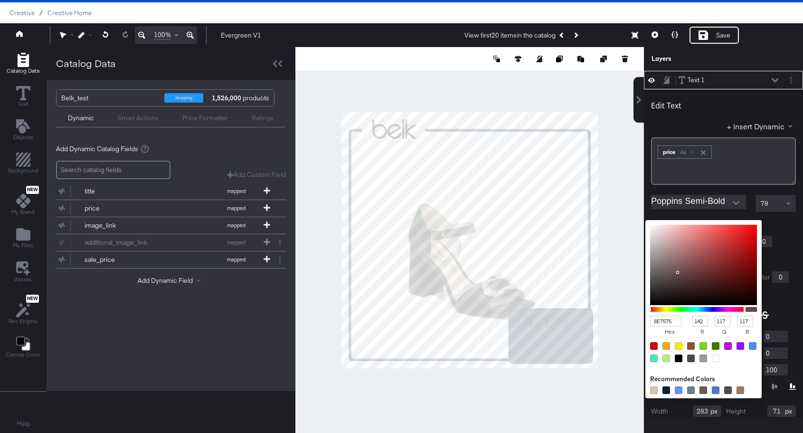
type input "222"
type input "FFFFFF"
type input "255"
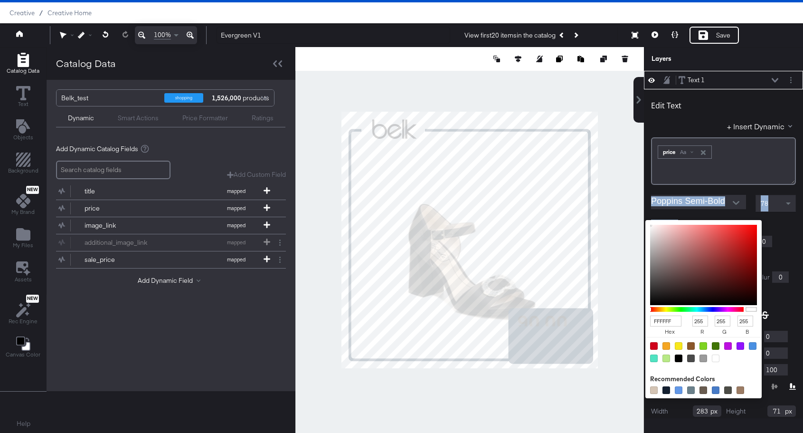
drag, startPoint x: 678, startPoint y: 273, endPoint x: 633, endPoint y: 211, distance: 76.5
click at [644, 211] on div "Text 1 Text 1 Edit Text + Insert Dynamic ﻿ ﻿ price Aa ﻿ Poppins Semi-Bold 78 Fi…" at bounding box center [723, 244] width 159 height 347
type input "EFE2E2"
type input "239"
type input "226"
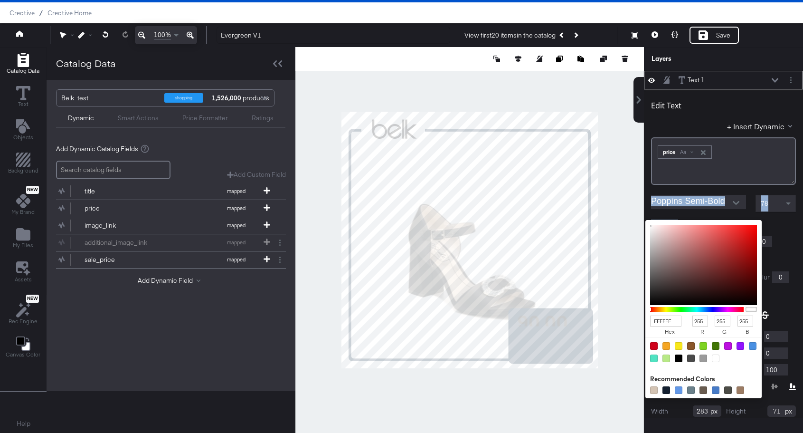
type input "226"
click at [656, 230] on div at bounding box center [703, 265] width 107 height 80
type input "F0E7E7"
type input "240"
type input "231"
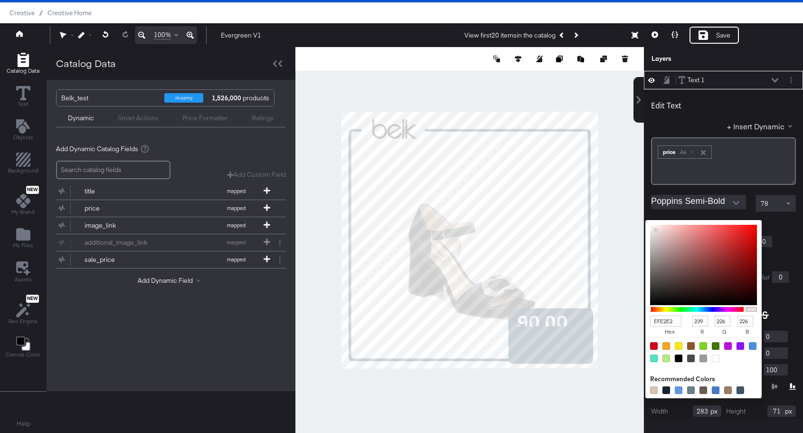
type input "231"
type input "F6F3F3"
type input "246"
type input "243"
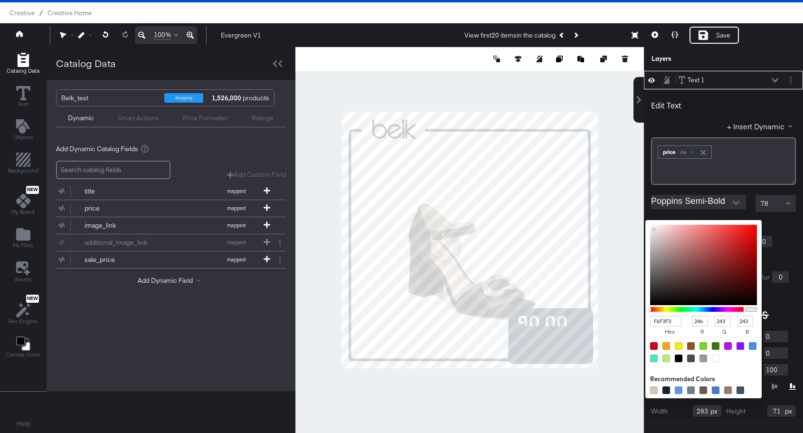
type input "FBFBFB"
type input "251"
type input "FFFFFF"
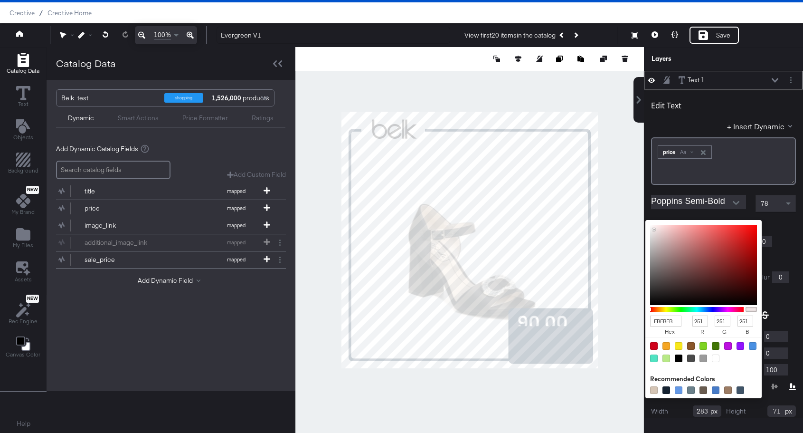
type input "255"
drag, startPoint x: 656, startPoint y: 230, endPoint x: 642, endPoint y: 218, distance: 17.5
click at [644, 218] on div "Text 1 Text 1 Edit Text + Insert Dynamic ﻿ ﻿ price Aa ﻿ Poppins Semi-Bold 78 Fi…" at bounding box center [723, 244] width 159 height 347
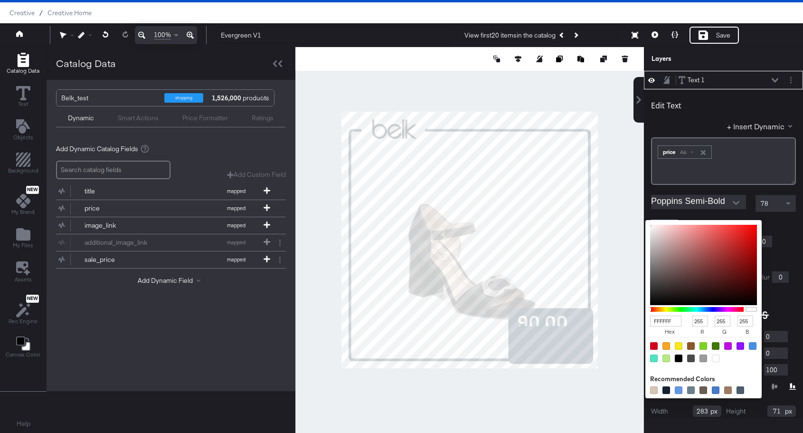
type input "EDF0F2"
type input "237"
type input "240"
type input "242"
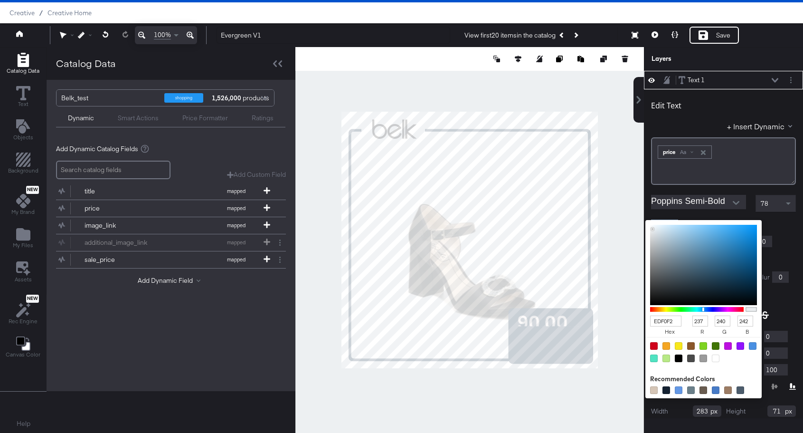
click at [610, 262] on div at bounding box center [470, 240] width 348 height 386
type input "A7B8C3"
type input "167"
type input "184"
type input "195"
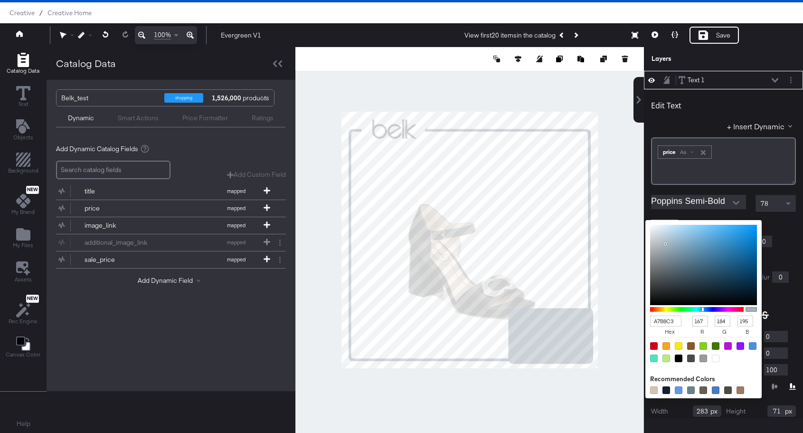
type input "ABBBC6"
type input "171"
type input "187"
type input "198"
type input "D2E3EF"
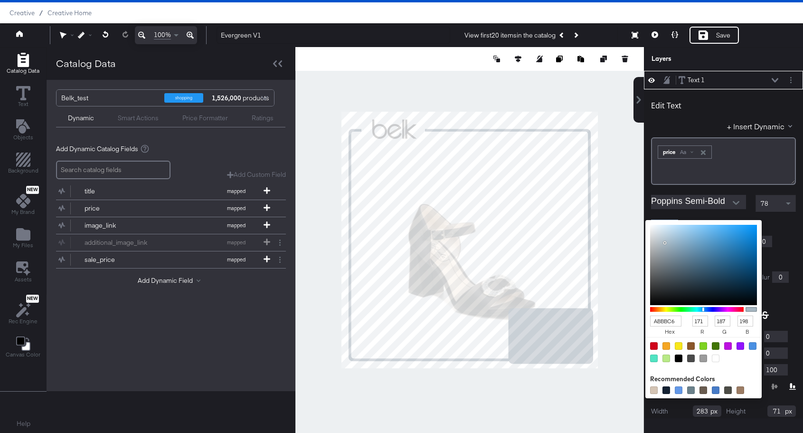
type input "210"
type input "227"
type input "239"
type input "D3E3EF"
type input "211"
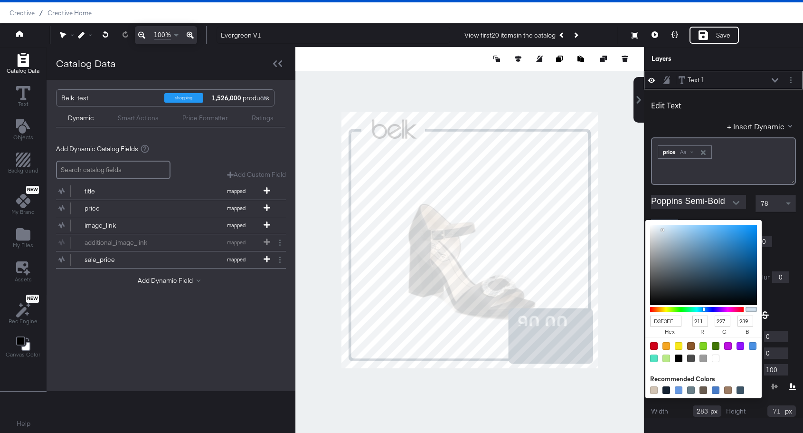
type input "000000"
type input "0"
click at [714, 359] on div at bounding box center [716, 358] width 8 height 8
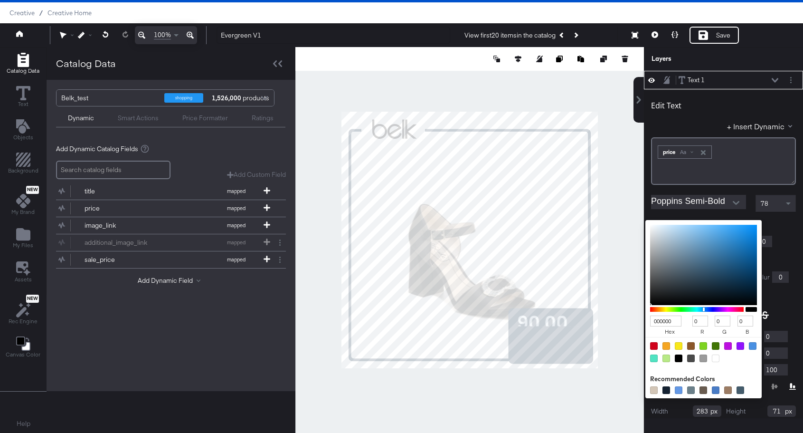
type input "FFFFFF"
type input "255"
click at [715, 359] on div at bounding box center [716, 358] width 8 height 8
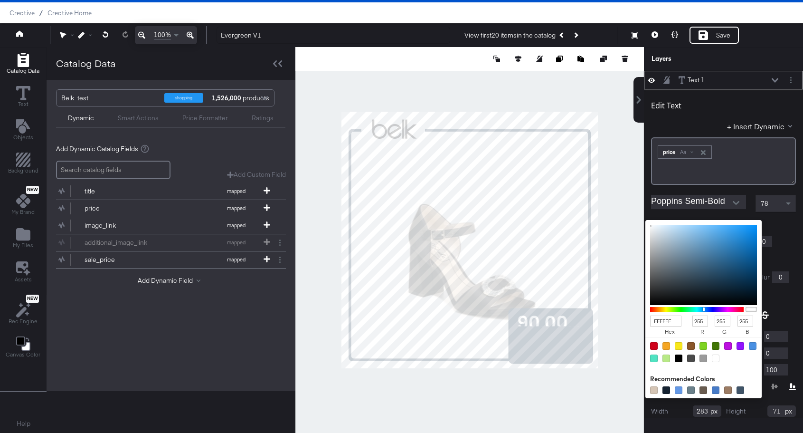
click at [709, 101] on div "Edit Text" at bounding box center [723, 107] width 145 height 13
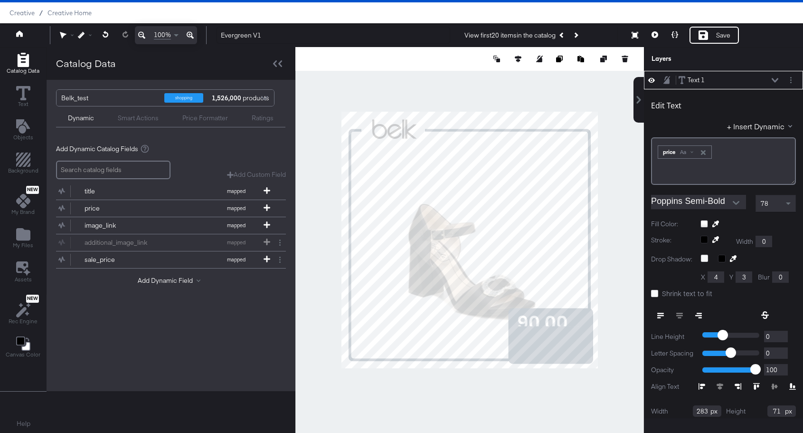
type input "144"
click at [655, 290] on icon at bounding box center [654, 293] width 7 height 7
click at [0, 0] on input "Shrink text to fit" at bounding box center [0, 0] width 0 height 0
click at [612, 295] on div at bounding box center [469, 240] width 349 height 386
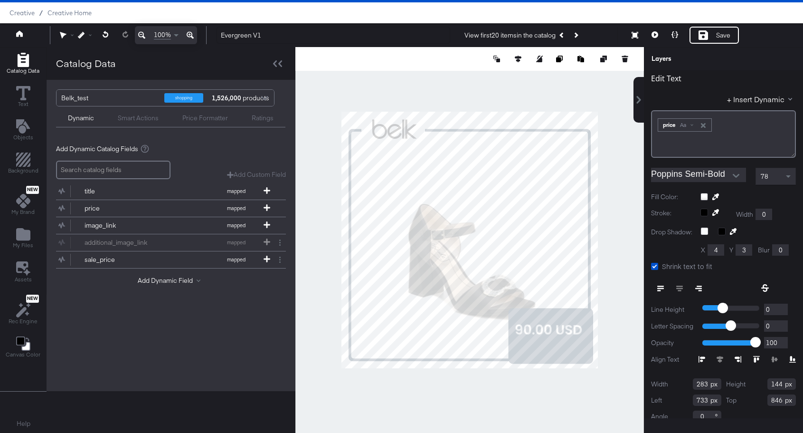
scroll to position [0, 0]
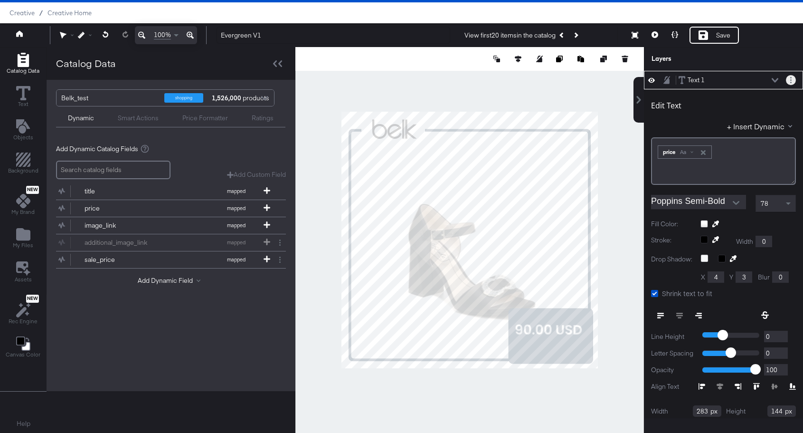
click at [790, 81] on icon "Layer Options" at bounding box center [790, 80] width 1 height 6
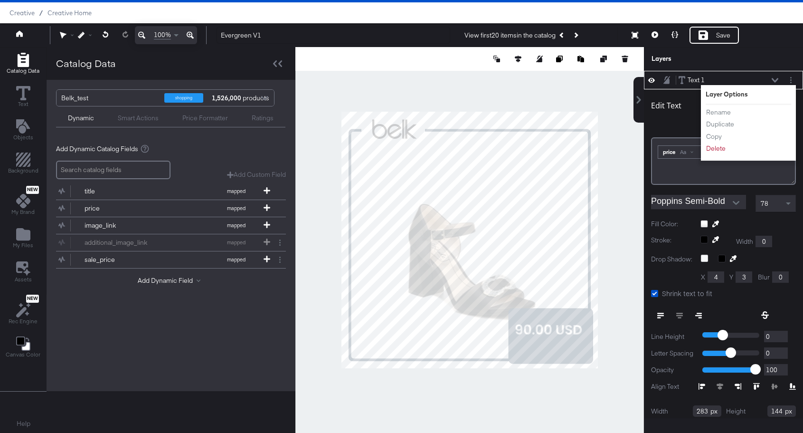
click at [740, 88] on div "Layer Options Rename Duplicate Copy Delete" at bounding box center [748, 123] width 95 height 76
click at [748, 71] on div "Text 1 Text 1 Layer Options Rename Duplicate Copy Delete" at bounding box center [723, 80] width 159 height 19
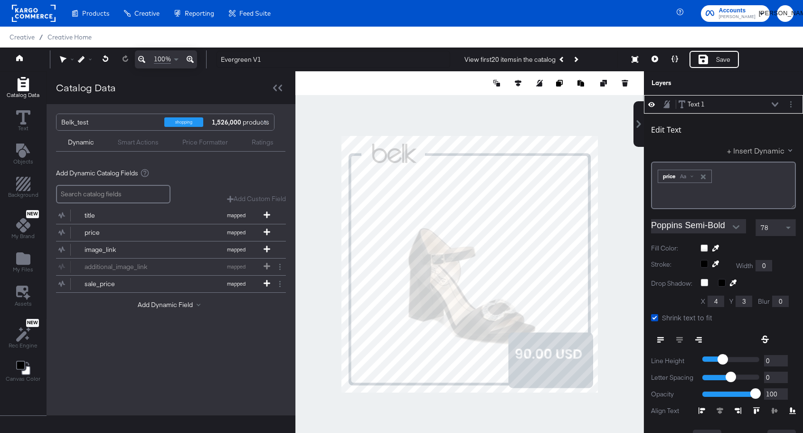
click at [771, 150] on button "+ Insert Dynamic" at bounding box center [761, 150] width 69 height 10
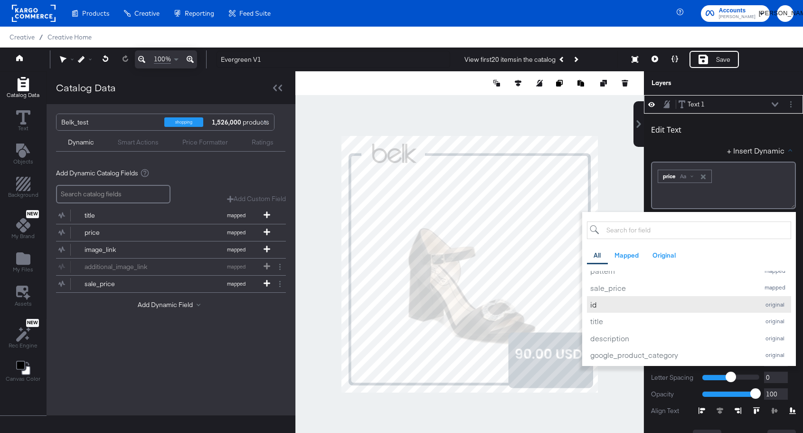
scroll to position [210, 0]
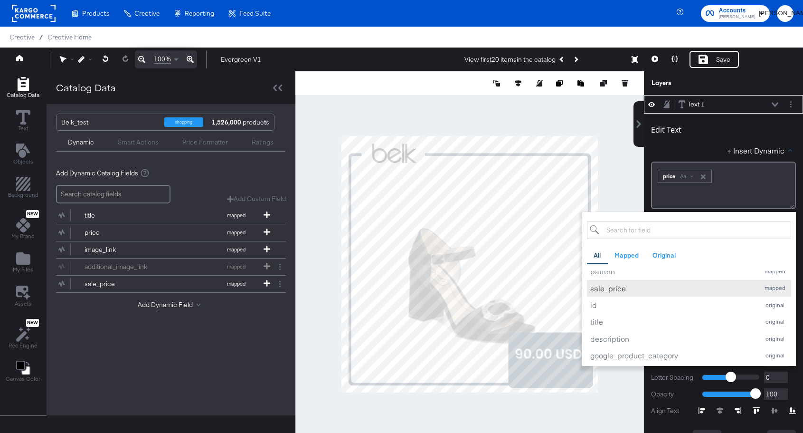
click at [613, 288] on div "sale_price" at bounding box center [672, 288] width 164 height 10
click at [773, 180] on icon "button" at bounding box center [776, 176] width 7 height 7
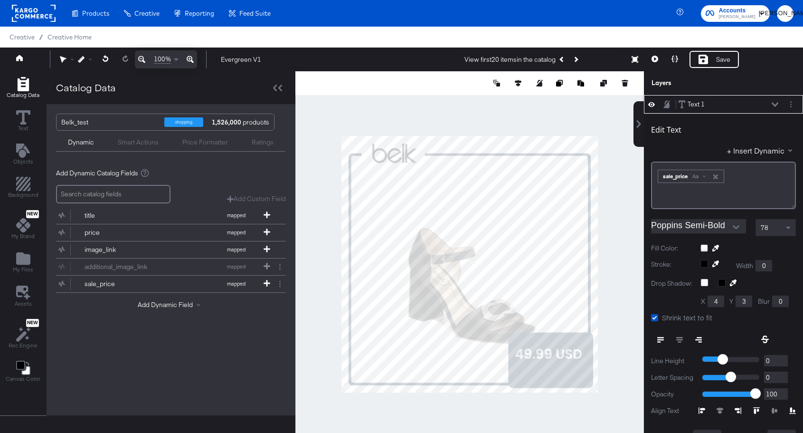
click at [718, 178] on icon "button" at bounding box center [715, 176] width 7 height 7
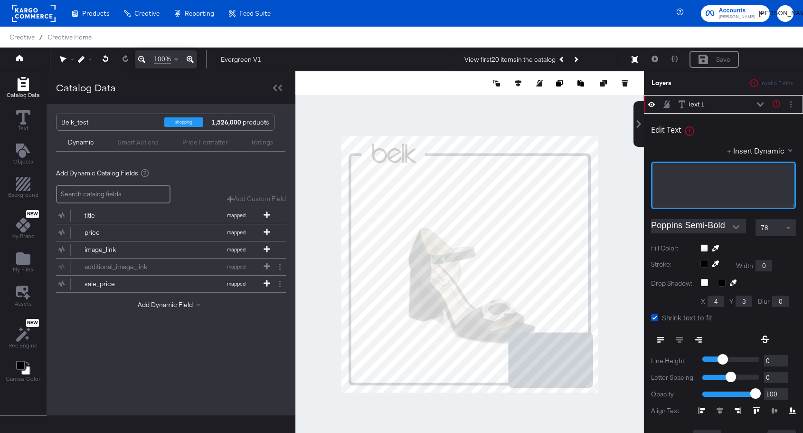
click at [725, 180] on div "﻿" at bounding box center [723, 184] width 145 height 47
click at [769, 151] on button "+ Insert Dynamic" at bounding box center [761, 150] width 69 height 10
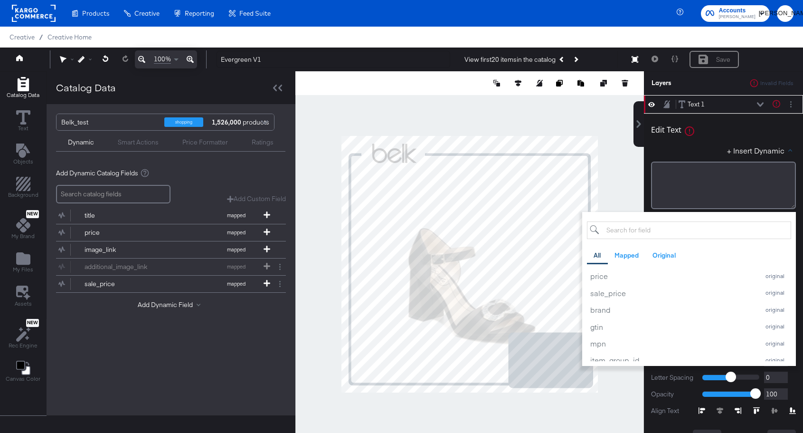
scroll to position [409, 0]
click at [604, 273] on div "price" at bounding box center [672, 274] width 164 height 10
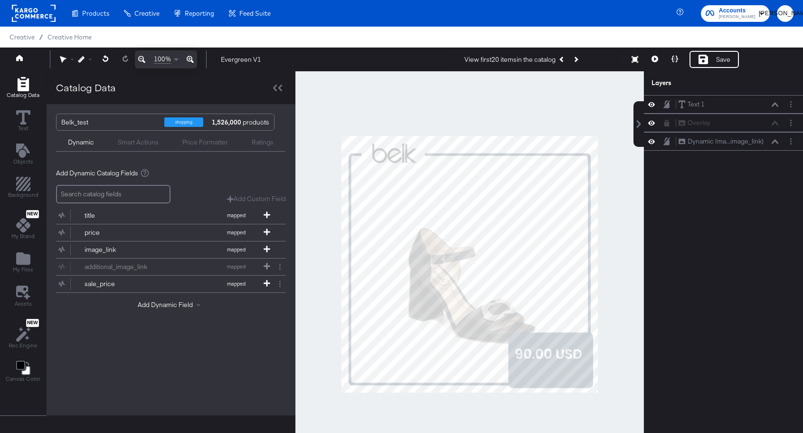
click at [618, 190] on div at bounding box center [469, 264] width 349 height 386
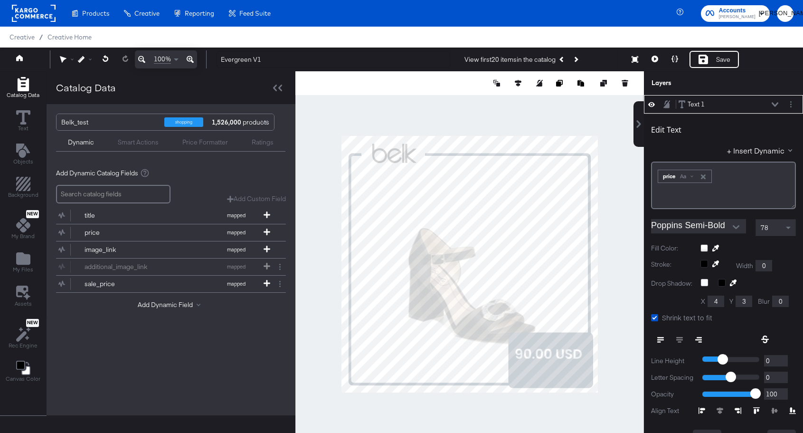
scroll to position [9, 0]
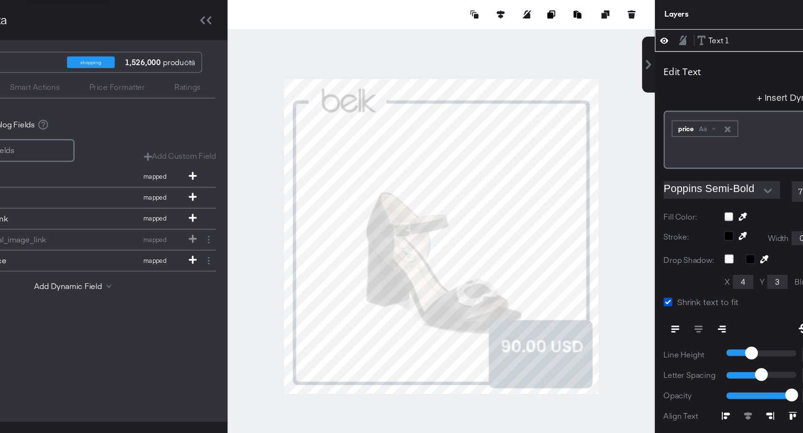
type input "747"
click at [606, 345] on div at bounding box center [469, 255] width 349 height 386
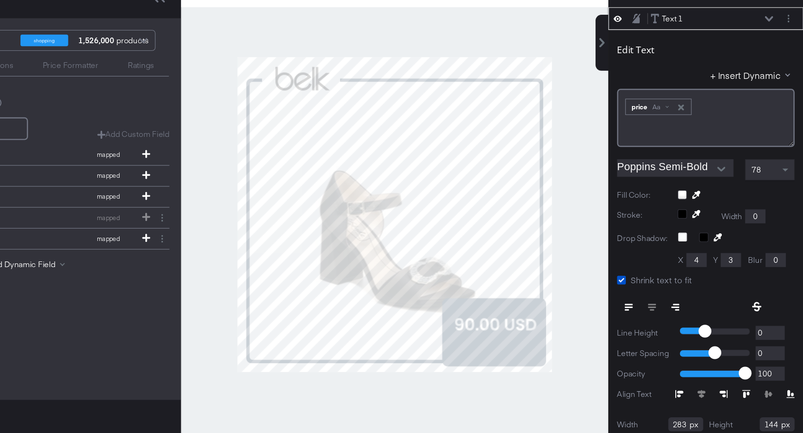
click at [607, 361] on div at bounding box center [469, 255] width 349 height 386
click at [618, 358] on div at bounding box center [469, 255] width 349 height 386
type input "745"
type input "844"
click at [609, 345] on div at bounding box center [469, 255] width 349 height 386
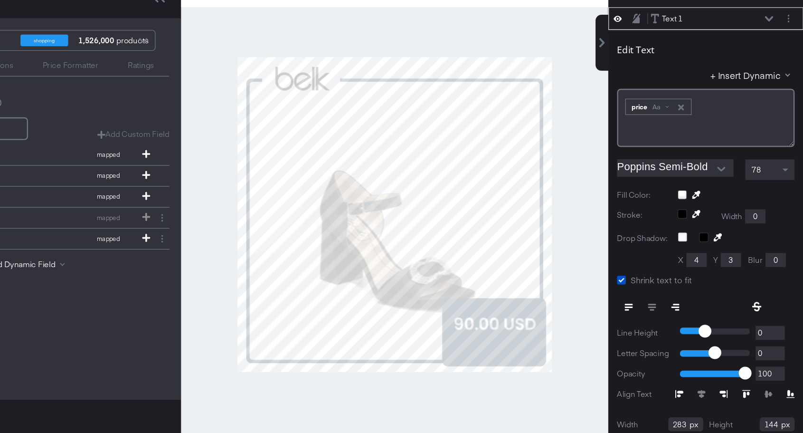
click at [774, 95] on icon at bounding box center [775, 95] width 7 height 4
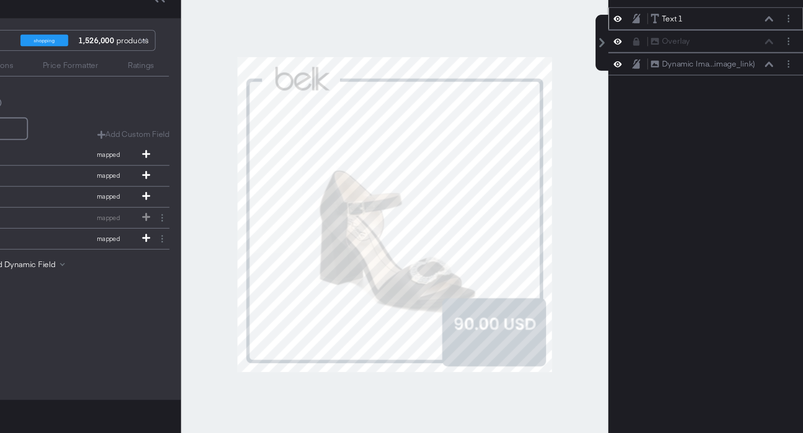
click at [704, 95] on div "Text 1" at bounding box center [696, 94] width 17 height 9
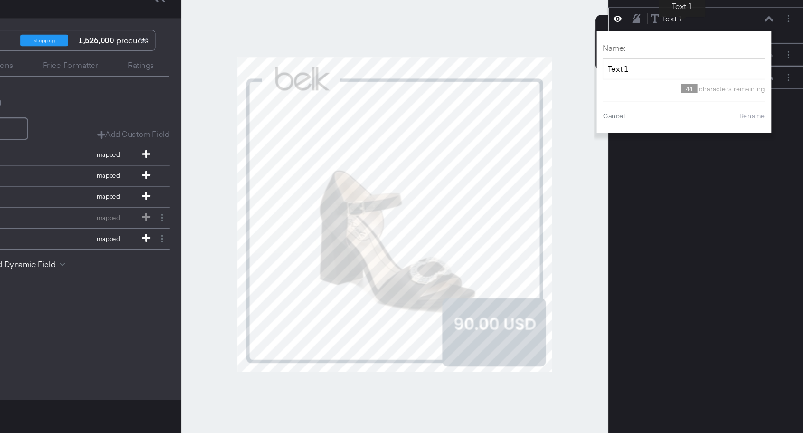
click at [704, 95] on div "Text 1" at bounding box center [696, 94] width 17 height 9
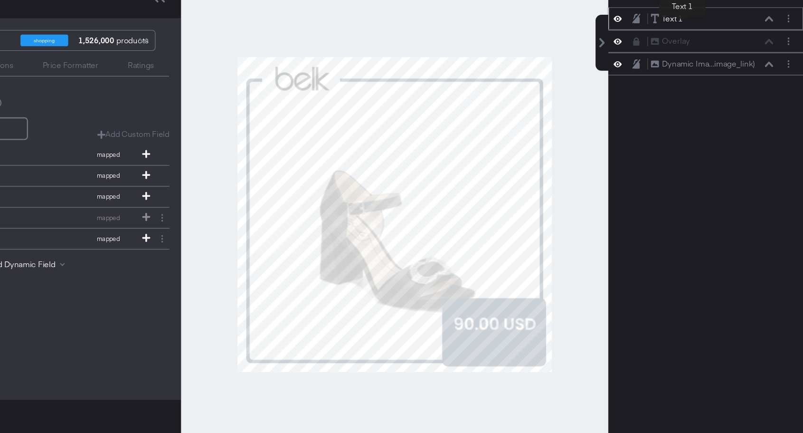
click at [700, 97] on div "Text 1" at bounding box center [696, 94] width 17 height 9
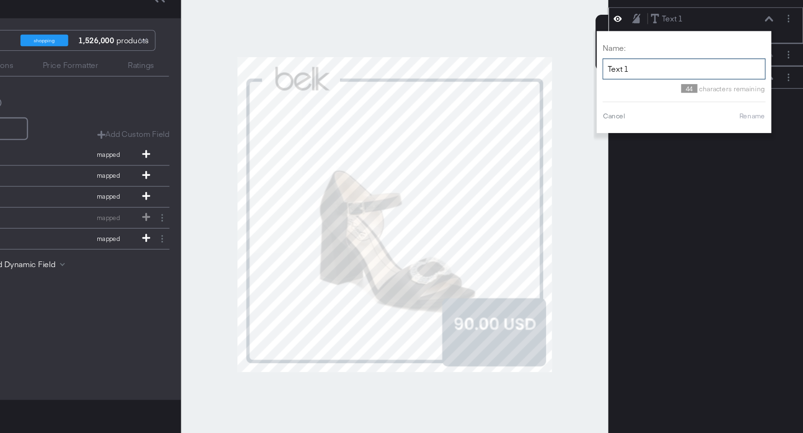
click at [674, 133] on input "Text 1" at bounding box center [705, 136] width 133 height 18
type input "Price"
click at [765, 174] on button "Rename" at bounding box center [761, 174] width 22 height 9
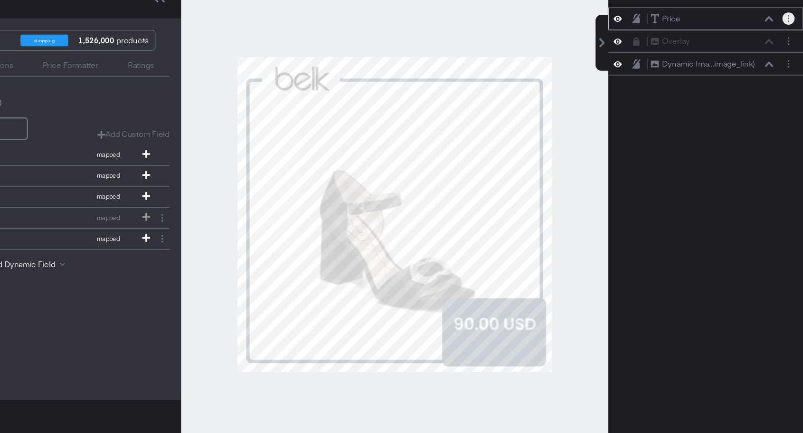
click at [789, 97] on button "Layer Options" at bounding box center [791, 95] width 10 height 10
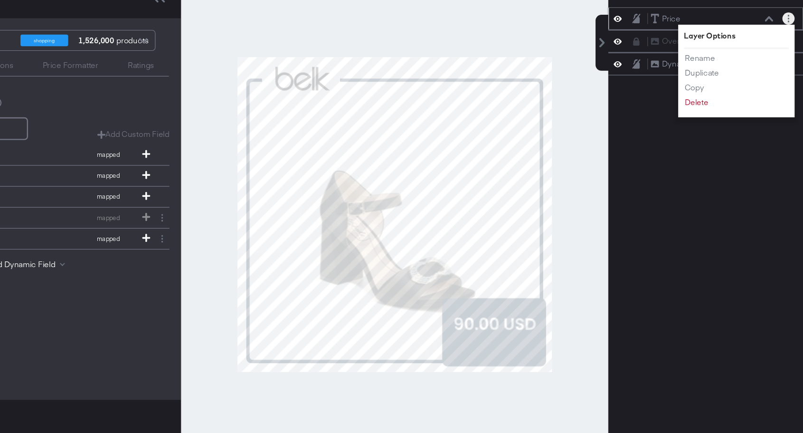
click at [735, 141] on li "Duplicate" at bounding box center [732, 139] width 52 height 10
click at [727, 141] on button "Duplicate" at bounding box center [720, 139] width 29 height 10
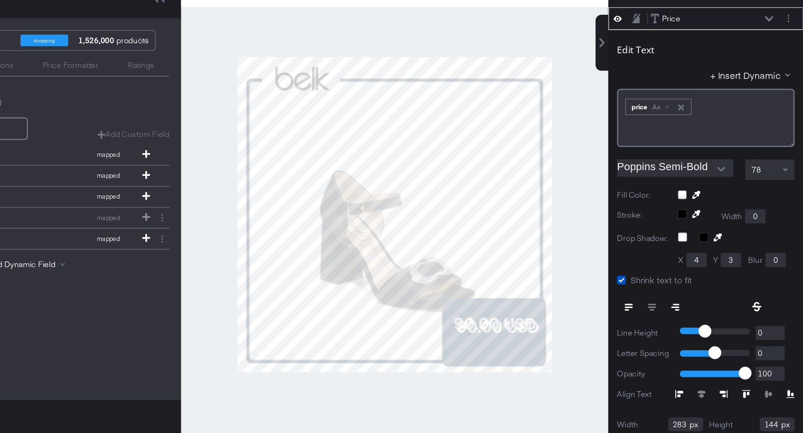
click at [706, 167] on icon "button" at bounding box center [703, 167] width 5 height 5
click at [774, 141] on button "+ Insert Dynamic" at bounding box center [761, 141] width 69 height 10
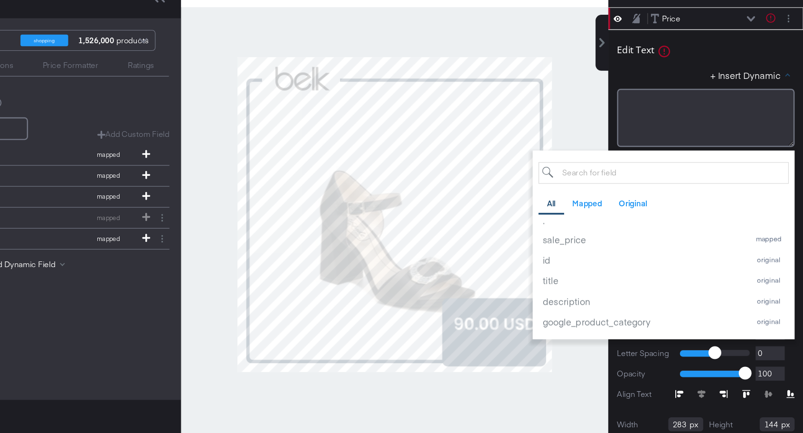
scroll to position [216, 0]
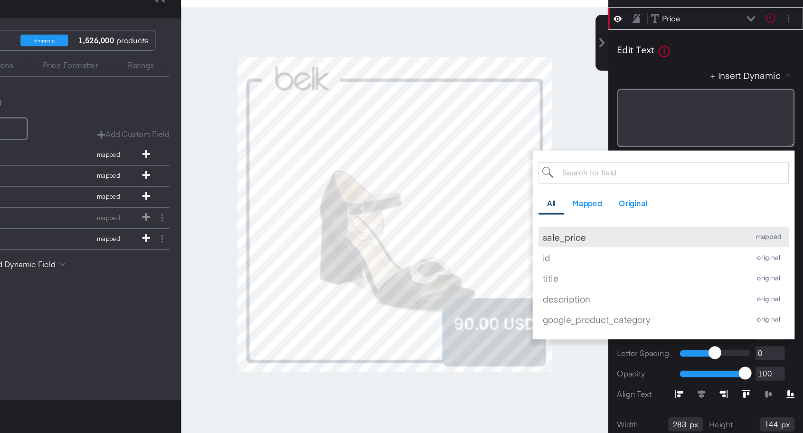
click at [619, 277] on div "sale_price" at bounding box center [672, 273] width 164 height 10
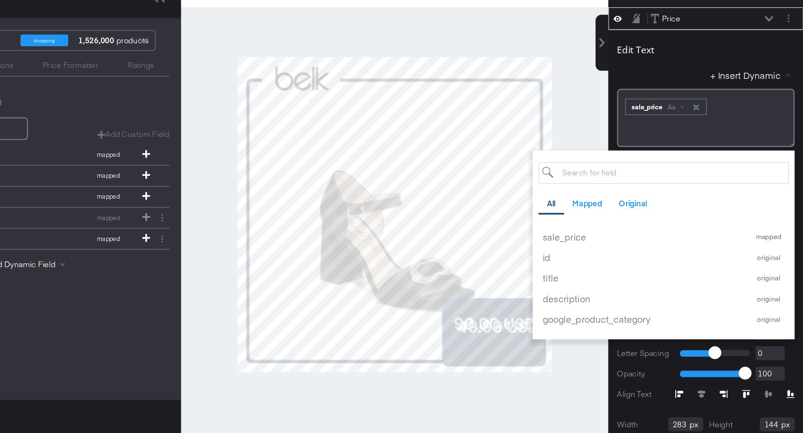
click at [719, 134] on div "Edit Text + Insert Dynamic All Mapped Original Add a field from your catalog to…" at bounding box center [723, 154] width 145 height 92
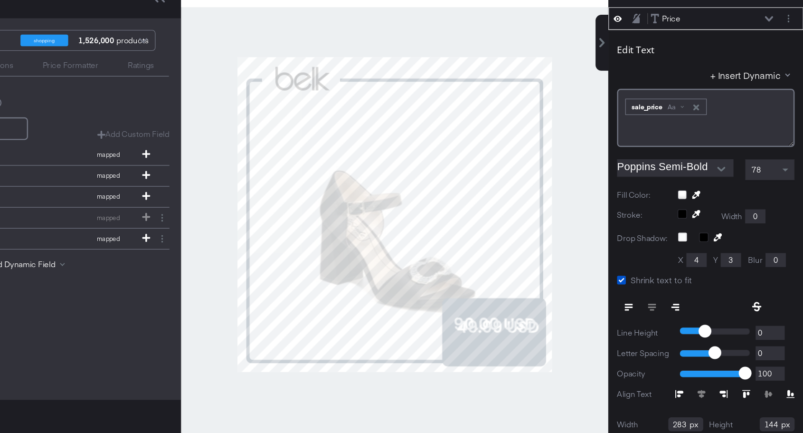
type input "757"
type input "894"
type input "745"
type input "918"
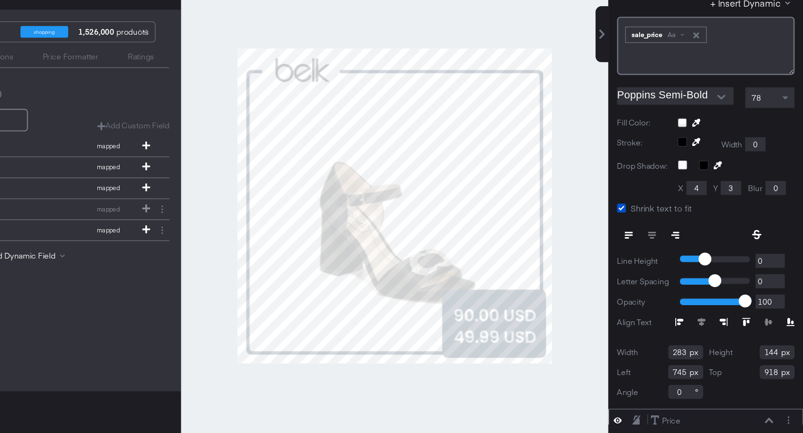
scroll to position [50, 0]
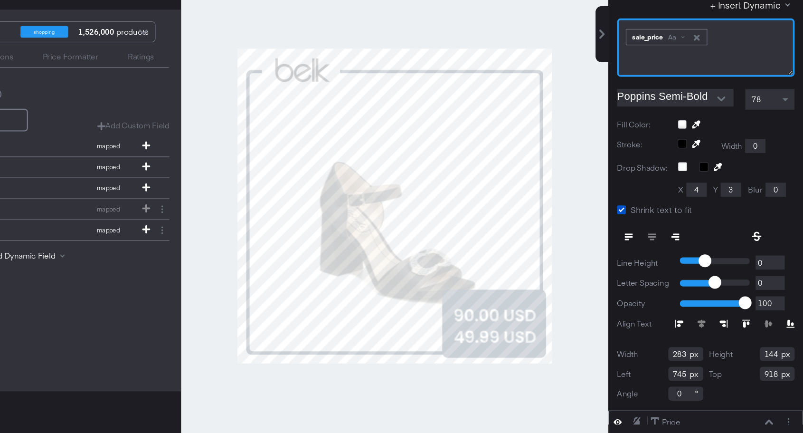
click at [748, 110] on div "﻿ ﻿ sale_price Aa ﻿" at bounding box center [723, 110] width 145 height 47
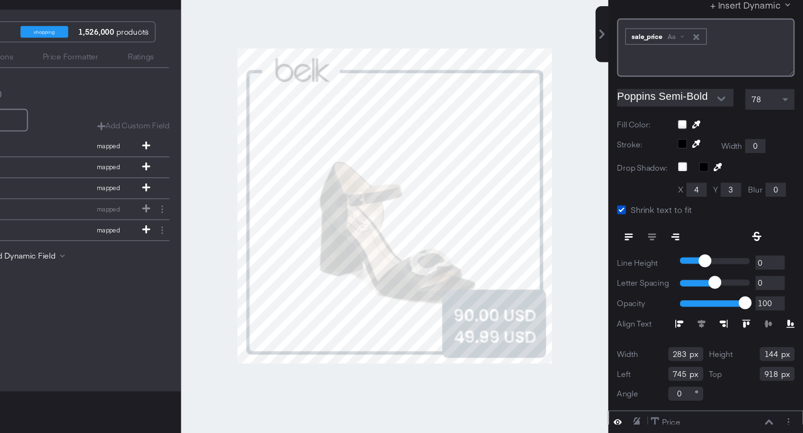
click at [782, 77] on button "+ Insert Dynamic" at bounding box center [761, 76] width 69 height 10
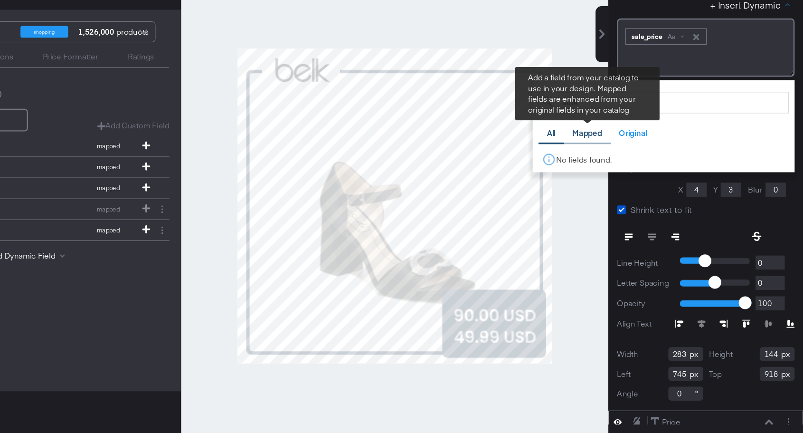
scroll to position [0, 0]
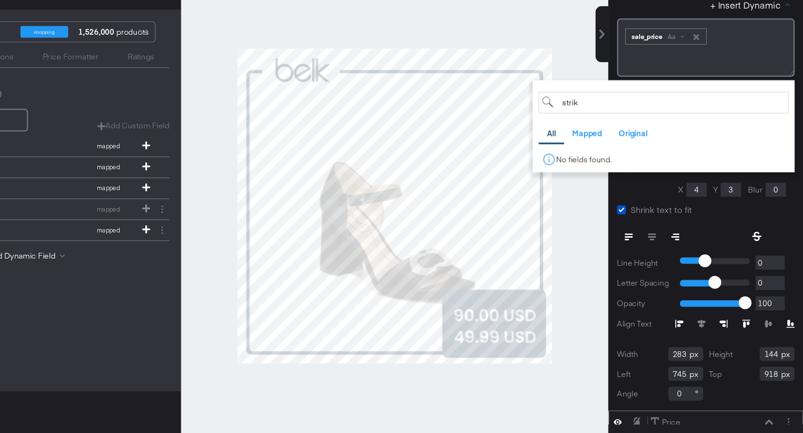
type input "strike"
click at [696, 154] on input "strike" at bounding box center [689, 156] width 204 height 18
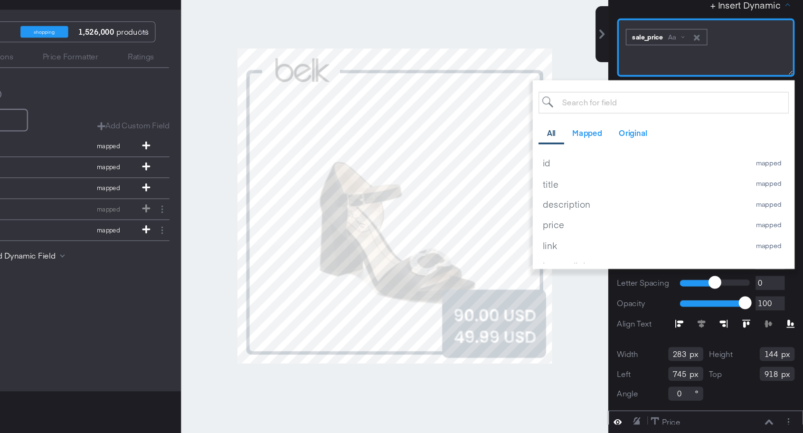
click at [758, 120] on div "﻿ ﻿ sale_price Aa ﻿" at bounding box center [723, 110] width 145 height 47
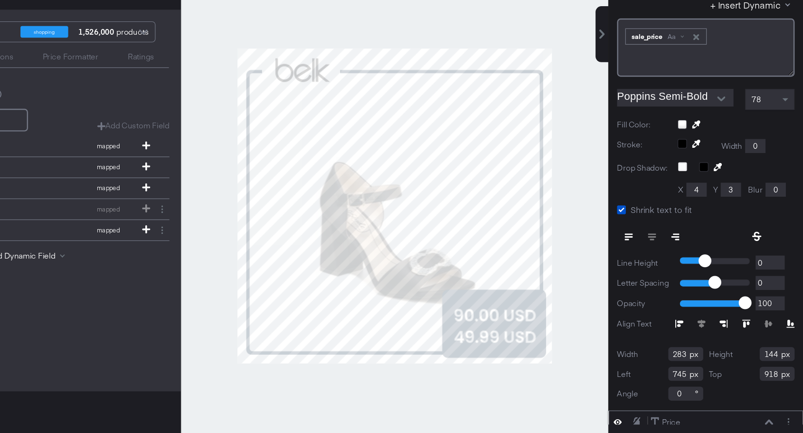
click at [718, 155] on input "Poppins Semi-Bold" at bounding box center [691, 151] width 81 height 14
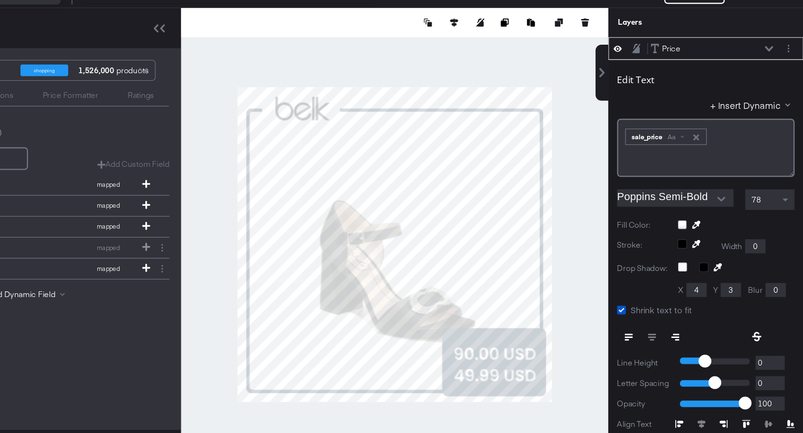
click at [738, 205] on icon "Open" at bounding box center [736, 202] width 7 height 7
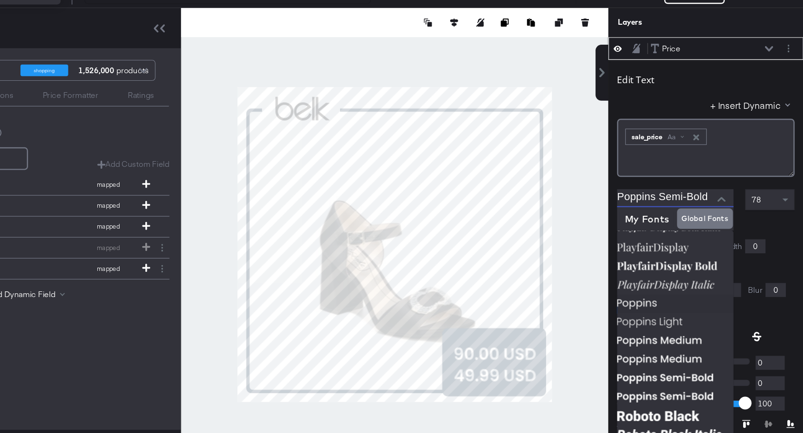
scroll to position [568, 0]
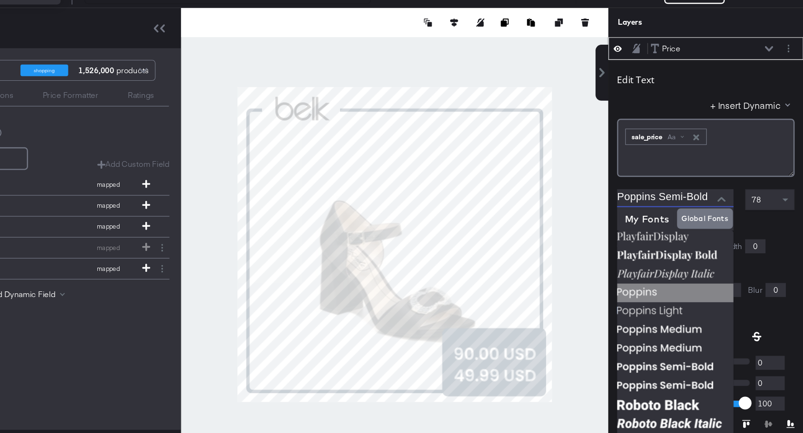
click at [685, 277] on img at bounding box center [698, 279] width 95 height 15
type input "Poppins"
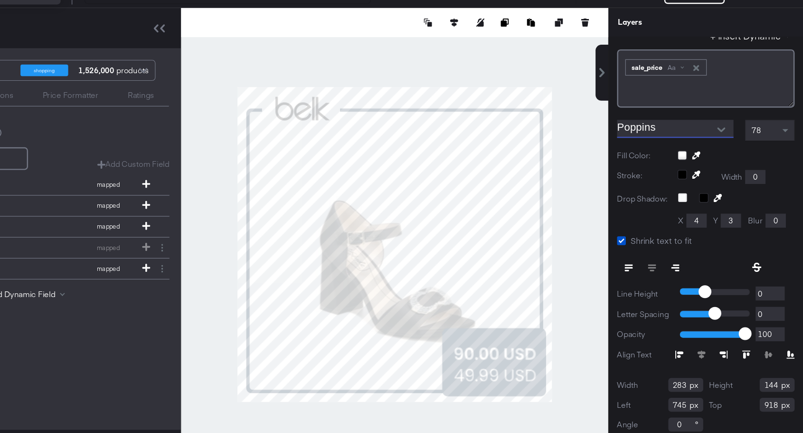
scroll to position [83, 0]
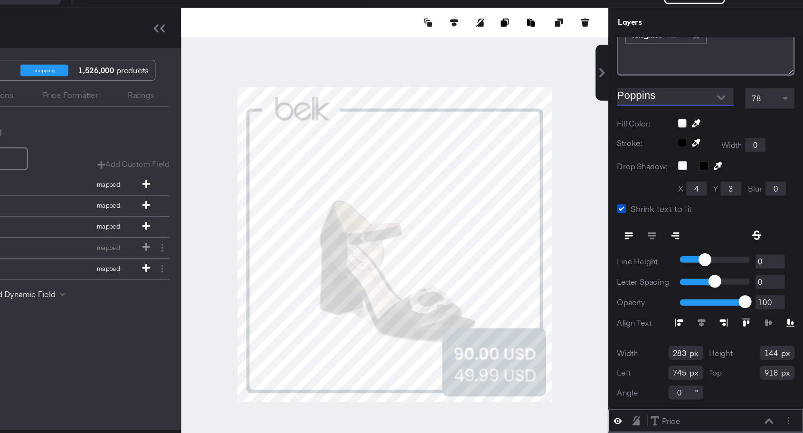
click at [765, 232] on icon at bounding box center [765, 232] width 8 height 8
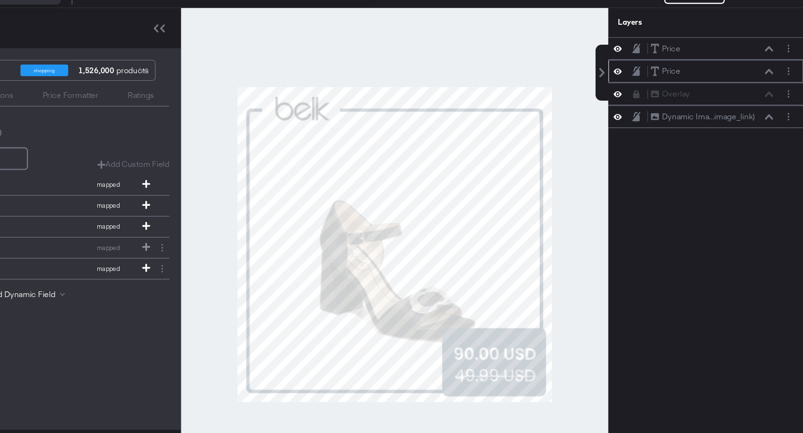
click at [625, 286] on div at bounding box center [469, 240] width 349 height 386
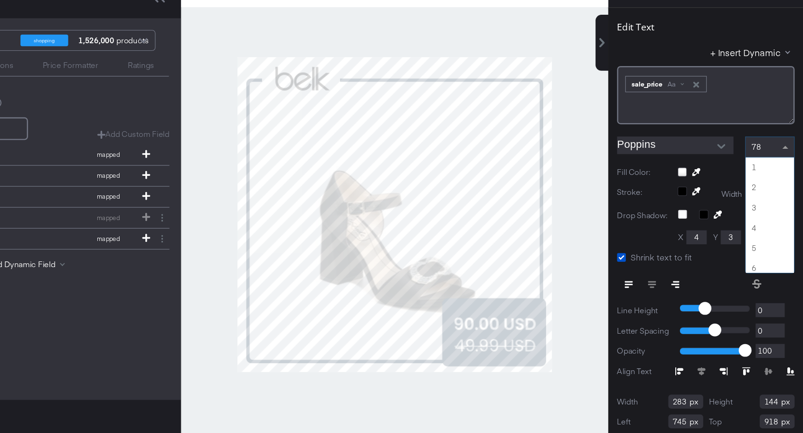
click at [772, 188] on div "78" at bounding box center [775, 185] width 39 height 16
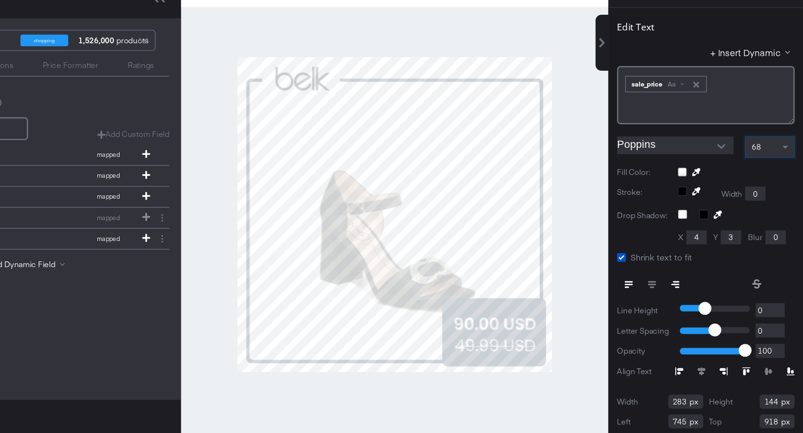
click at [618, 312] on div at bounding box center [469, 240] width 349 height 386
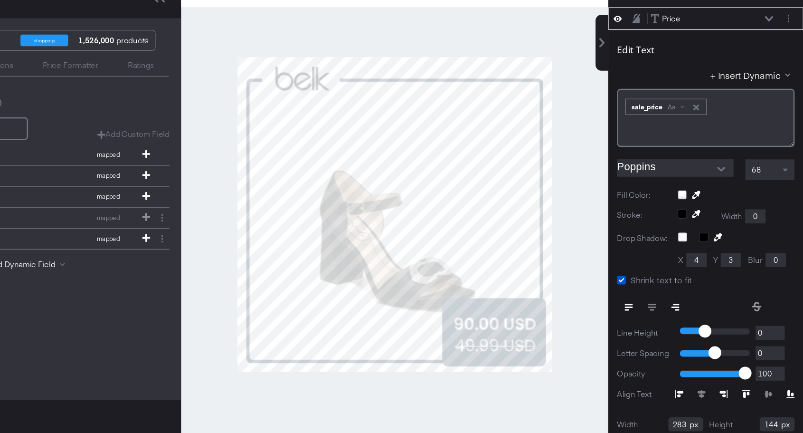
click at [603, 299] on div at bounding box center [469, 240] width 349 height 386
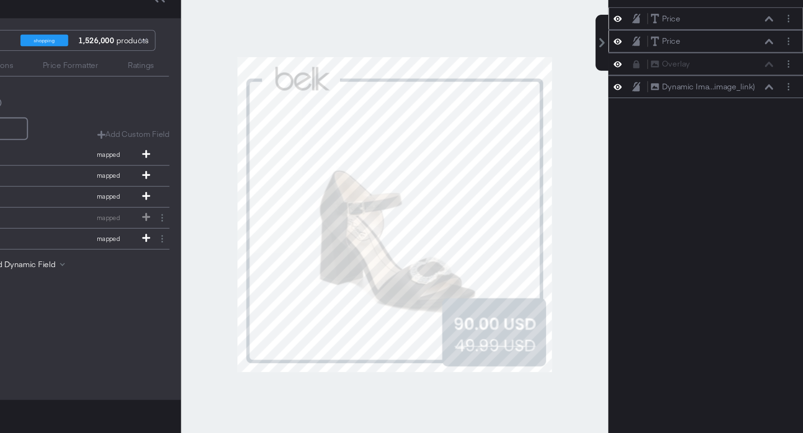
click at [651, 83] on icon at bounding box center [651, 80] width 7 height 8
click at [651, 83] on button at bounding box center [652, 80] width 8 height 8
click at [653, 84] on icon at bounding box center [651, 80] width 7 height 8
click at [653, 84] on div "Price Price" at bounding box center [723, 80] width 151 height 10
click at [652, 82] on icon at bounding box center [651, 80] width 7 height 6
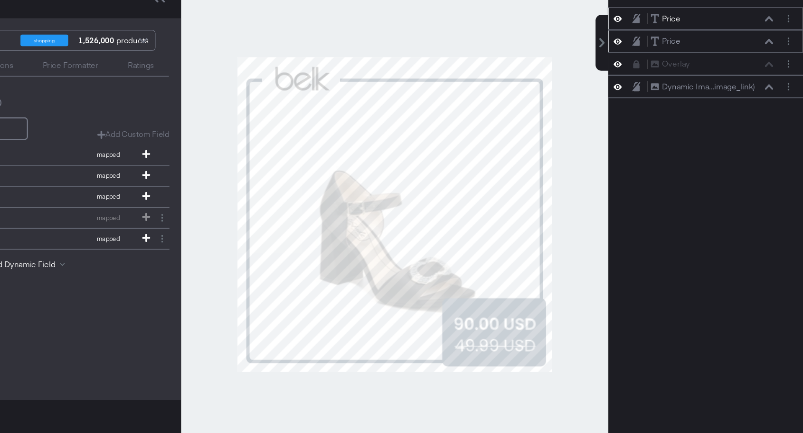
click at [701, 78] on div "Price" at bounding box center [695, 80] width 15 height 9
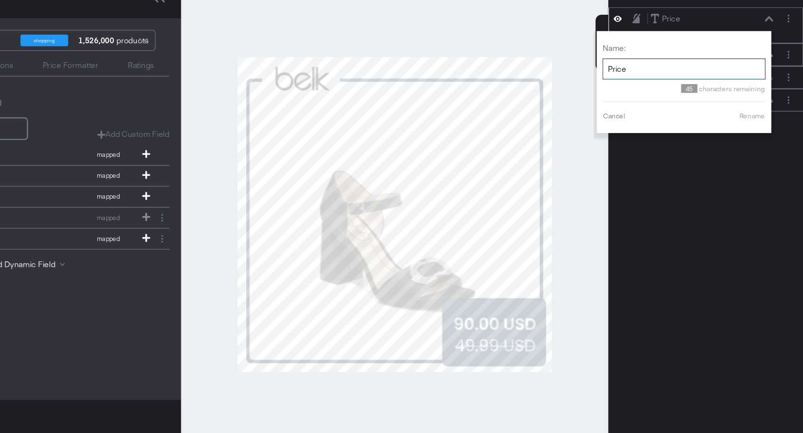
click at [673, 113] on input "Price" at bounding box center [705, 122] width 133 height 18
type input "Sales"
click at [762, 162] on button "Rename" at bounding box center [761, 159] width 22 height 9
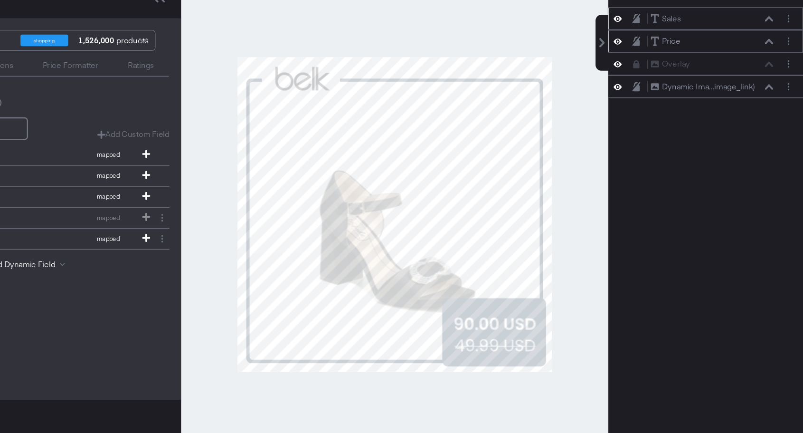
click at [727, 200] on div "Sales Sales Price Price Overlay Overlay Dynamic Ima...image_link) Dynamic Image…" at bounding box center [717, 244] width 171 height 347
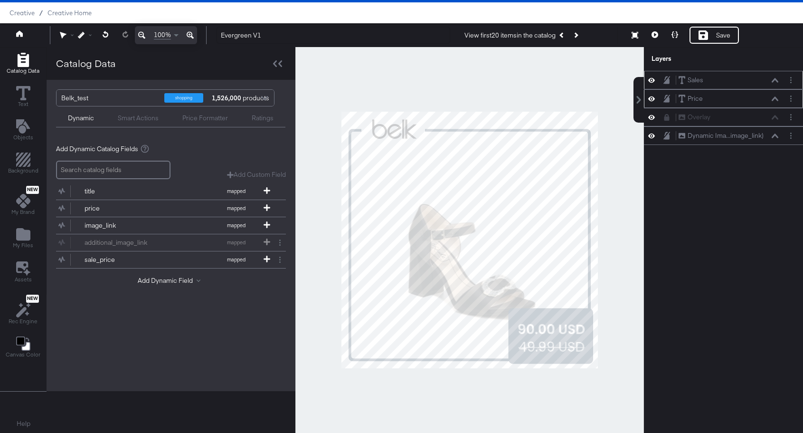
click at [717, 293] on div "Sales Sales Price Price Overlay Overlay Dynamic Ima...image_link) Dynamic Image…" at bounding box center [717, 244] width 171 height 347
click at [790, 83] on button "Layer Options" at bounding box center [791, 80] width 10 height 10
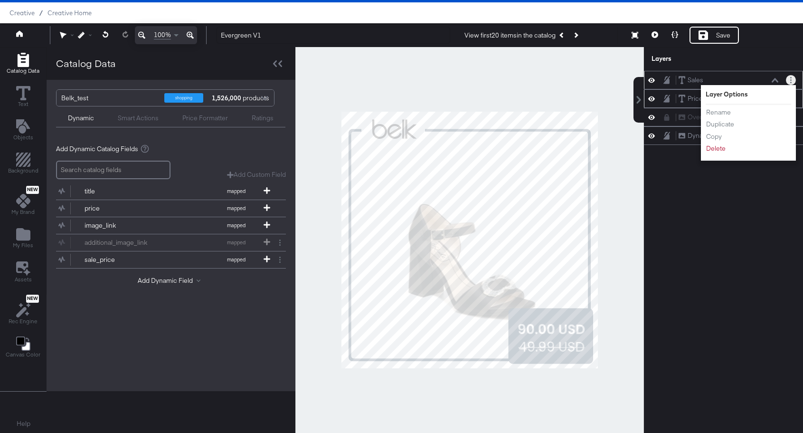
click at [740, 95] on div "Layer Options" at bounding box center [748, 94] width 85 height 9
click at [734, 274] on div "Sales Sales Layer Options Rename Duplicate Copy Delete Price Price Overlay Over…" at bounding box center [723, 244] width 159 height 347
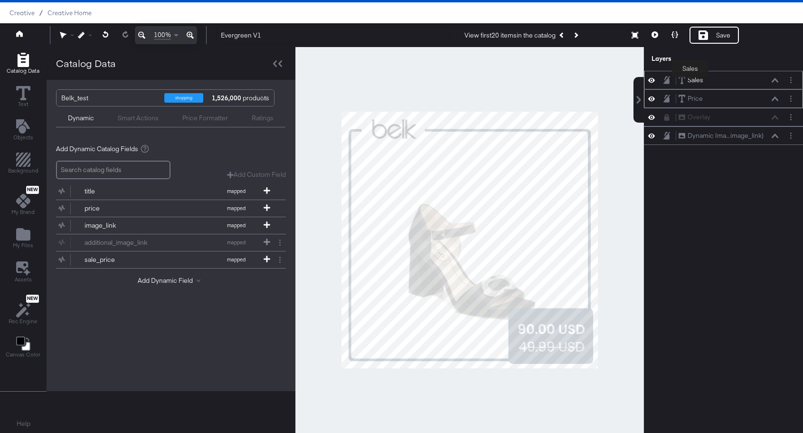
click at [690, 79] on div "Sales" at bounding box center [696, 80] width 16 height 9
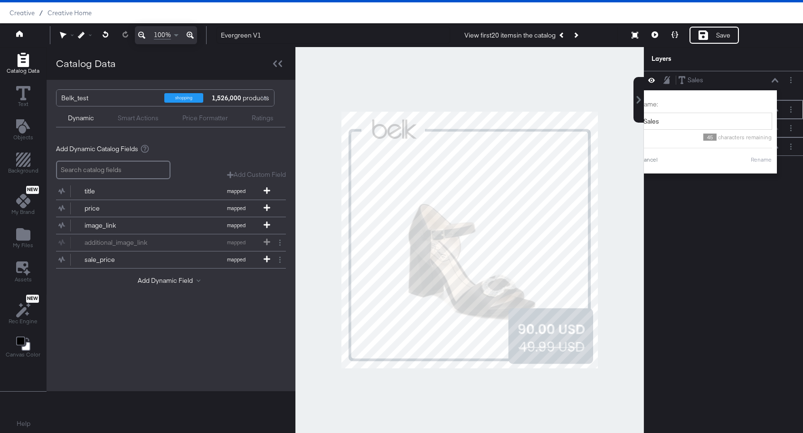
click at [794, 255] on div "Sales Sales Name: Sales 45 characters remaining Cancel Rename Price Price Overl…" at bounding box center [723, 244] width 159 height 347
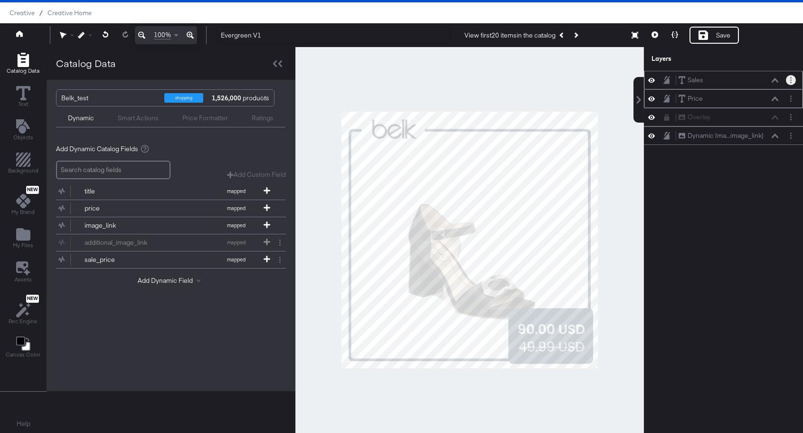
click at [790, 81] on icon "Layer Options" at bounding box center [790, 80] width 1 height 6
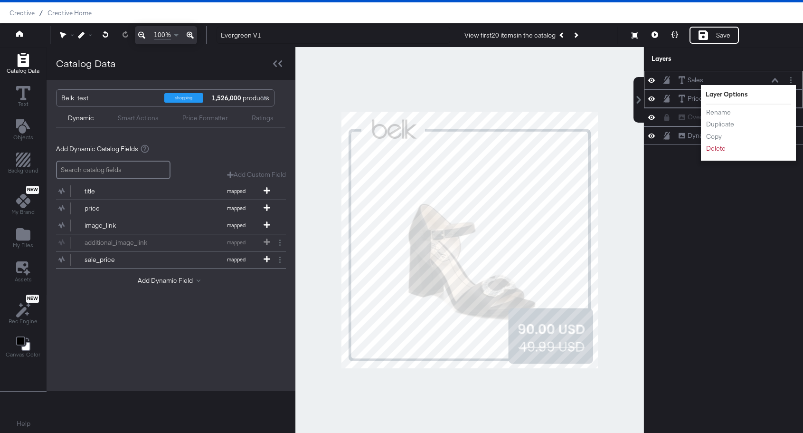
click at [725, 92] on div "Layer Options" at bounding box center [748, 94] width 85 height 9
click at [725, 97] on div "Layer Options" at bounding box center [748, 94] width 85 height 9
click at [753, 94] on div "Layer Options" at bounding box center [748, 94] width 85 height 9
click at [746, 97] on div "Layer Options" at bounding box center [748, 94] width 85 height 9
click at [748, 217] on div "Sales Sales Layer Options Rename Duplicate Copy Delete Price Price Overlay Over…" at bounding box center [723, 244] width 159 height 347
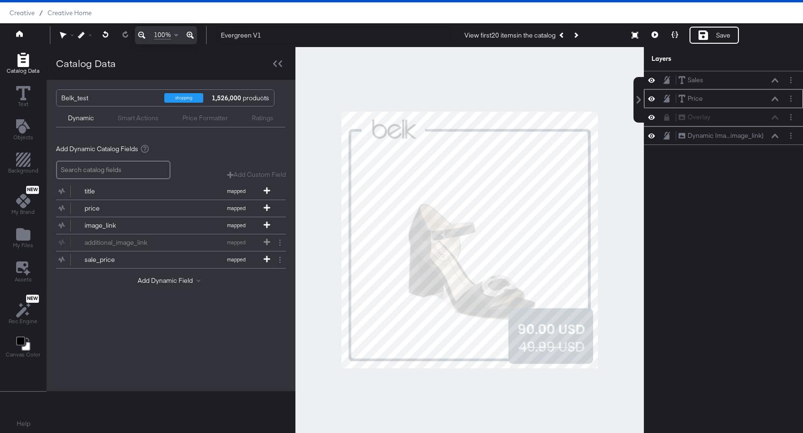
click at [140, 114] on div "Smart Actions" at bounding box center [138, 117] width 41 height 9
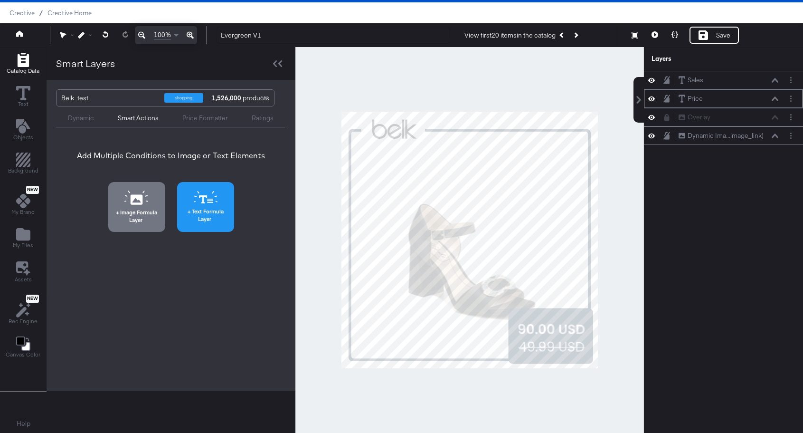
click at [209, 198] on icon at bounding box center [206, 197] width 24 height 13
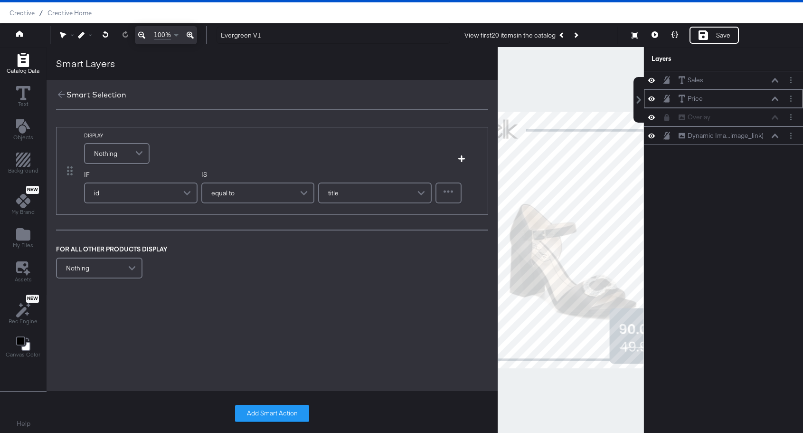
click at [143, 198] on div "id" at bounding box center [141, 192] width 112 height 19
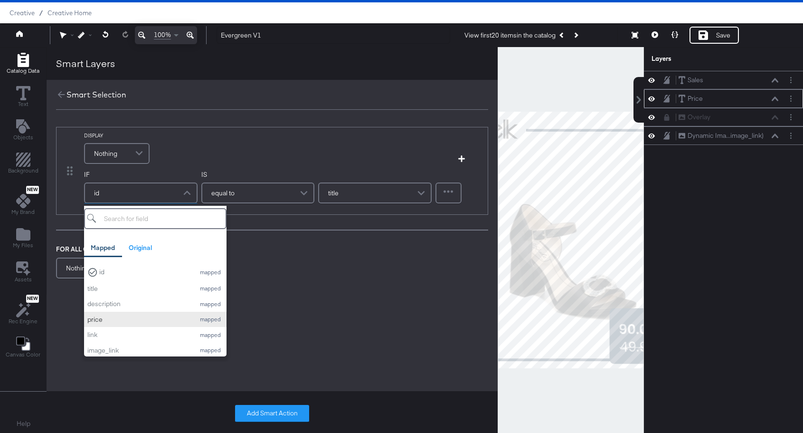
click at [105, 321] on div "price" at bounding box center [138, 319] width 103 height 9
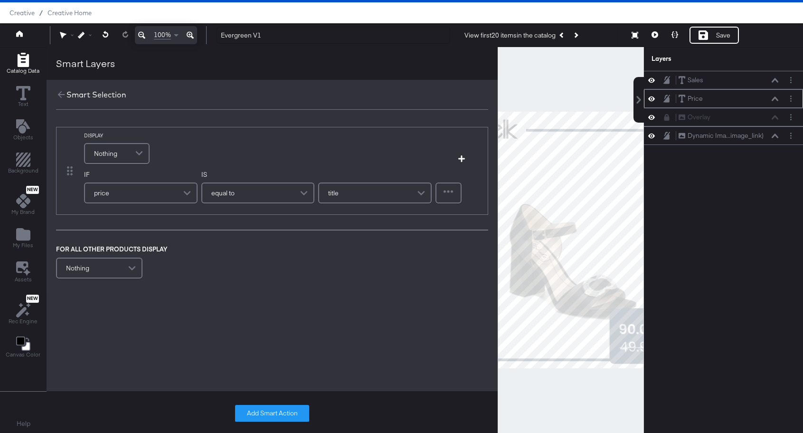
click at [277, 191] on div "equal to" at bounding box center [258, 192] width 112 height 19
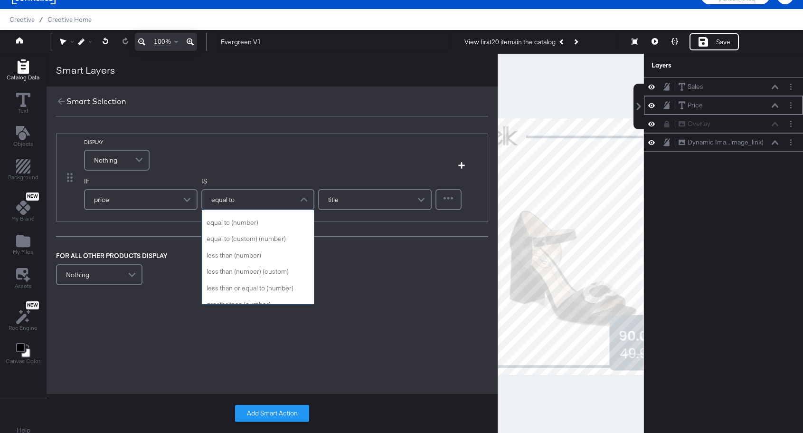
scroll to position [69, 0]
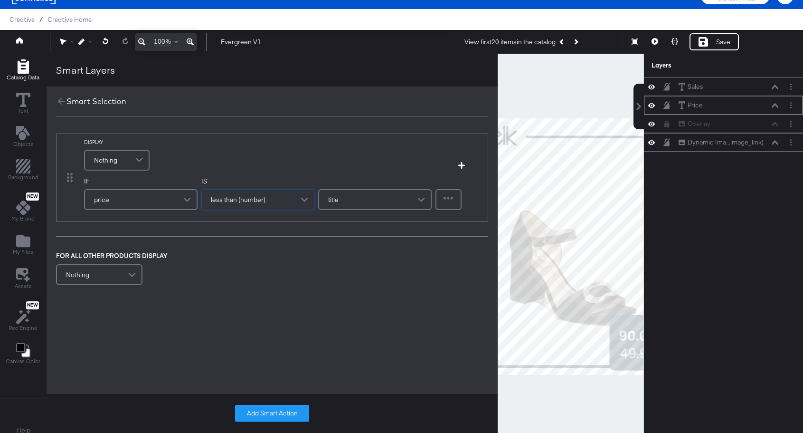
click at [364, 201] on div "title" at bounding box center [375, 199] width 112 height 19
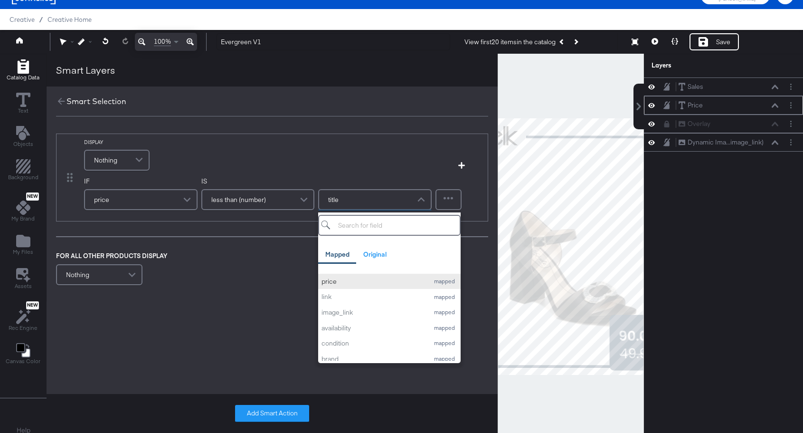
scroll to position [59, 0]
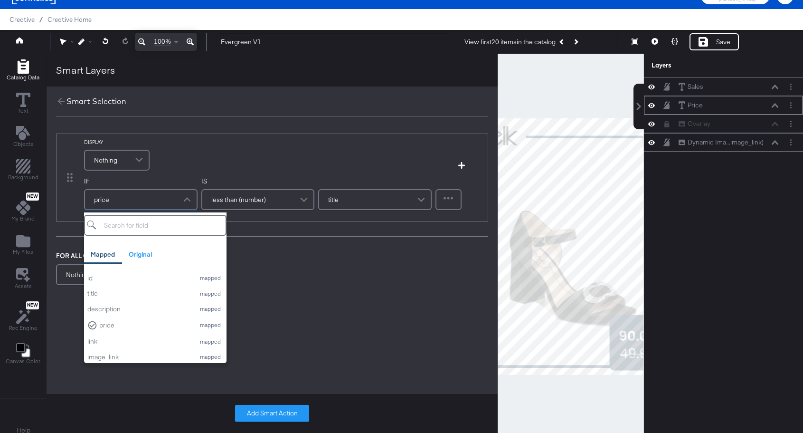
click at [180, 203] on span at bounding box center [188, 199] width 17 height 19
click at [114, 353] on div "sale_price" at bounding box center [138, 352] width 103 height 9
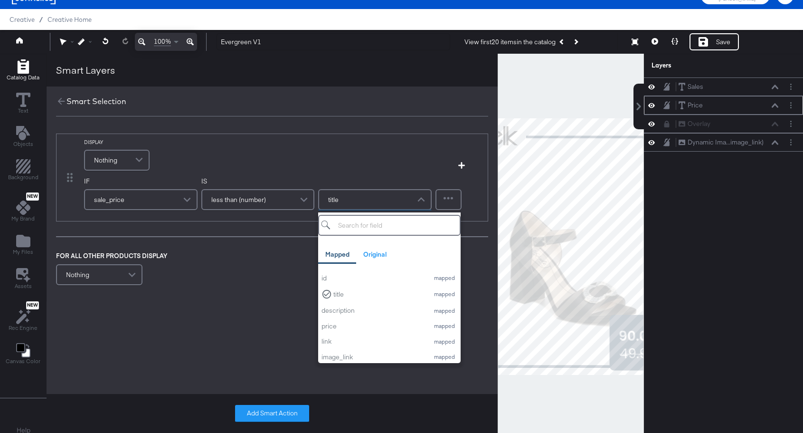
click at [367, 198] on div "title" at bounding box center [375, 199] width 112 height 19
click at [363, 297] on div "price" at bounding box center [372, 296] width 103 height 9
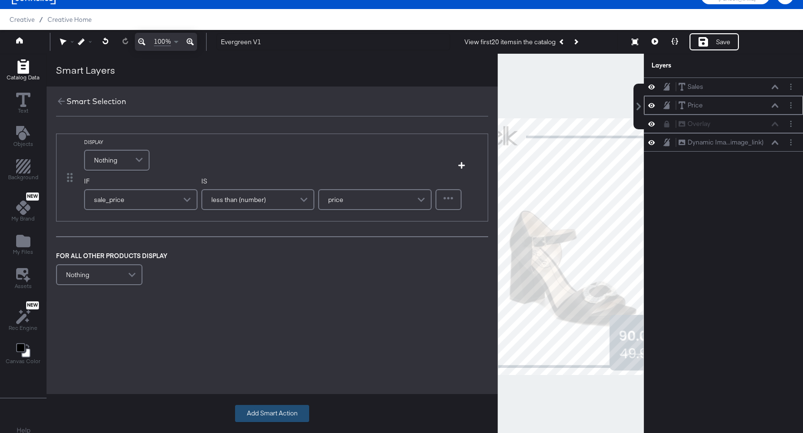
click at [268, 413] on button "Add Smart Action" at bounding box center [272, 413] width 74 height 17
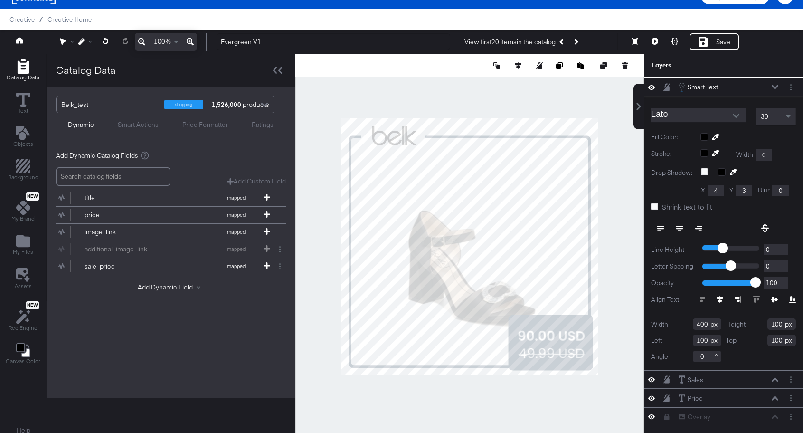
scroll to position [0, 0]
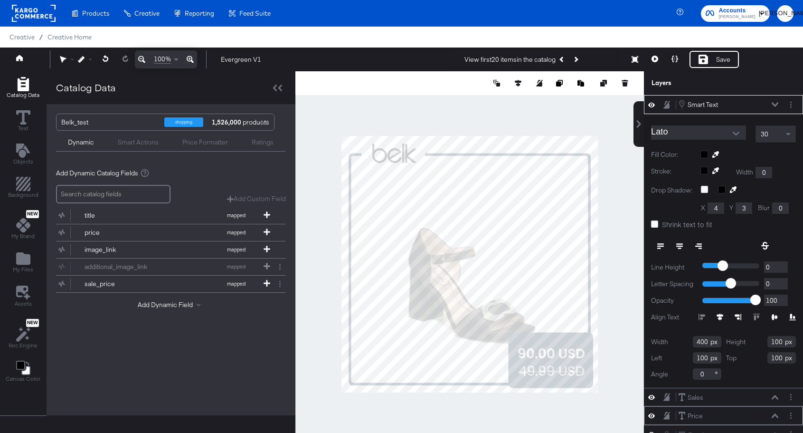
type input "566"
type input "186"
click at [655, 63] on button at bounding box center [655, 59] width 20 height 17
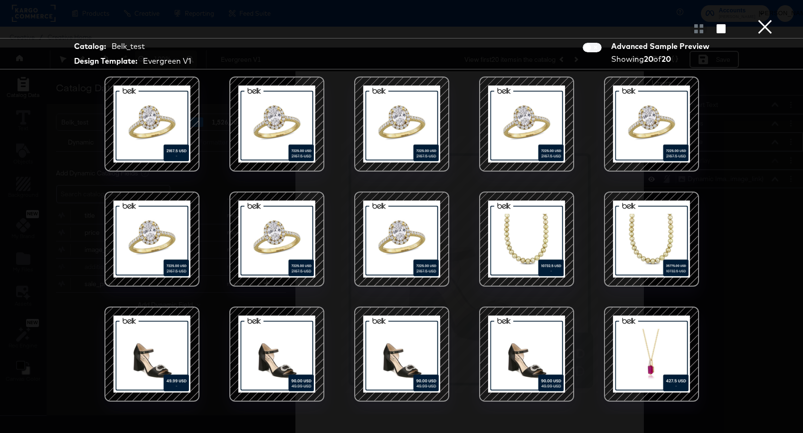
click at [766, 19] on button "×" at bounding box center [764, 9] width 19 height 19
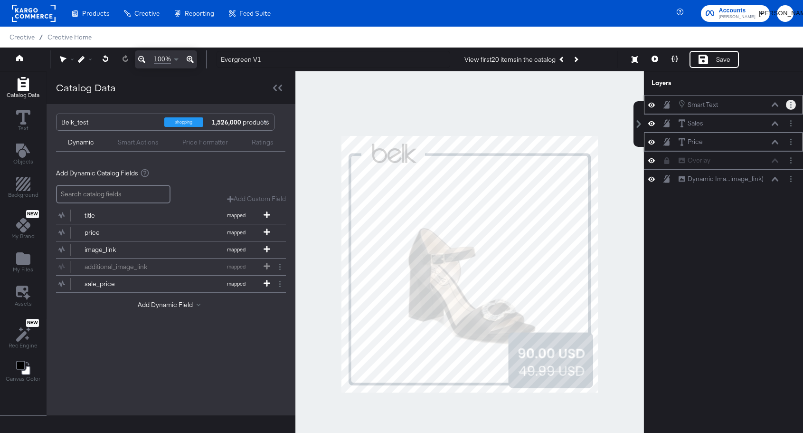
click at [792, 106] on button "Layer Options" at bounding box center [791, 105] width 10 height 10
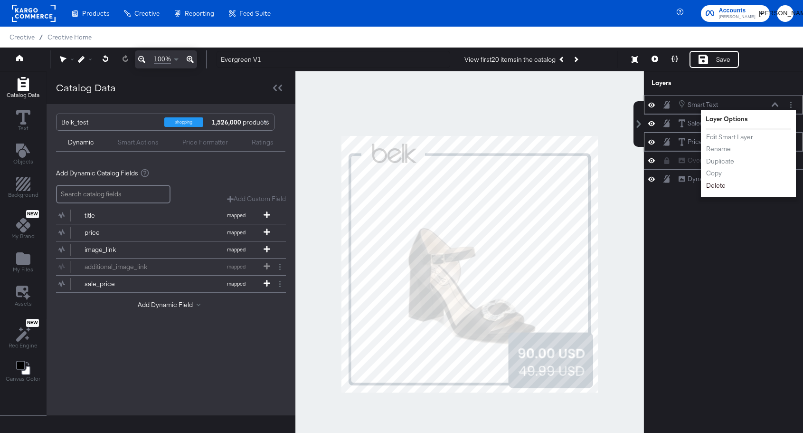
click at [721, 185] on button "Delete" at bounding box center [716, 185] width 20 height 10
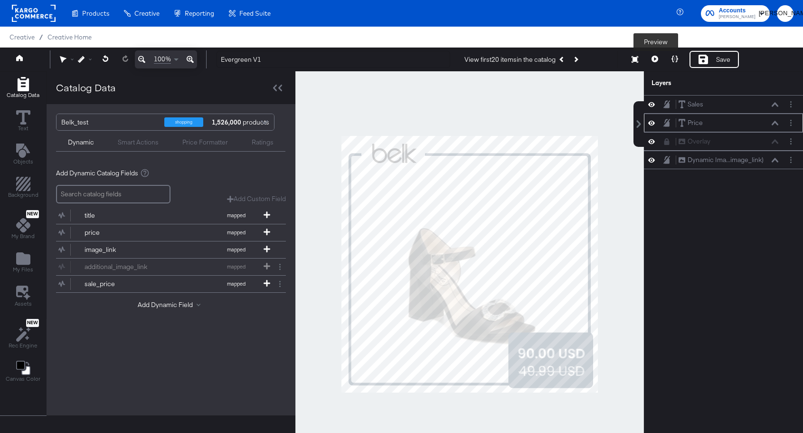
click at [655, 60] on icon at bounding box center [655, 59] width 7 height 7
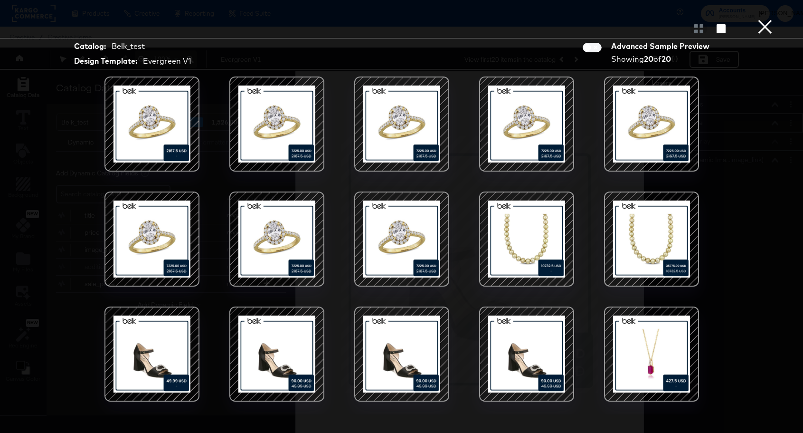
click at [495, 101] on div at bounding box center [526, 124] width 81 height 81
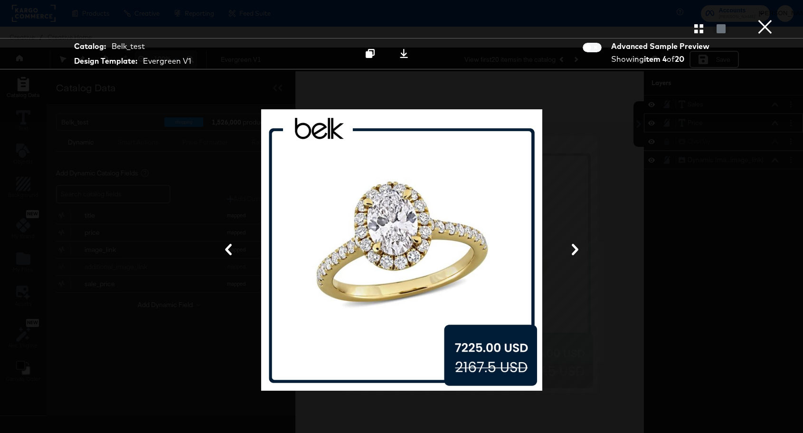
click at [758, 19] on button "×" at bounding box center [764, 9] width 19 height 19
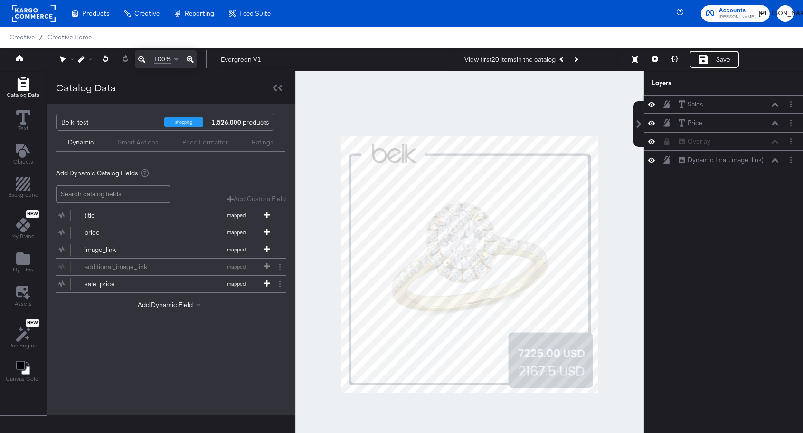
click at [655, 109] on div "Sales Sales" at bounding box center [723, 104] width 151 height 10
click at [650, 107] on icon at bounding box center [651, 104] width 7 height 8
click at [650, 106] on icon at bounding box center [651, 105] width 7 height 6
click at [650, 105] on icon at bounding box center [651, 104] width 7 height 5
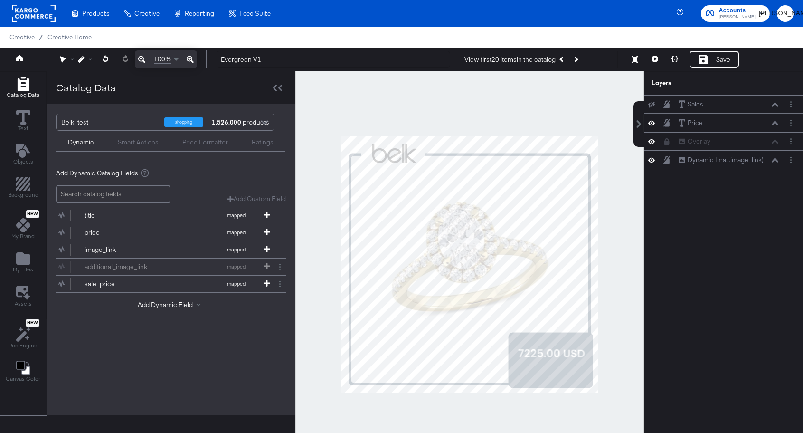
click at [650, 105] on icon at bounding box center [651, 105] width 7 height 6
click at [650, 105] on icon at bounding box center [651, 104] width 7 height 5
click at [650, 105] on icon at bounding box center [651, 105] width 7 height 6
click at [650, 105] on icon at bounding box center [651, 104] width 7 height 5
click at [650, 105] on icon at bounding box center [651, 105] width 7 height 6
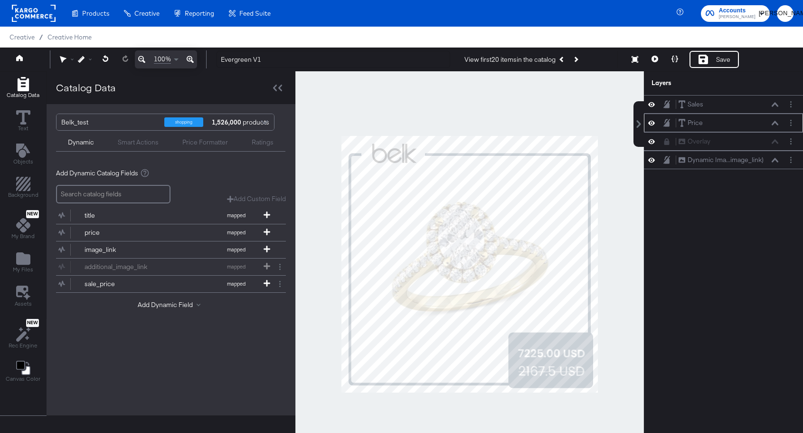
scroll to position [9, 0]
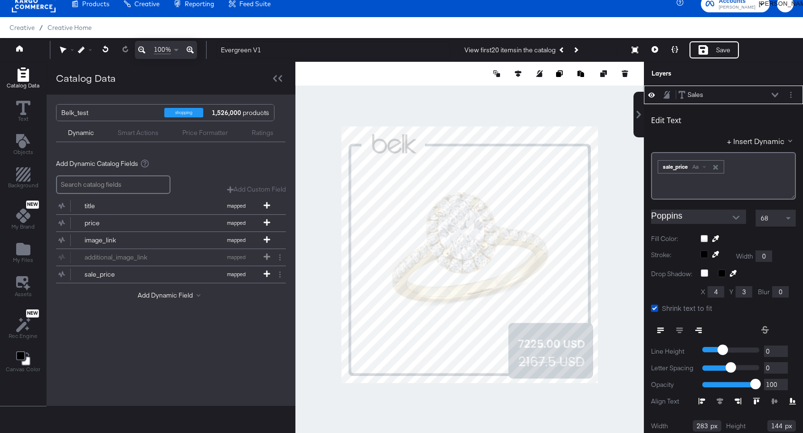
click at [776, 93] on icon at bounding box center [775, 95] width 7 height 5
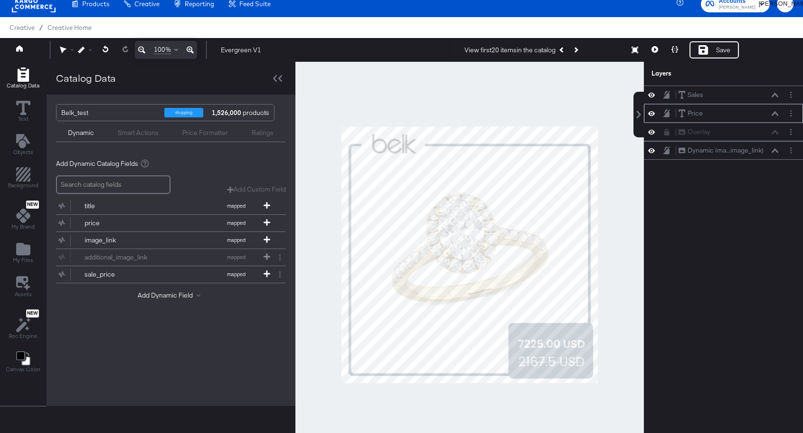
click at [651, 115] on icon at bounding box center [651, 113] width 7 height 5
click at [651, 115] on icon at bounding box center [651, 114] width 7 height 6
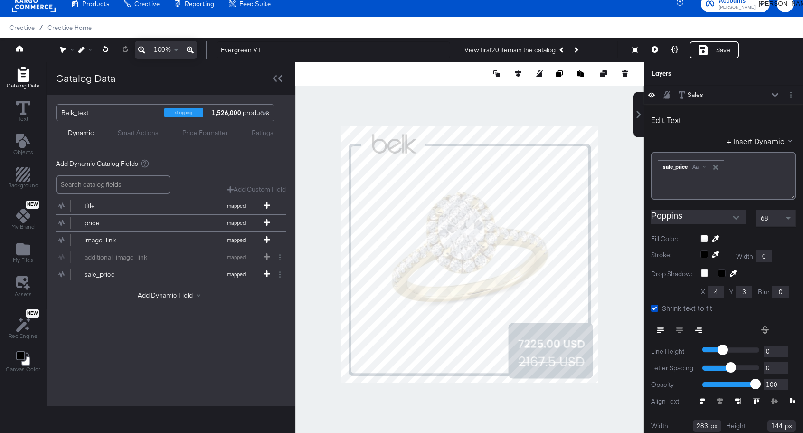
click at [719, 165] on icon "button" at bounding box center [715, 167] width 7 height 7
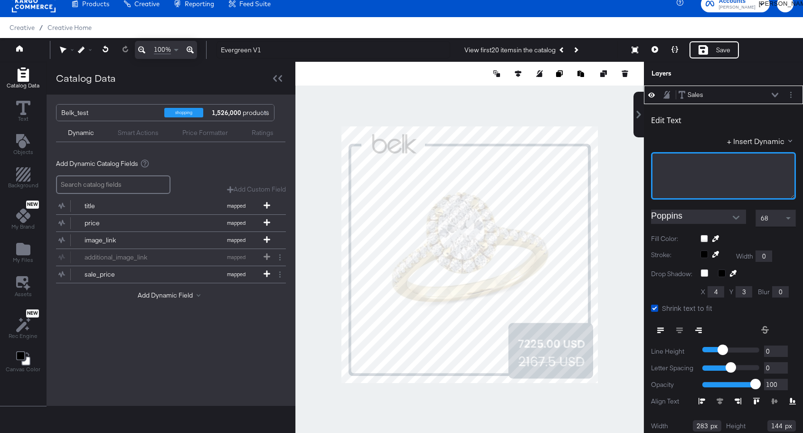
click at [737, 163] on div "﻿" at bounding box center [723, 162] width 132 height 9
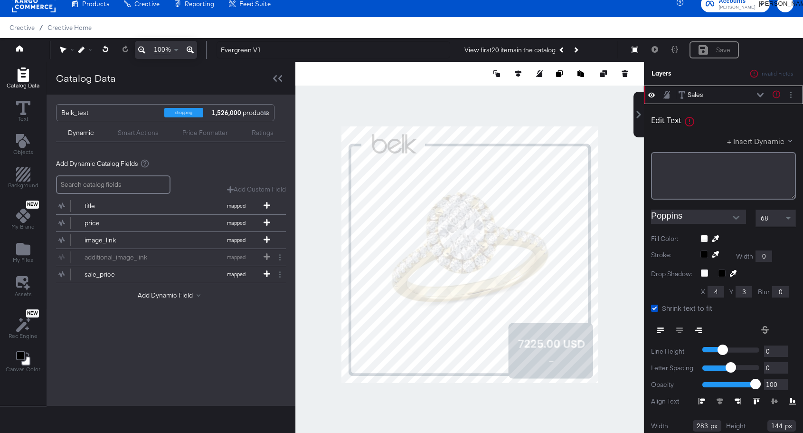
click at [769, 140] on button "+ Insert Dynamic" at bounding box center [761, 141] width 69 height 10
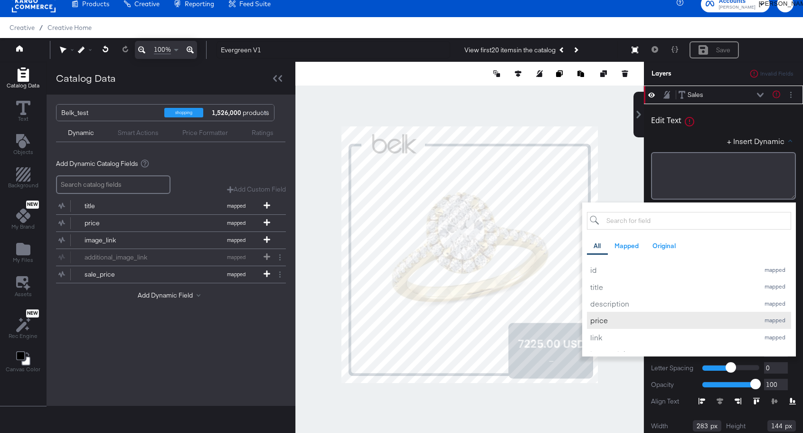
click at [605, 321] on div "price" at bounding box center [672, 320] width 164 height 10
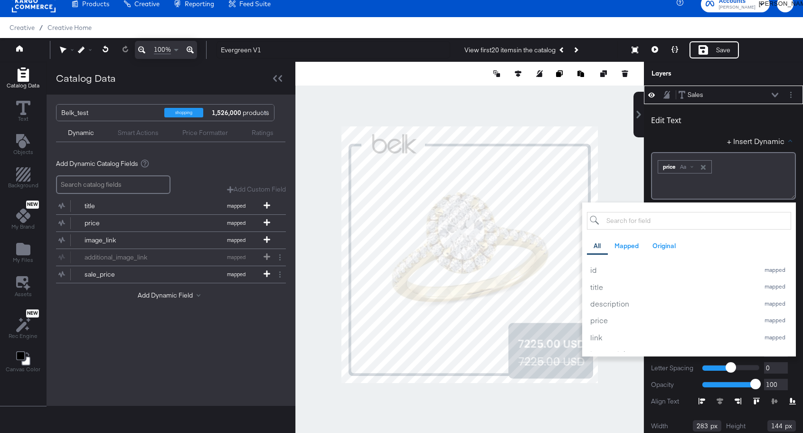
click at [709, 93] on div "Sales Sales" at bounding box center [728, 95] width 101 height 10
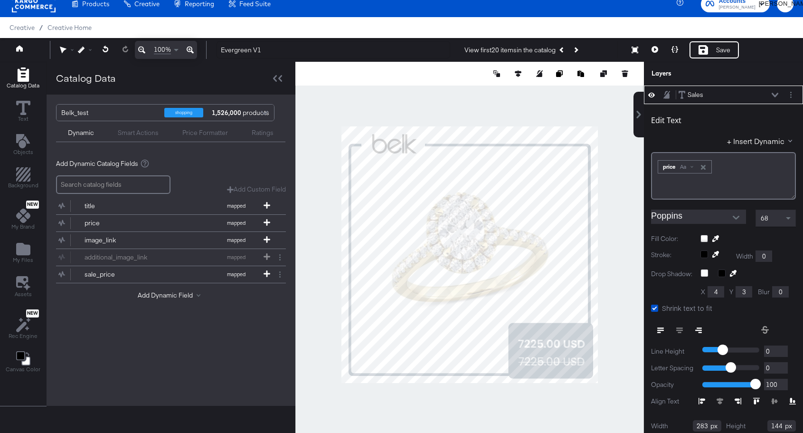
click at [771, 96] on div "Sales Sales" at bounding box center [728, 95] width 101 height 10
click at [791, 141] on span at bounding box center [790, 140] width 4 height 4
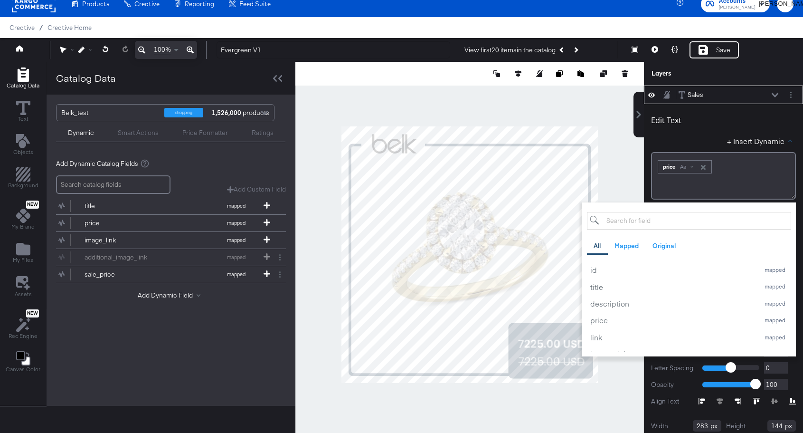
click at [780, 120] on div "Edit Text" at bounding box center [723, 121] width 145 height 13
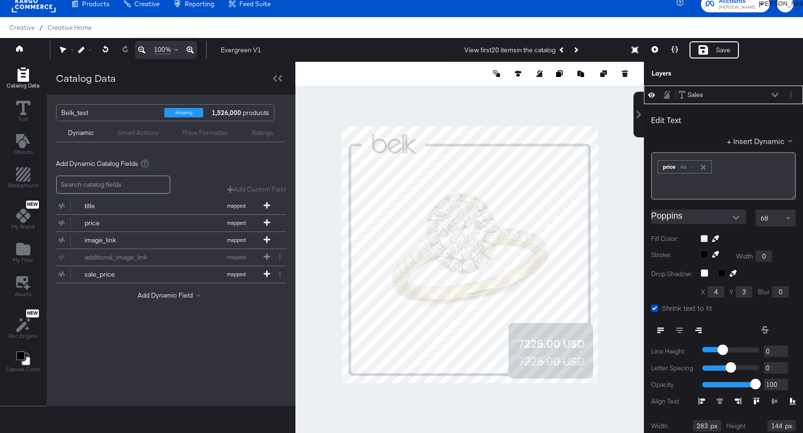
click at [776, 94] on icon at bounding box center [775, 95] width 7 height 5
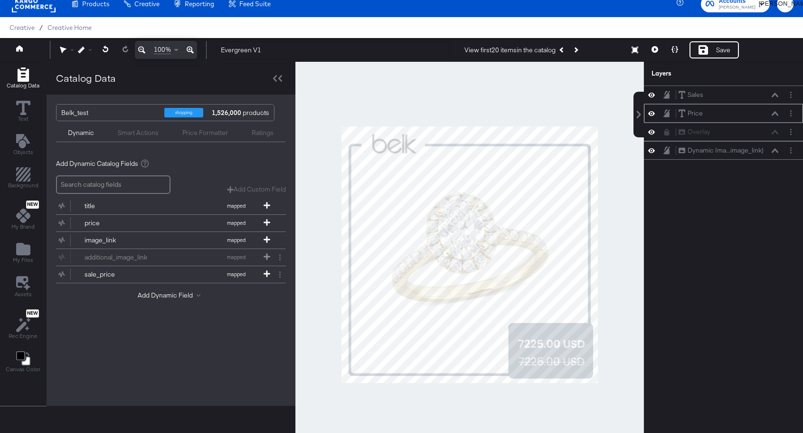
click at [652, 116] on icon at bounding box center [651, 113] width 7 height 8
click at [652, 116] on icon at bounding box center [651, 114] width 7 height 6
click at [776, 116] on div "Price Price" at bounding box center [728, 113] width 101 height 10
click at [774, 115] on icon at bounding box center [775, 113] width 7 height 5
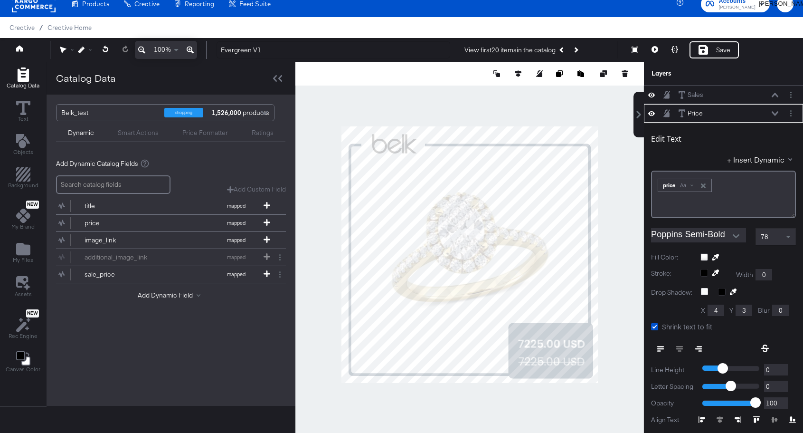
scroll to position [19, 0]
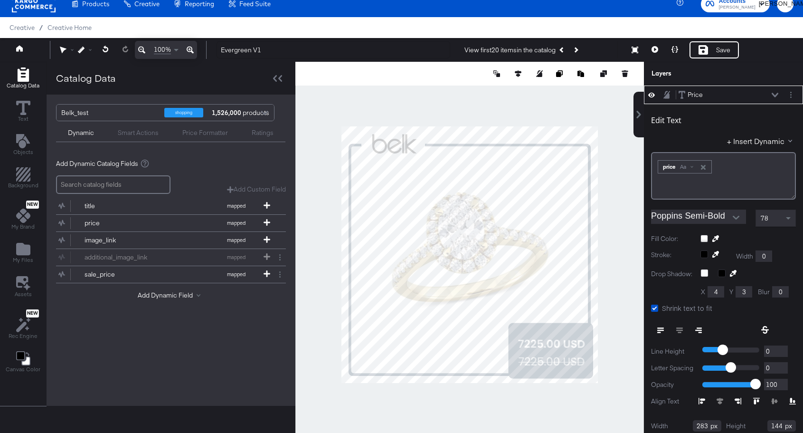
click at [774, 93] on icon at bounding box center [775, 95] width 7 height 5
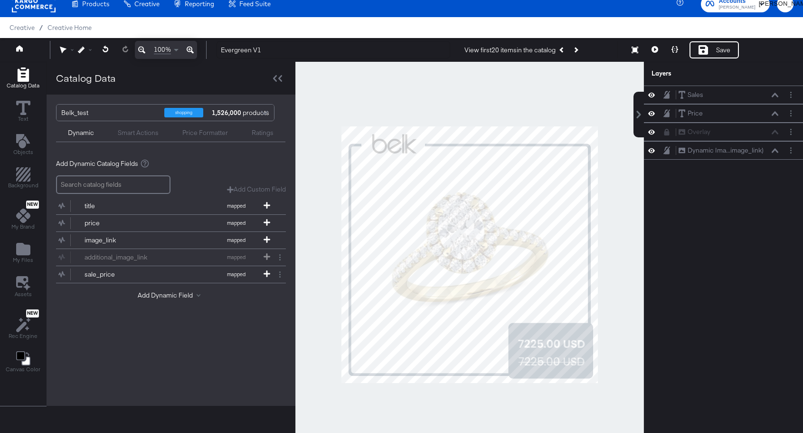
click at [649, 98] on icon at bounding box center [651, 95] width 7 height 8
click at [649, 98] on button at bounding box center [652, 95] width 8 height 8
click at [723, 96] on div "Sales Sales" at bounding box center [728, 95] width 101 height 10
click at [701, 117] on div "Price" at bounding box center [695, 113] width 15 height 9
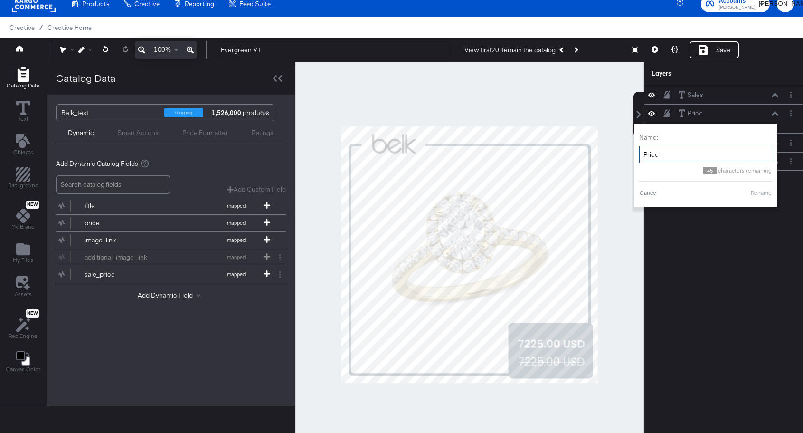
click at [675, 154] on input "Price" at bounding box center [705, 155] width 133 height 18
type input "Sales"
click at [758, 191] on button "Rename" at bounding box center [761, 193] width 22 height 9
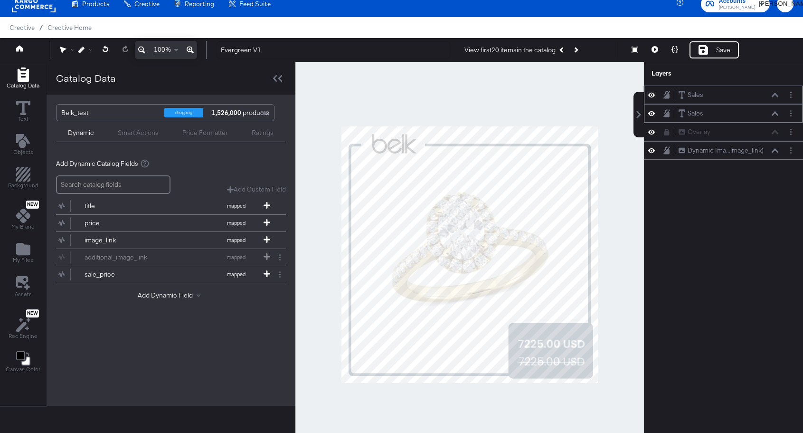
click at [719, 92] on div "Sales Sales" at bounding box center [728, 95] width 101 height 10
click at [651, 99] on div "Sales Sales" at bounding box center [723, 95] width 151 height 10
click at [652, 97] on icon at bounding box center [651, 95] width 7 height 8
click at [652, 96] on icon at bounding box center [651, 95] width 7 height 6
click at [652, 95] on icon at bounding box center [651, 95] width 7 height 5
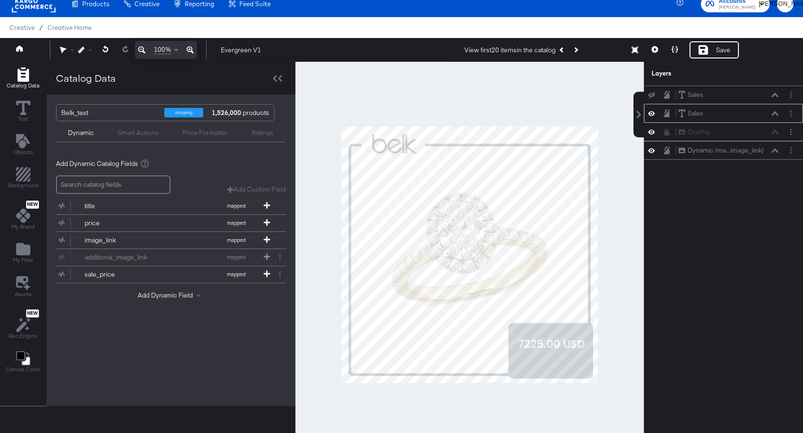
click at [652, 95] on icon at bounding box center [651, 95] width 7 height 6
click at [718, 92] on div "Sales Sales" at bounding box center [728, 95] width 101 height 10
click at [703, 95] on button "Sales Sales" at bounding box center [691, 95] width 26 height 10
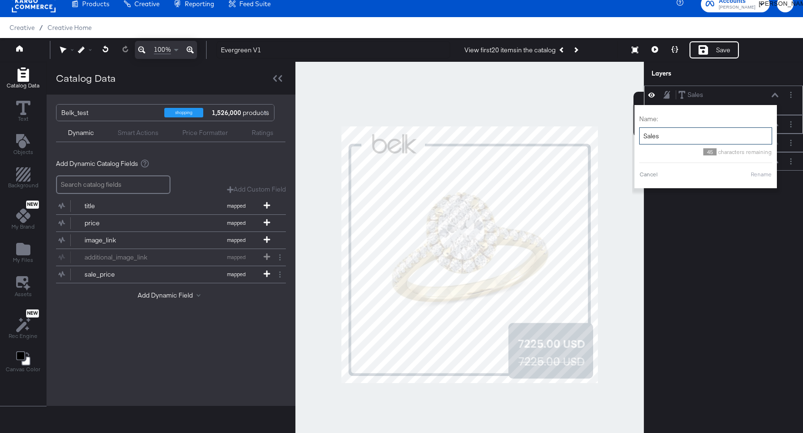
click at [692, 132] on input "Sales" at bounding box center [705, 136] width 133 height 18
click at [763, 179] on div "Name: Price 45 characters remaining Cancel Rename" at bounding box center [705, 147] width 133 height 74
type input "Price"
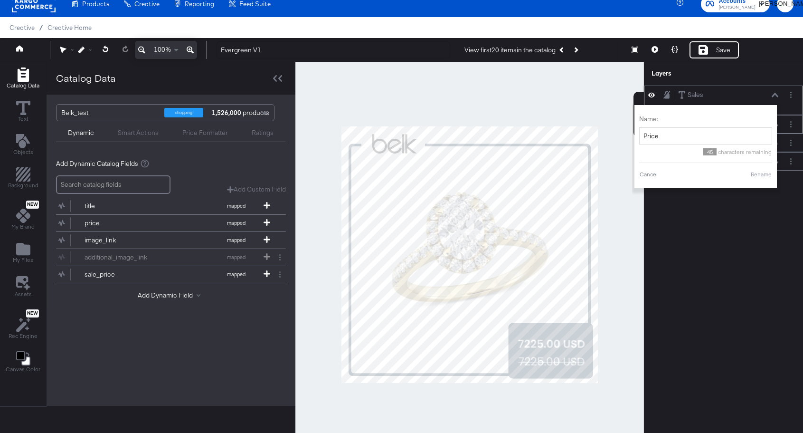
click at [758, 173] on button "Rename" at bounding box center [761, 174] width 22 height 9
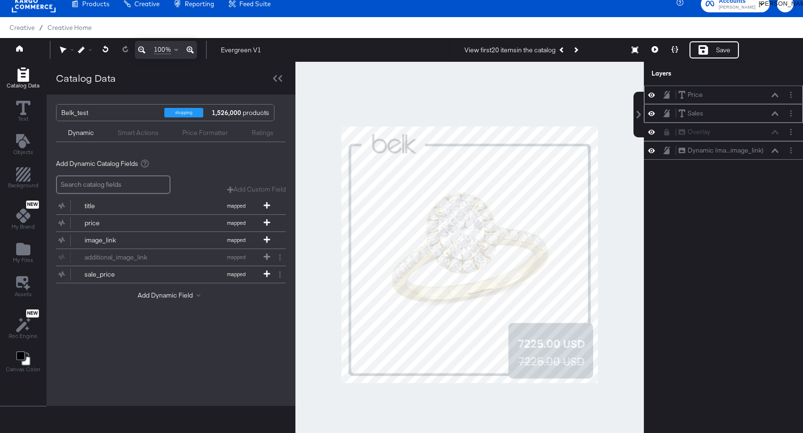
click at [774, 98] on div "Price Price" at bounding box center [728, 95] width 101 height 10
click at [774, 93] on icon at bounding box center [775, 95] width 7 height 5
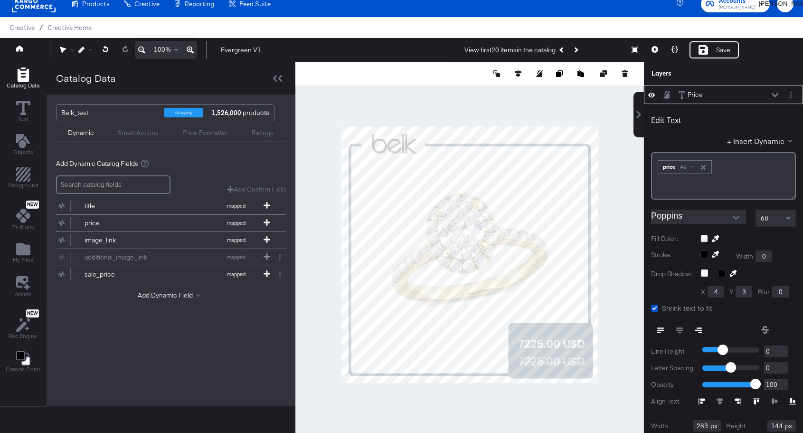
click at [734, 113] on div "Edit Text + Insert Dynamic ﻿ ﻿ price Aa ﻿" at bounding box center [723, 154] width 145 height 92
click at [774, 95] on icon at bounding box center [775, 95] width 7 height 4
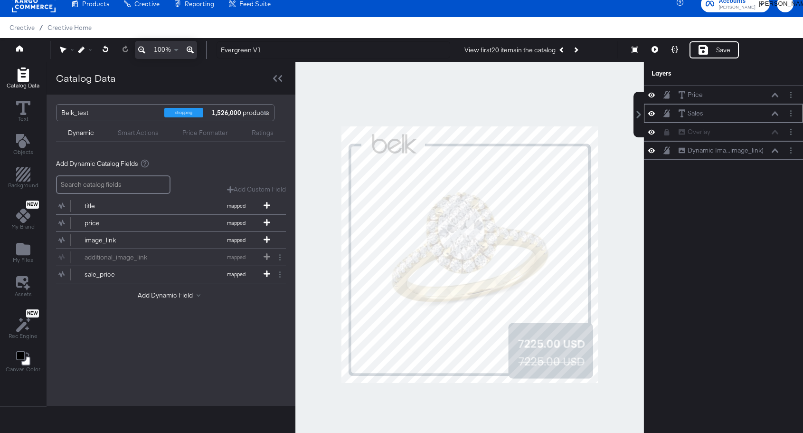
click at [731, 118] on div "Sales Sales" at bounding box center [728, 113] width 101 height 10
click at [775, 114] on icon at bounding box center [775, 113] width 7 height 5
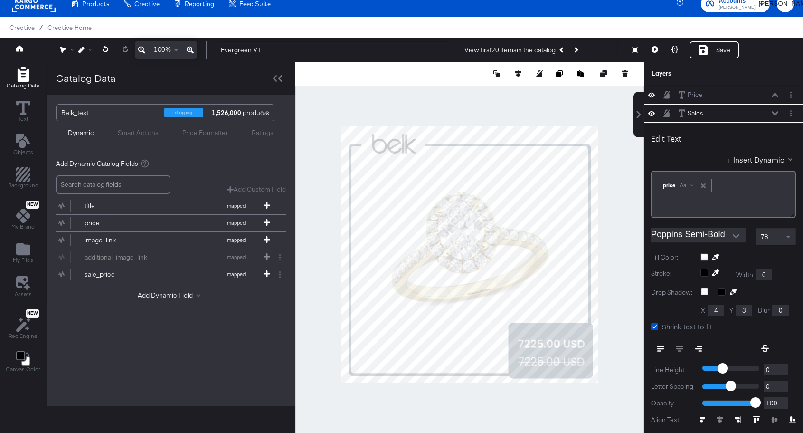
scroll to position [19, 0]
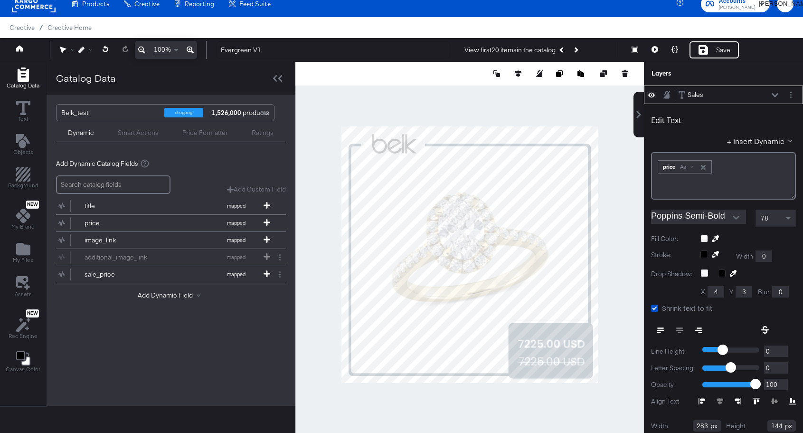
click at [705, 169] on icon "button" at bounding box center [703, 167] width 7 height 7
click at [772, 139] on button "+ Insert Dynamic" at bounding box center [761, 141] width 69 height 10
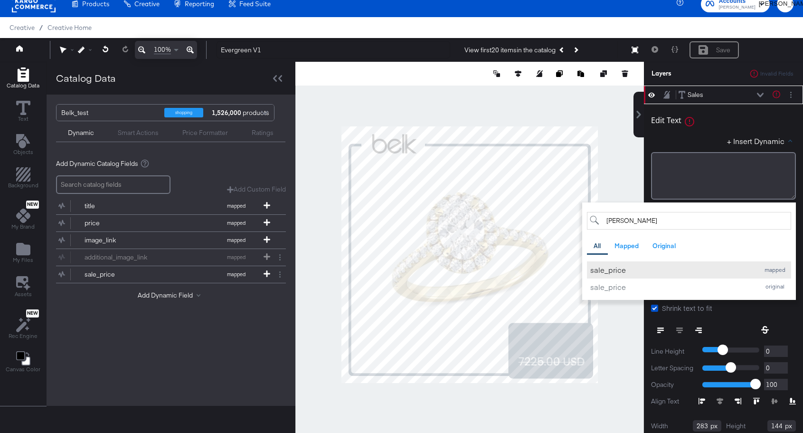
type input "sal"
click at [630, 265] on div "sale_price" at bounding box center [672, 269] width 164 height 10
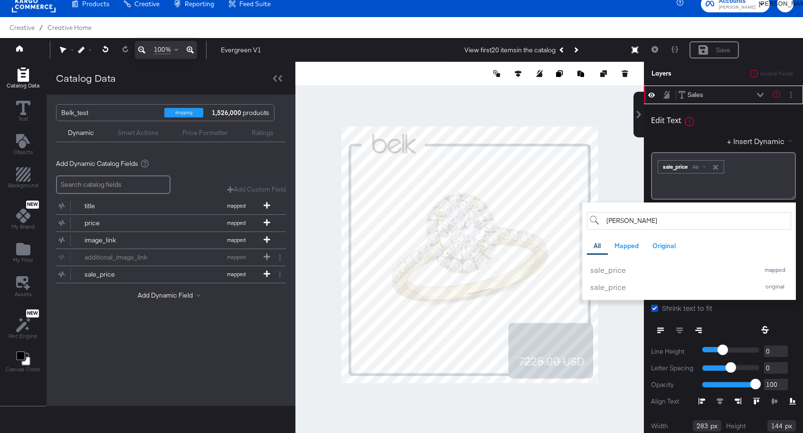
click at [703, 139] on div "+ Insert Dynamic sal All Mapped Original Add a field from your catalog to use i…" at bounding box center [723, 143] width 145 height 14
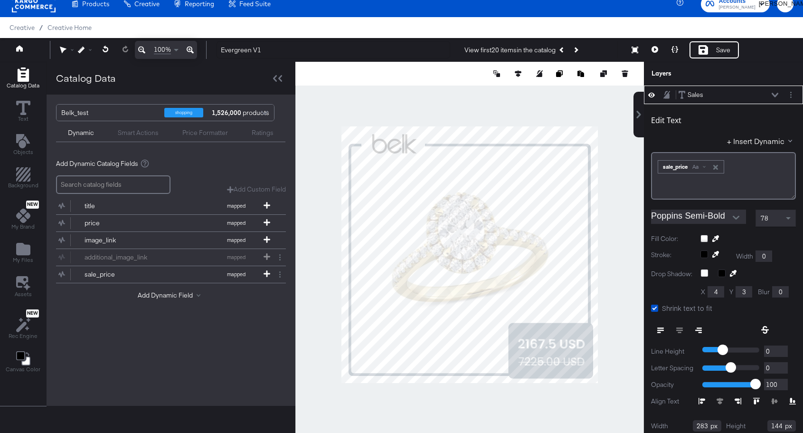
click at [776, 95] on icon at bounding box center [775, 95] width 7 height 4
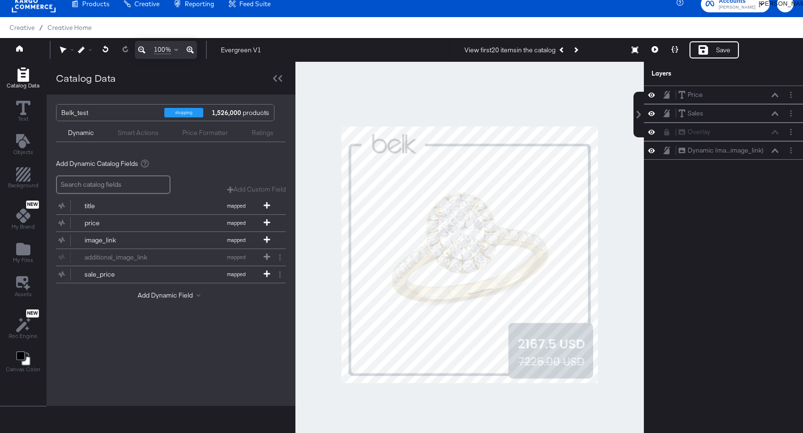
click at [626, 269] on div at bounding box center [469, 255] width 349 height 386
click at [656, 52] on icon at bounding box center [655, 49] width 7 height 7
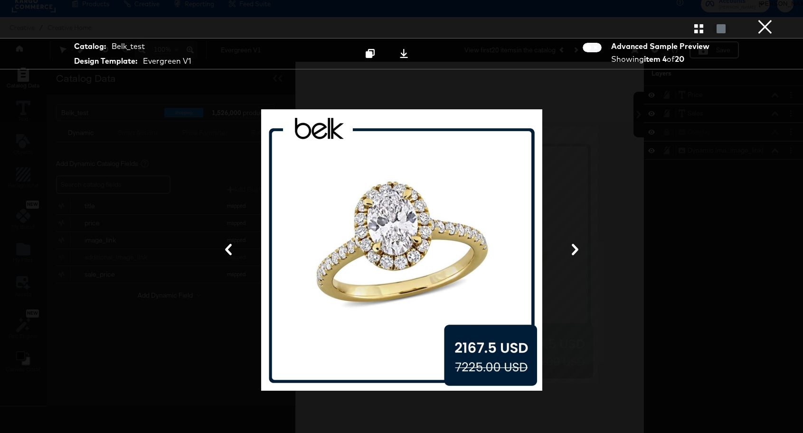
click at [576, 247] on icon at bounding box center [575, 249] width 7 height 11
click at [571, 248] on icon at bounding box center [574, 249] width 11 height 11
click at [572, 248] on icon at bounding box center [574, 249] width 11 height 11
click at [765, 19] on button "×" at bounding box center [764, 9] width 19 height 19
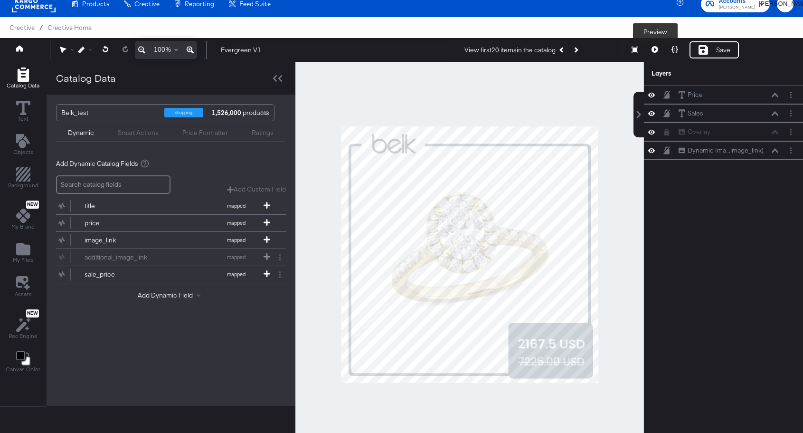
click at [652, 49] on button at bounding box center [655, 49] width 20 height 17
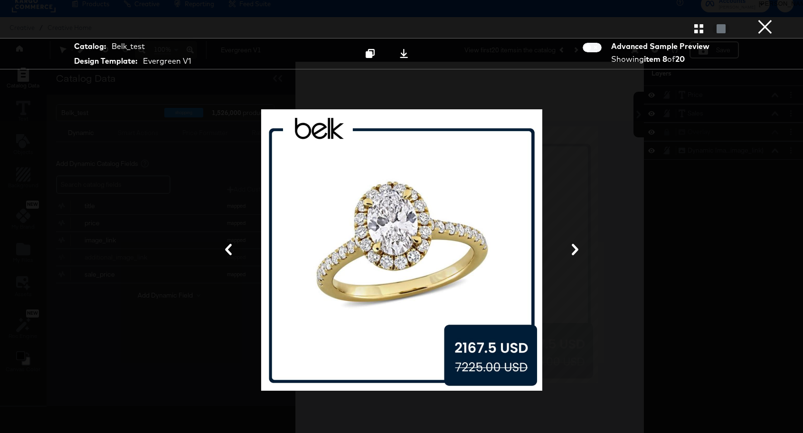
click at [596, 131] on div at bounding box center [401, 250] width 708 height 338
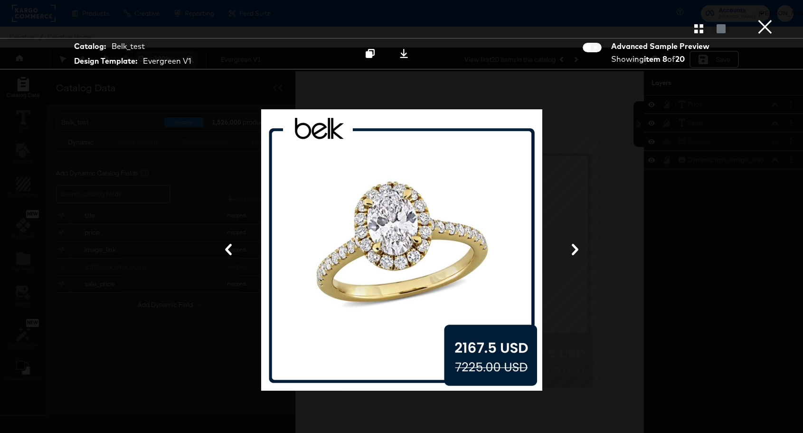
scroll to position [9, 0]
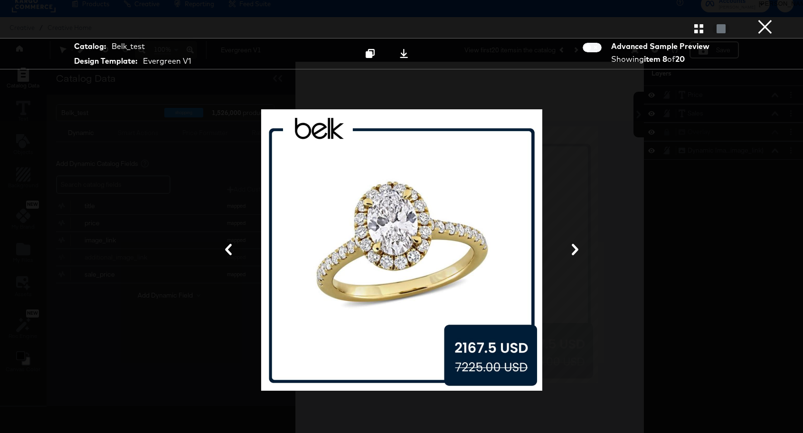
click at [597, 165] on div at bounding box center [401, 250] width 708 height 338
click at [762, 19] on button "×" at bounding box center [764, 9] width 19 height 19
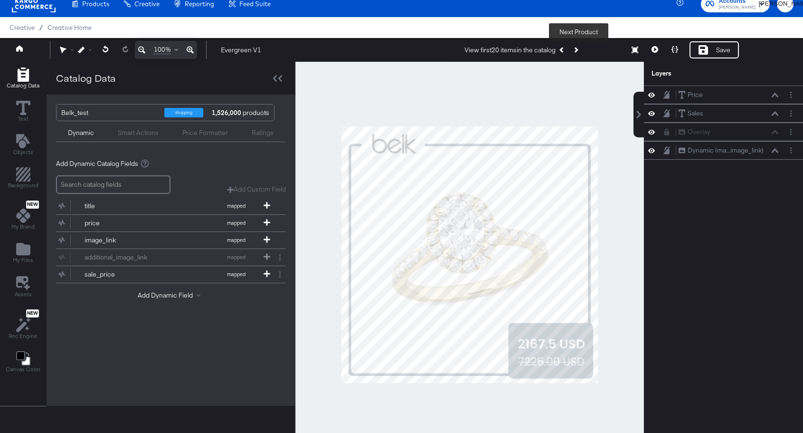
click at [578, 49] on icon "Next Product" at bounding box center [575, 49] width 5 height 5
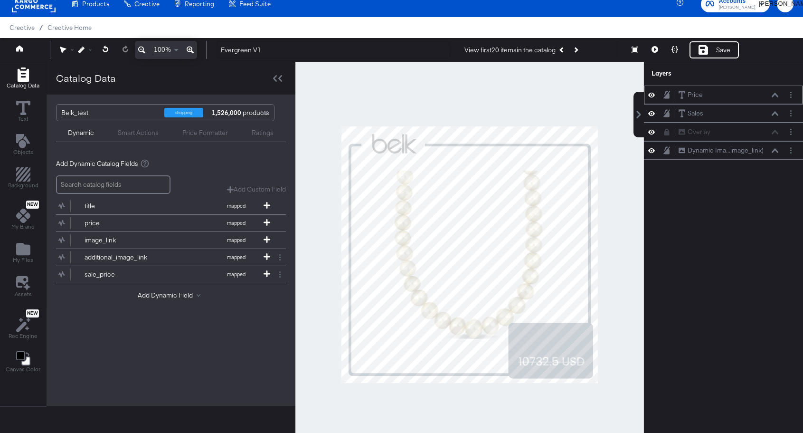
click at [738, 94] on div "Price Price" at bounding box center [728, 95] width 101 height 10
click at [654, 115] on icon at bounding box center [651, 113] width 7 height 8
click at [653, 115] on icon at bounding box center [651, 114] width 7 height 6
click at [651, 94] on icon at bounding box center [651, 95] width 7 height 8
click at [651, 94] on icon at bounding box center [651, 95] width 7 height 6
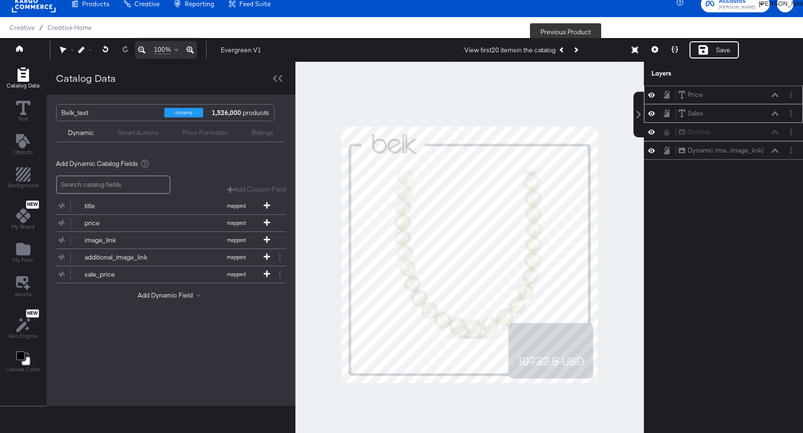
click at [561, 51] on button "Previous Product" at bounding box center [562, 49] width 13 height 17
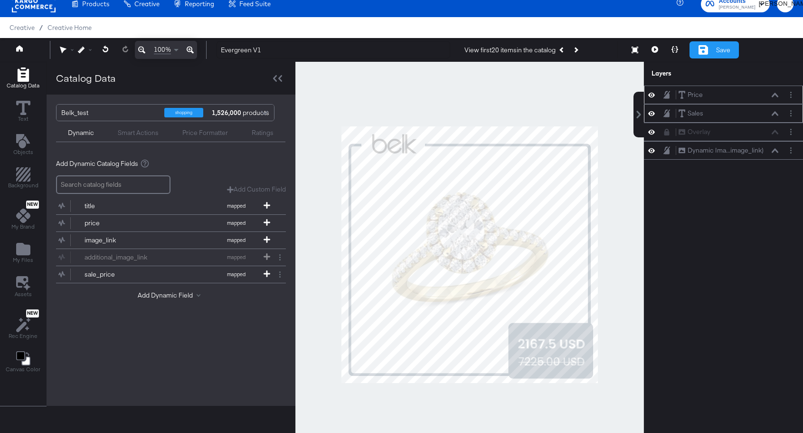
click at [732, 48] on div "Save" at bounding box center [713, 49] width 49 height 17
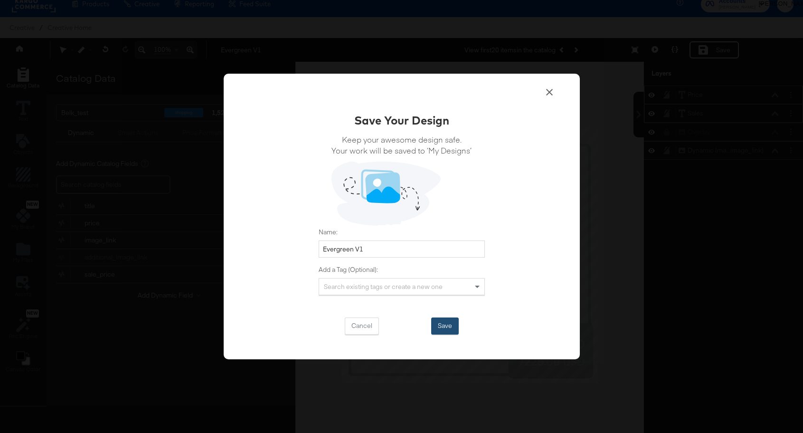
click at [448, 327] on button "Save" at bounding box center [445, 325] width 28 height 17
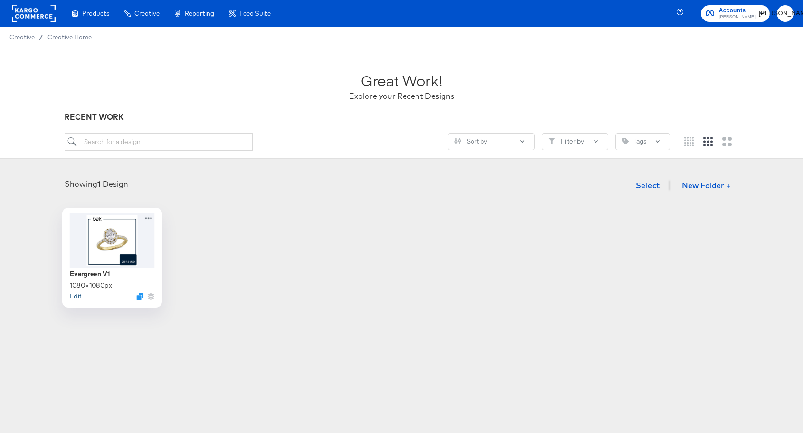
click at [77, 295] on button "Edit" at bounding box center [74, 295] width 11 height 9
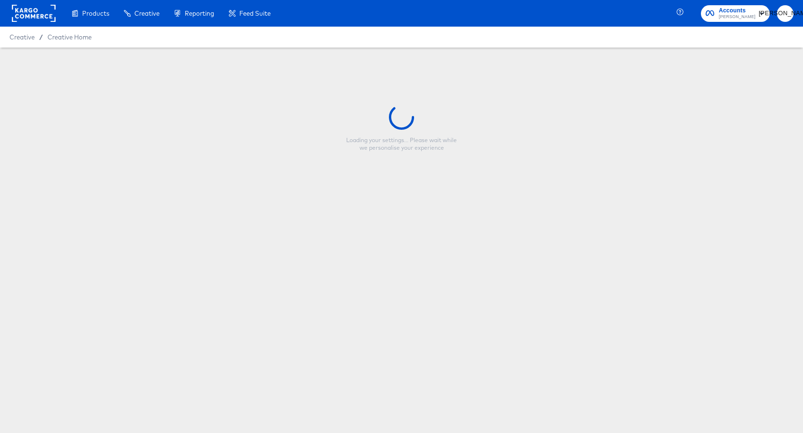
type input "Evergreen V1"
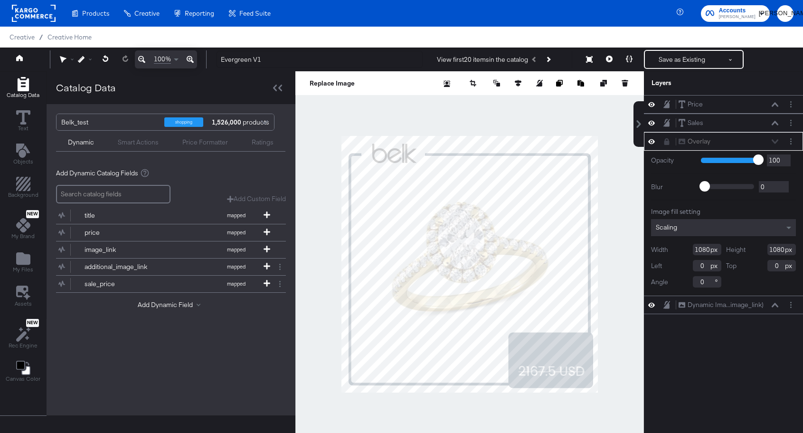
click at [500, 115] on div at bounding box center [469, 264] width 349 height 386
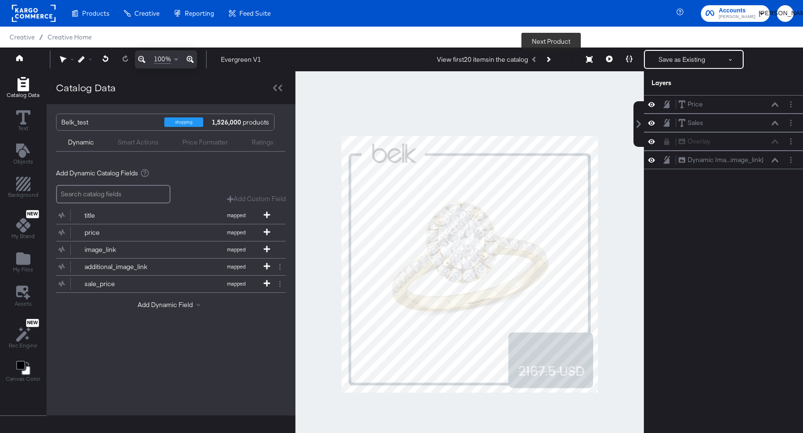
click at [555, 59] on button "Next Product" at bounding box center [547, 59] width 13 height 17
click at [550, 58] on icon "Next Product" at bounding box center [547, 59] width 5 height 5
click at [682, 65] on button "Save as Existing" at bounding box center [682, 59] width 74 height 17
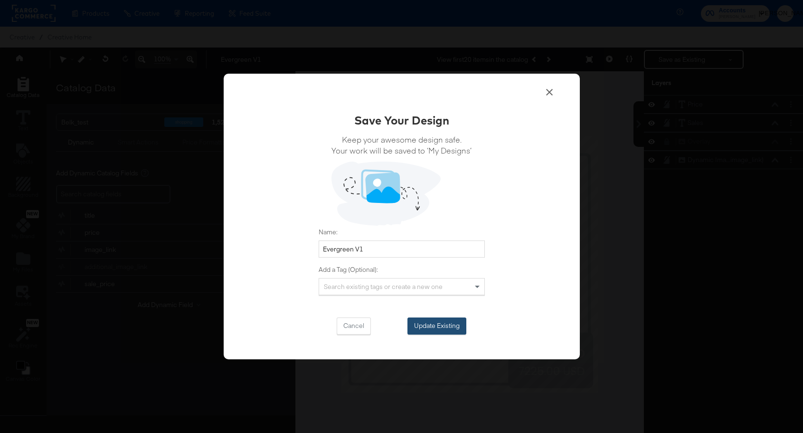
click at [444, 322] on button "Update Existing" at bounding box center [436, 325] width 59 height 17
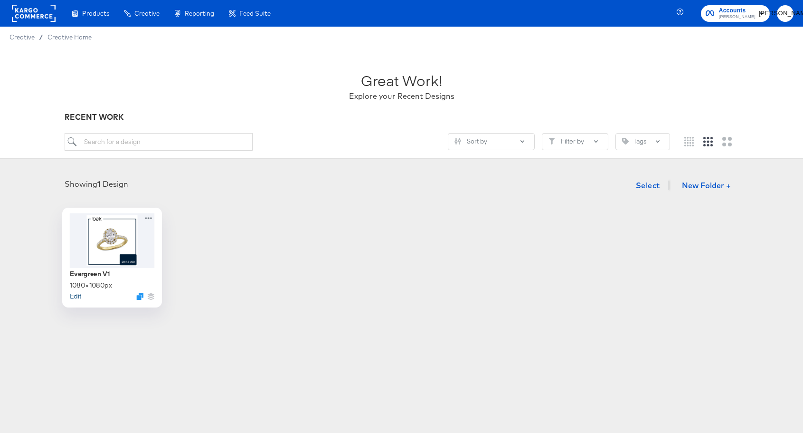
click at [73, 296] on button "Edit" at bounding box center [74, 295] width 11 height 9
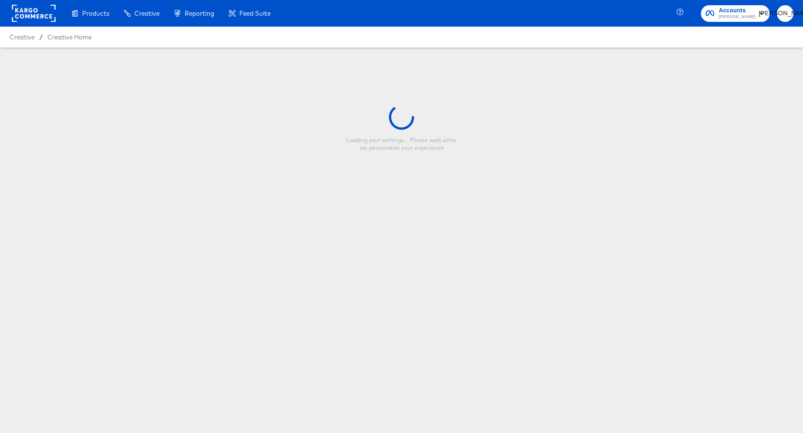
type input "Evergreen V1"
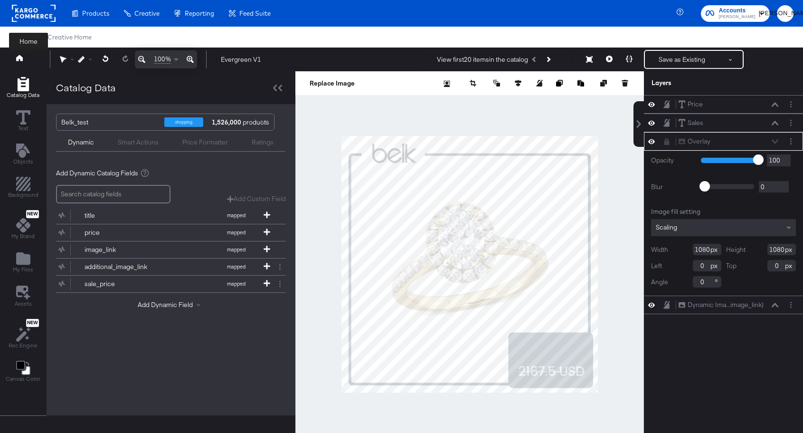
click at [18, 59] on icon at bounding box center [19, 58] width 7 height 6
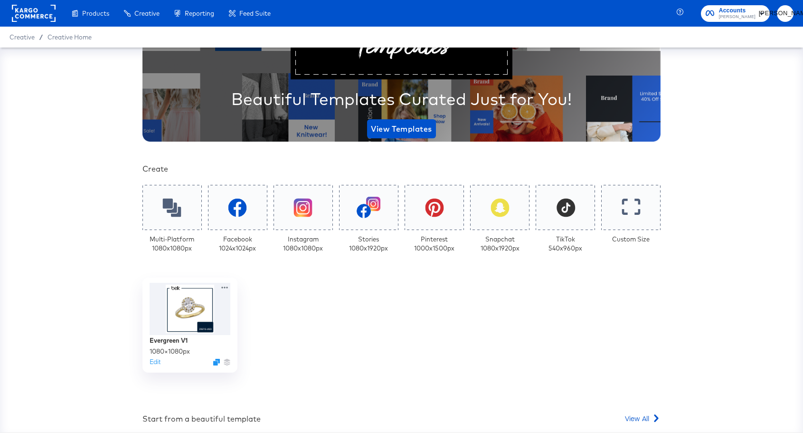
scroll to position [185, 0]
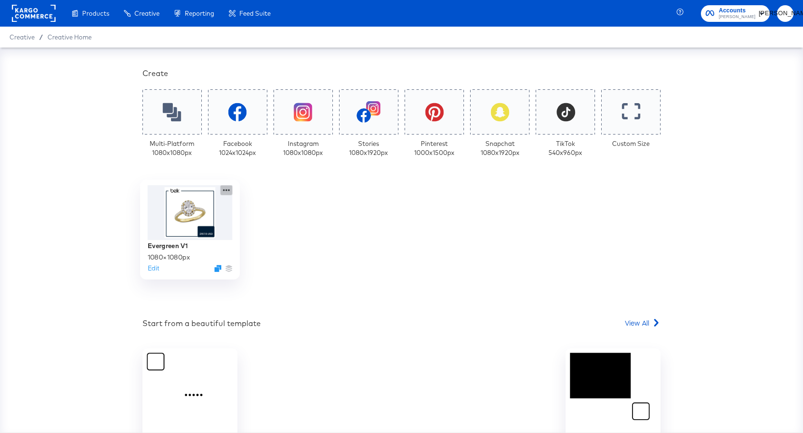
click at [223, 189] on icon at bounding box center [226, 190] width 12 height 10
click at [344, 337] on div "Your Custom Templates Beautiful Templates Curated Just for You! View Templates …" at bounding box center [401, 186] width 518 height 619
click at [216, 266] on icon "Duplicate" at bounding box center [217, 267] width 7 height 7
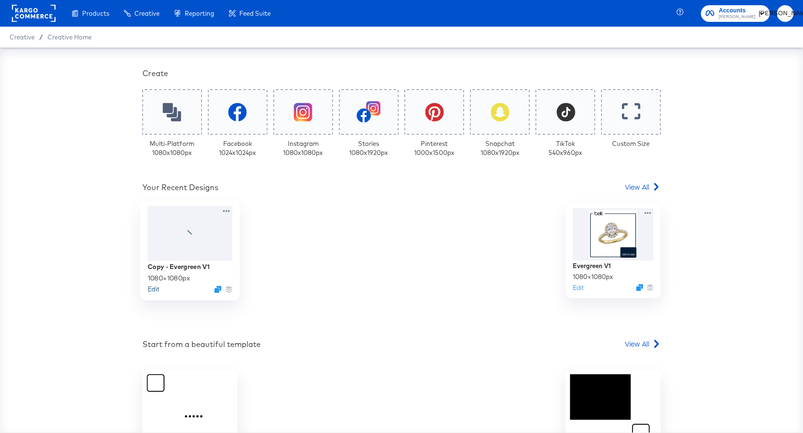
click at [158, 290] on button "Edit" at bounding box center [153, 288] width 11 height 9
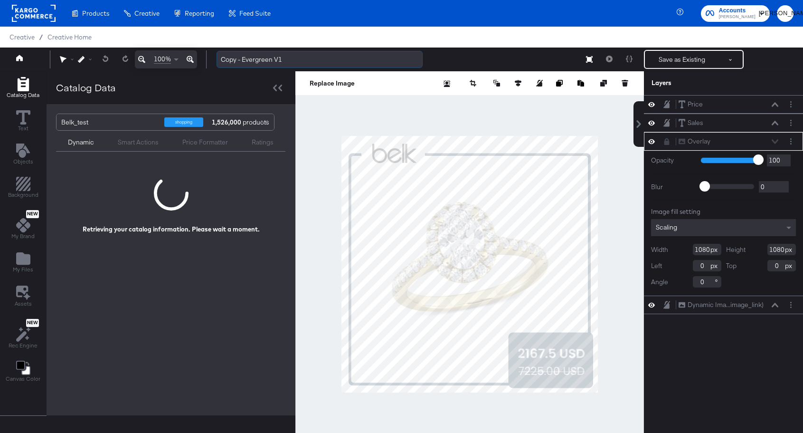
click at [233, 64] on input "Copy - Evergreen V1" at bounding box center [320, 60] width 206 height 18
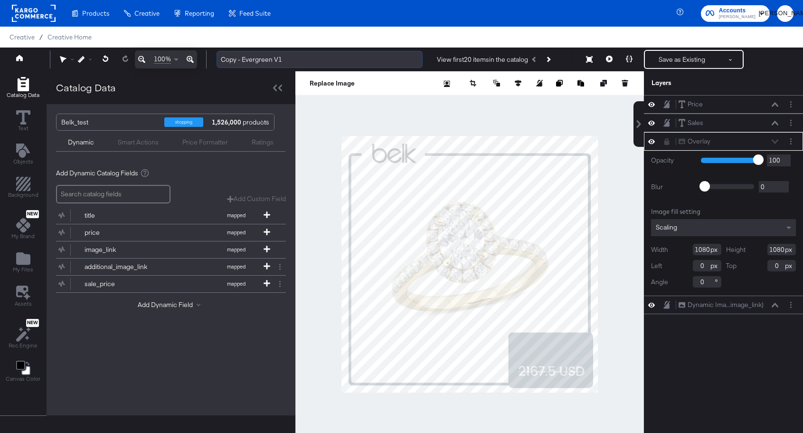
click at [238, 62] on input "Copy - Evergreen V1" at bounding box center [320, 60] width 206 height 18
type input "Evergreen V2"
click at [433, 111] on div at bounding box center [469, 264] width 349 height 386
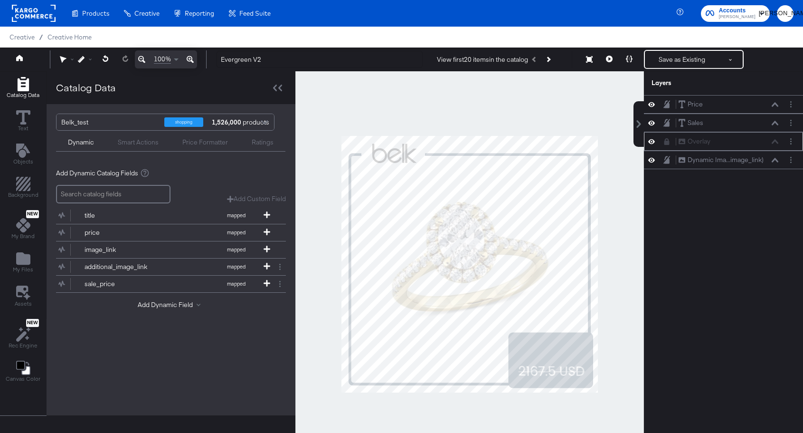
click at [653, 147] on div "Overlay Overlay" at bounding box center [723, 141] width 159 height 19
click at [652, 145] on button at bounding box center [652, 141] width 8 height 9
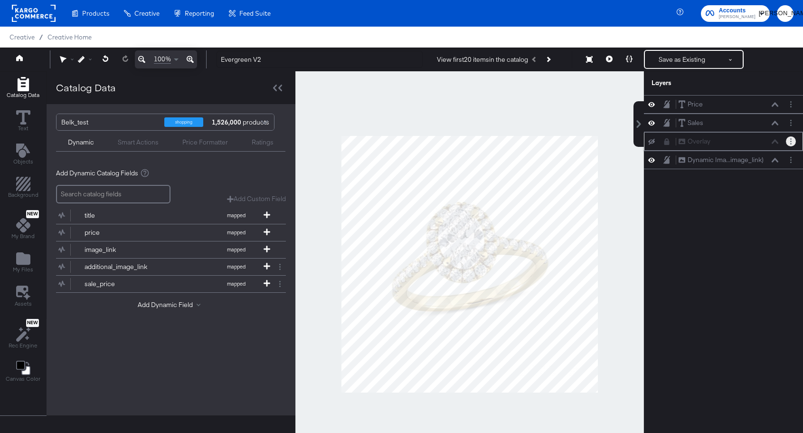
click at [790, 142] on icon "Layer Options" at bounding box center [790, 141] width 1 height 6
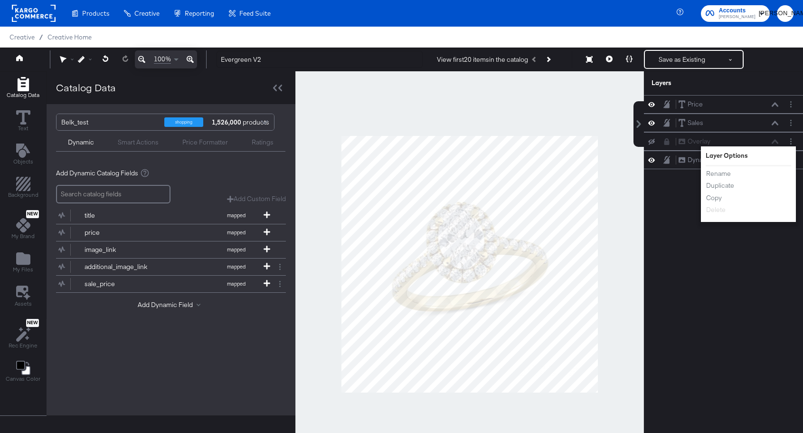
click at [731, 240] on div "Price Price Sales Sales Overlay Overlay Layer Options Rename Duplicate Copy Del…" at bounding box center [723, 268] width 159 height 347
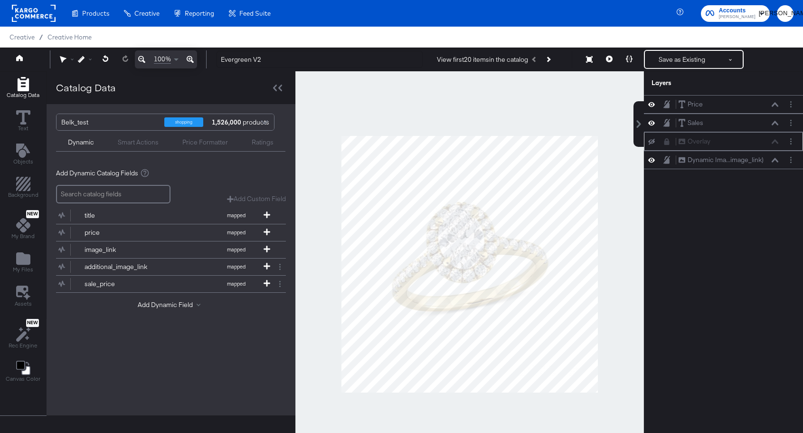
click at [650, 144] on icon at bounding box center [651, 142] width 7 height 6
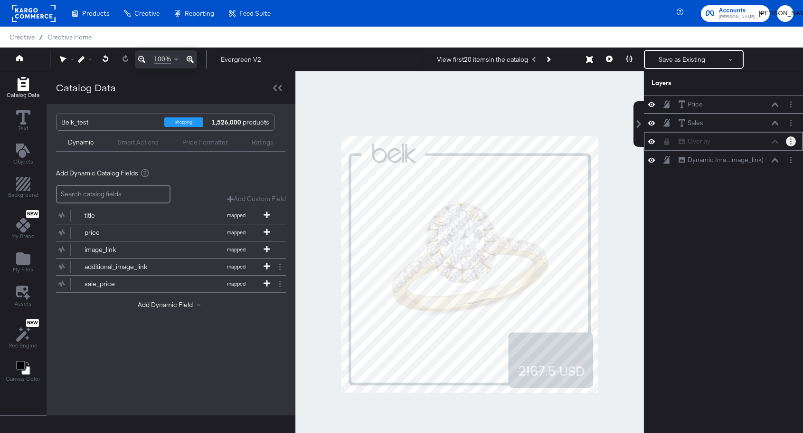
click at [792, 140] on button "Layer Options" at bounding box center [791, 141] width 10 height 10
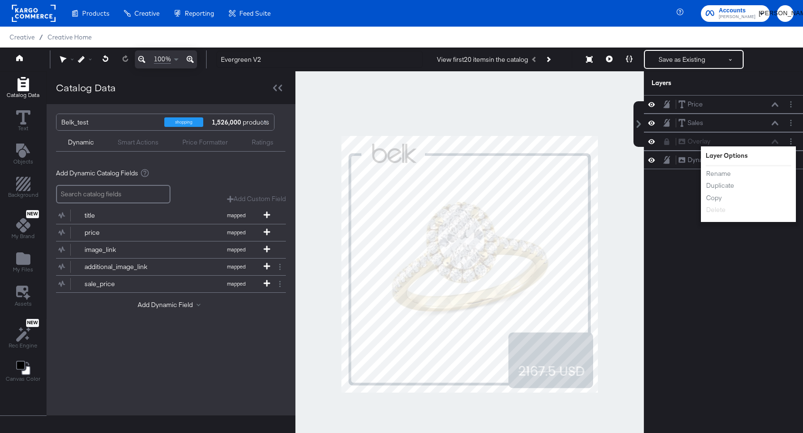
click at [731, 268] on div "Price Price Sales Sales Overlay Overlay Layer Options Rename Duplicate Copy Del…" at bounding box center [723, 268] width 159 height 347
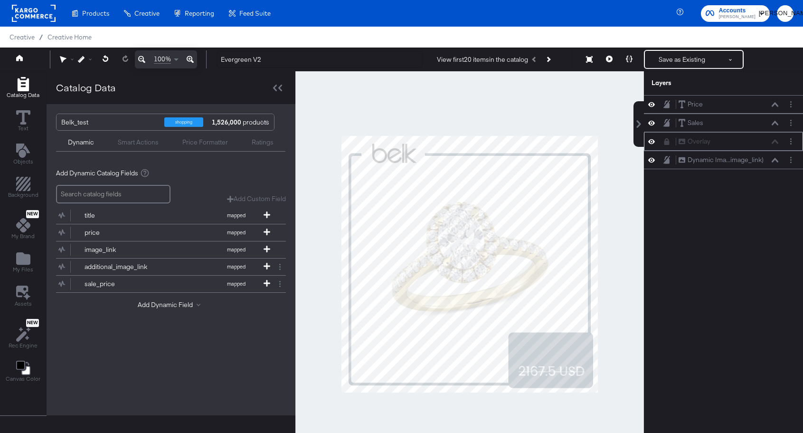
click at [712, 146] on div "Overlay Overlay" at bounding box center [723, 141] width 151 height 10
click at [665, 146] on div "Overlay Overlay" at bounding box center [723, 141] width 151 height 10
click at [665, 143] on icon at bounding box center [666, 141] width 5 height 7
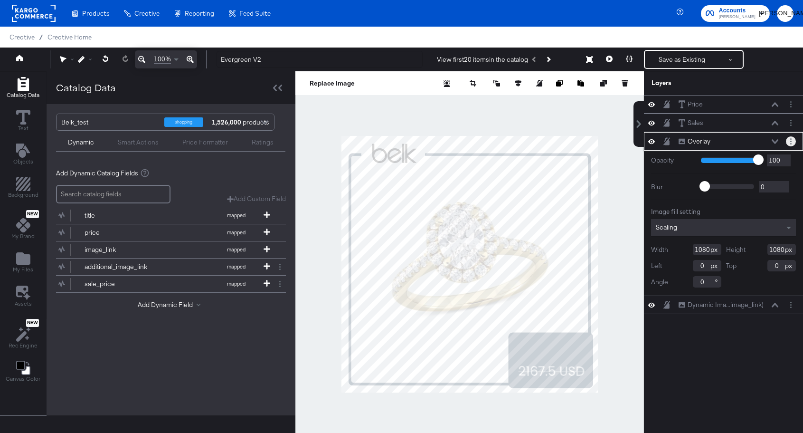
click at [790, 143] on circle "Layer Options" at bounding box center [790, 143] width 1 height 1
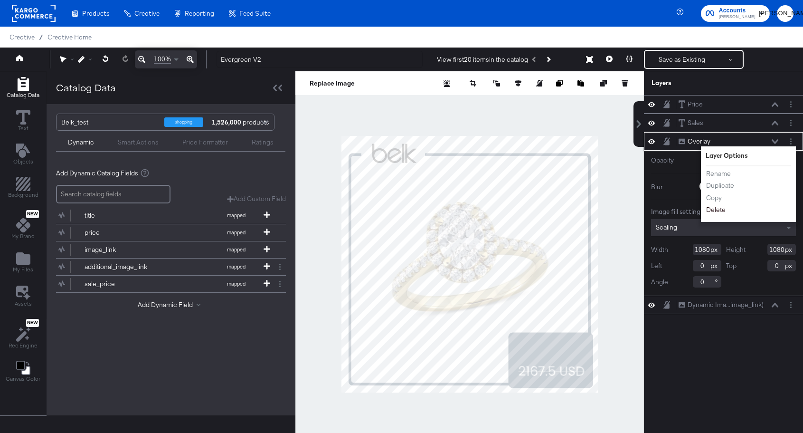
click at [720, 208] on button "Delete" at bounding box center [716, 210] width 20 height 10
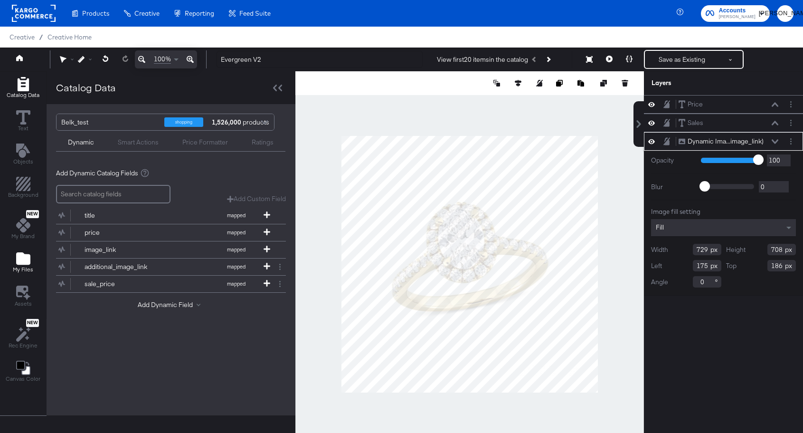
click at [23, 254] on icon "Add Files" at bounding box center [23, 258] width 14 height 14
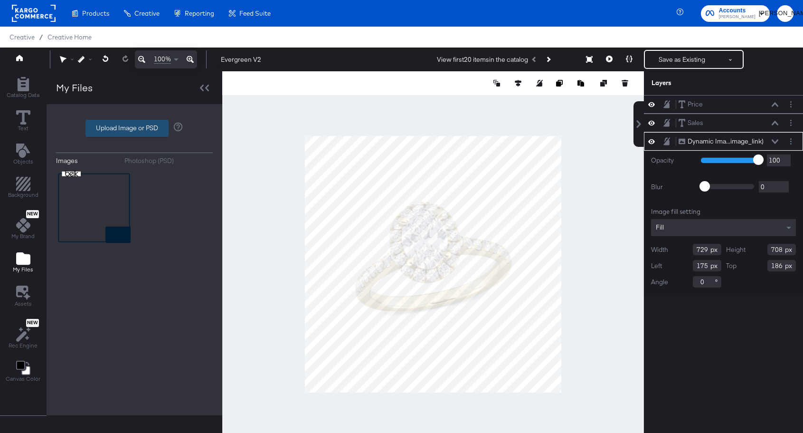
click at [114, 126] on label "Upload Image or PSD" at bounding box center [127, 128] width 82 height 16
click at [134, 128] on input "Upload Image or PSD" at bounding box center [134, 128] width 0 height 0
type input "C:\fakepath\Evergreen V2_Overlay.png"
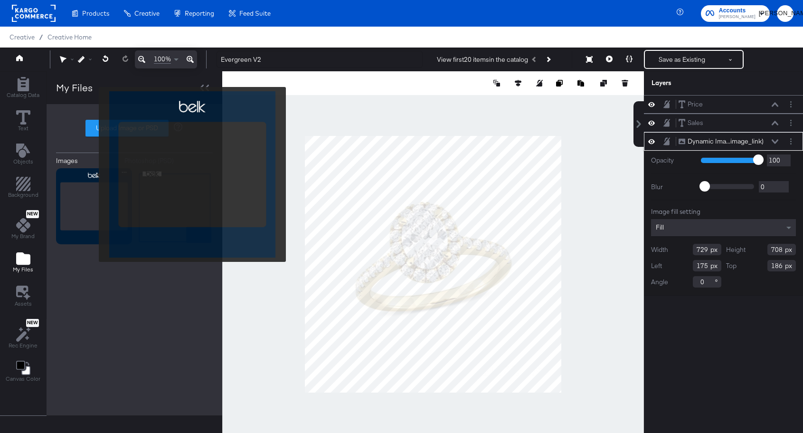
click at [93, 174] on img at bounding box center [94, 206] width 76 height 76
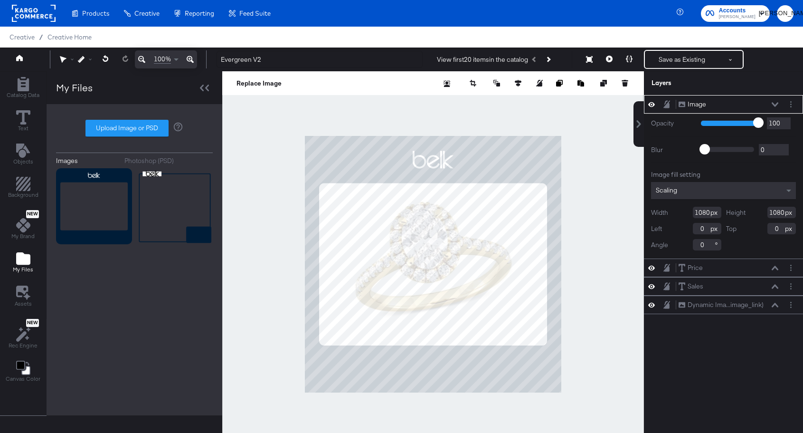
click at [575, 175] on div at bounding box center [433, 264] width 422 height 386
click at [775, 104] on icon at bounding box center [775, 104] width 7 height 5
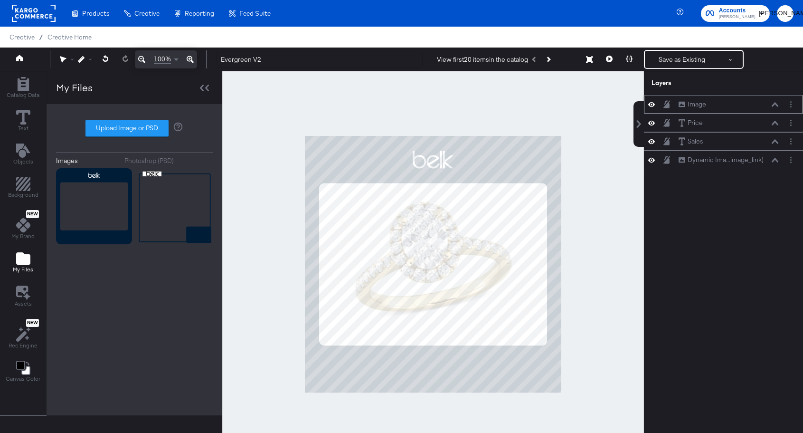
click at [775, 106] on icon at bounding box center [775, 104] width 7 height 5
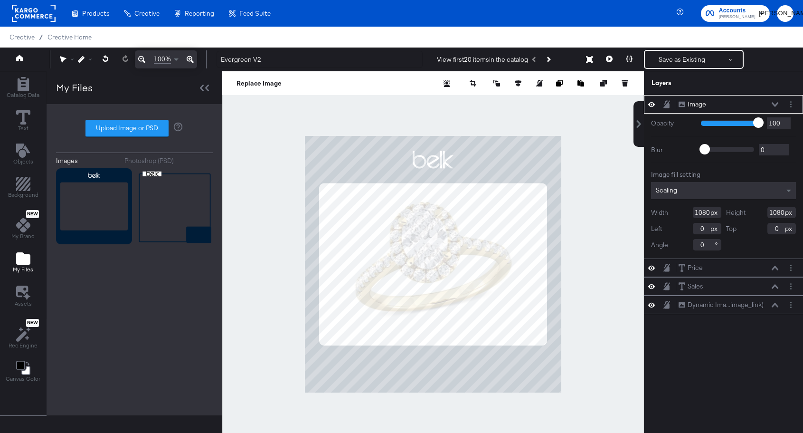
type input "829"
type input "251"
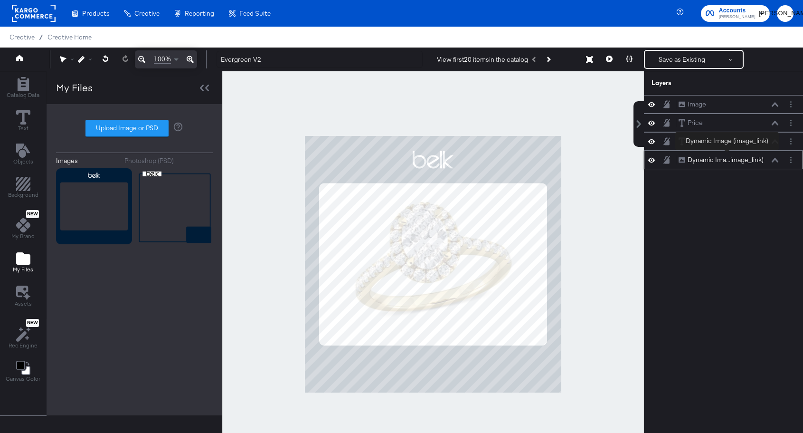
click at [727, 156] on div "Dynamic Ima...image_link)" at bounding box center [726, 159] width 76 height 9
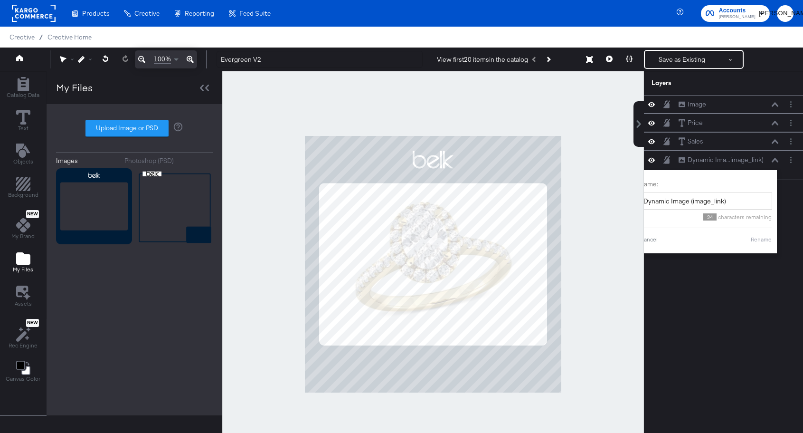
click at [773, 295] on div "Image Image Price Price Sales Sales Dynamic Ima...image_link) Dynamic Image (im…" at bounding box center [723, 268] width 159 height 347
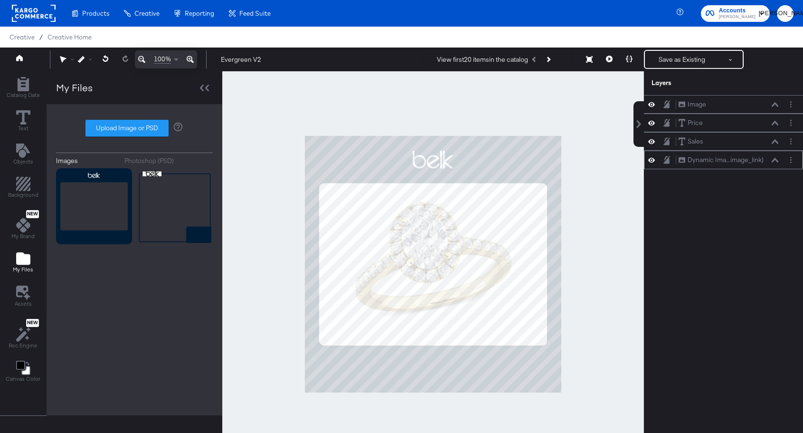
click at [775, 161] on icon at bounding box center [775, 160] width 7 height 5
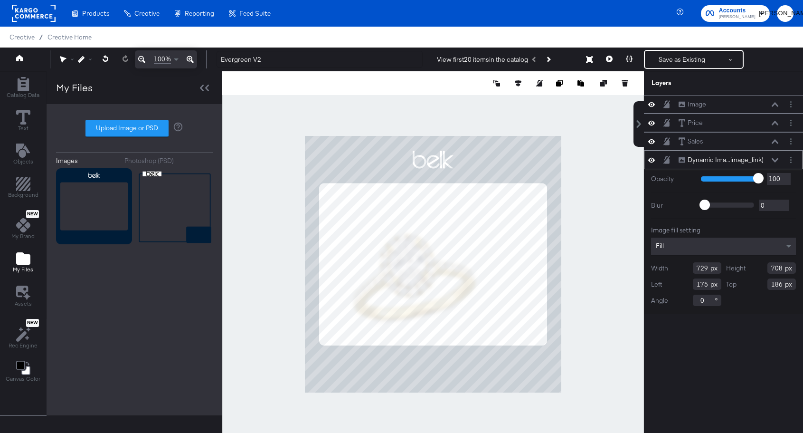
type input "570"
type input "553"
type input "341"
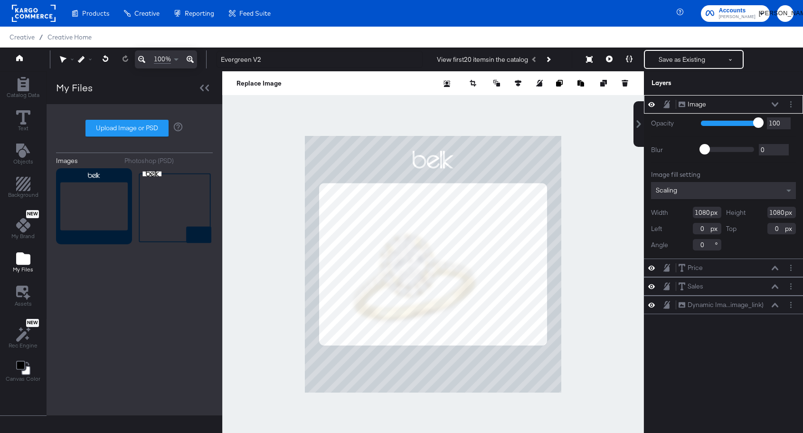
type input "-36"
type input "-18"
type input "-74"
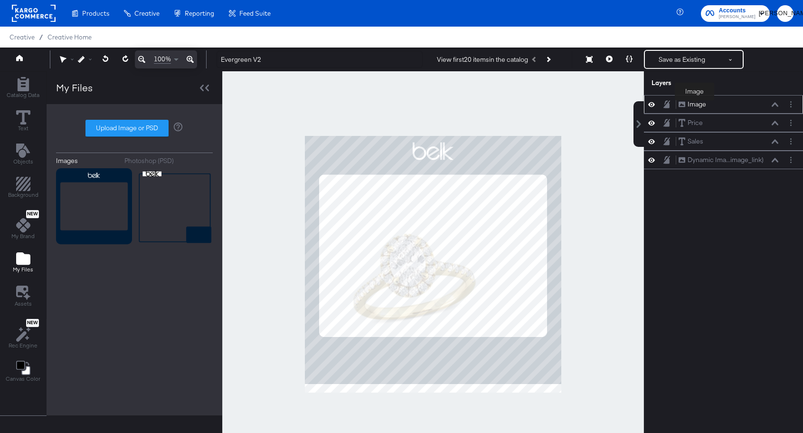
click at [694, 104] on div "Image" at bounding box center [697, 104] width 19 height 9
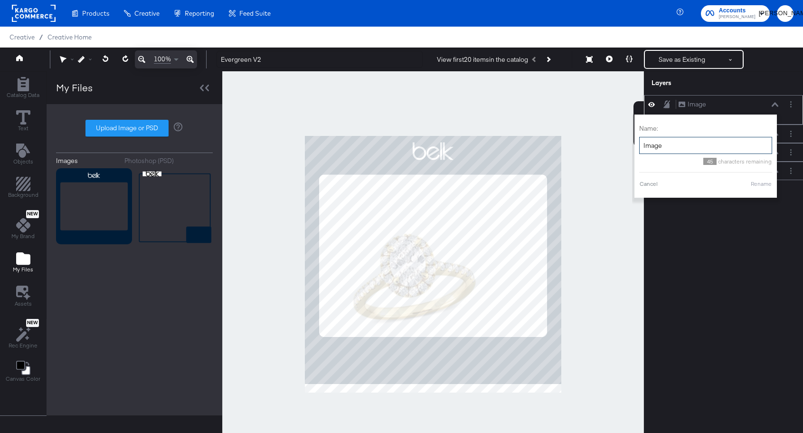
click at [673, 151] on input "Image" at bounding box center [705, 146] width 133 height 18
type input "Overlay"
click at [761, 187] on button "Rename" at bounding box center [761, 183] width 22 height 9
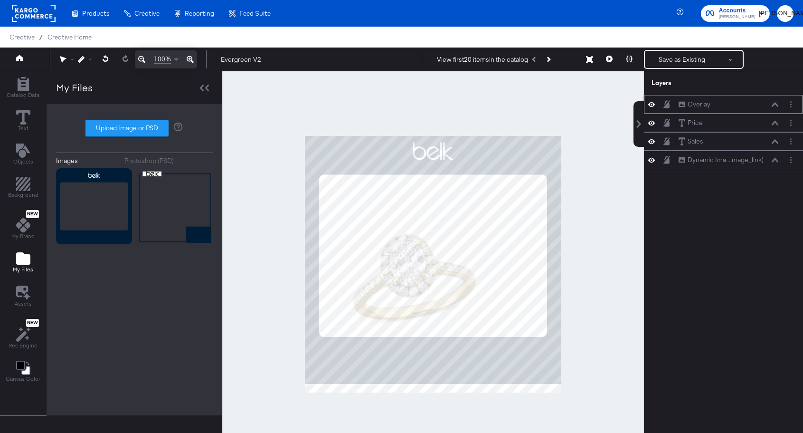
click at [664, 106] on icon at bounding box center [666, 104] width 7 height 8
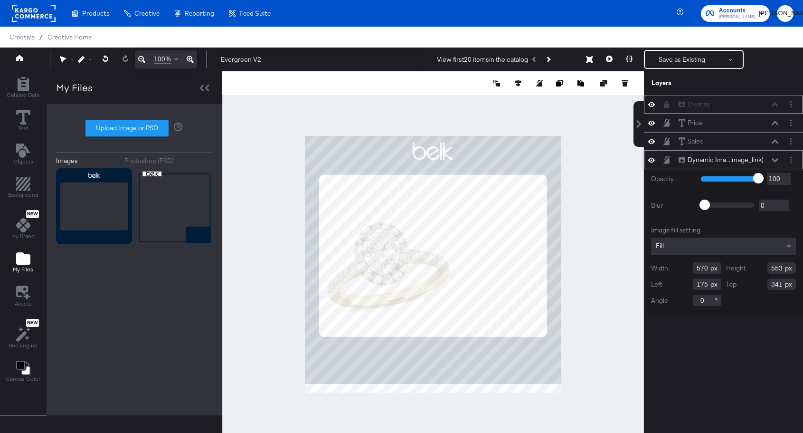
type input "65"
type input "291"
type input "77"
type input "241"
type input "449"
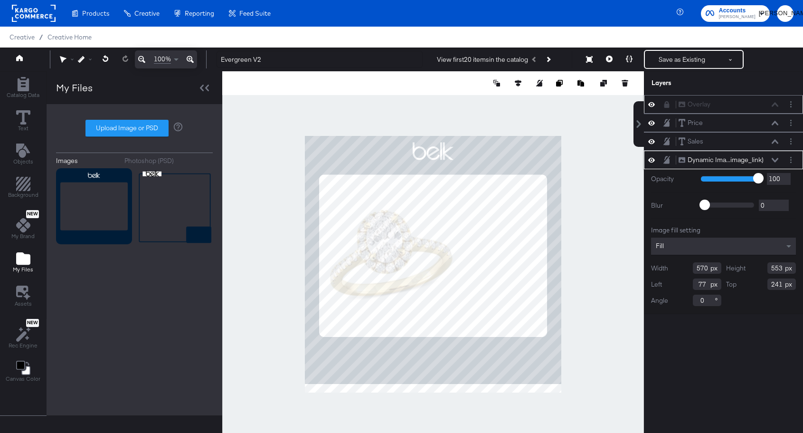
type input "436"
click at [791, 159] on circle "Layer Options" at bounding box center [790, 159] width 1 height 1
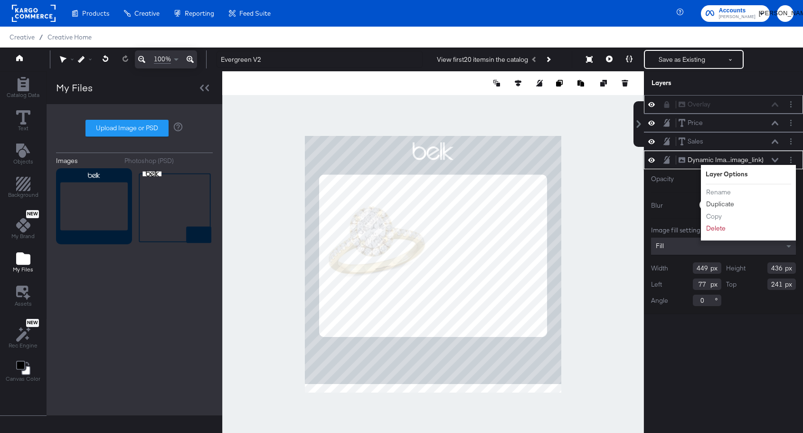
click at [733, 202] on button "Duplicate" at bounding box center [720, 204] width 29 height 10
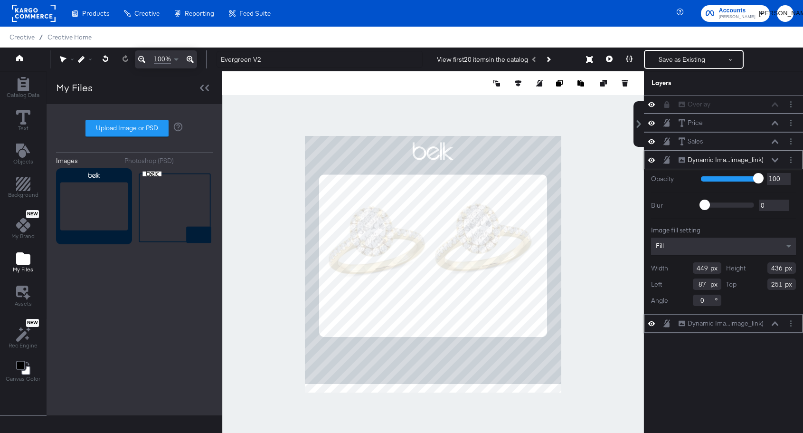
type input "526"
type input "217"
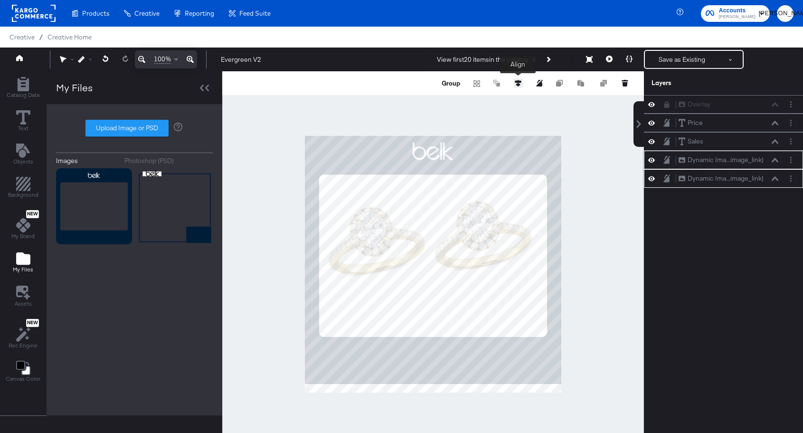
click at [518, 83] on icon at bounding box center [518, 83] width 7 height 7
click at [498, 101] on icon at bounding box center [500, 100] width 7 height 7
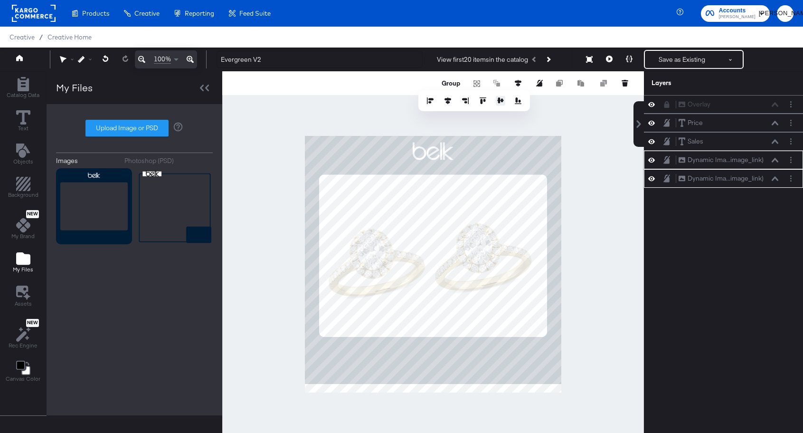
click at [499, 101] on icon at bounding box center [500, 100] width 7 height 6
click at [580, 168] on div at bounding box center [433, 264] width 422 height 386
click at [517, 83] on icon at bounding box center [518, 83] width 7 height 7
click at [447, 101] on icon at bounding box center [447, 100] width 7 height 7
click at [593, 210] on div at bounding box center [433, 264] width 422 height 386
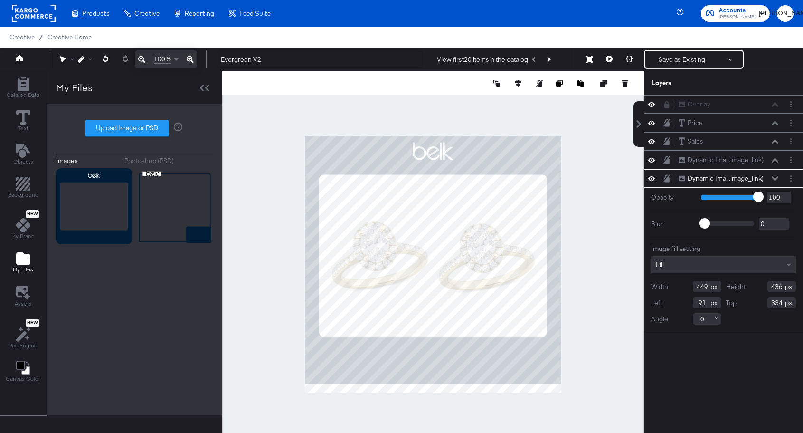
type input "302"
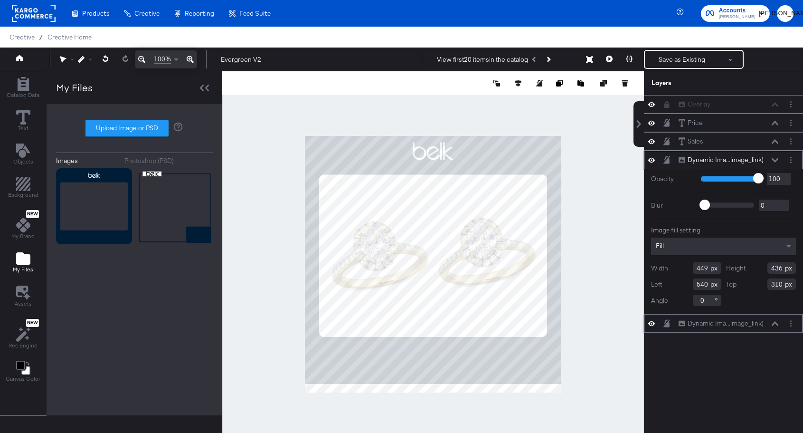
type input "542"
type input "286"
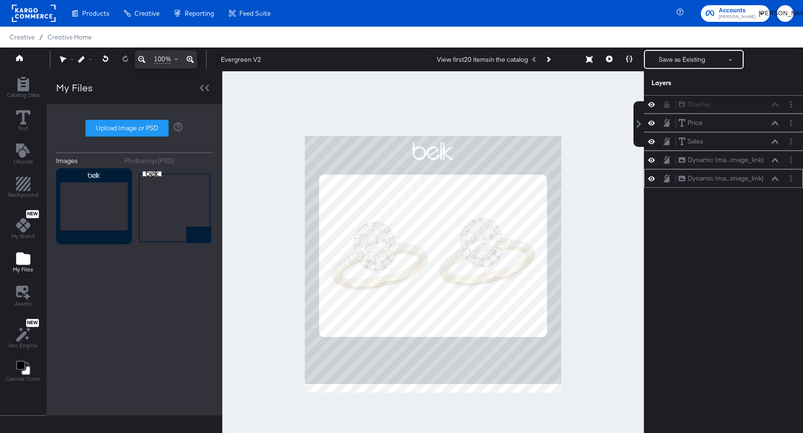
click at [580, 257] on div at bounding box center [433, 264] width 422 height 386
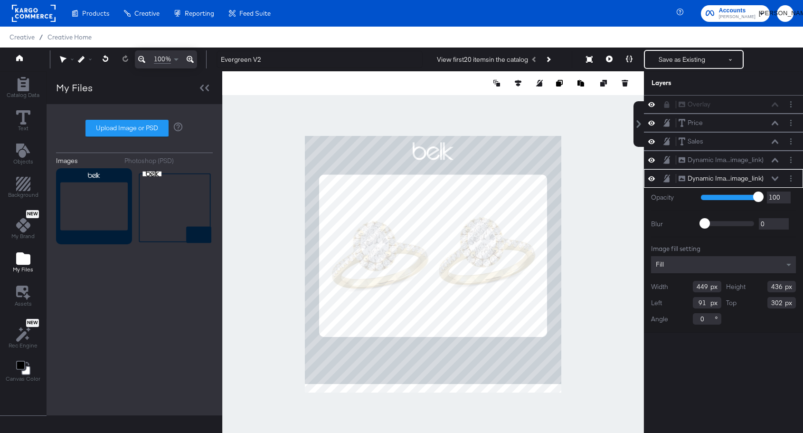
type input "286"
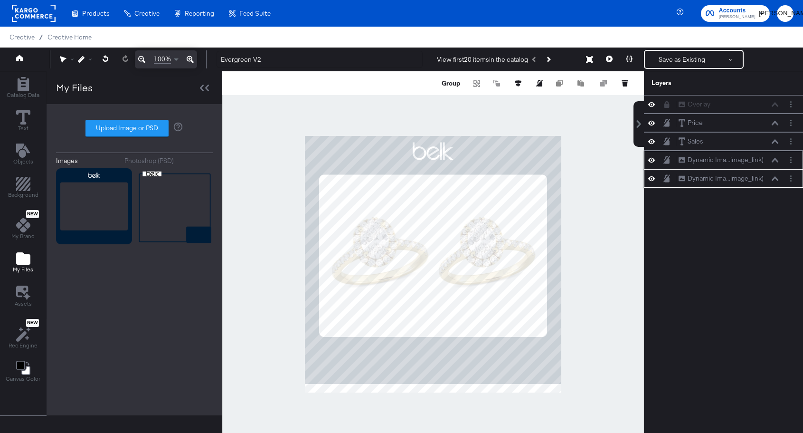
click at [589, 263] on div at bounding box center [433, 264] width 422 height 386
click at [579, 335] on div at bounding box center [433, 264] width 422 height 386
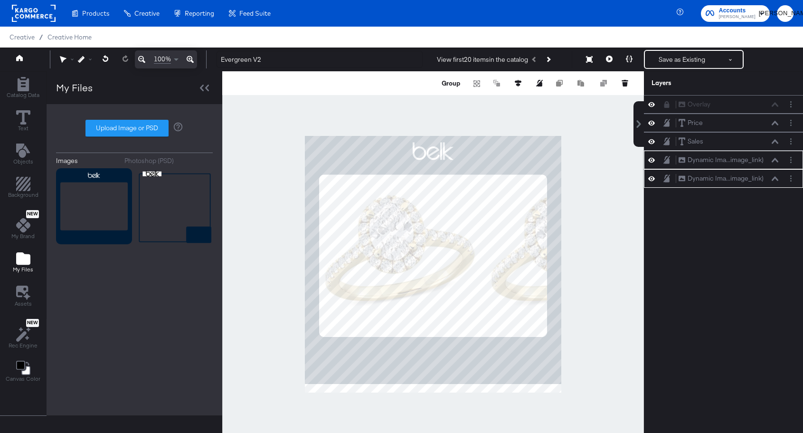
click at [634, 349] on div at bounding box center [433, 264] width 422 height 386
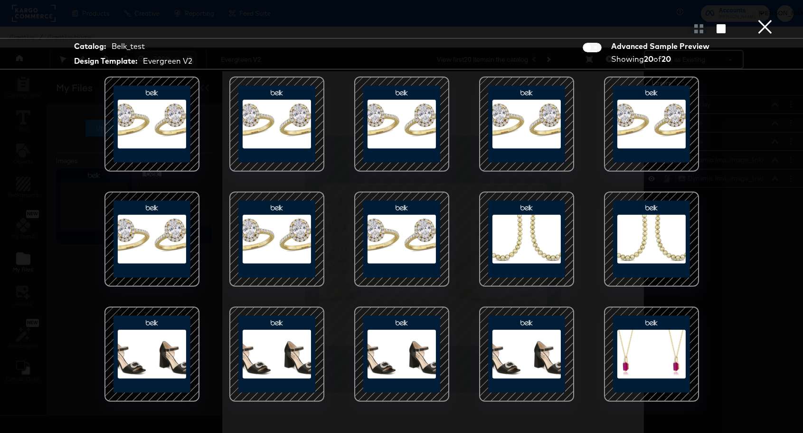
click at [766, 19] on button "×" at bounding box center [764, 9] width 19 height 19
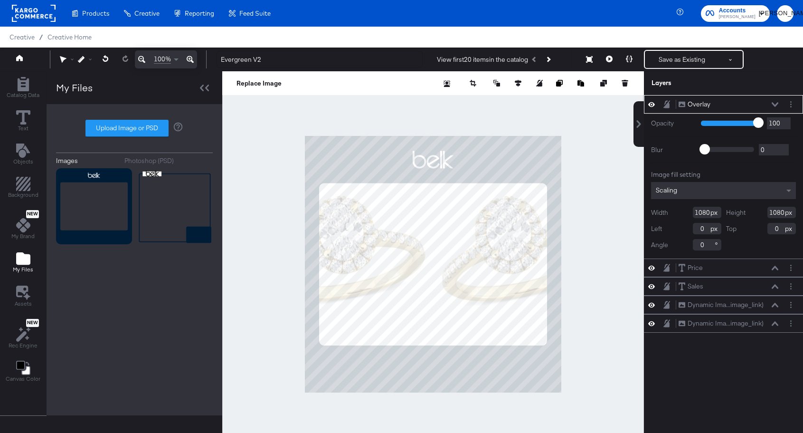
click at [776, 104] on icon at bounding box center [775, 104] width 7 height 5
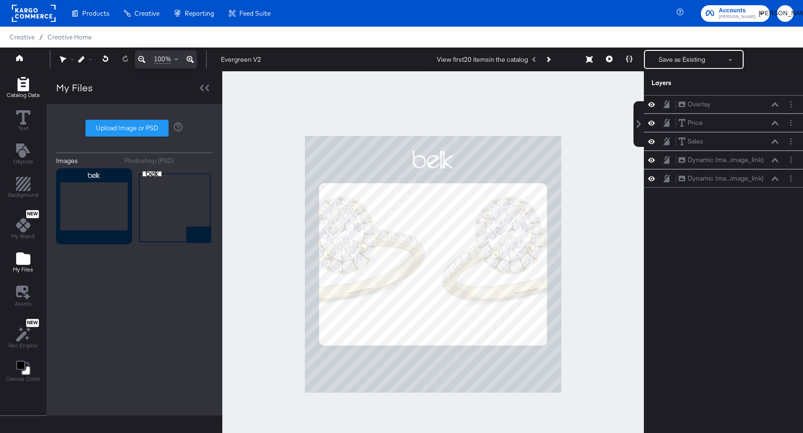
click at [24, 85] on icon "Add Rectangle" at bounding box center [23, 84] width 14 height 14
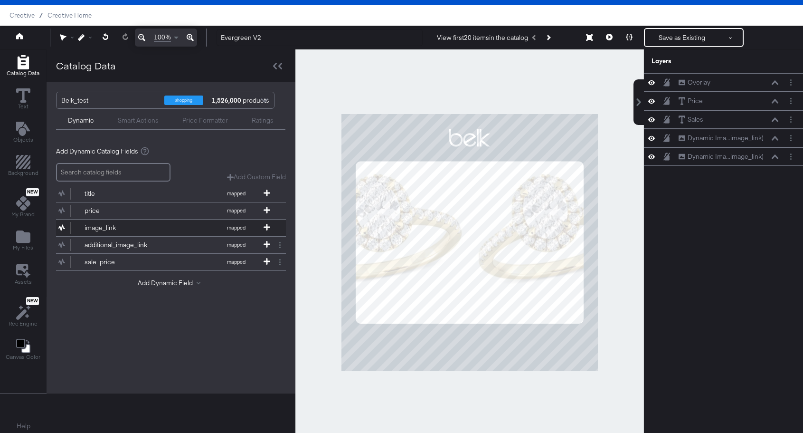
scroll to position [8, 0]
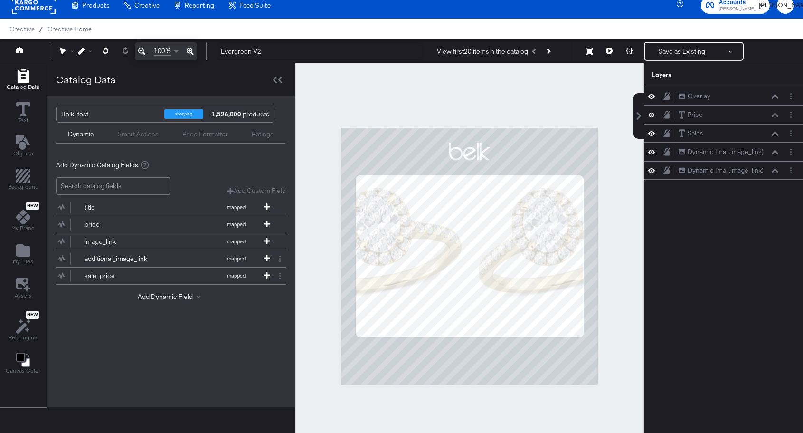
click at [112, 190] on input "search" at bounding box center [113, 186] width 114 height 19
type input "im"
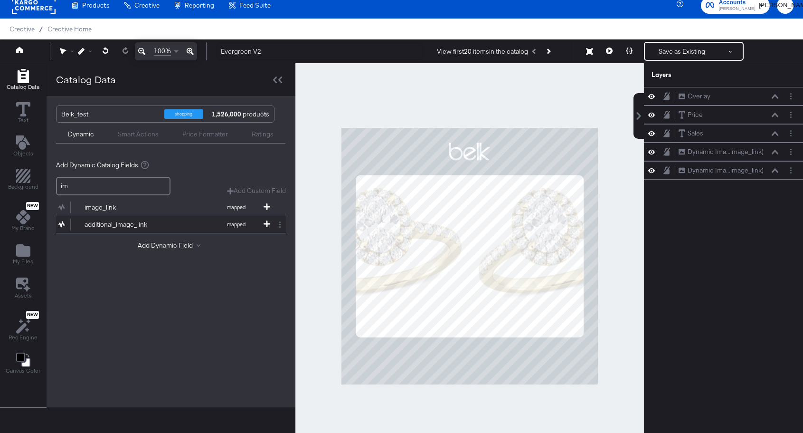
click at [112, 226] on div "additional_image_link" at bounding box center [119, 224] width 69 height 9
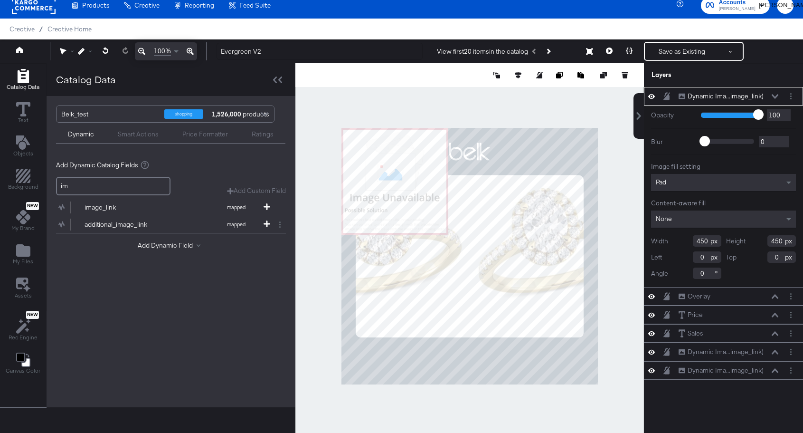
click at [778, 97] on icon at bounding box center [775, 96] width 7 height 5
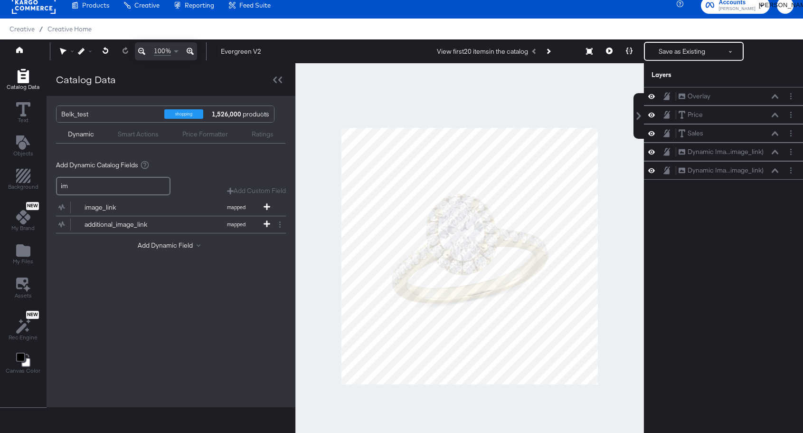
click at [465, 108] on div at bounding box center [469, 256] width 349 height 386
click at [670, 55] on button "Save as Existing" at bounding box center [682, 51] width 74 height 17
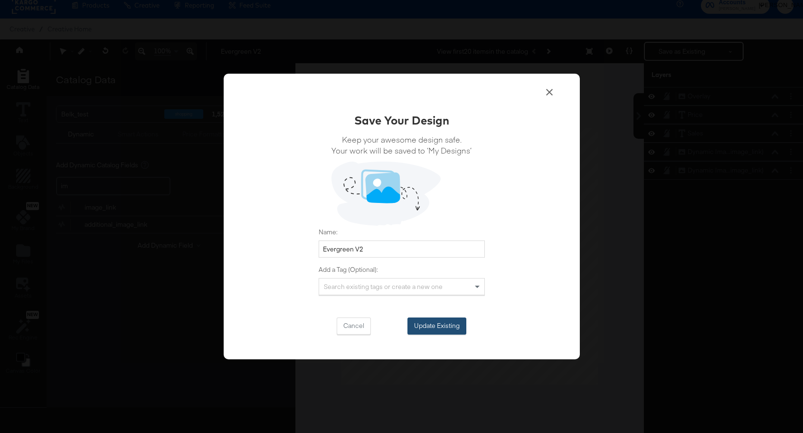
click at [449, 330] on button "Update Existing" at bounding box center [436, 325] width 59 height 17
